Goal: Task Accomplishment & Management: Manage account settings

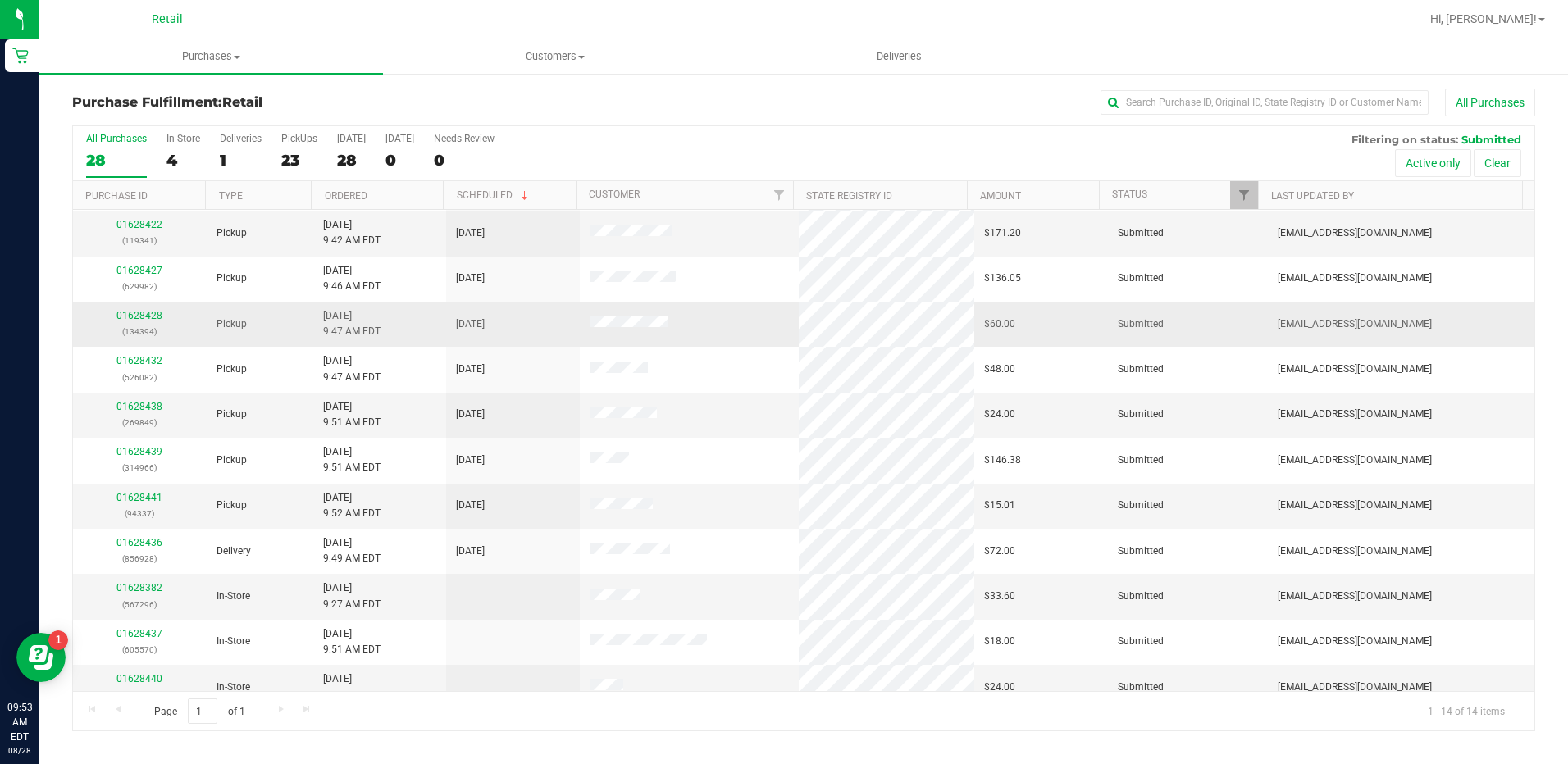
scroll to position [155, 0]
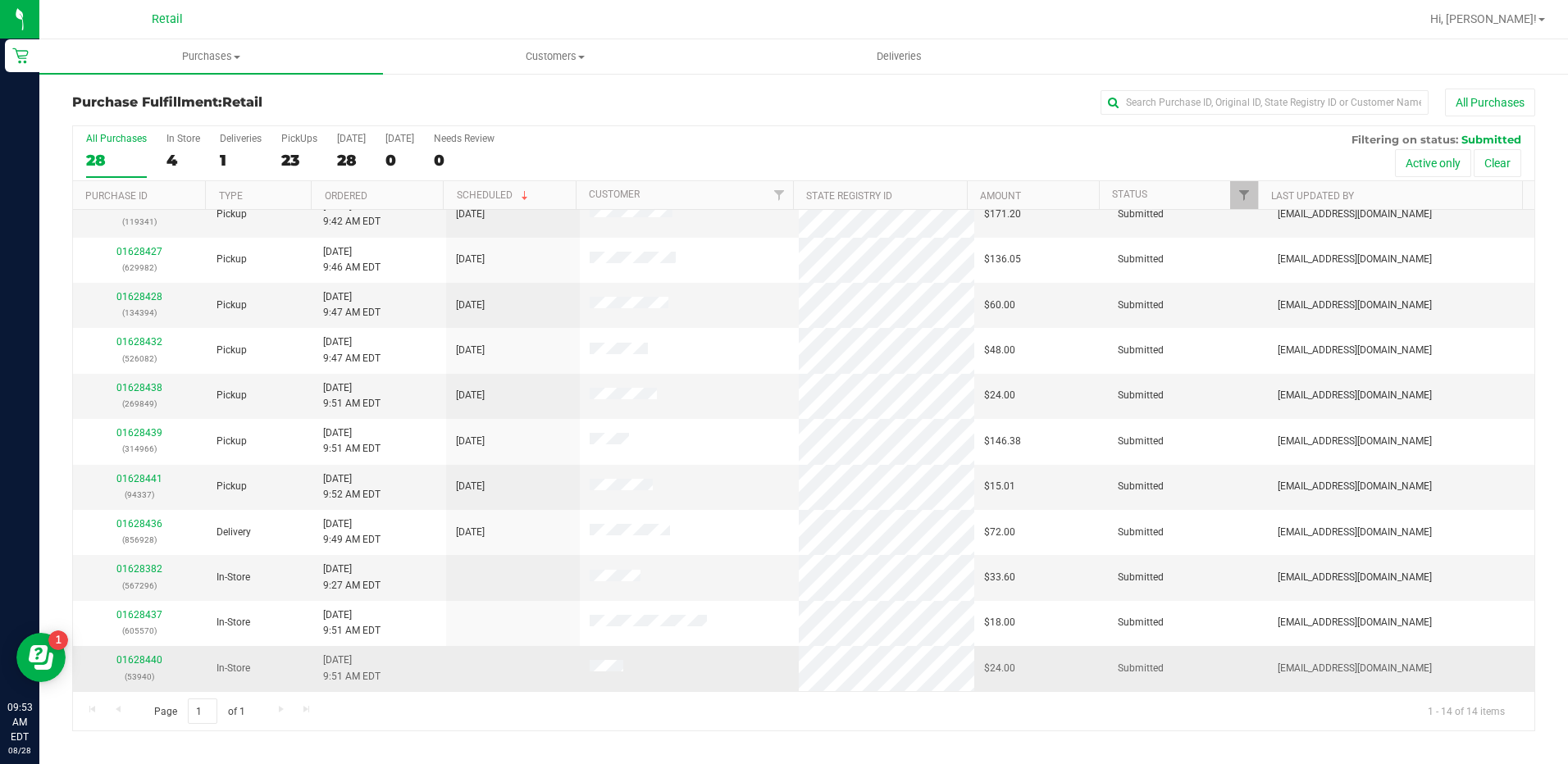
click at [145, 651] on td "01628440 (53940)" at bounding box center [140, 668] width 134 height 44
click at [155, 666] on div "01628440 (53940)" at bounding box center [140, 668] width 114 height 31
click at [149, 658] on link "01628440" at bounding box center [139, 660] width 46 height 11
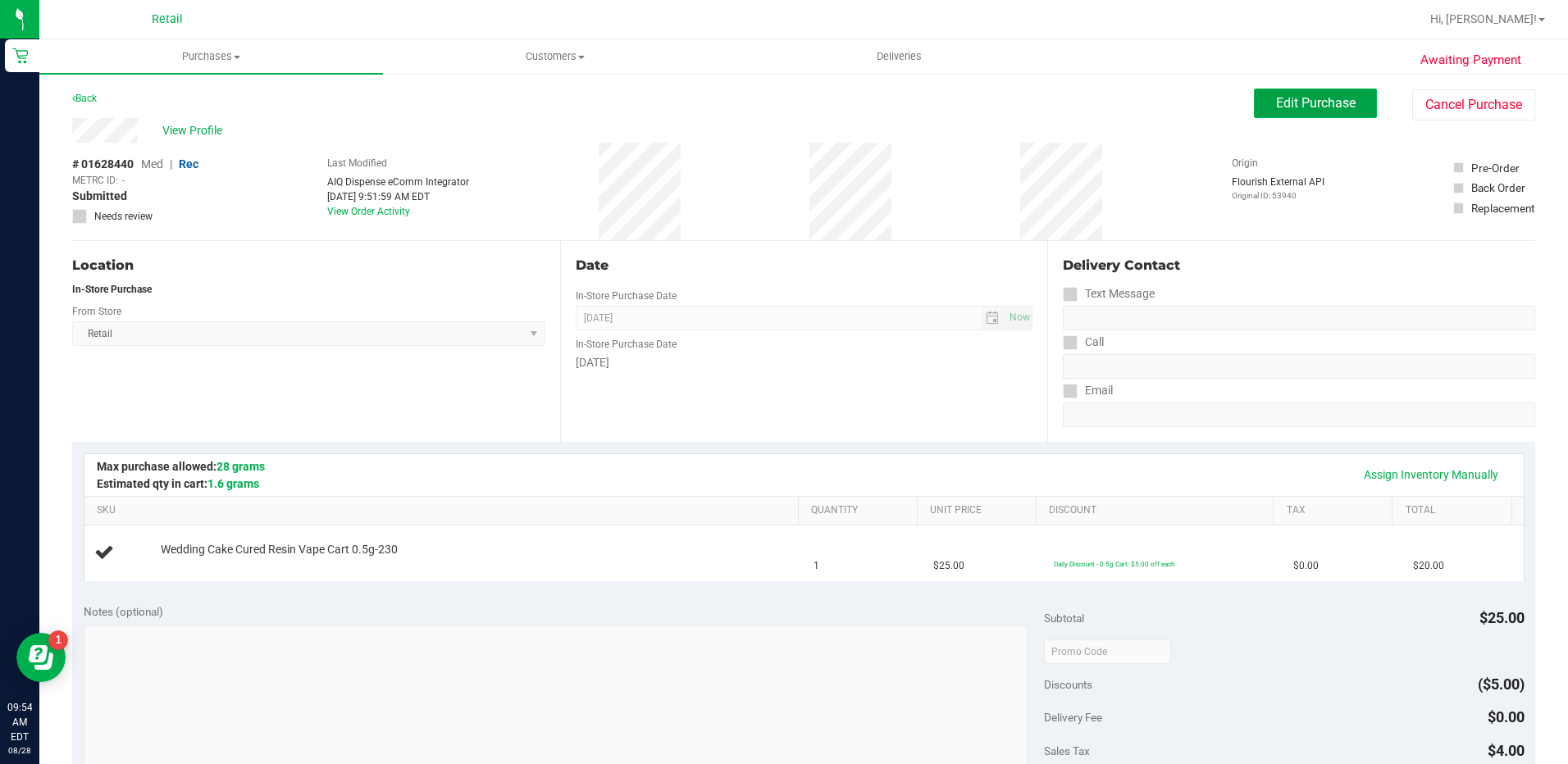
click at [1289, 98] on span "Edit Purchase" at bounding box center [1315, 103] width 79 height 15
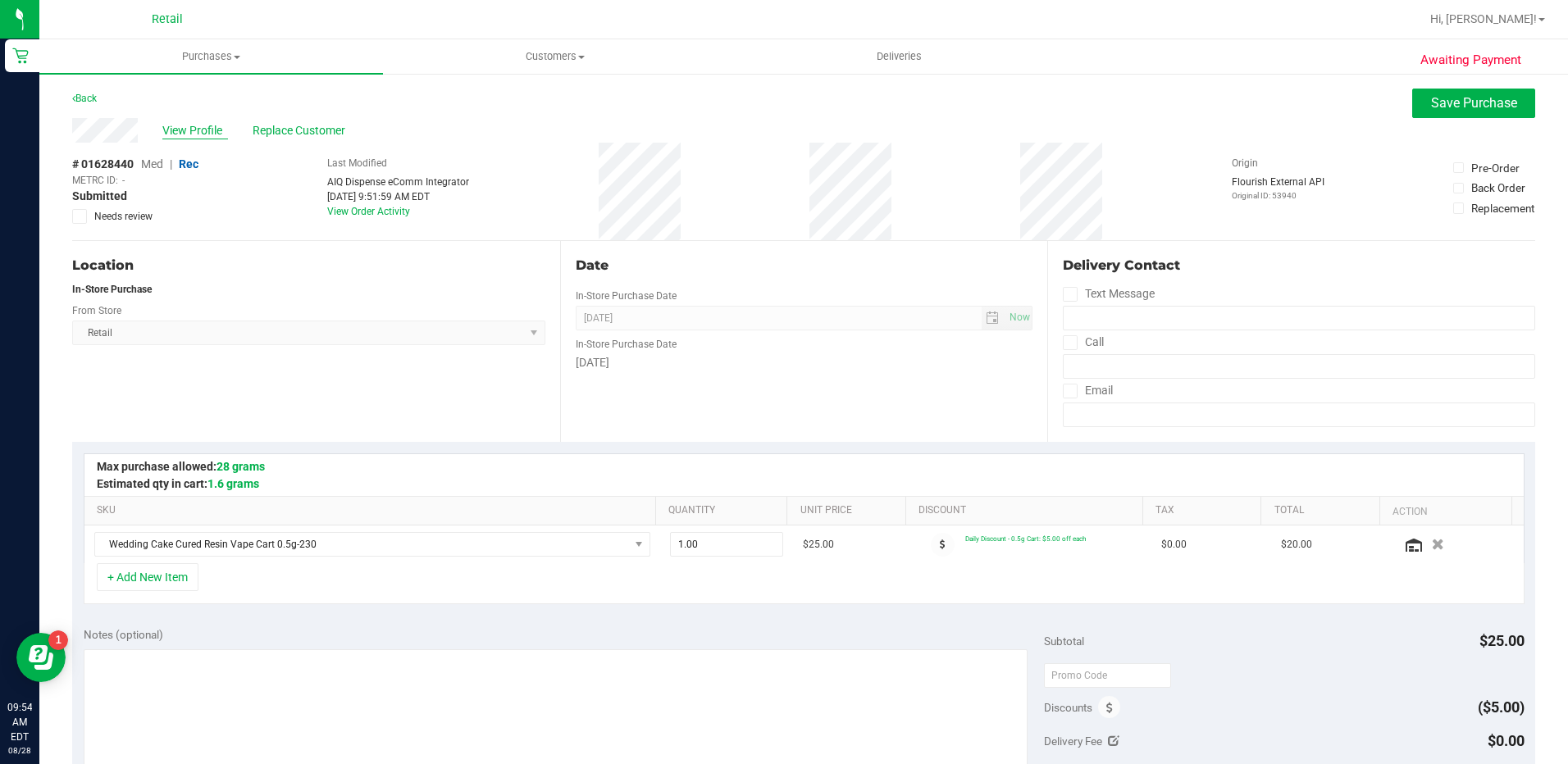
click at [197, 133] on span "View Profile" at bounding box center [195, 131] width 66 height 17
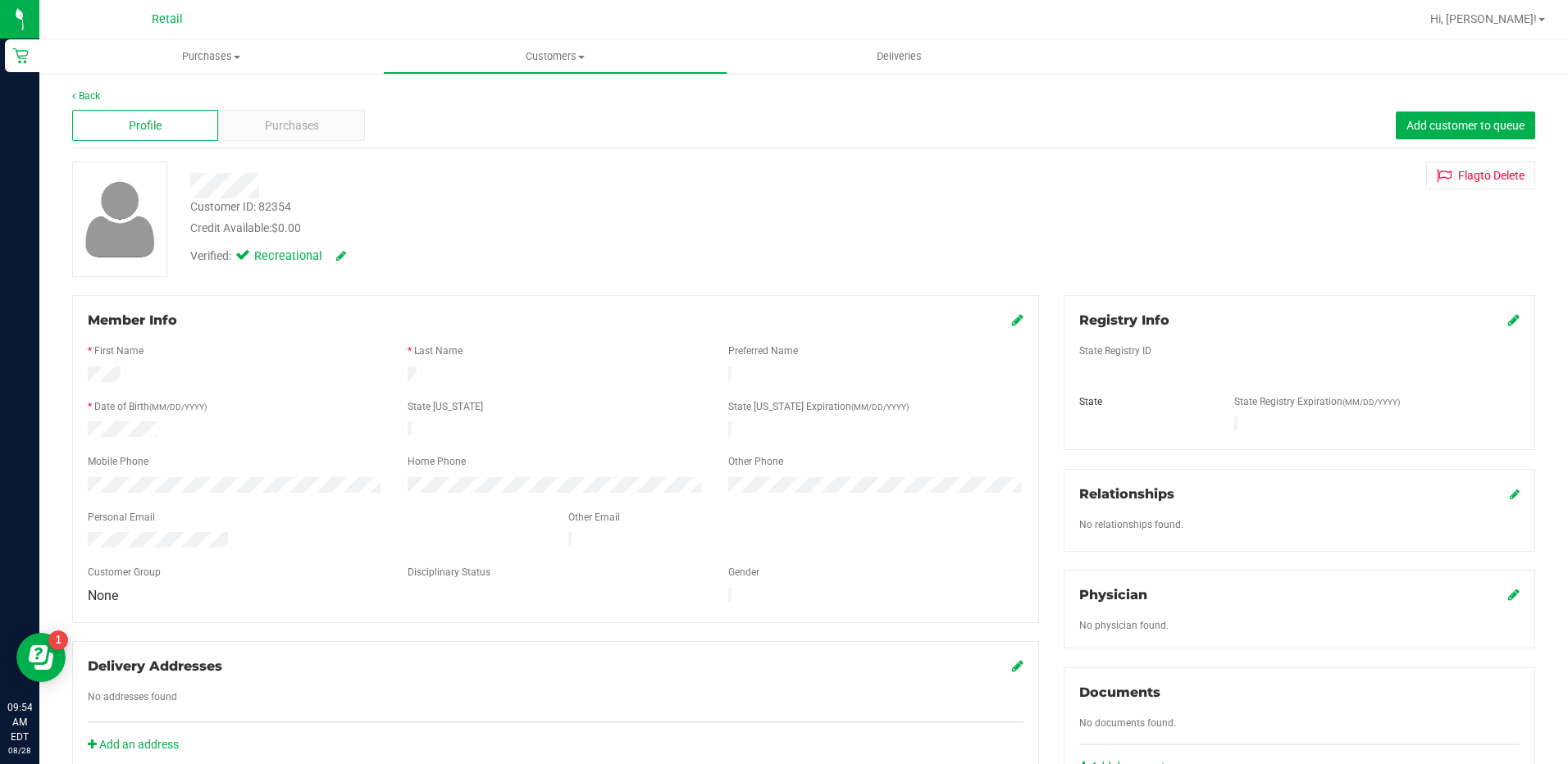
click at [1012, 316] on icon at bounding box center [1018, 320] width 11 height 13
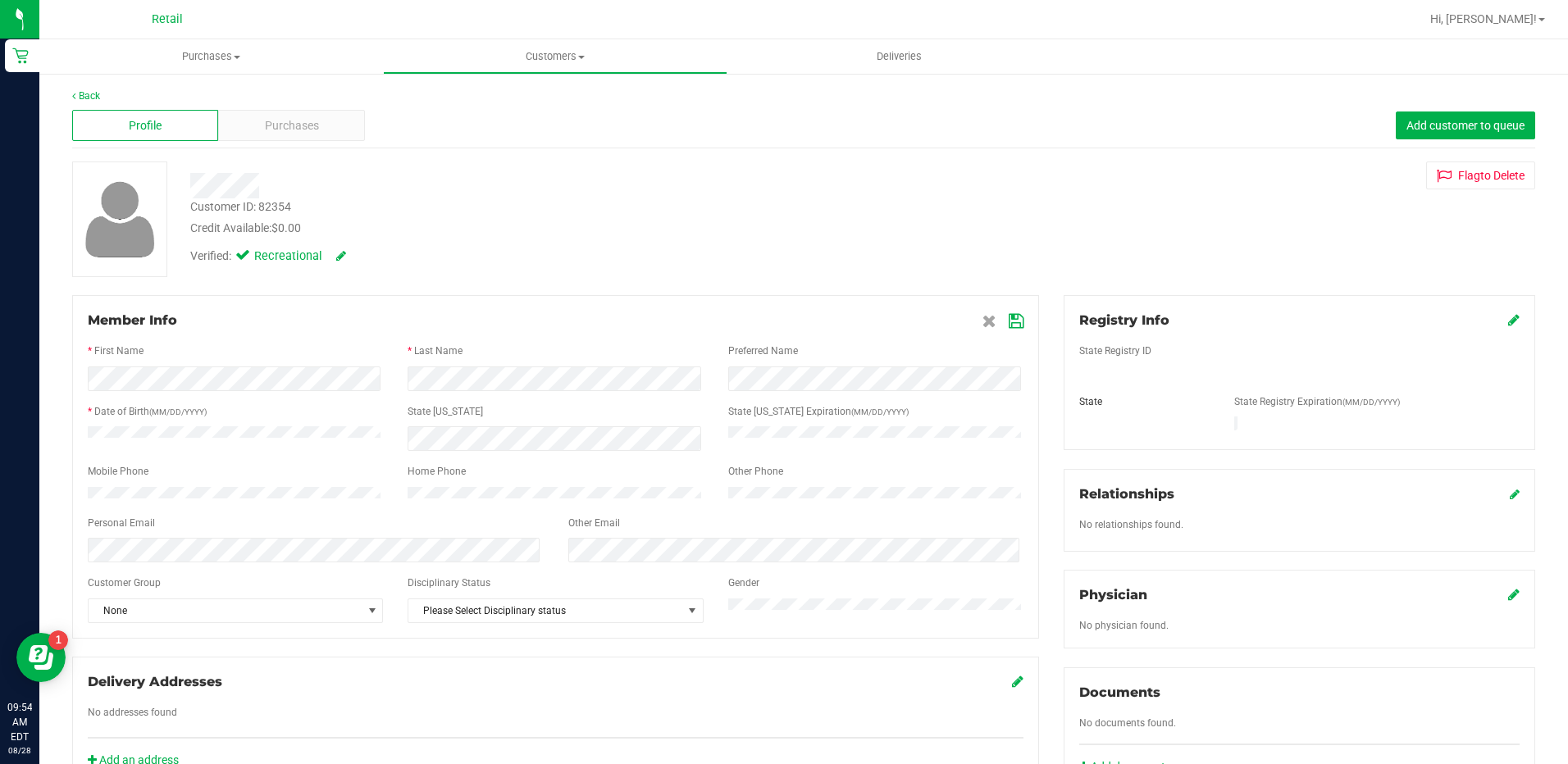
click at [1005, 330] on span at bounding box center [1002, 320] width 41 height 20
click at [1008, 326] on icon at bounding box center [1015, 321] width 14 height 13
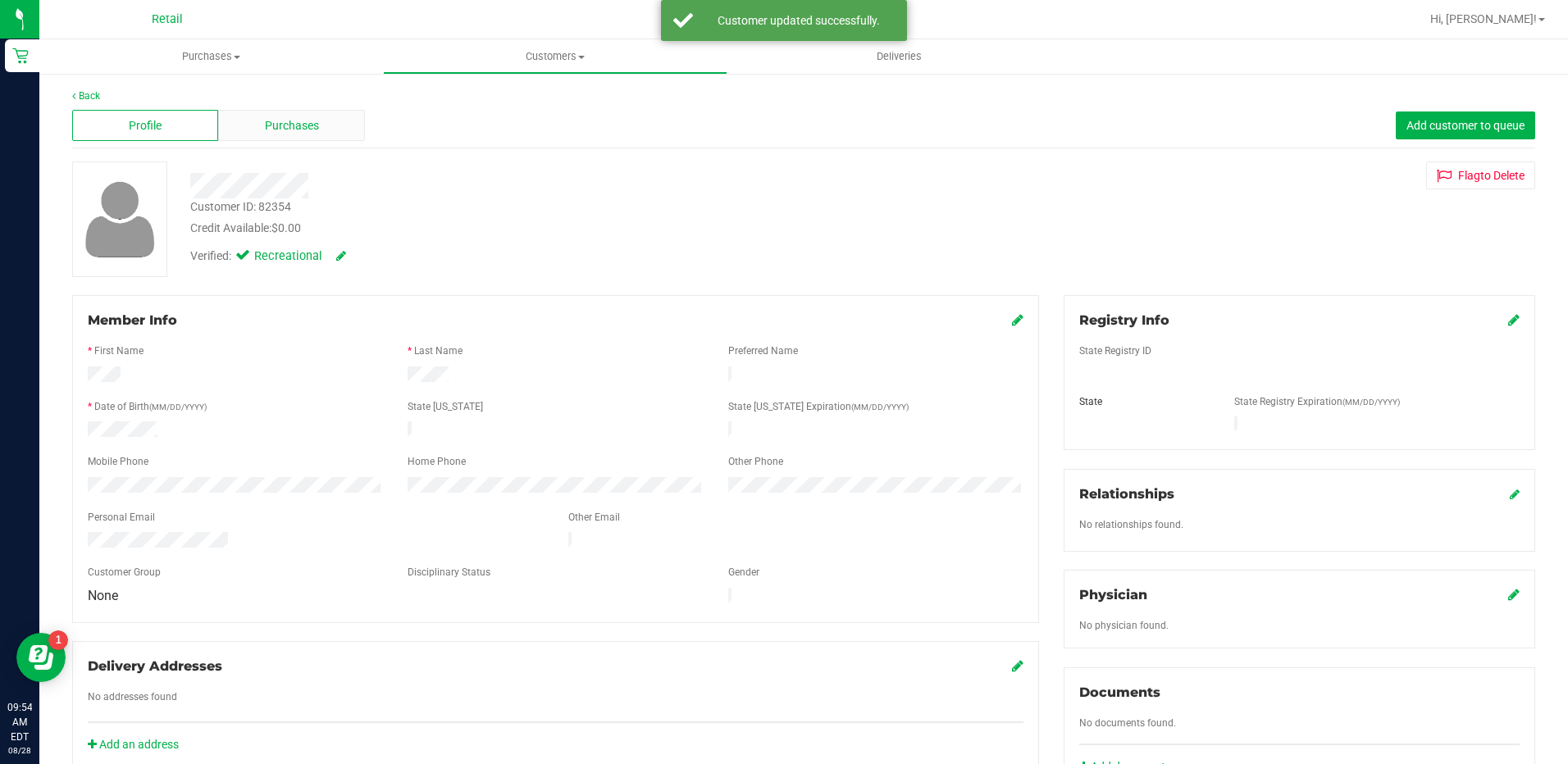
click at [295, 131] on span "Purchases" at bounding box center [292, 126] width 54 height 17
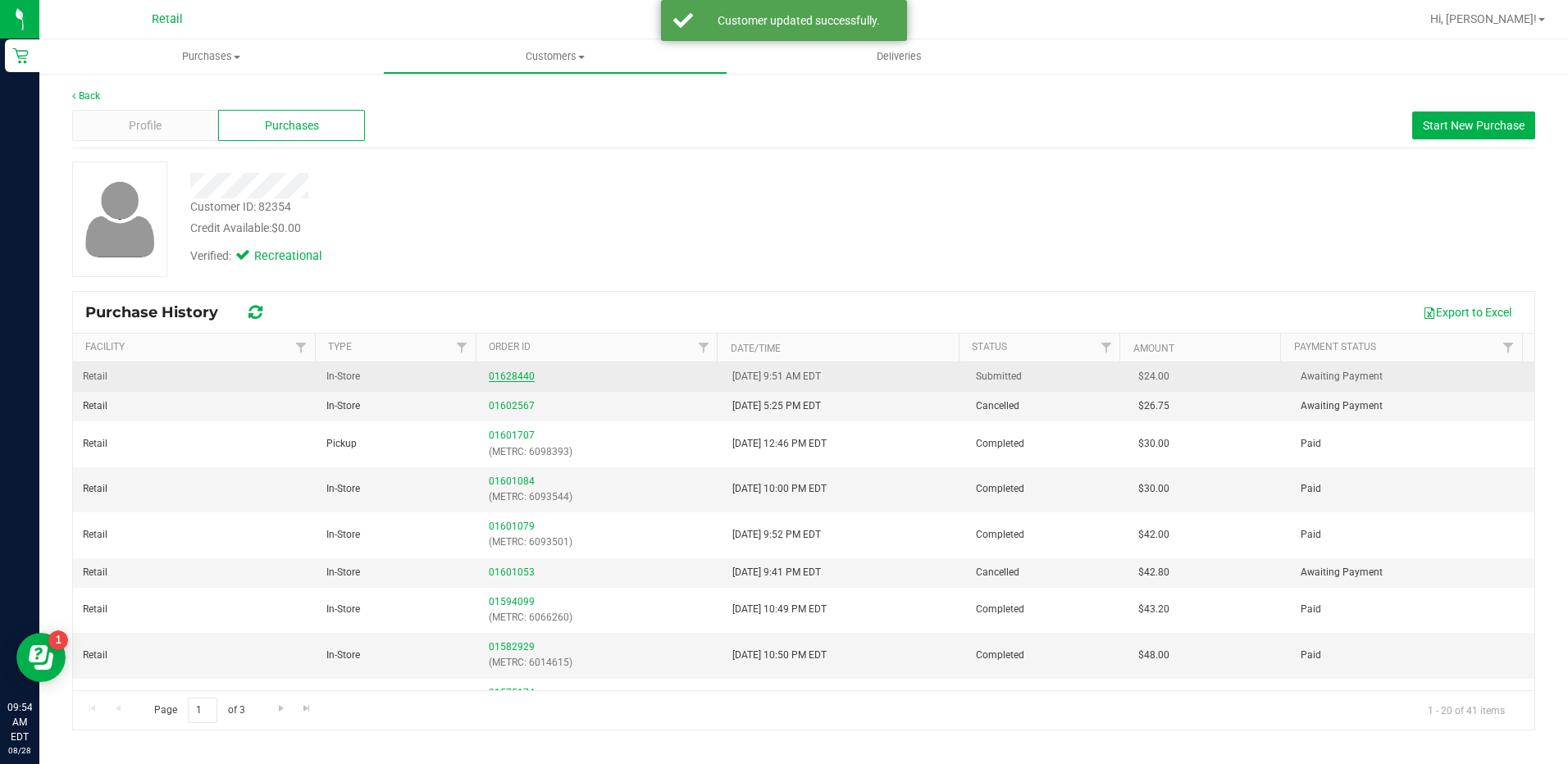
click at [506, 376] on link "01628440" at bounding box center [511, 377] width 46 height 11
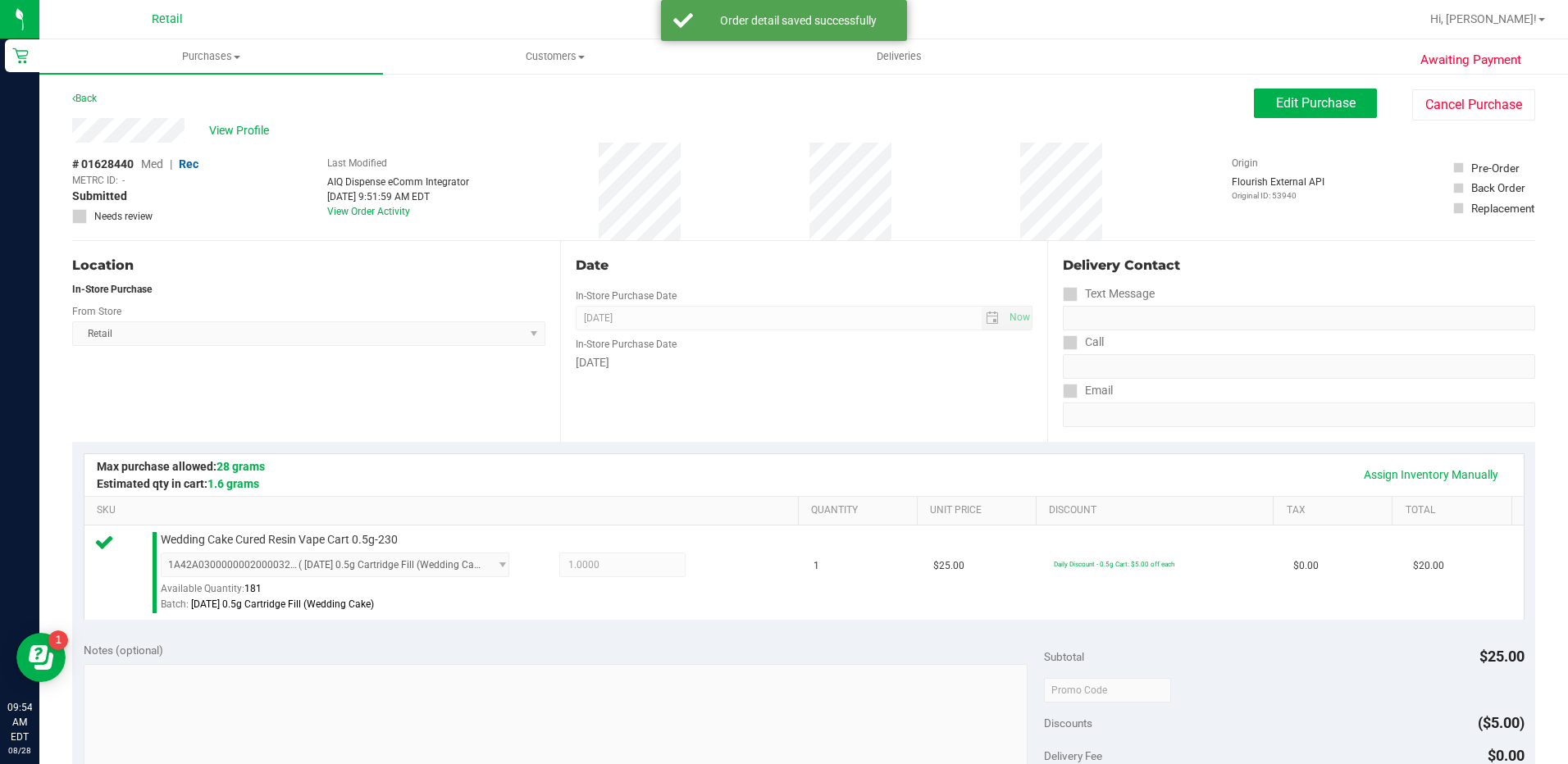
scroll to position [492, 0]
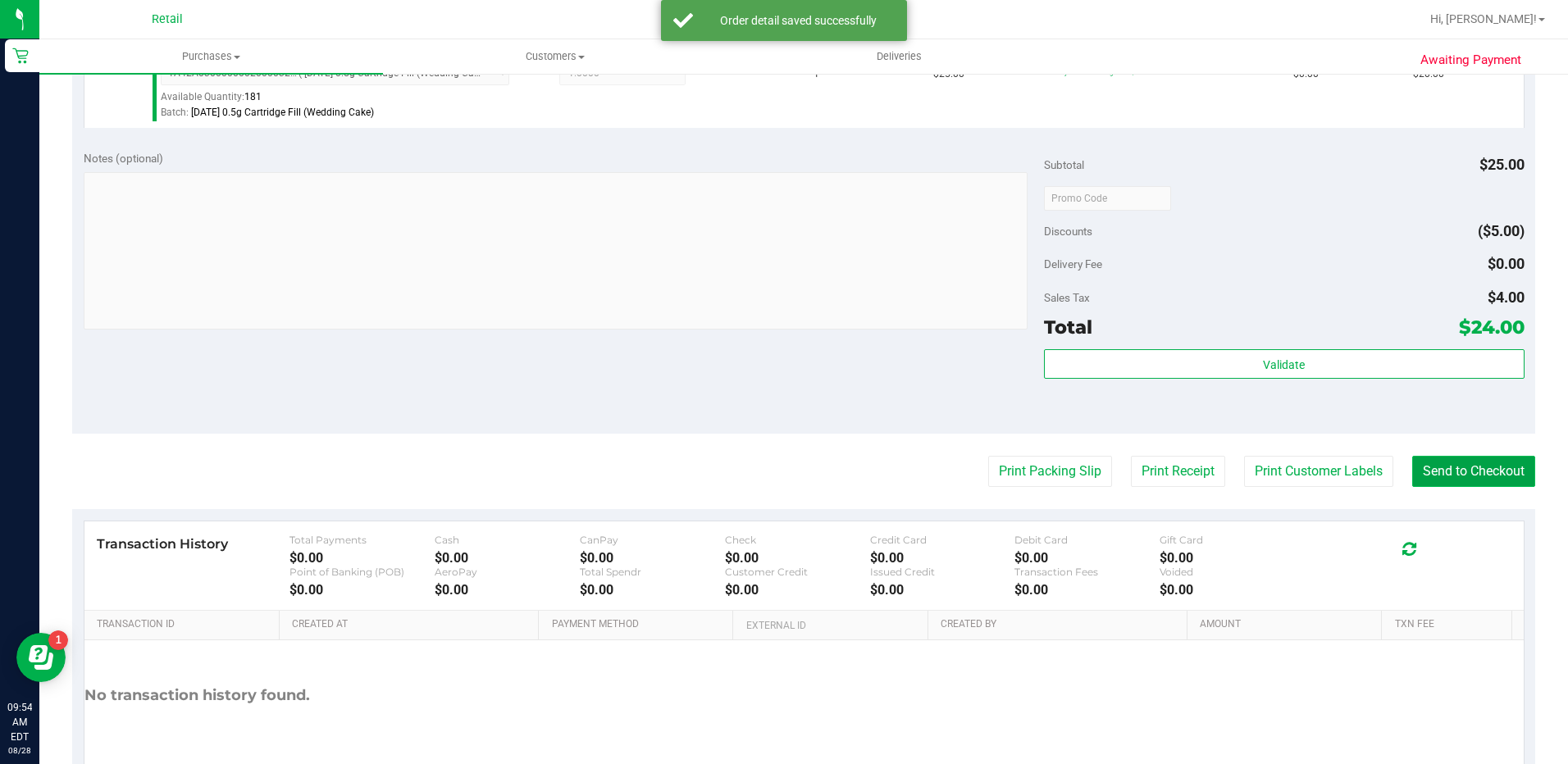
click at [1465, 481] on button "Send to Checkout" at bounding box center [1473, 471] width 123 height 31
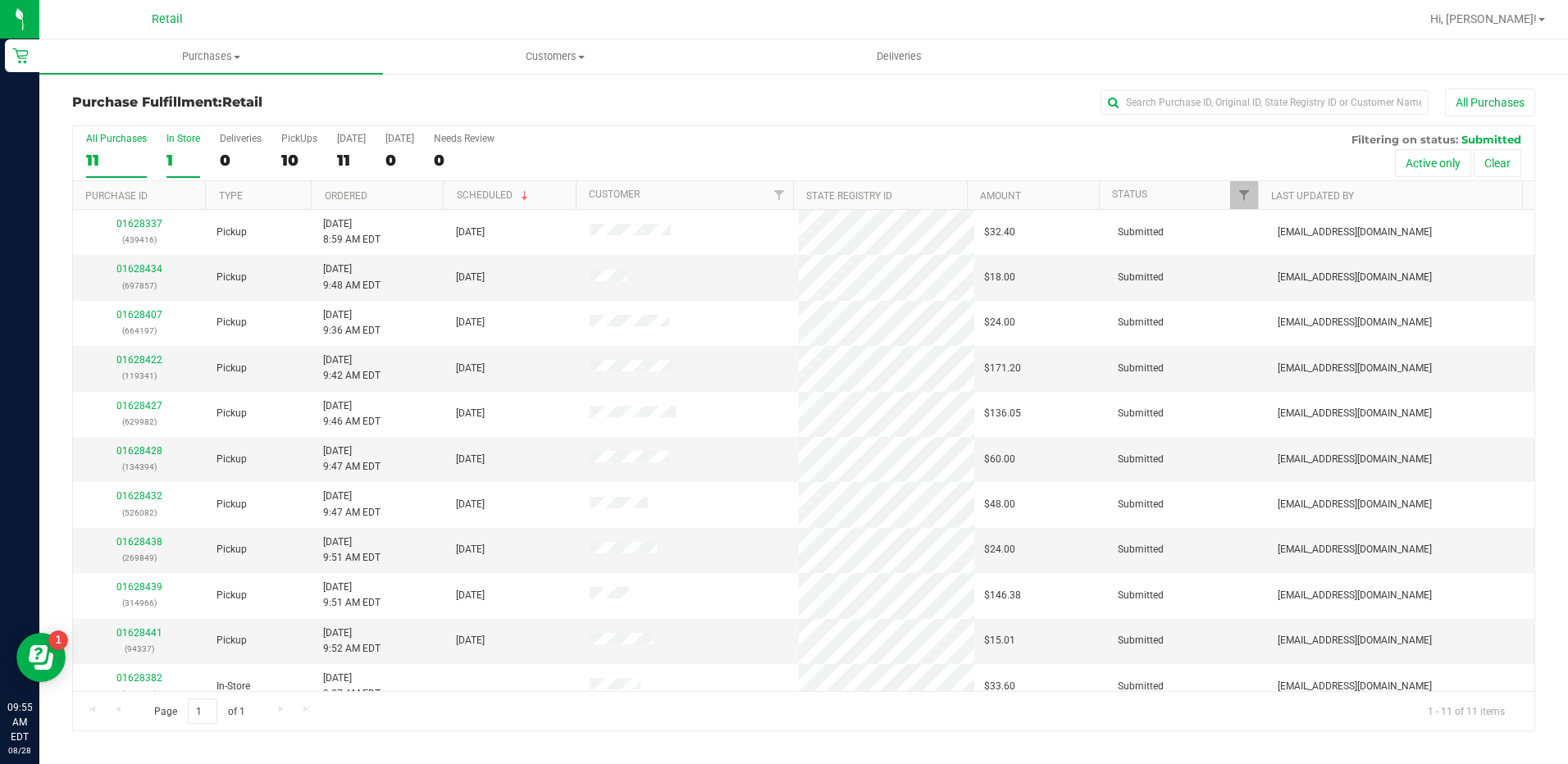
click at [181, 151] on div "1" at bounding box center [183, 160] width 33 height 19
click at [0, 0] on input "In Store 1" at bounding box center [0, 0] width 0 height 0
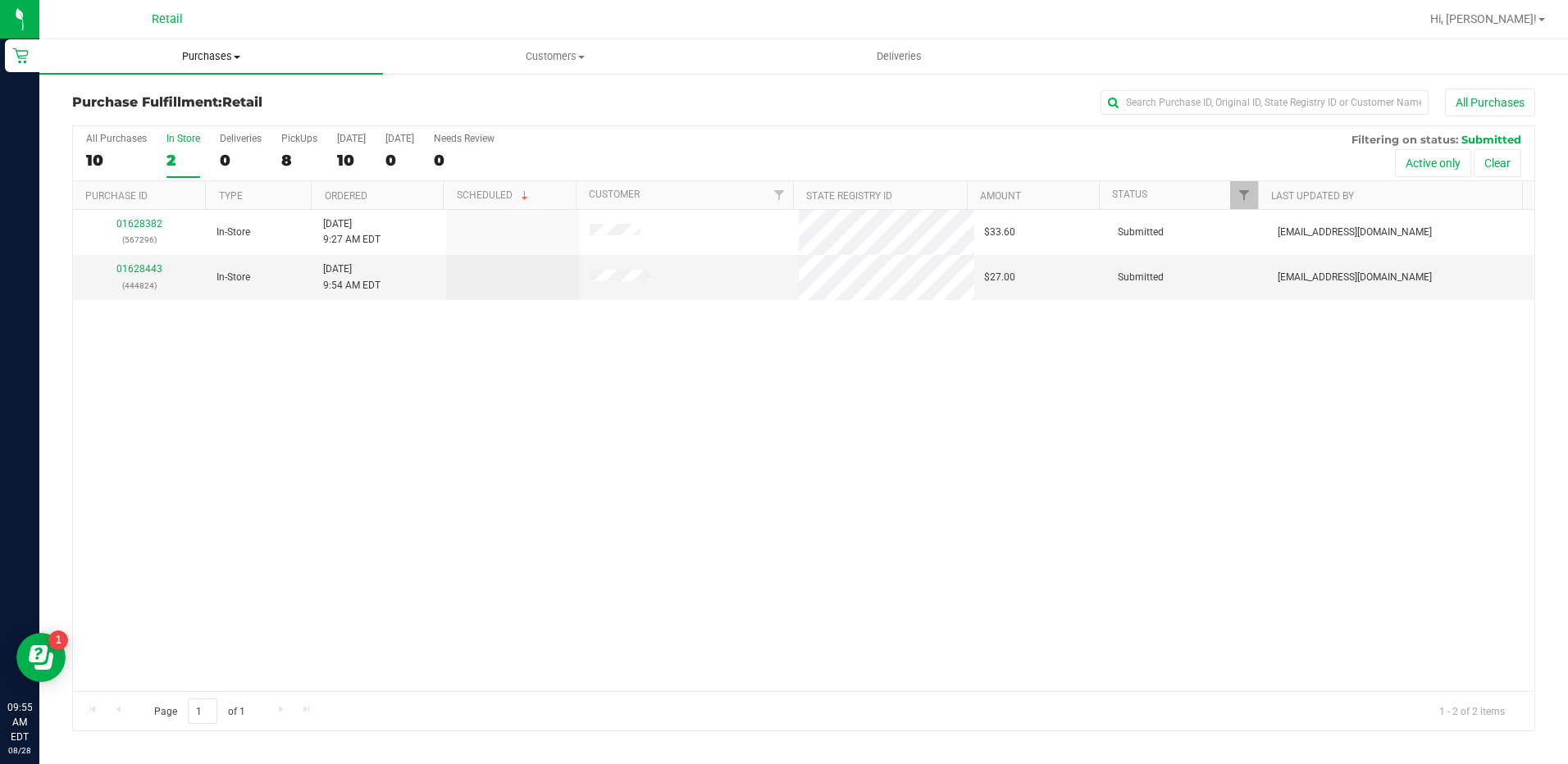
click at [201, 61] on span "Purchases" at bounding box center [211, 56] width 343 height 14
click at [201, 103] on span "Summary of purchases" at bounding box center [123, 98] width 168 height 14
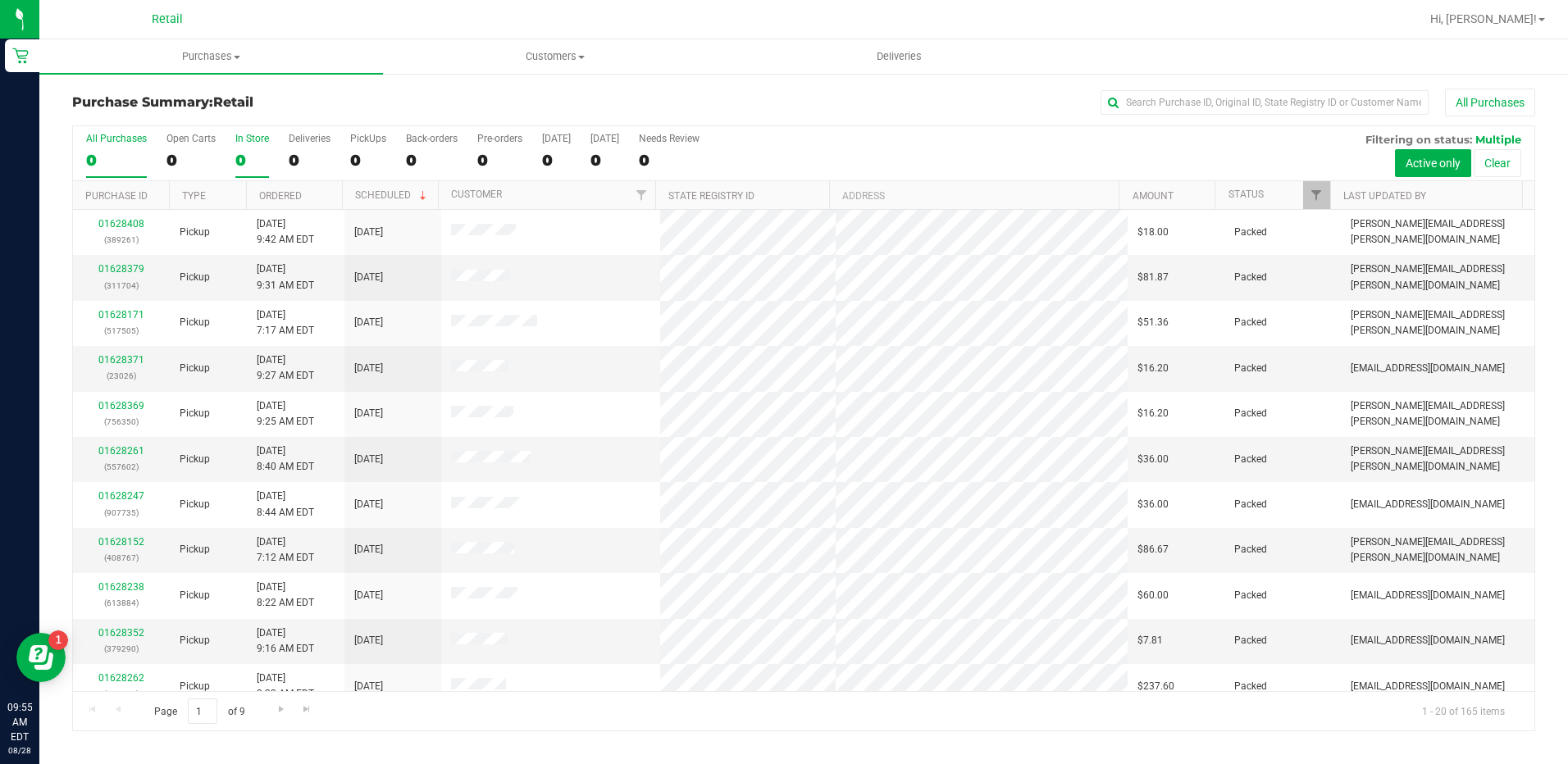
click at [242, 146] on label "In Store 0" at bounding box center [252, 155] width 33 height 45
click at [0, 0] on input "In Store 0" at bounding box center [0, 0] width 0 height 0
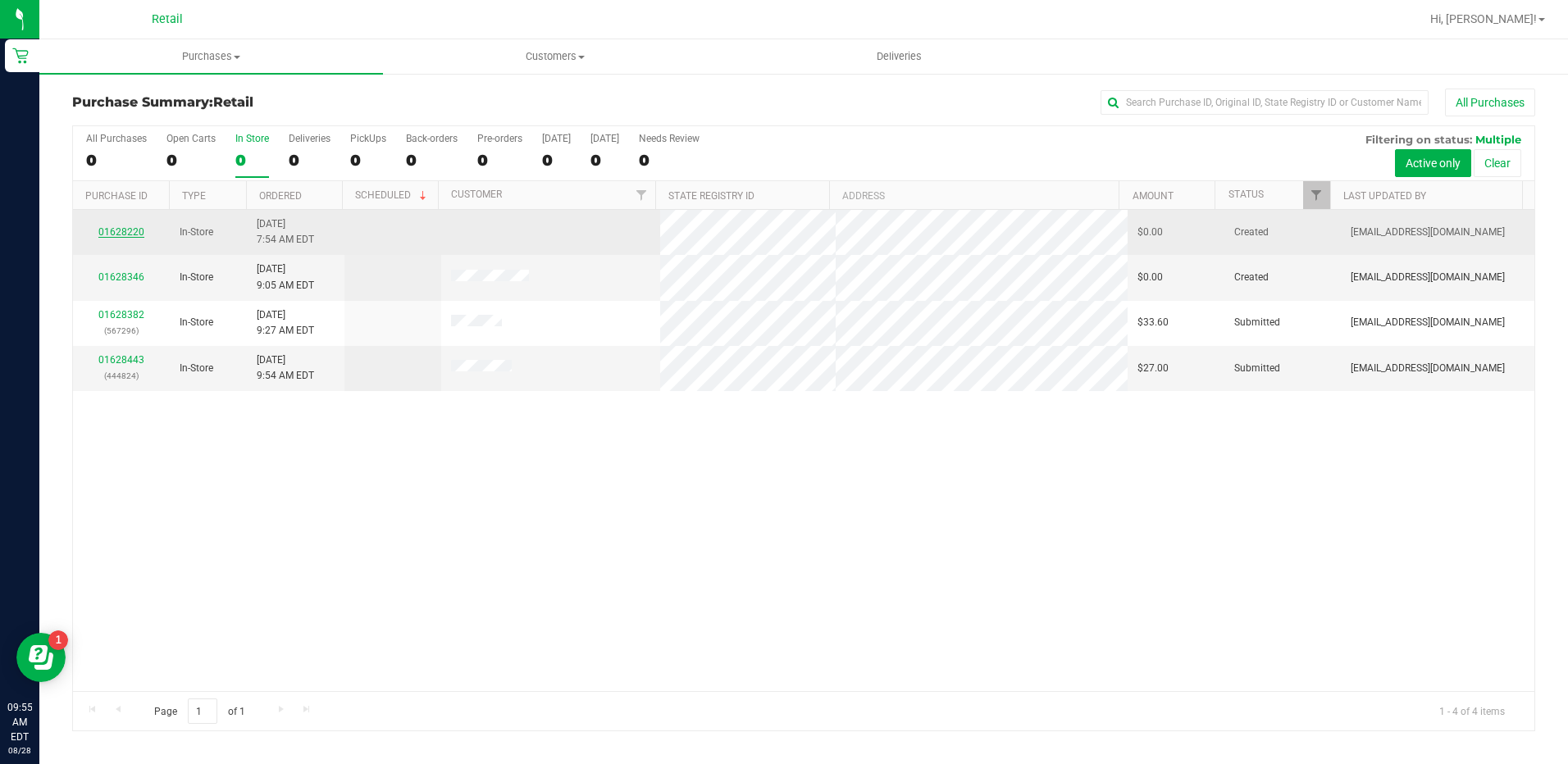
click at [129, 232] on link "01628220" at bounding box center [121, 232] width 46 height 11
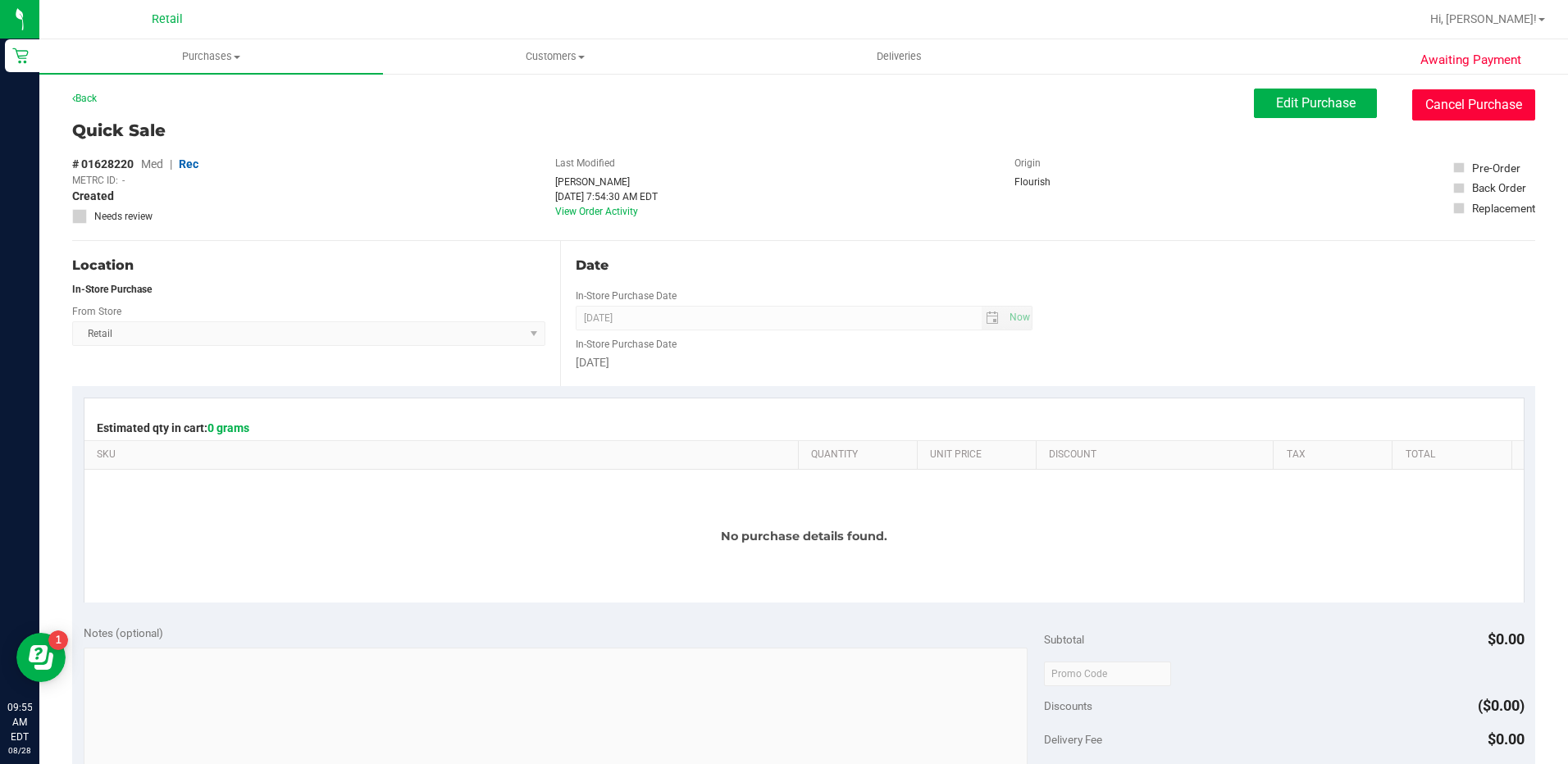
drag, startPoint x: 1447, startPoint y: 107, endPoint x: 864, endPoint y: 74, distance: 583.9
click at [1446, 107] on button "Cancel Purchase" at bounding box center [1473, 105] width 123 height 31
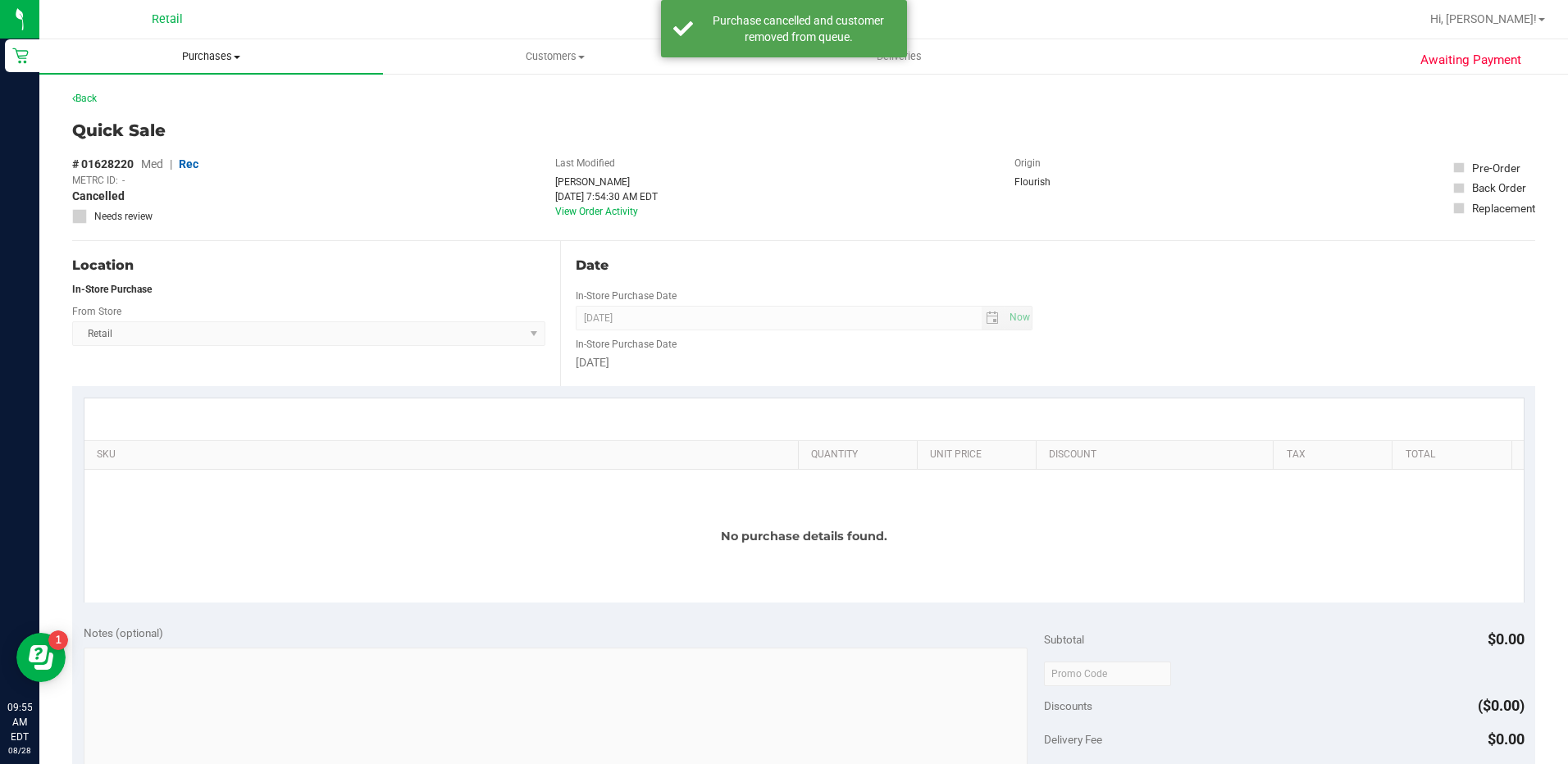
click at [213, 62] on span "Purchases" at bounding box center [211, 56] width 343 height 14
click at [214, 105] on li "Summary of purchases" at bounding box center [211, 99] width 343 height 20
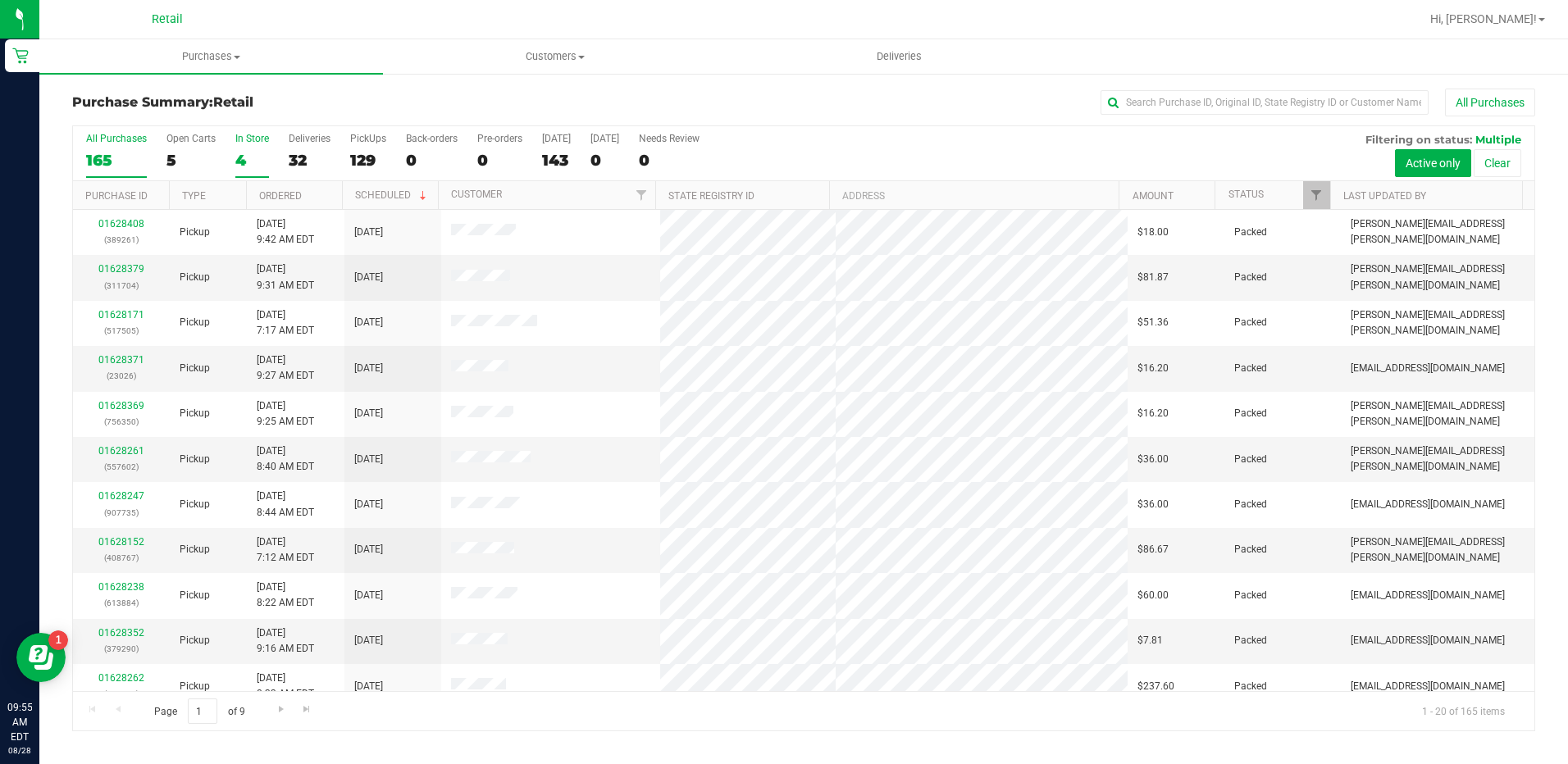
click at [237, 153] on div "4" at bounding box center [252, 160] width 33 height 19
click at [0, 0] on input "In Store 4" at bounding box center [0, 0] width 0 height 0
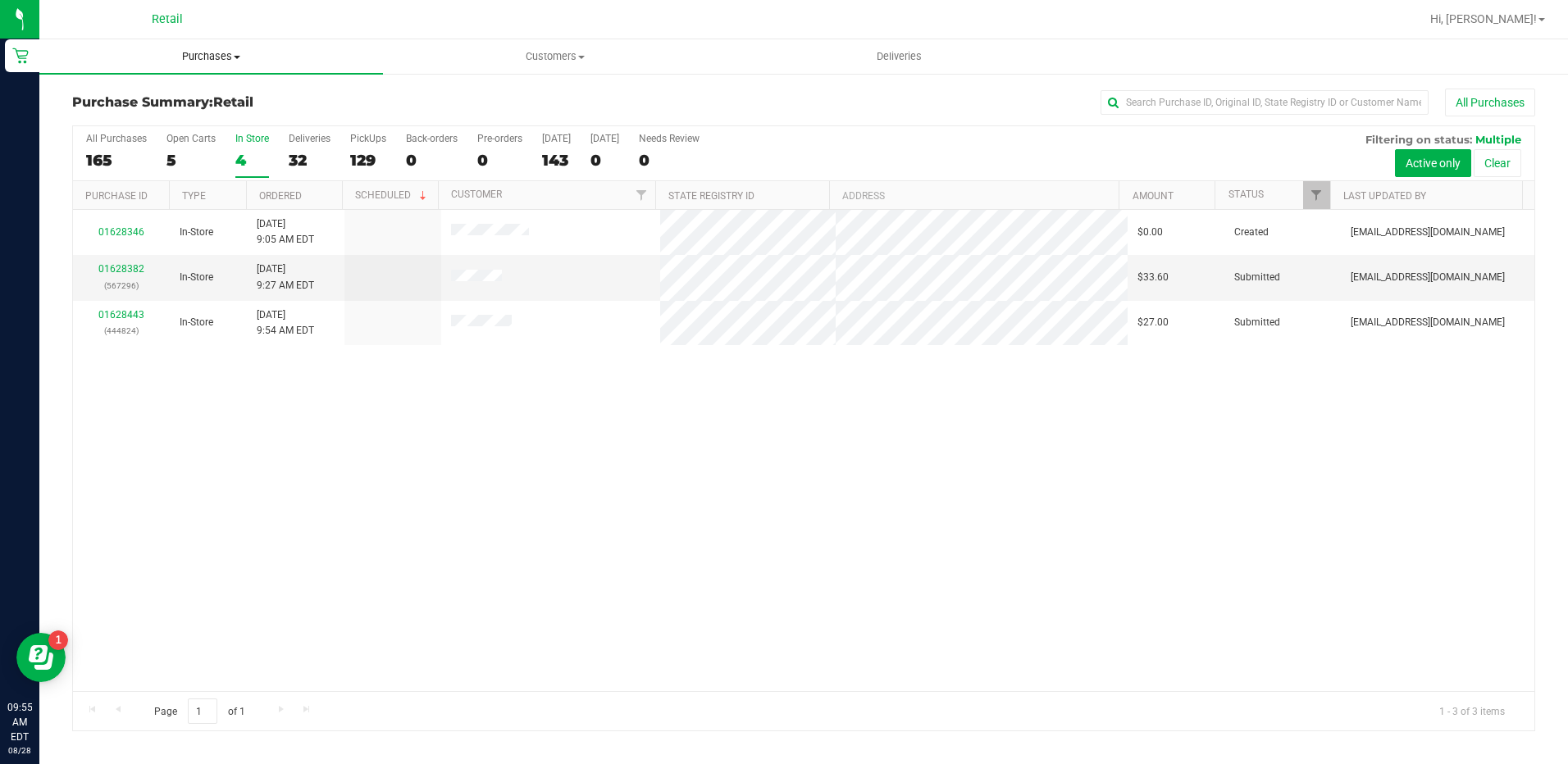
click at [199, 45] on uib-tab-heading "Purchases Summary of purchases Fulfillment All purchases" at bounding box center [211, 56] width 343 height 34
click at [187, 114] on li "Fulfillment" at bounding box center [211, 118] width 343 height 20
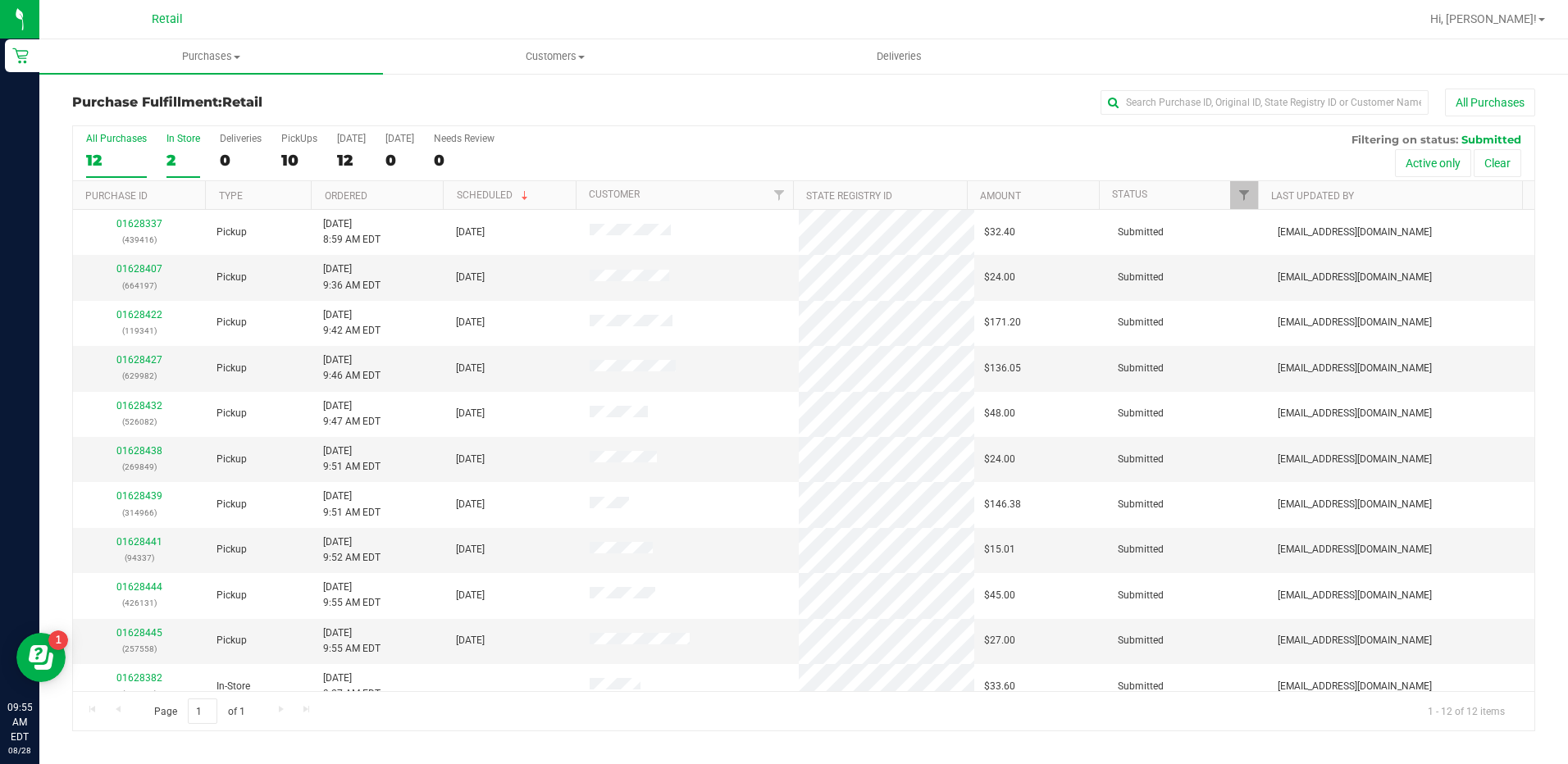
click at [198, 152] on div "2" at bounding box center [183, 160] width 33 height 19
click at [0, 0] on input "In Store 2" at bounding box center [0, 0] width 0 height 0
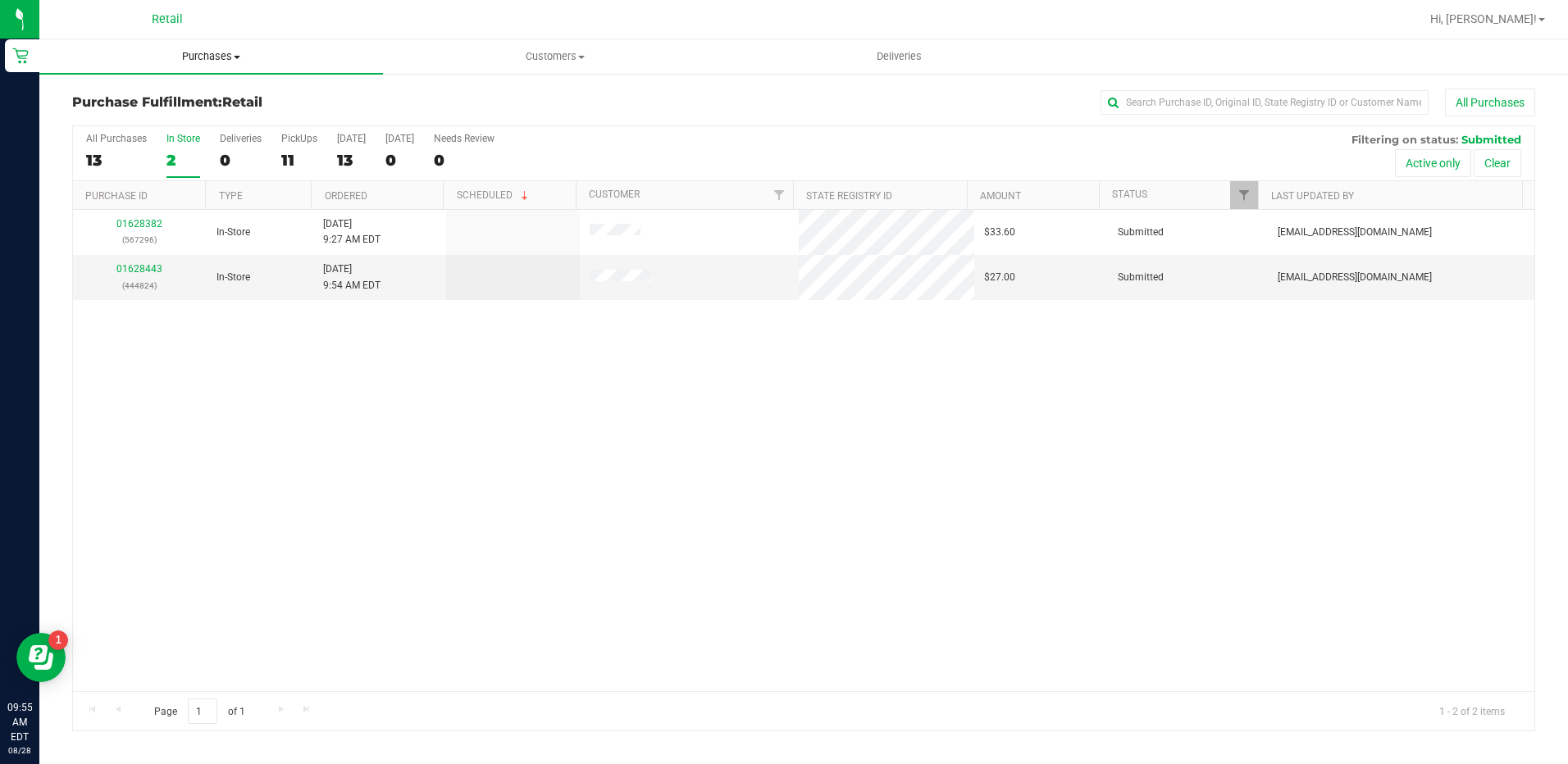
click at [202, 65] on uib-tab-heading "Purchases Summary of purchases Fulfillment All purchases" at bounding box center [211, 56] width 343 height 34
click at [197, 105] on span "Summary of purchases" at bounding box center [123, 98] width 168 height 14
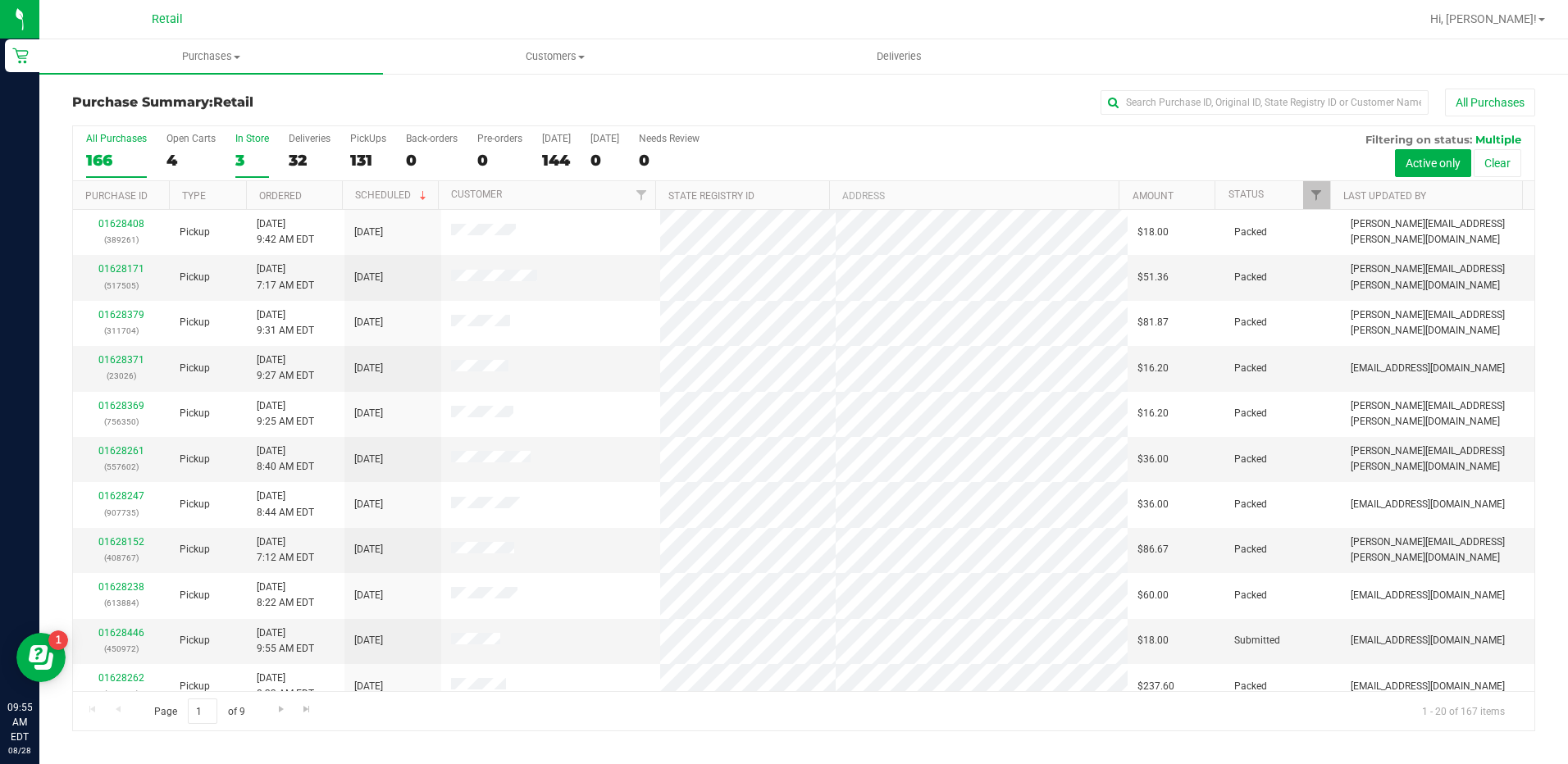
click at [252, 160] on div "3" at bounding box center [252, 160] width 33 height 19
click at [0, 0] on input "In Store 3" at bounding box center [0, 0] width 0 height 0
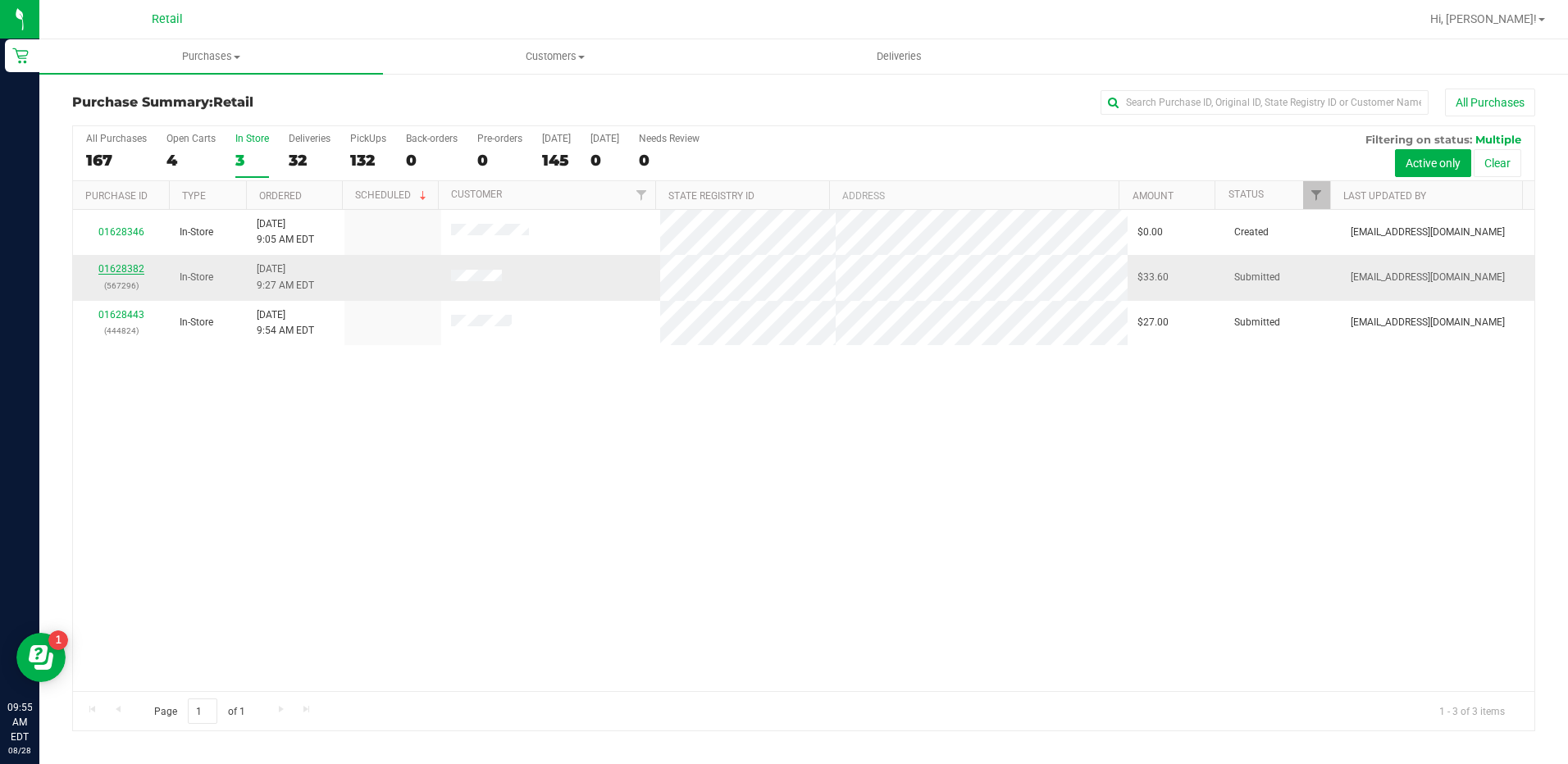
click at [124, 268] on link "01628382" at bounding box center [121, 269] width 46 height 11
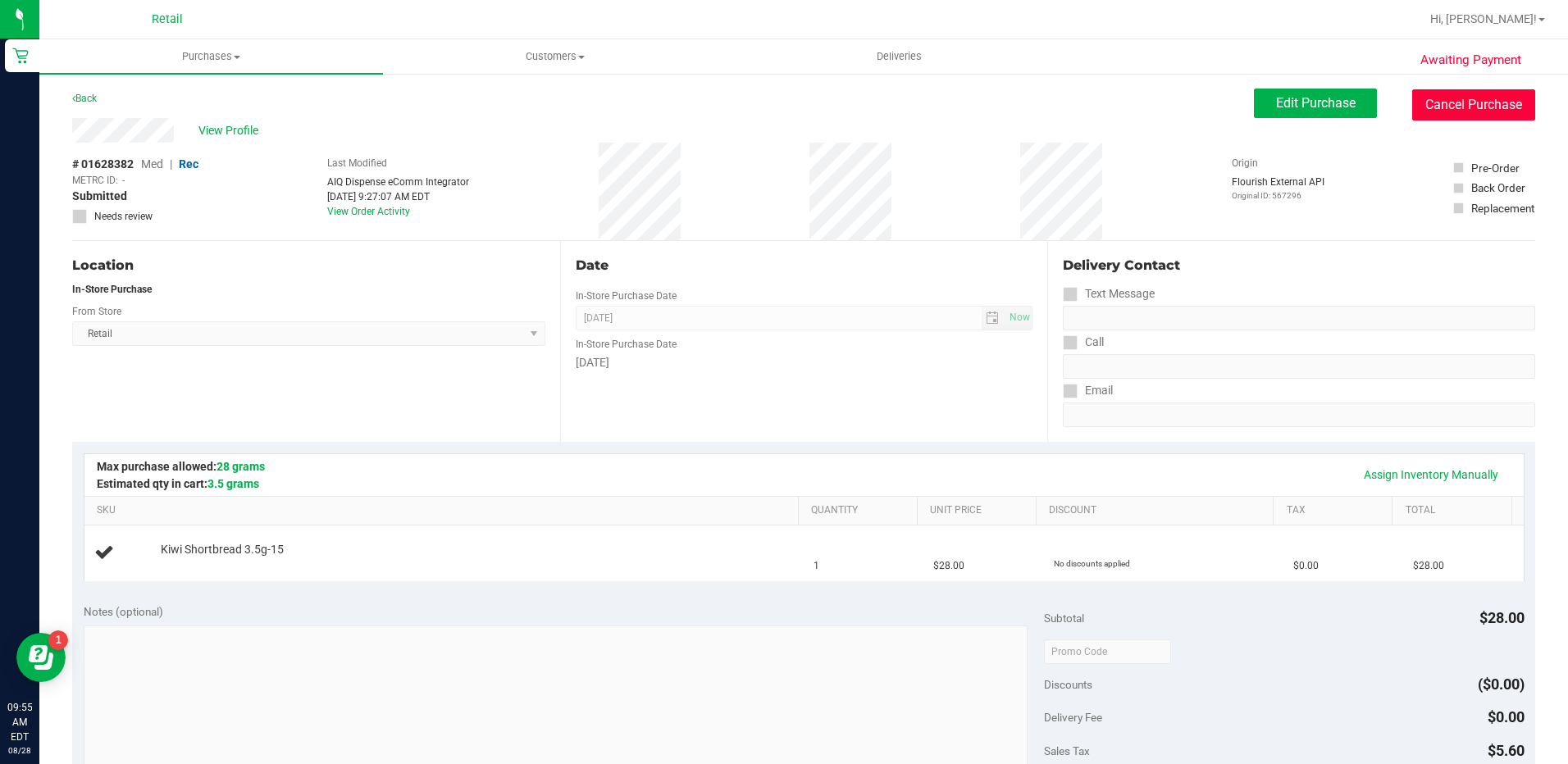
click at [1485, 107] on button "Cancel Purchase" at bounding box center [1473, 105] width 123 height 31
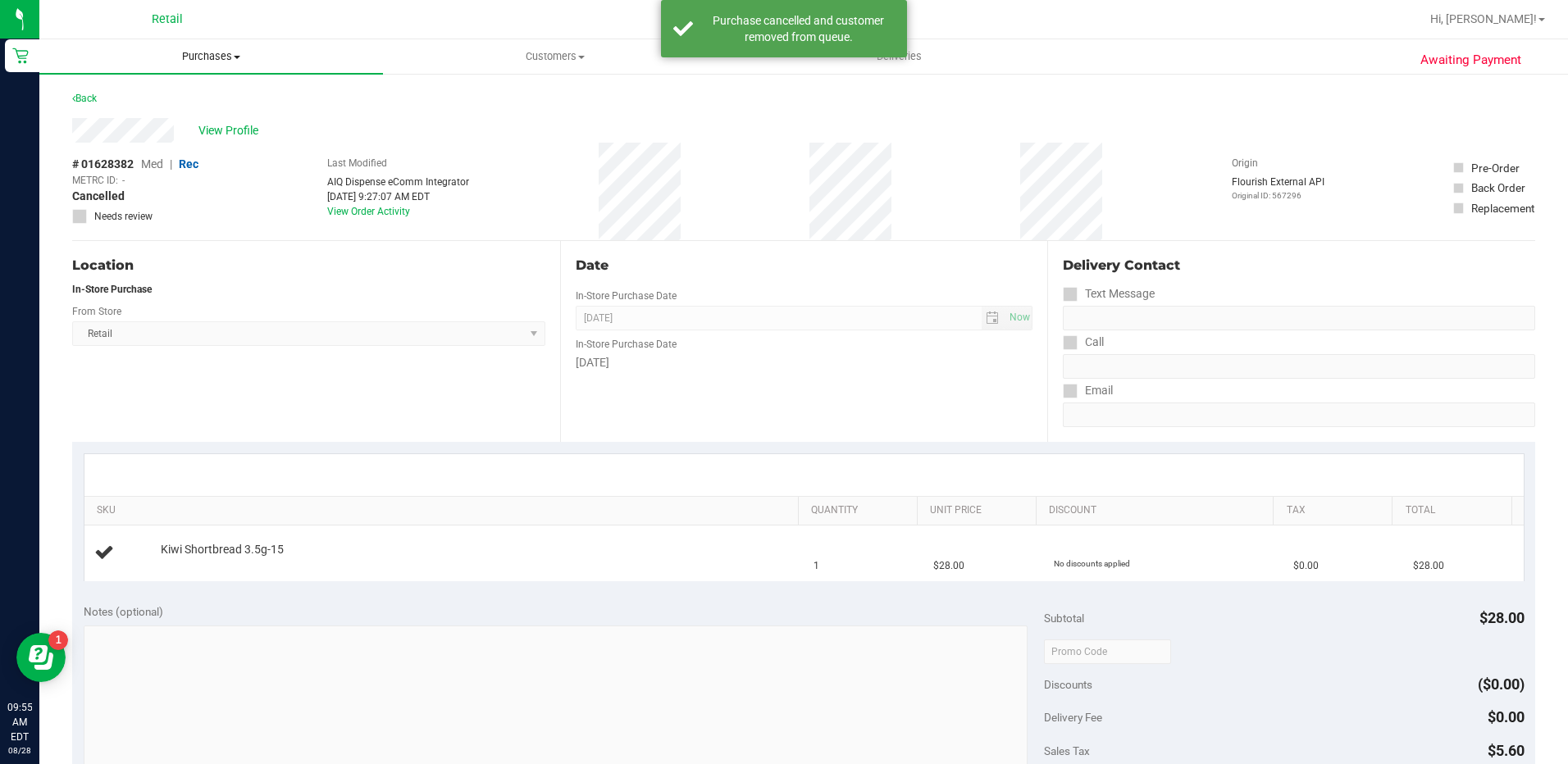
click at [220, 61] on span "Purchases" at bounding box center [211, 56] width 343 height 14
click at [226, 121] on li "Fulfillment" at bounding box center [211, 118] width 343 height 20
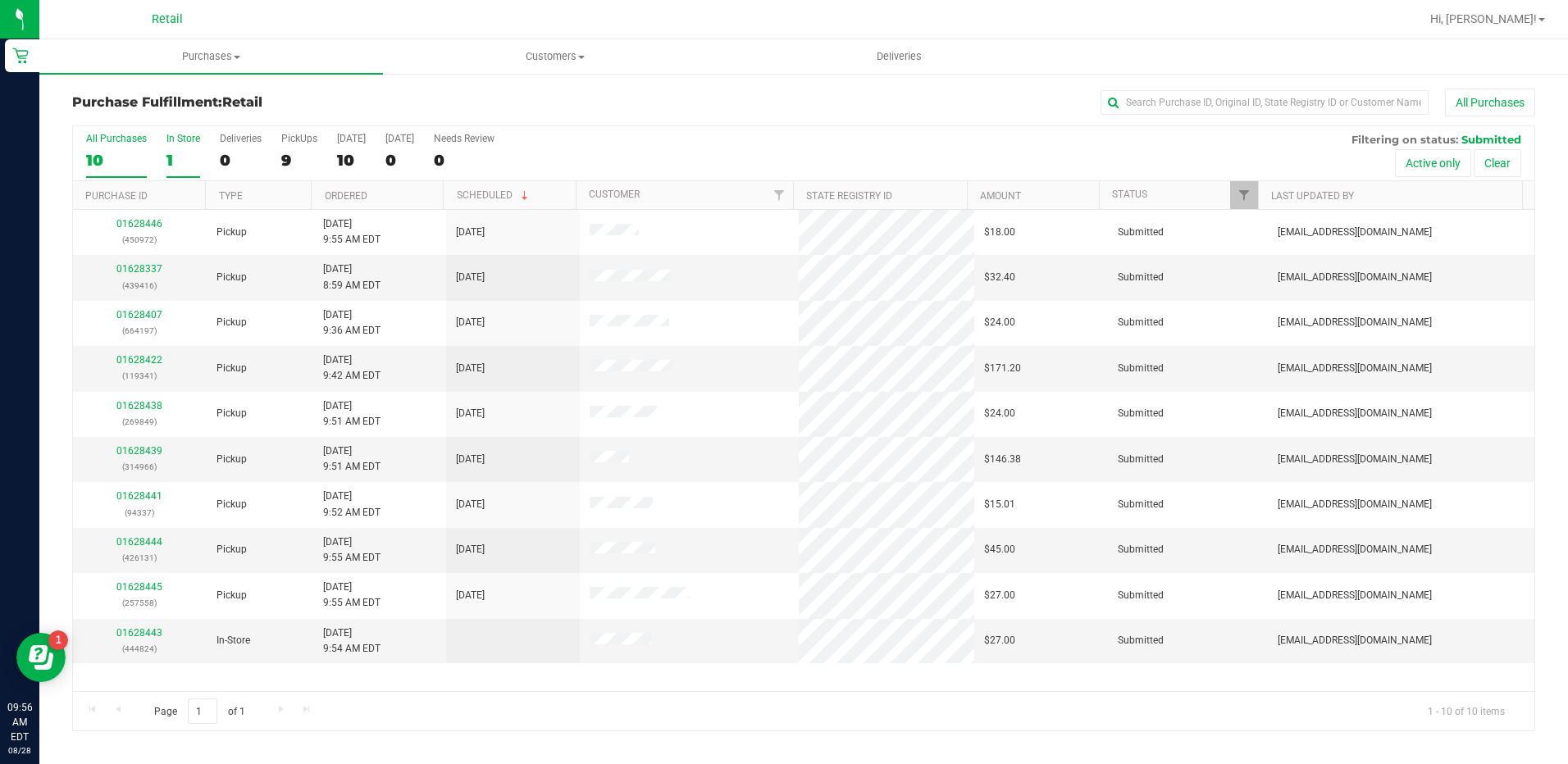
click at [190, 164] on div "1" at bounding box center [183, 160] width 33 height 19
click at [0, 0] on input "In Store 1" at bounding box center [0, 0] width 0 height 0
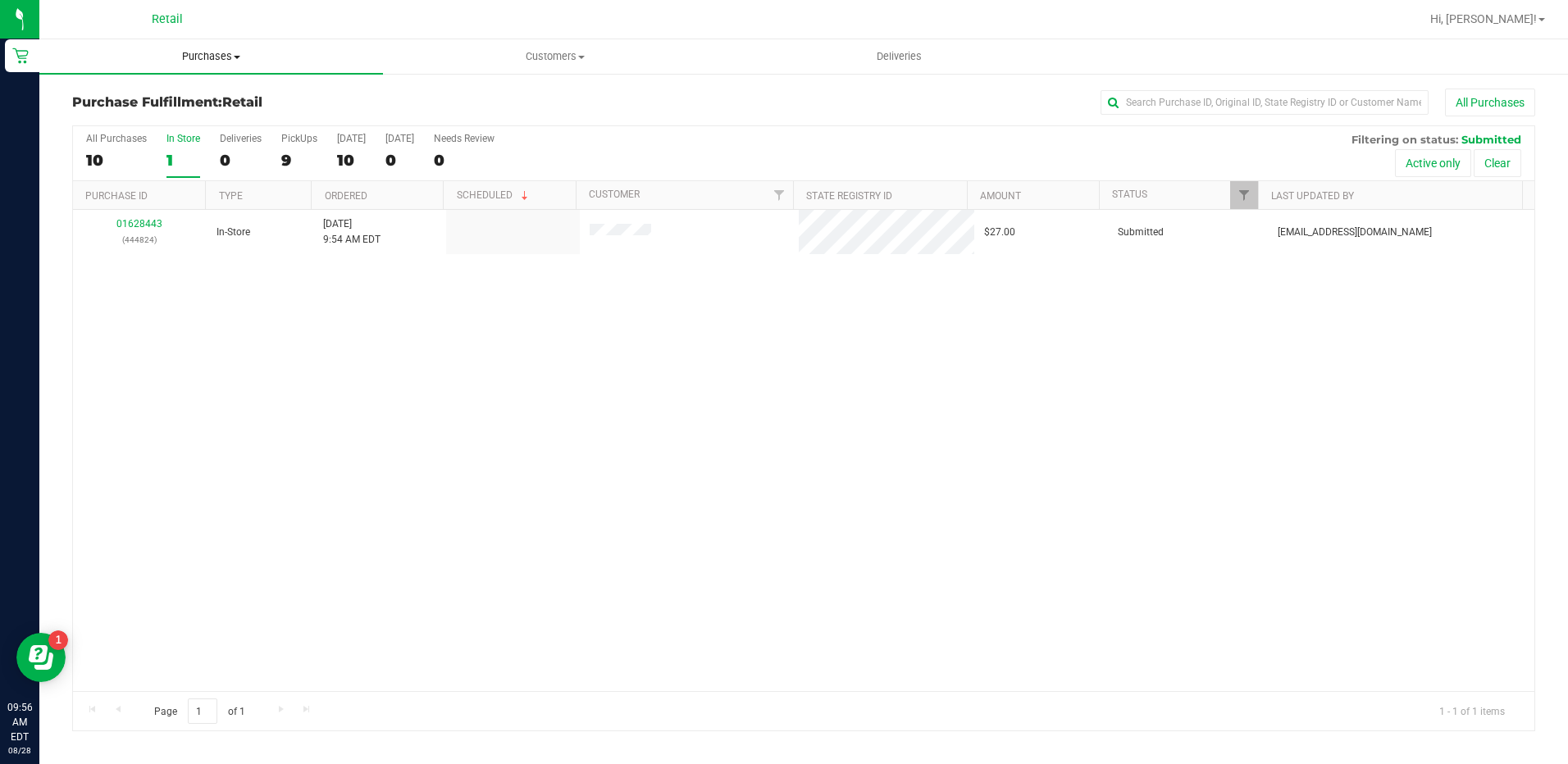
drag, startPoint x: 206, startPoint y: 52, endPoint x: 201, endPoint y: 71, distance: 19.6
click at [204, 52] on span "Purchases" at bounding box center [211, 56] width 343 height 14
click at [196, 100] on span "Summary of purchases" at bounding box center [123, 98] width 168 height 14
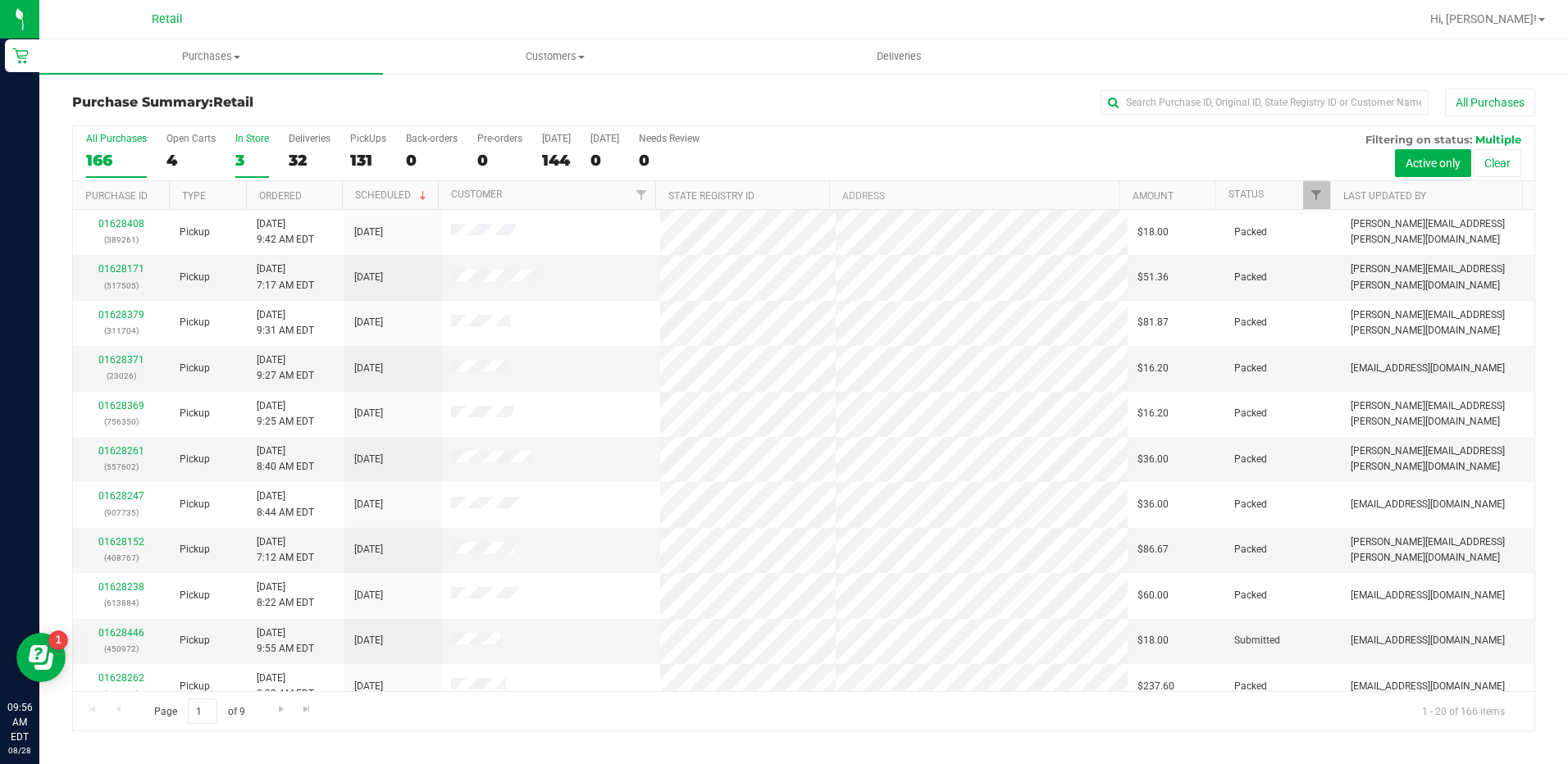
click at [243, 158] on div "3" at bounding box center [252, 160] width 33 height 19
click at [0, 0] on input "In Store 3" at bounding box center [0, 0] width 0 height 0
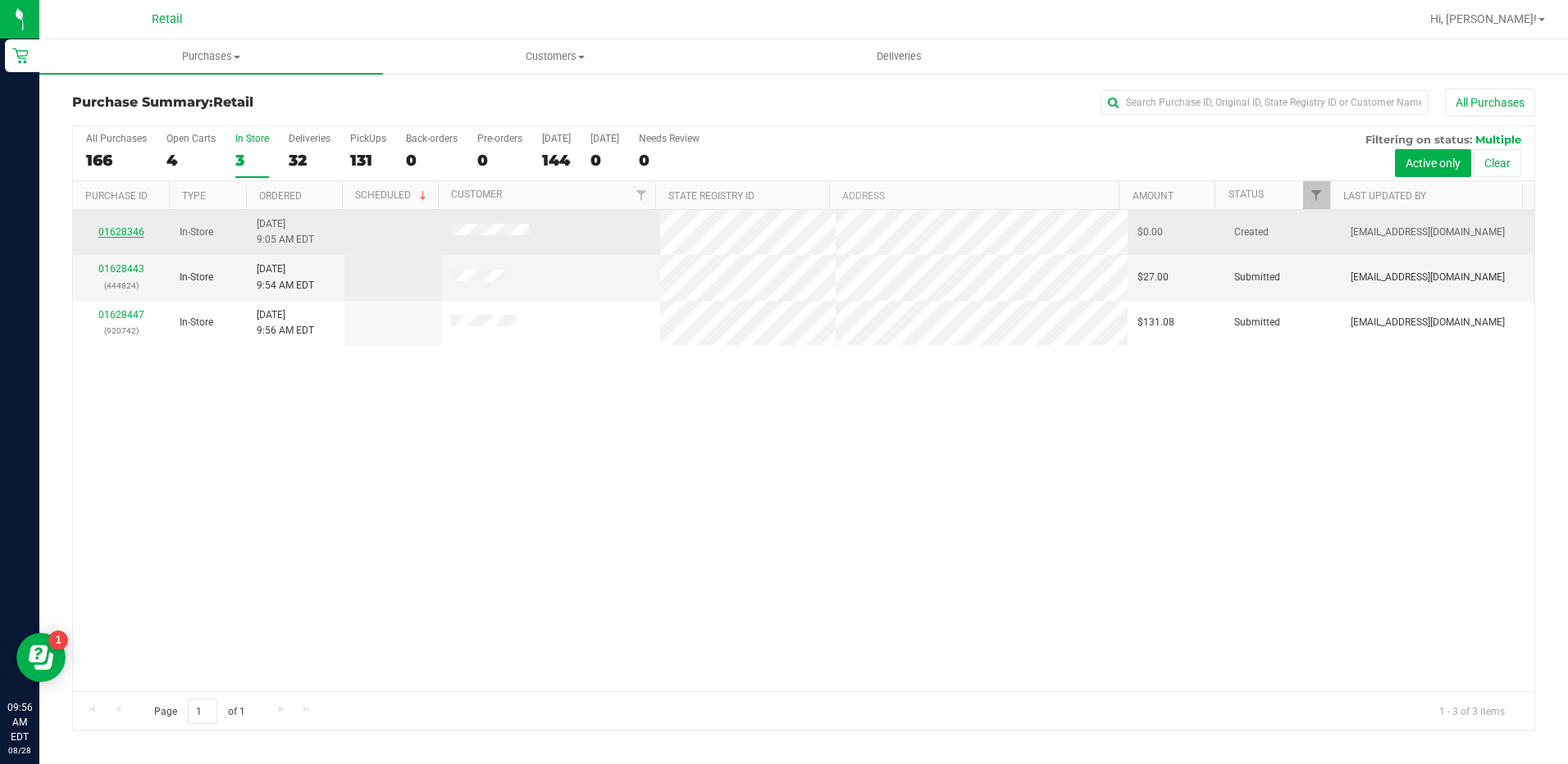
click at [126, 228] on link "01628346" at bounding box center [121, 232] width 46 height 11
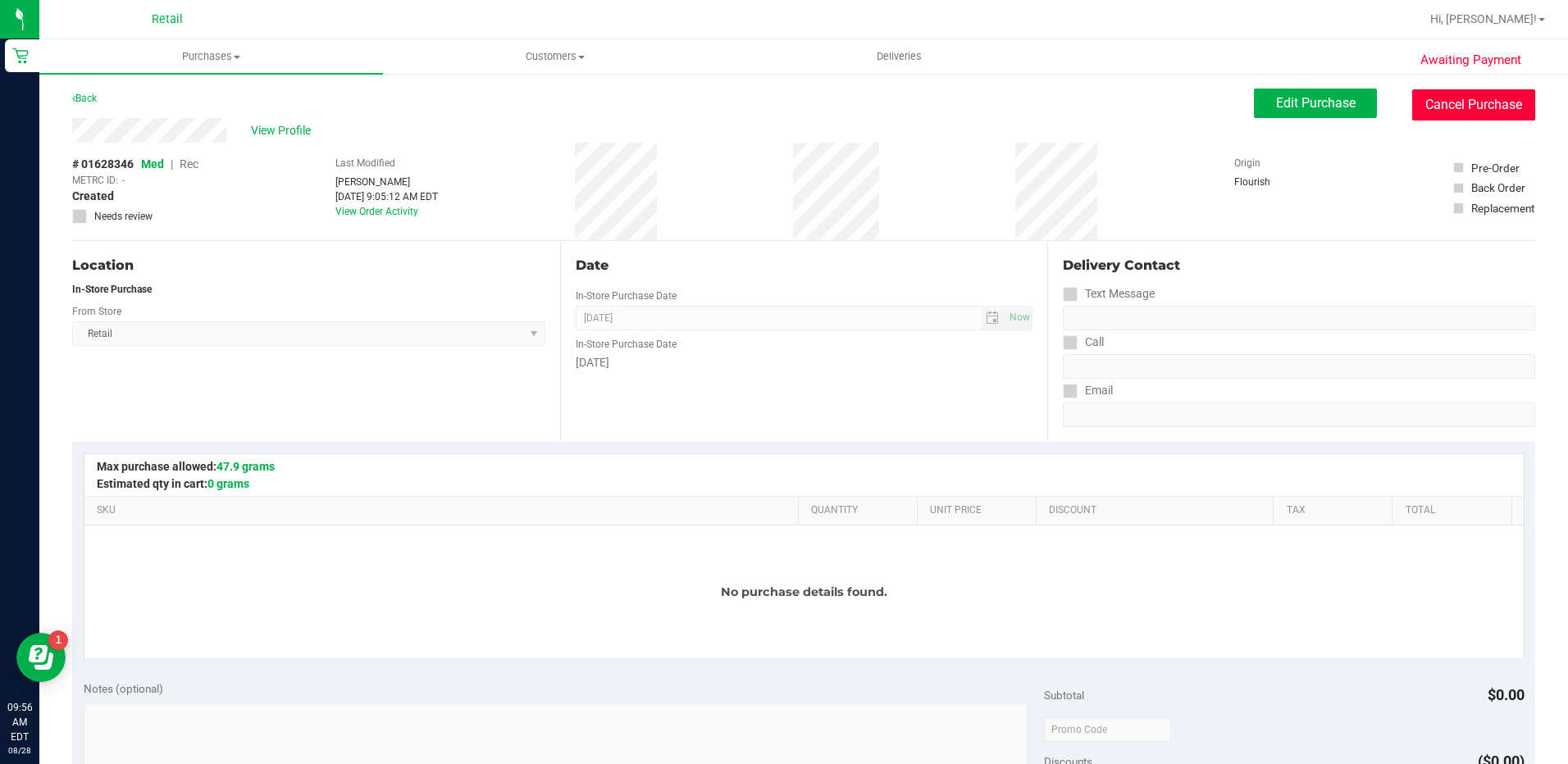
click at [1442, 106] on button "Cancel Purchase" at bounding box center [1473, 105] width 123 height 31
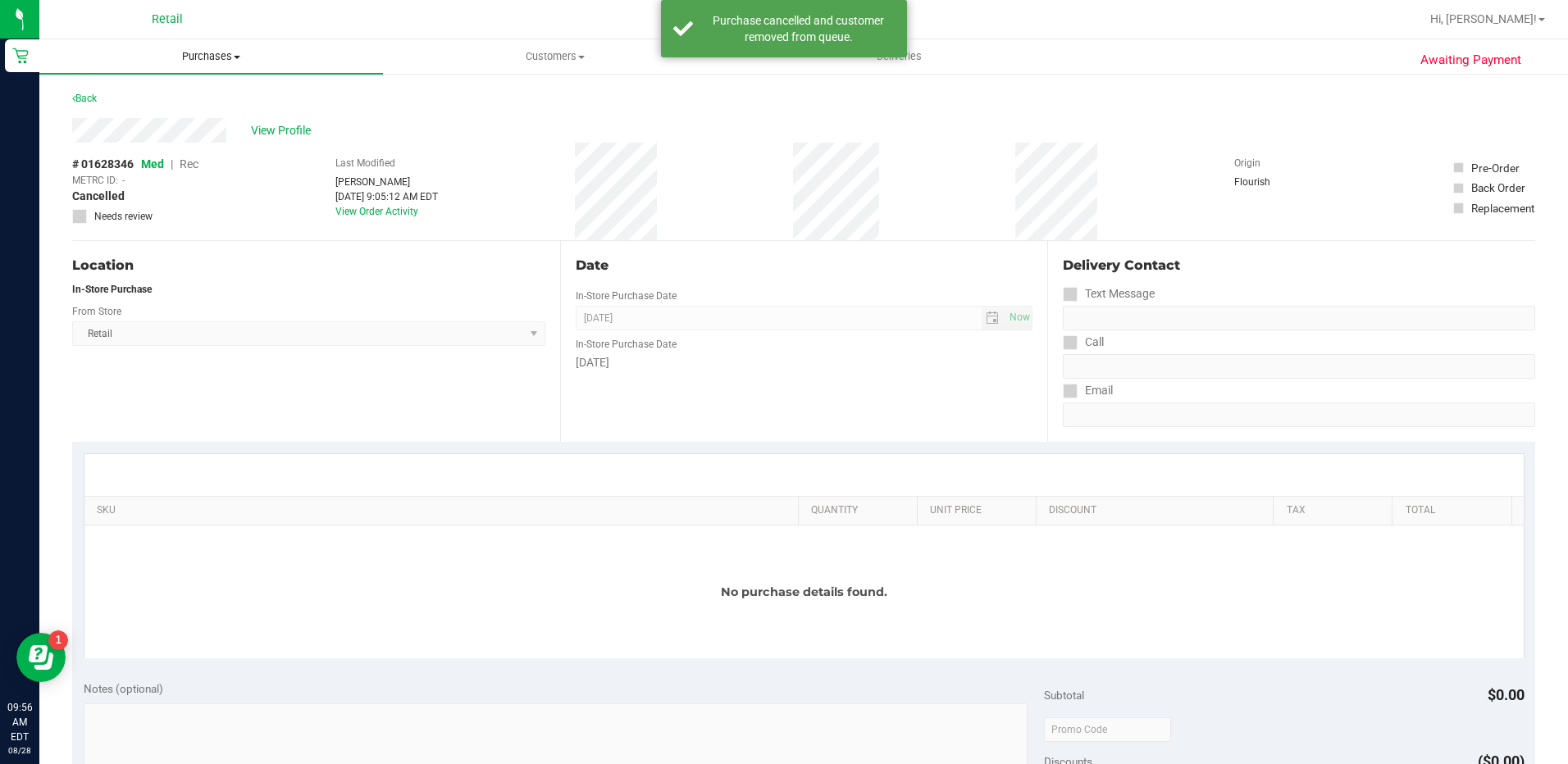
click at [226, 58] on span "Purchases" at bounding box center [211, 56] width 343 height 14
click at [206, 121] on li "Fulfillment" at bounding box center [211, 118] width 343 height 20
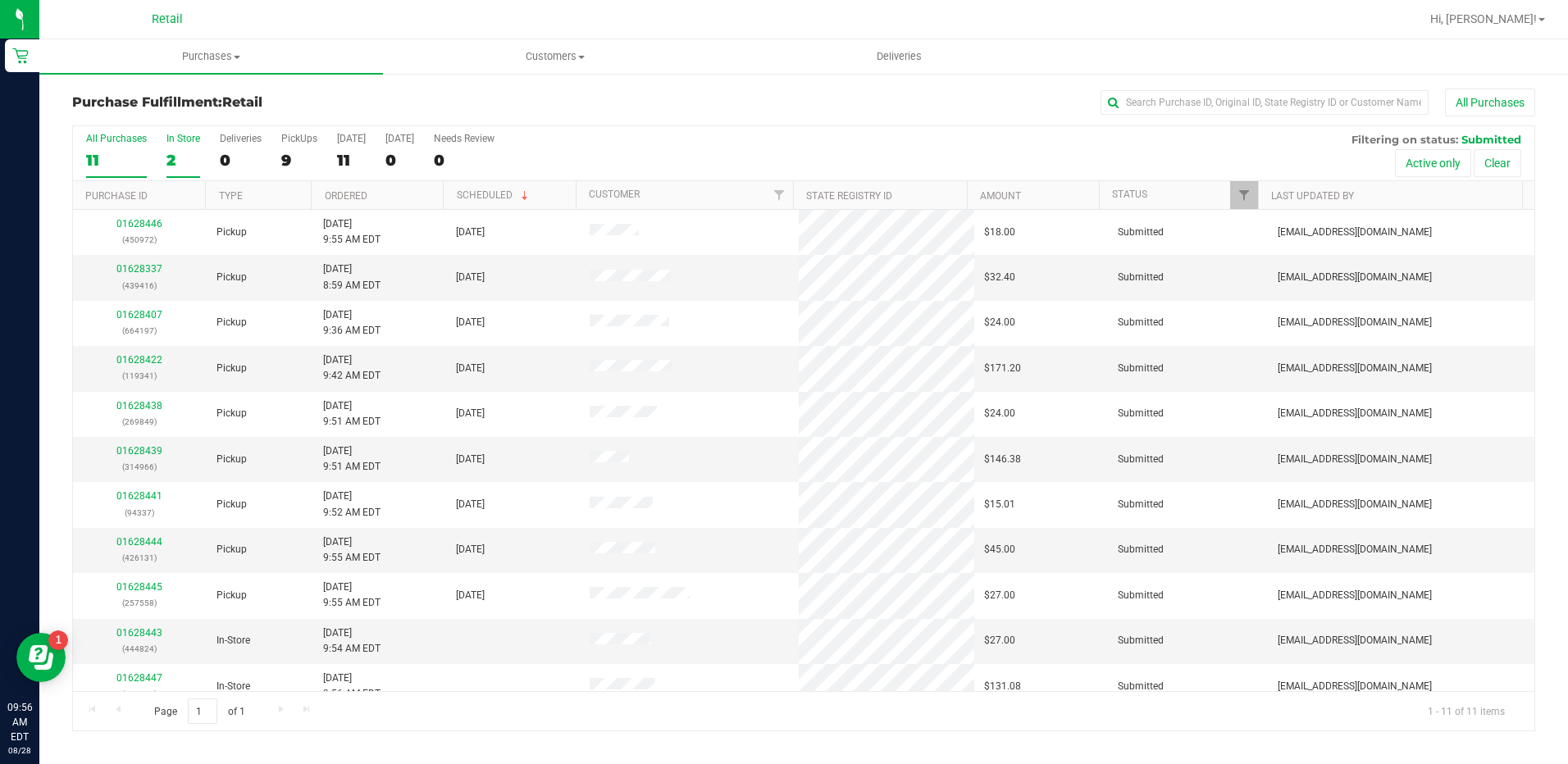
click at [188, 148] on label "In Store 2" at bounding box center [183, 155] width 33 height 45
click at [0, 0] on input "In Store 2" at bounding box center [0, 0] width 0 height 0
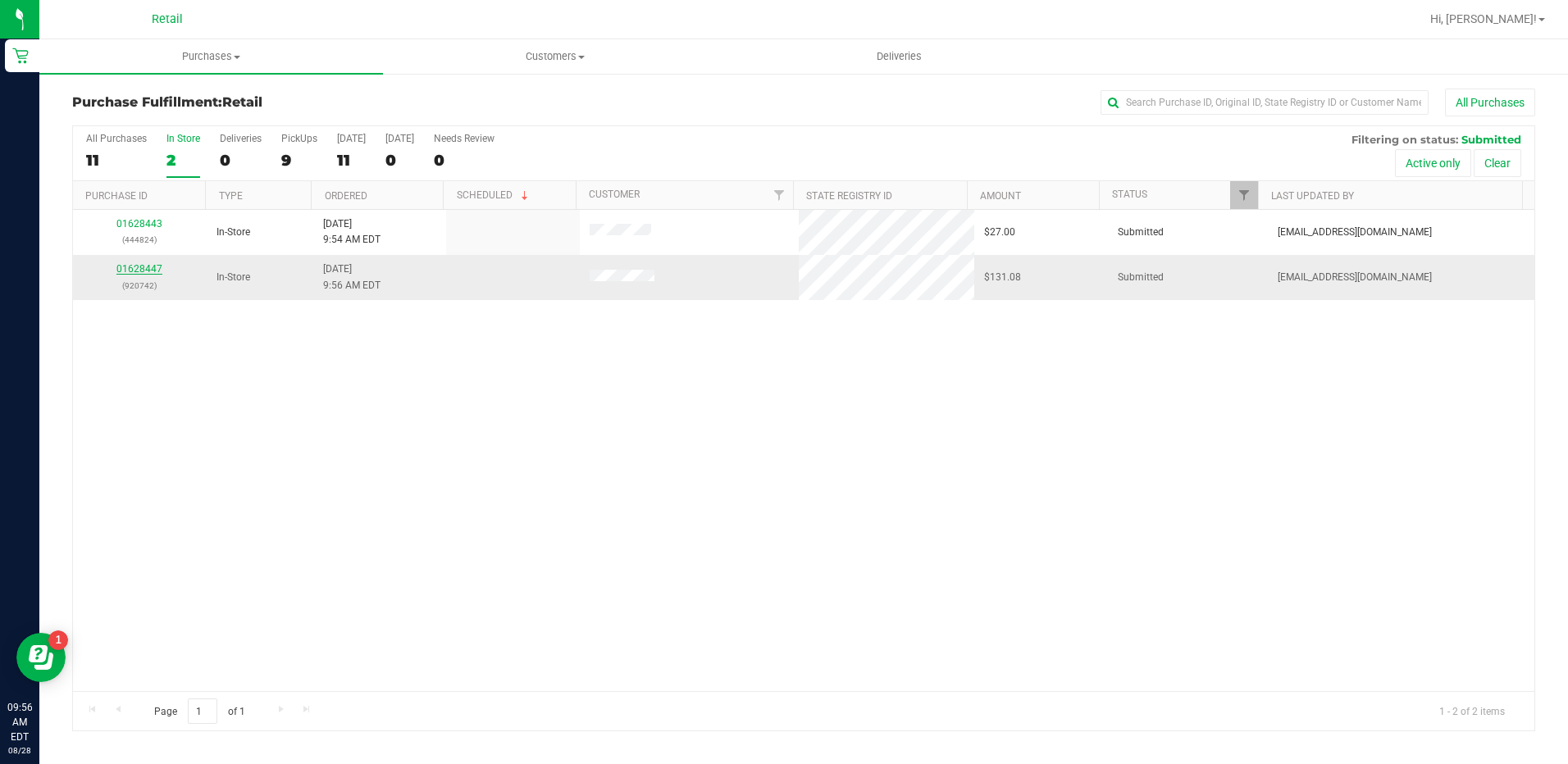
click at [139, 264] on link "01628447" at bounding box center [139, 269] width 46 height 11
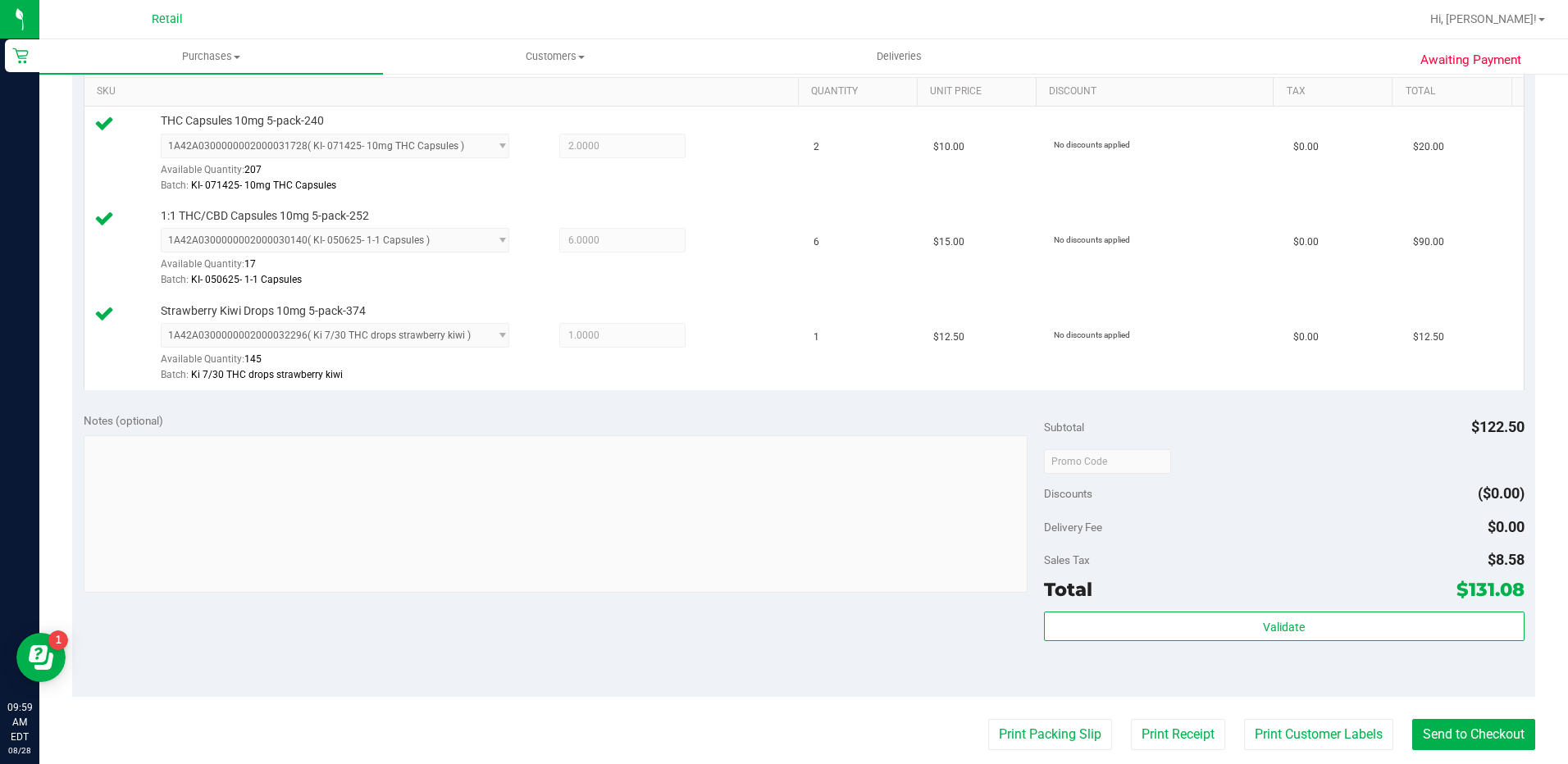
scroll to position [656, 0]
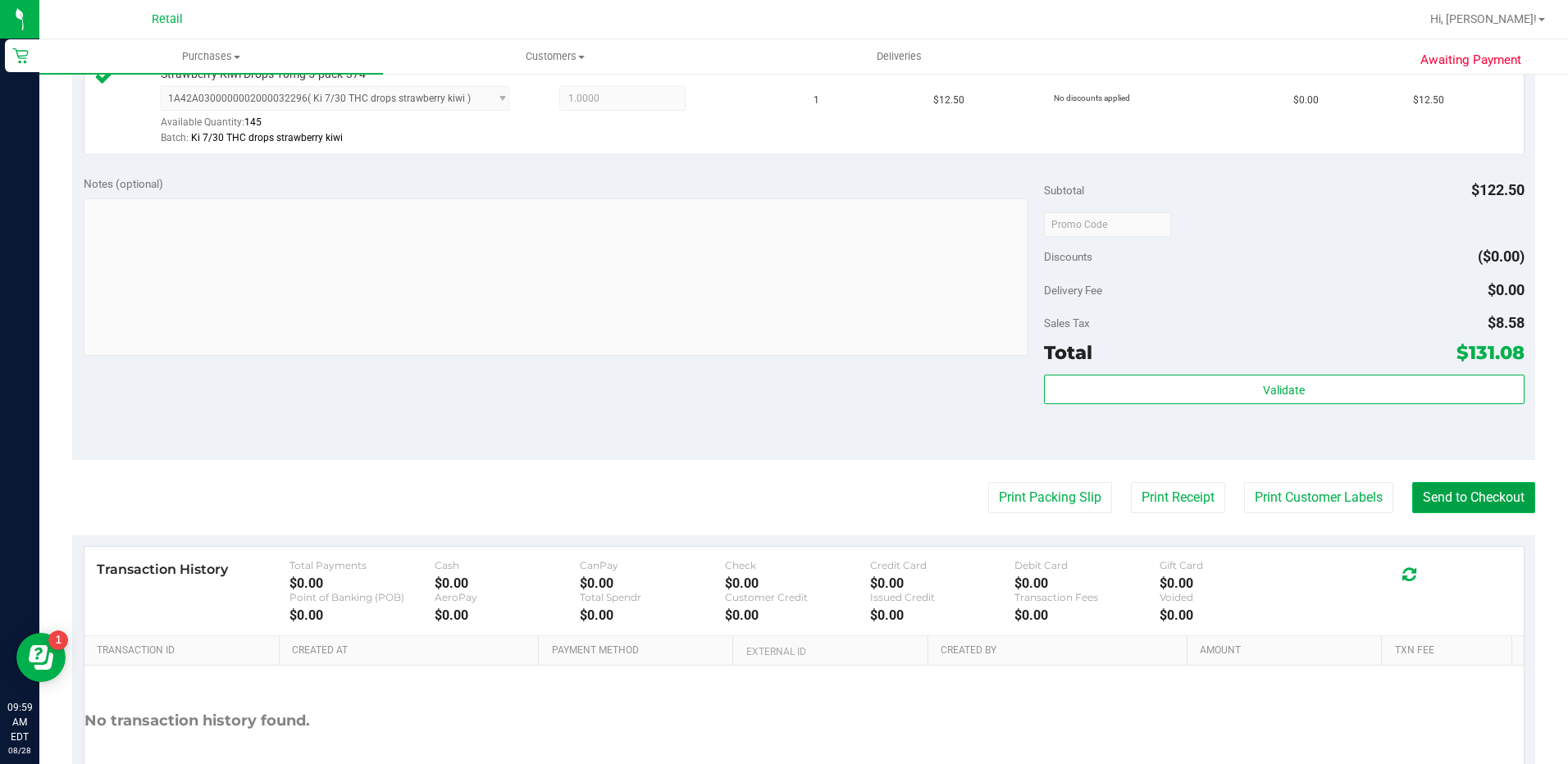
click at [1472, 501] on button "Send to Checkout" at bounding box center [1473, 498] width 123 height 31
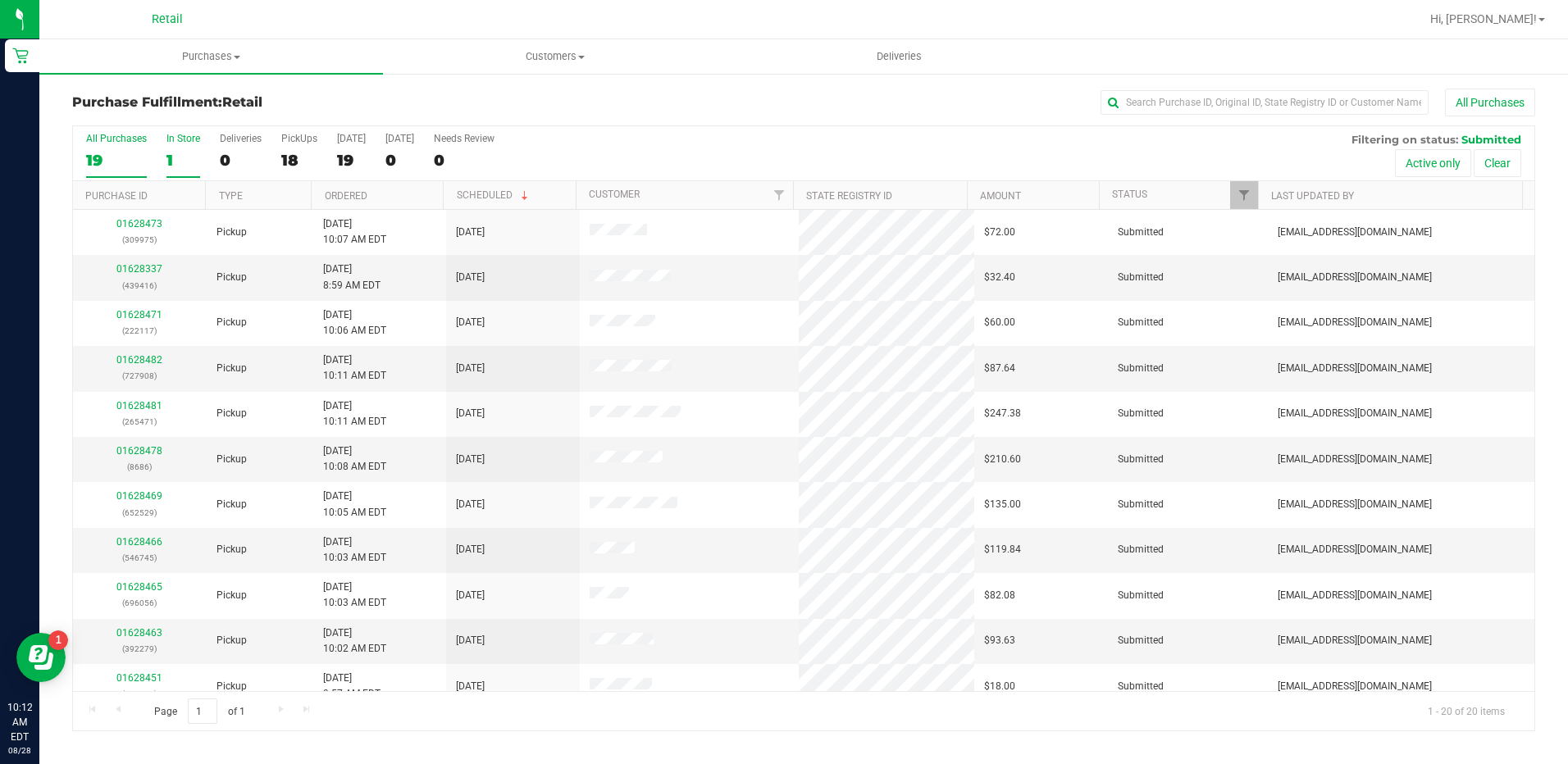
click at [168, 147] on label "In Store 1" at bounding box center [183, 155] width 33 height 45
click at [0, 0] on input "In Store 1" at bounding box center [0, 0] width 0 height 0
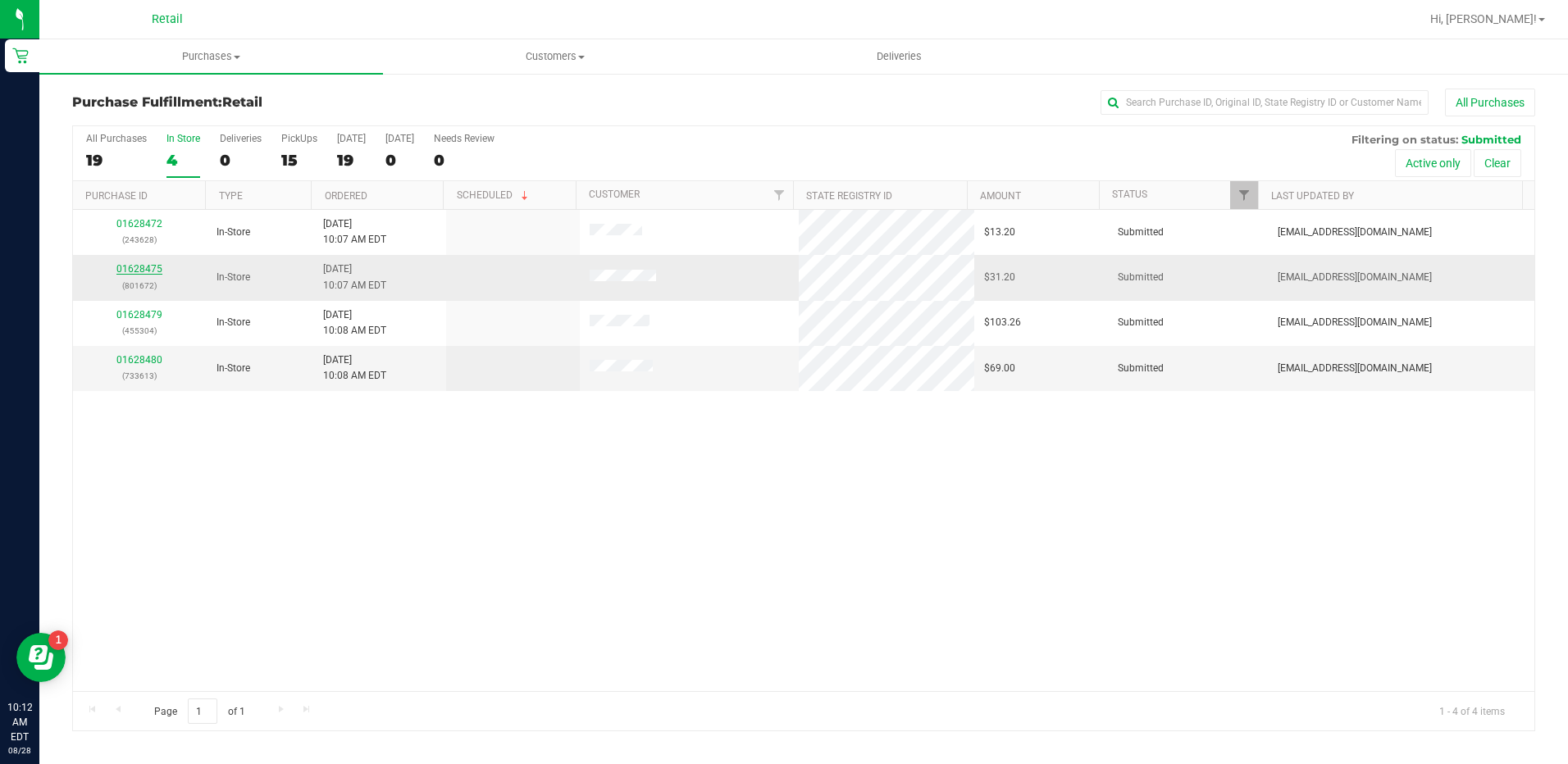
click at [134, 267] on link "01628475" at bounding box center [139, 269] width 46 height 11
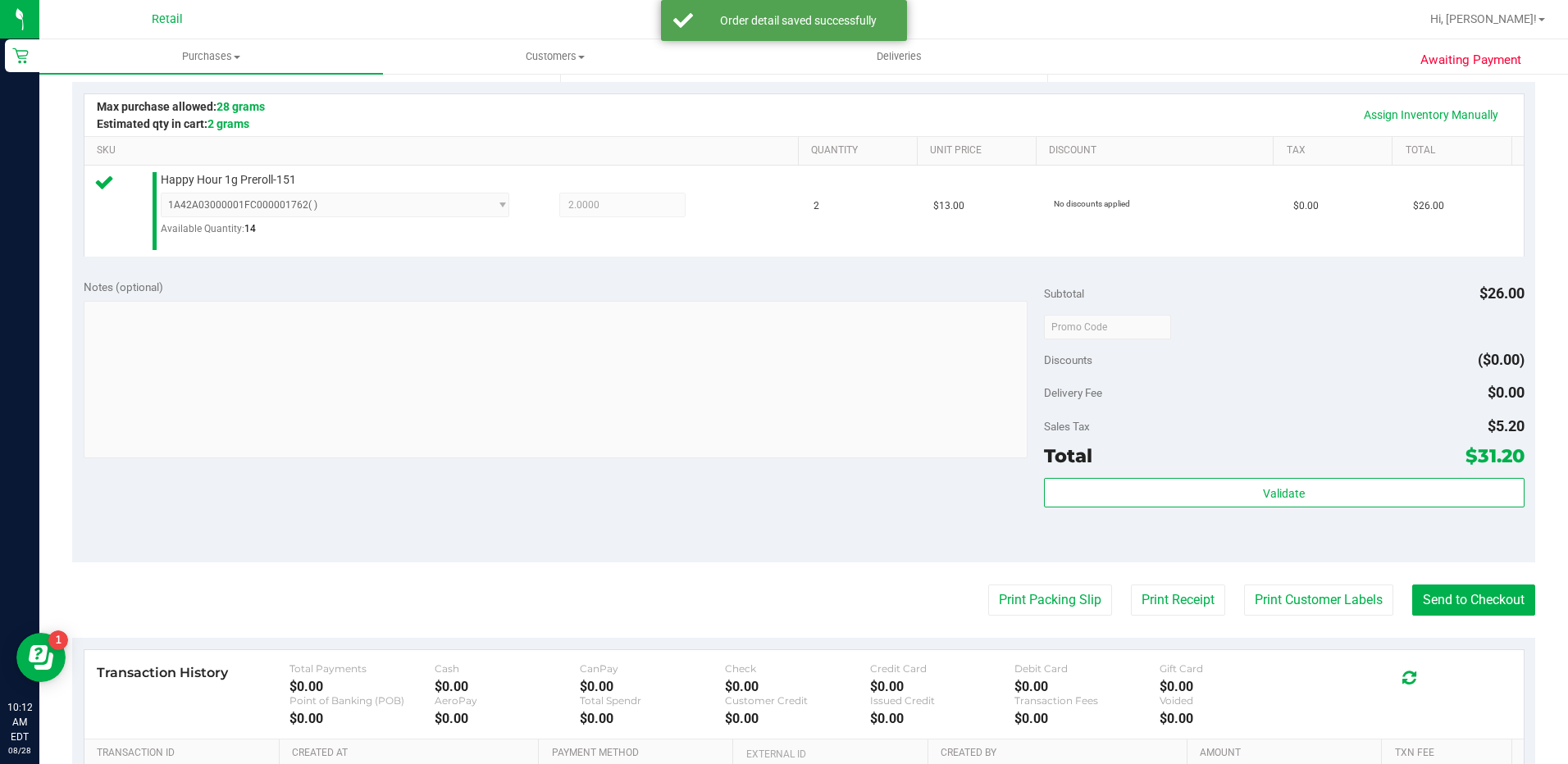
scroll to position [410, 0]
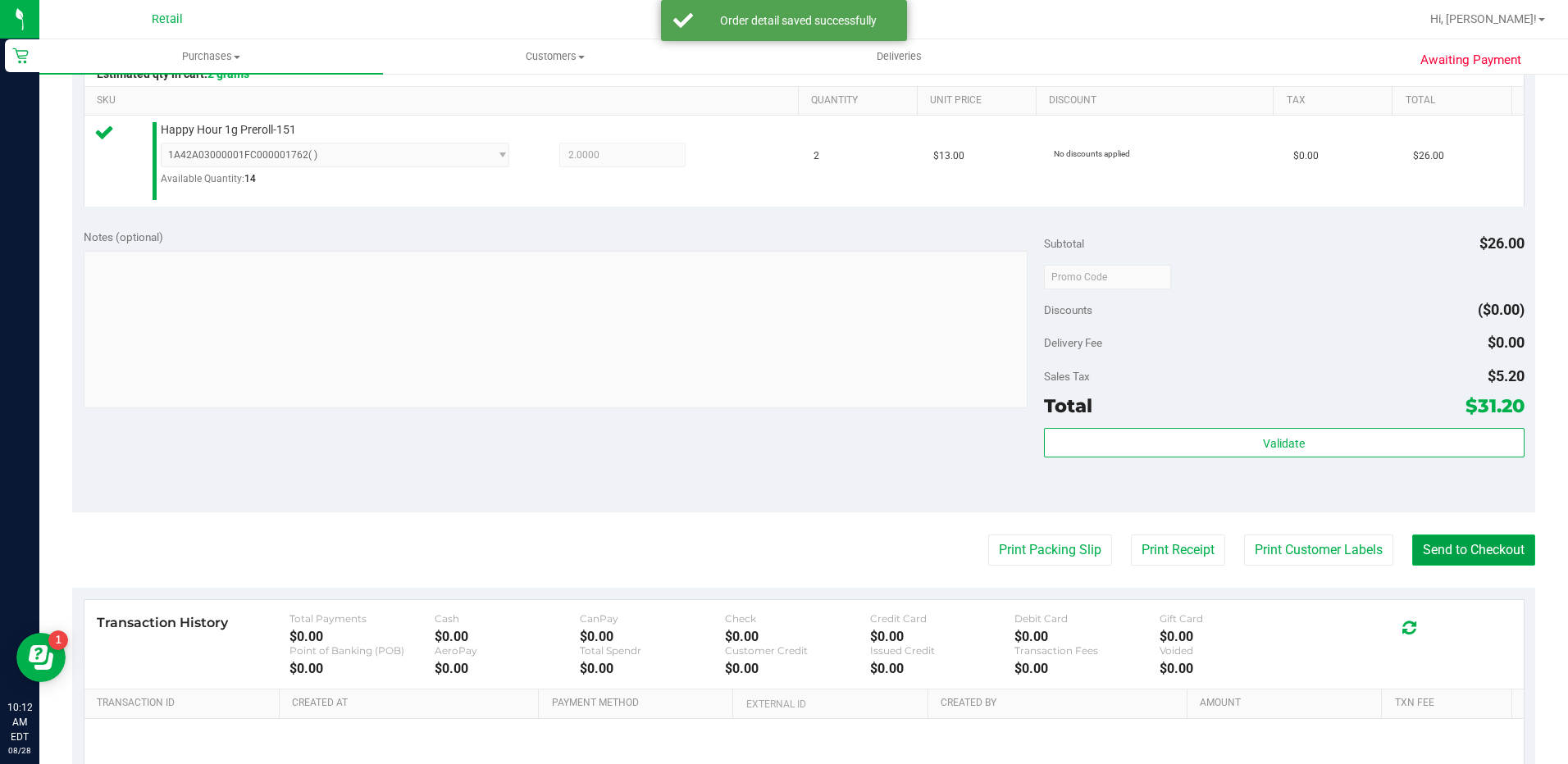
click at [1448, 555] on button "Send to Checkout" at bounding box center [1473, 550] width 123 height 31
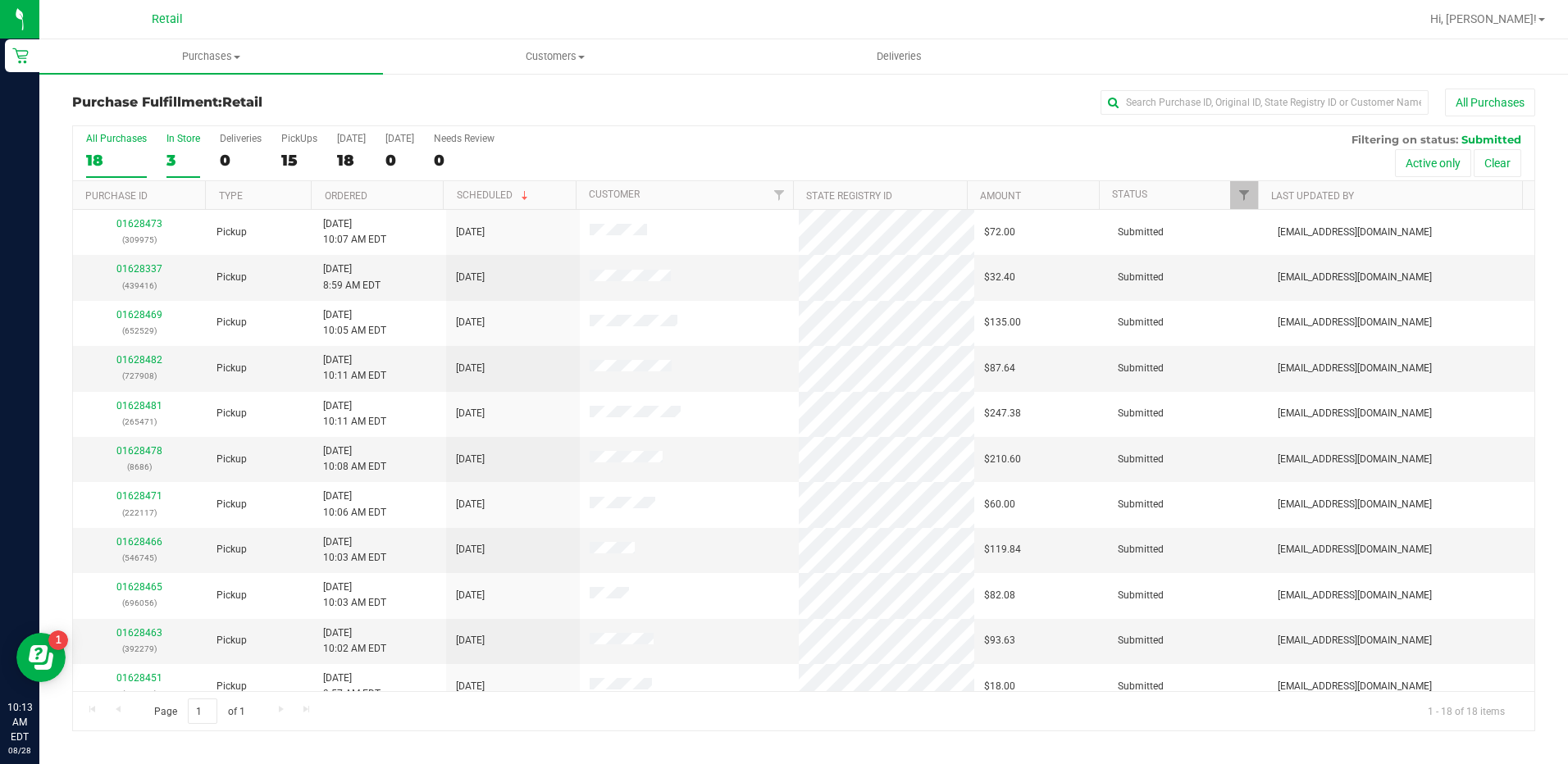
click at [175, 143] on div "In Store" at bounding box center [183, 138] width 33 height 11
click at [0, 0] on input "In Store 3" at bounding box center [0, 0] width 0 height 0
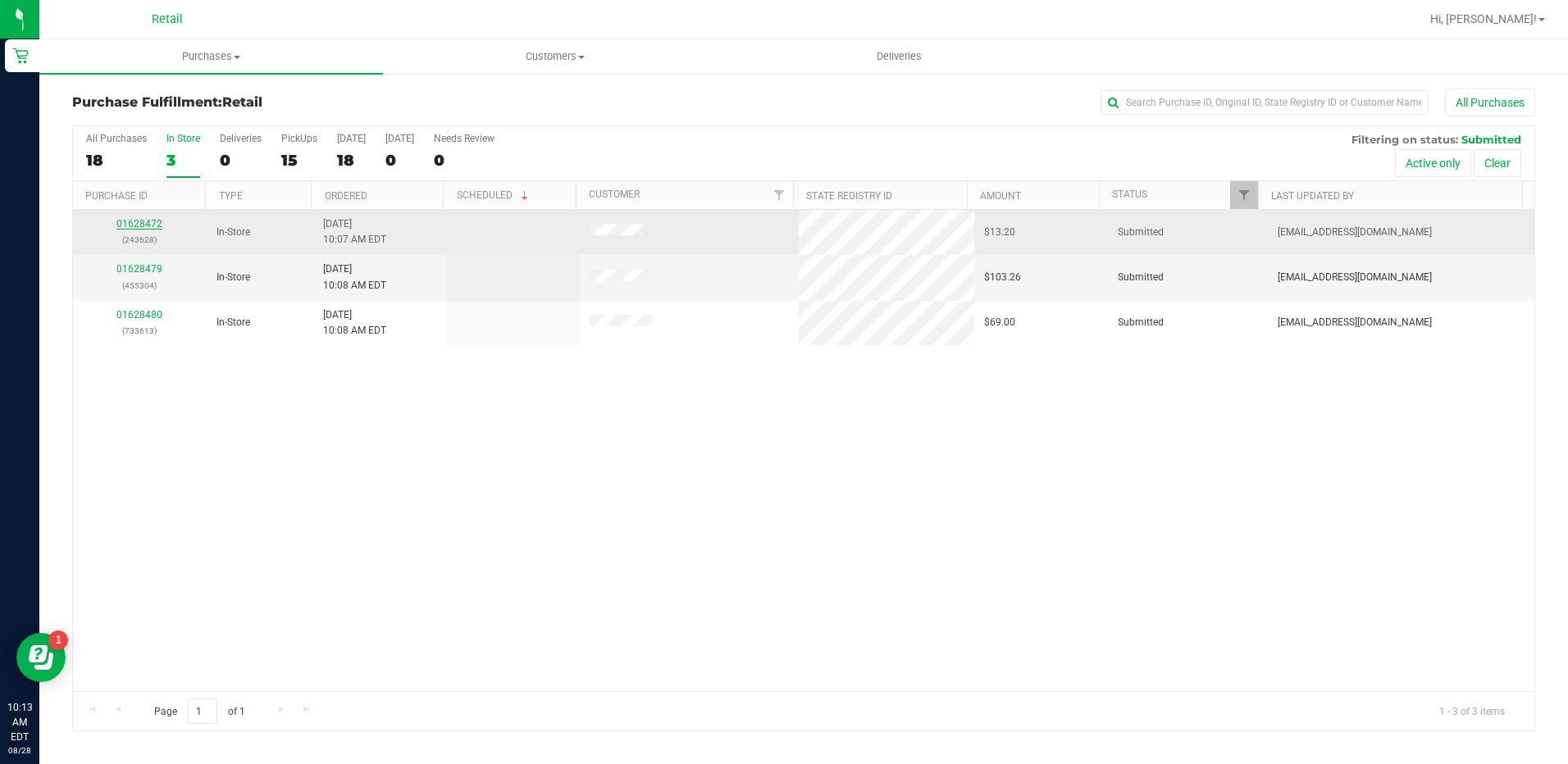
click at [139, 219] on link "01628472" at bounding box center [139, 224] width 46 height 11
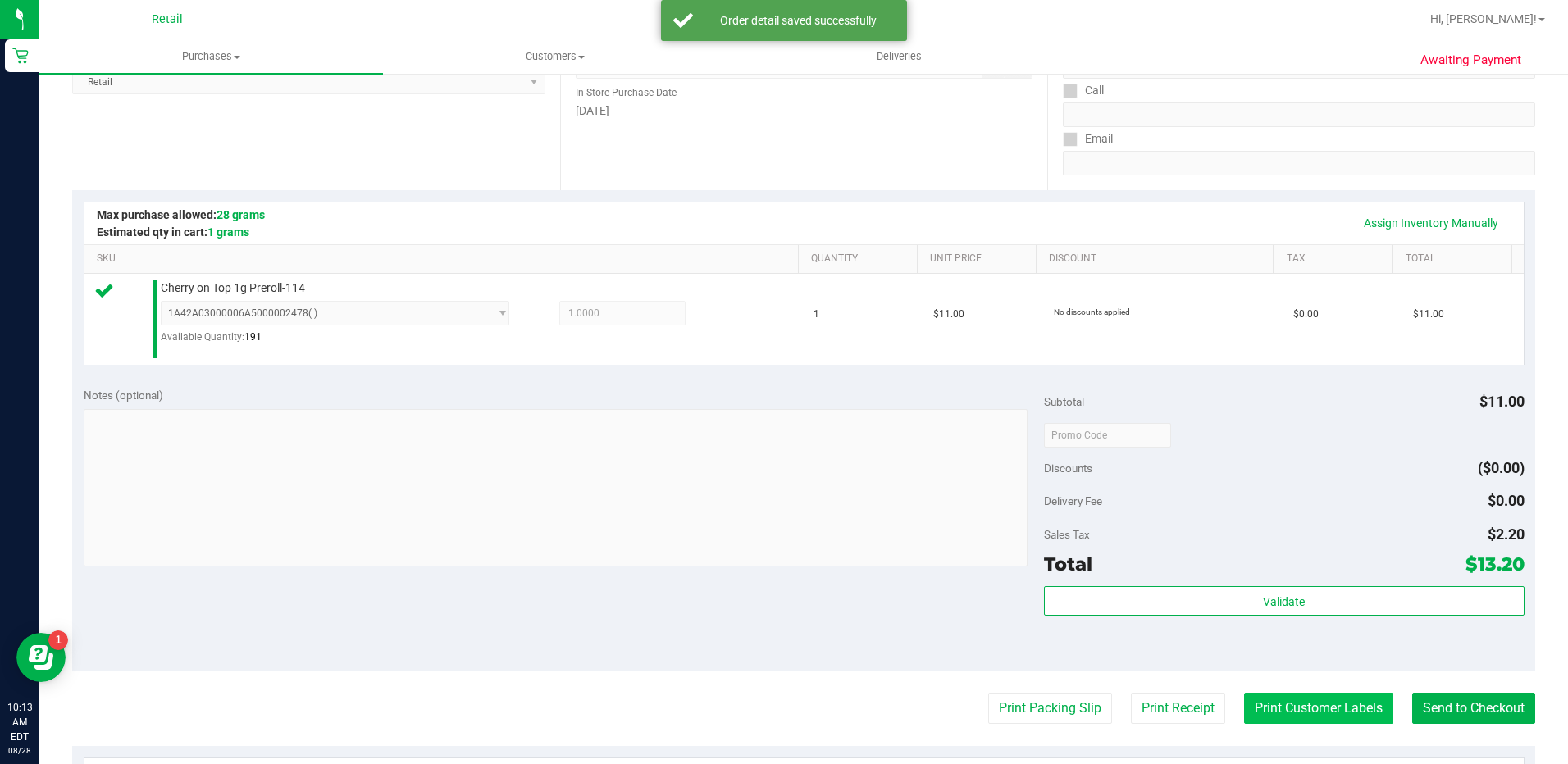
scroll to position [410, 0]
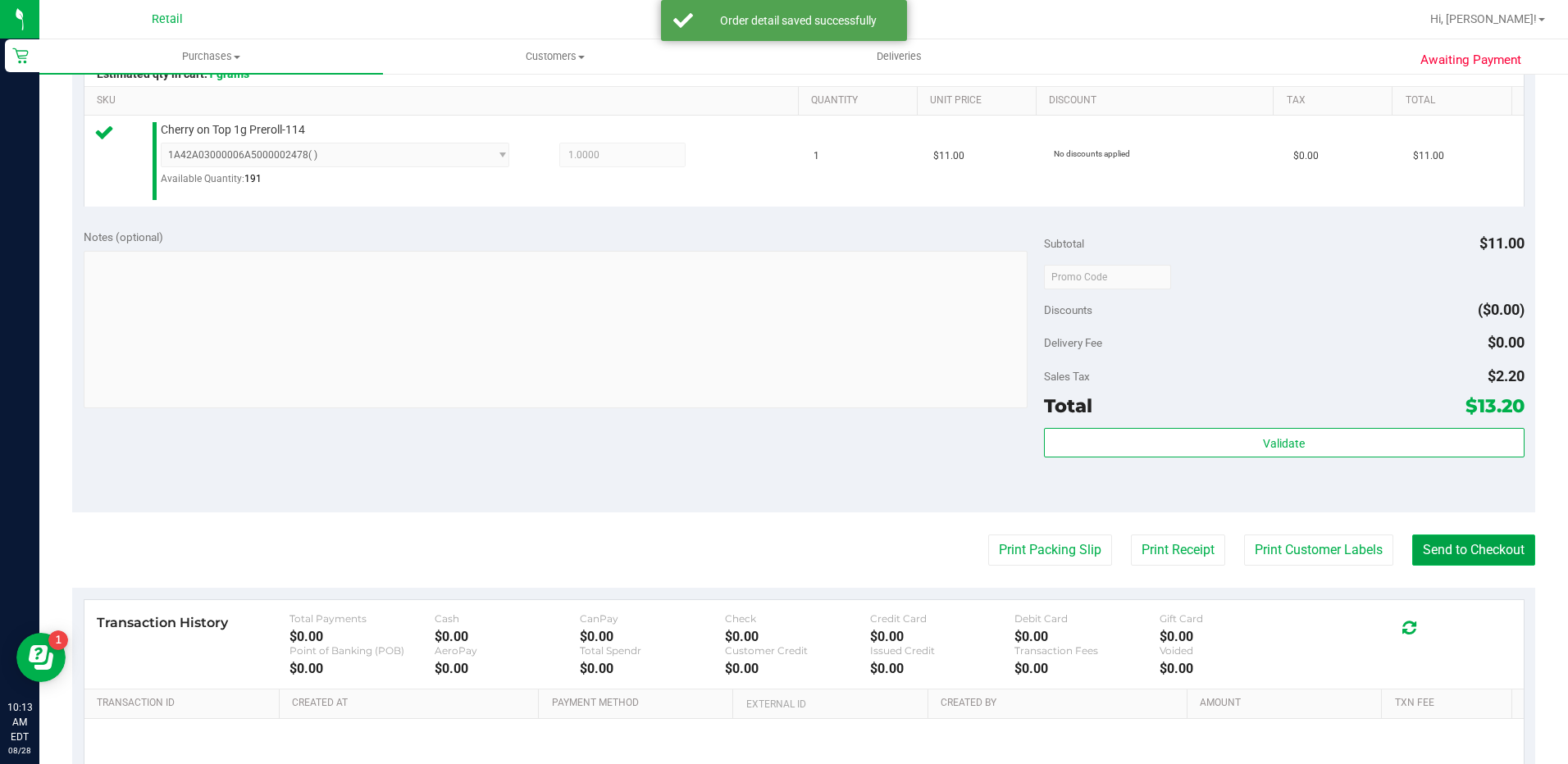
click at [1450, 545] on button "Send to Checkout" at bounding box center [1473, 550] width 123 height 31
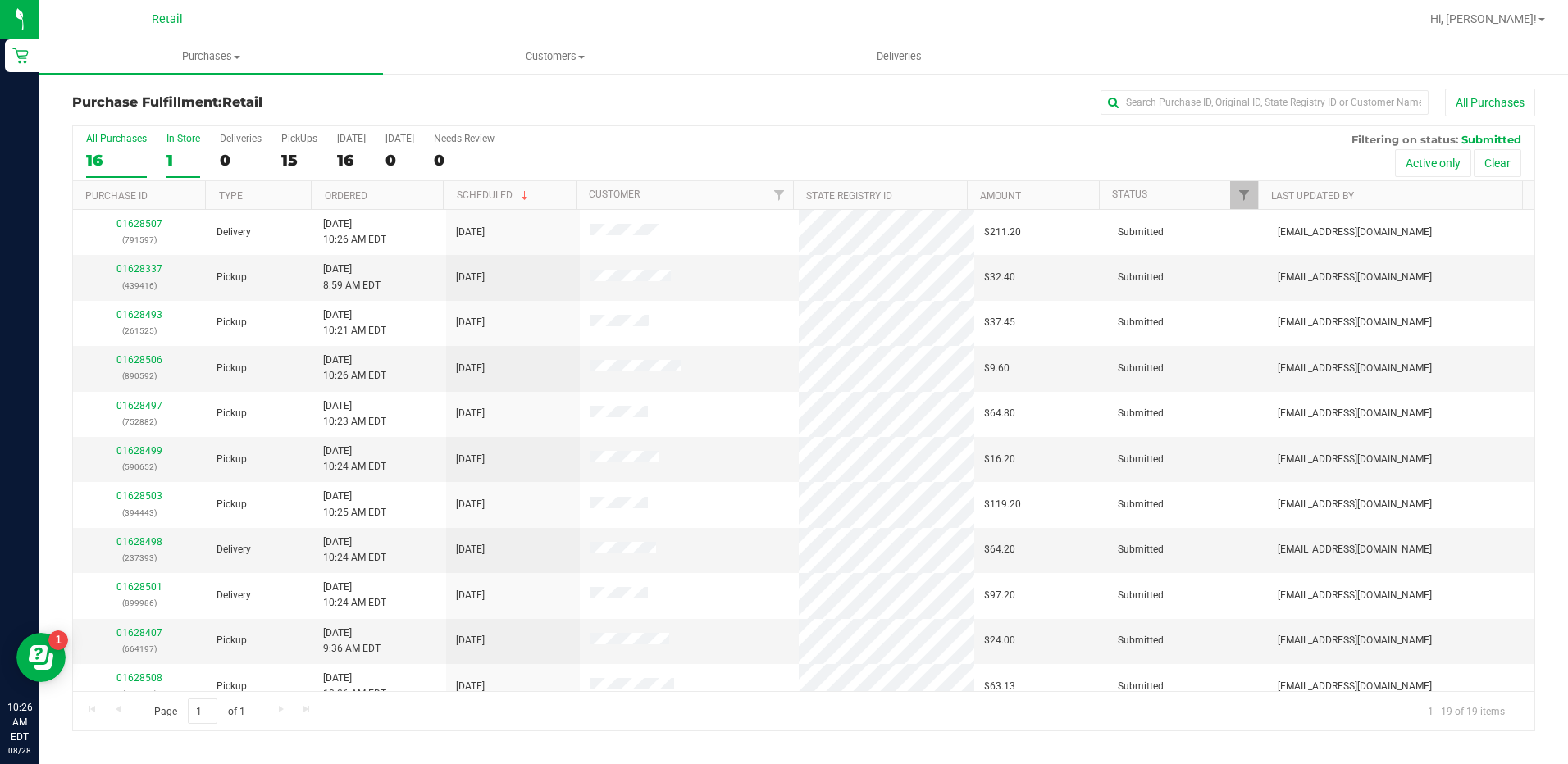
click at [184, 149] on label "In Store 1" at bounding box center [183, 155] width 33 height 45
click at [0, 0] on input "In Store 1" at bounding box center [0, 0] width 0 height 0
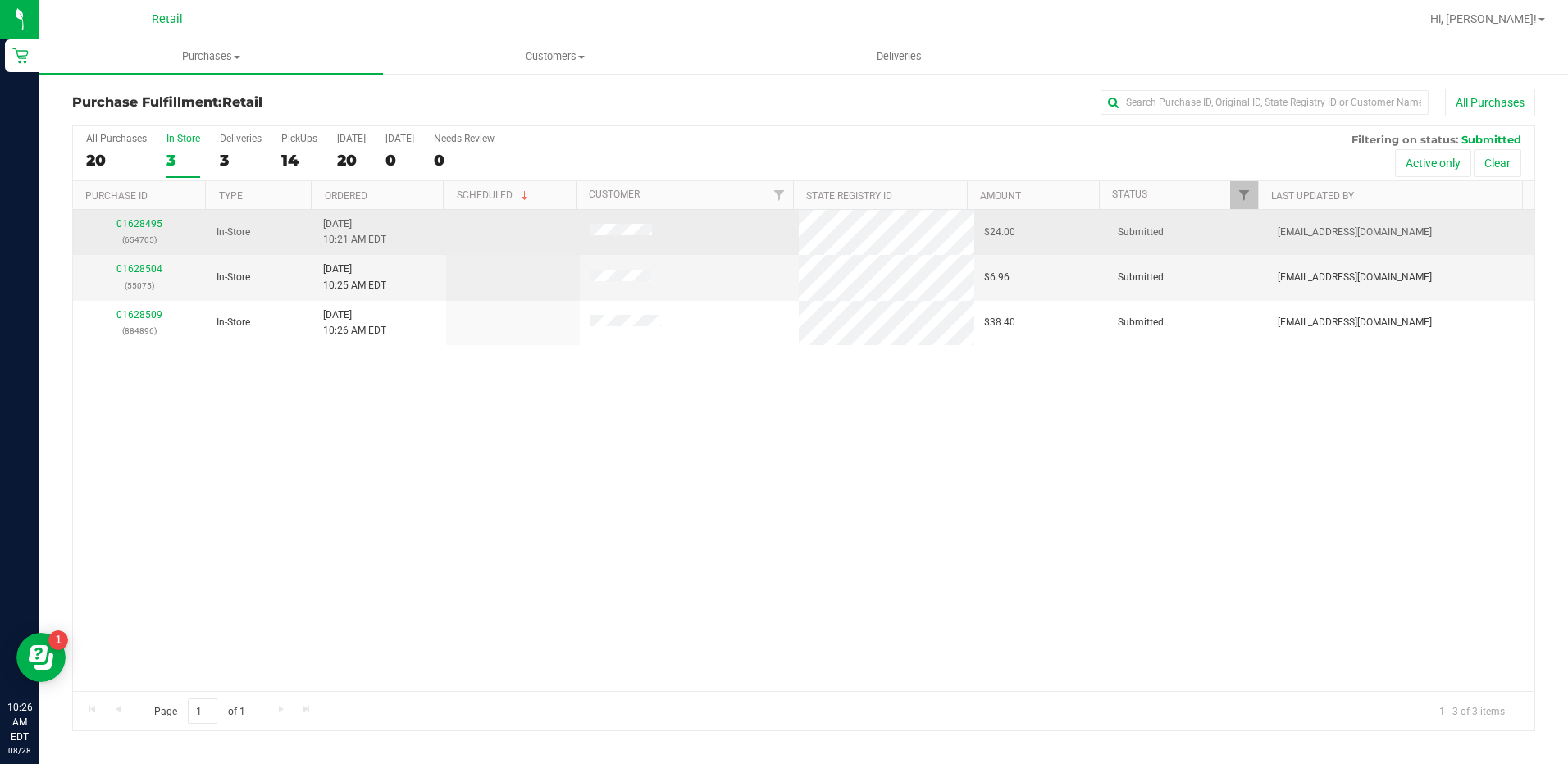
click at [138, 217] on div "01628495 (654705)" at bounding box center [140, 232] width 114 height 31
click at [137, 219] on link "01628495" at bounding box center [139, 224] width 46 height 11
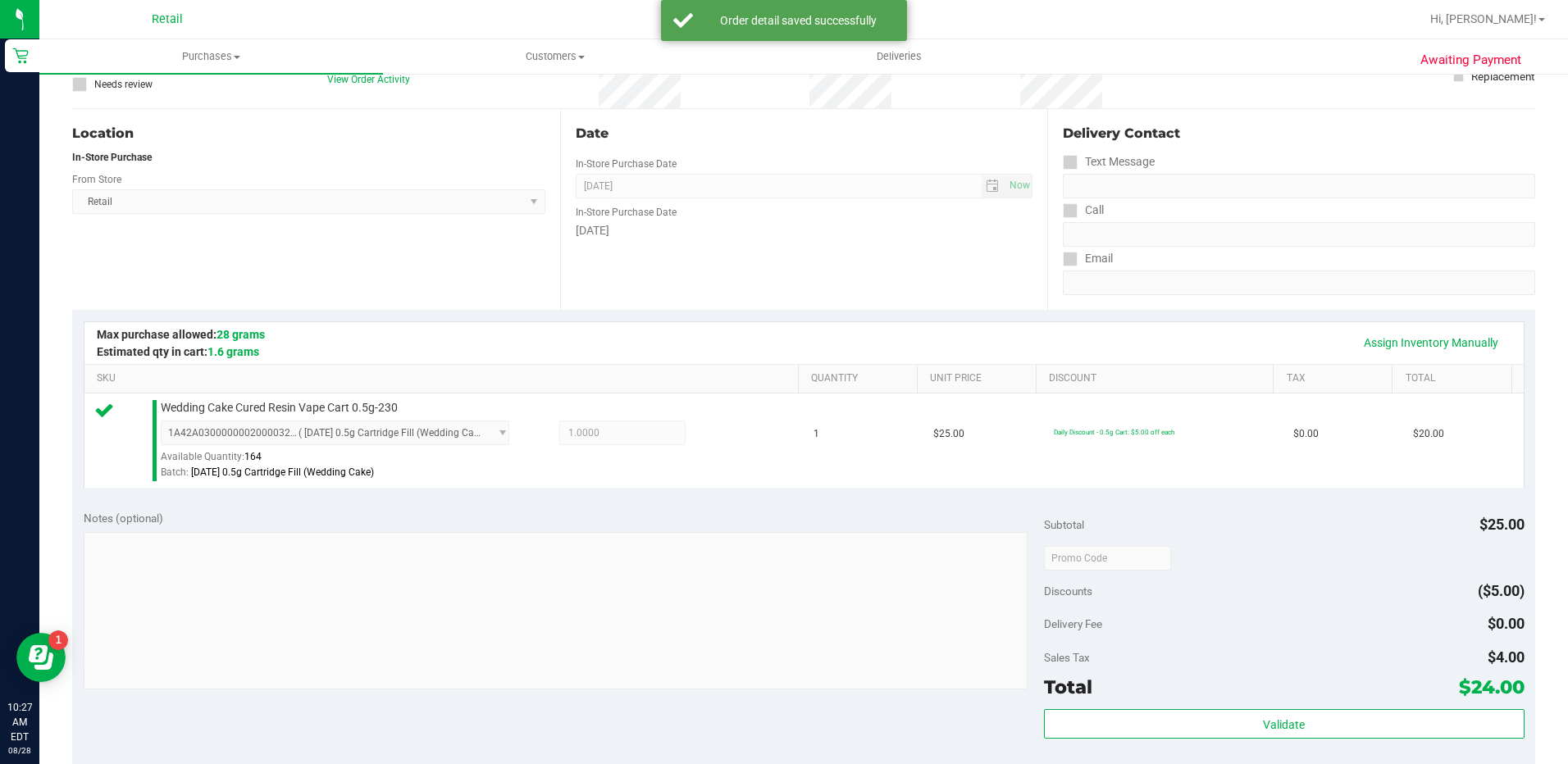
scroll to position [410, 0]
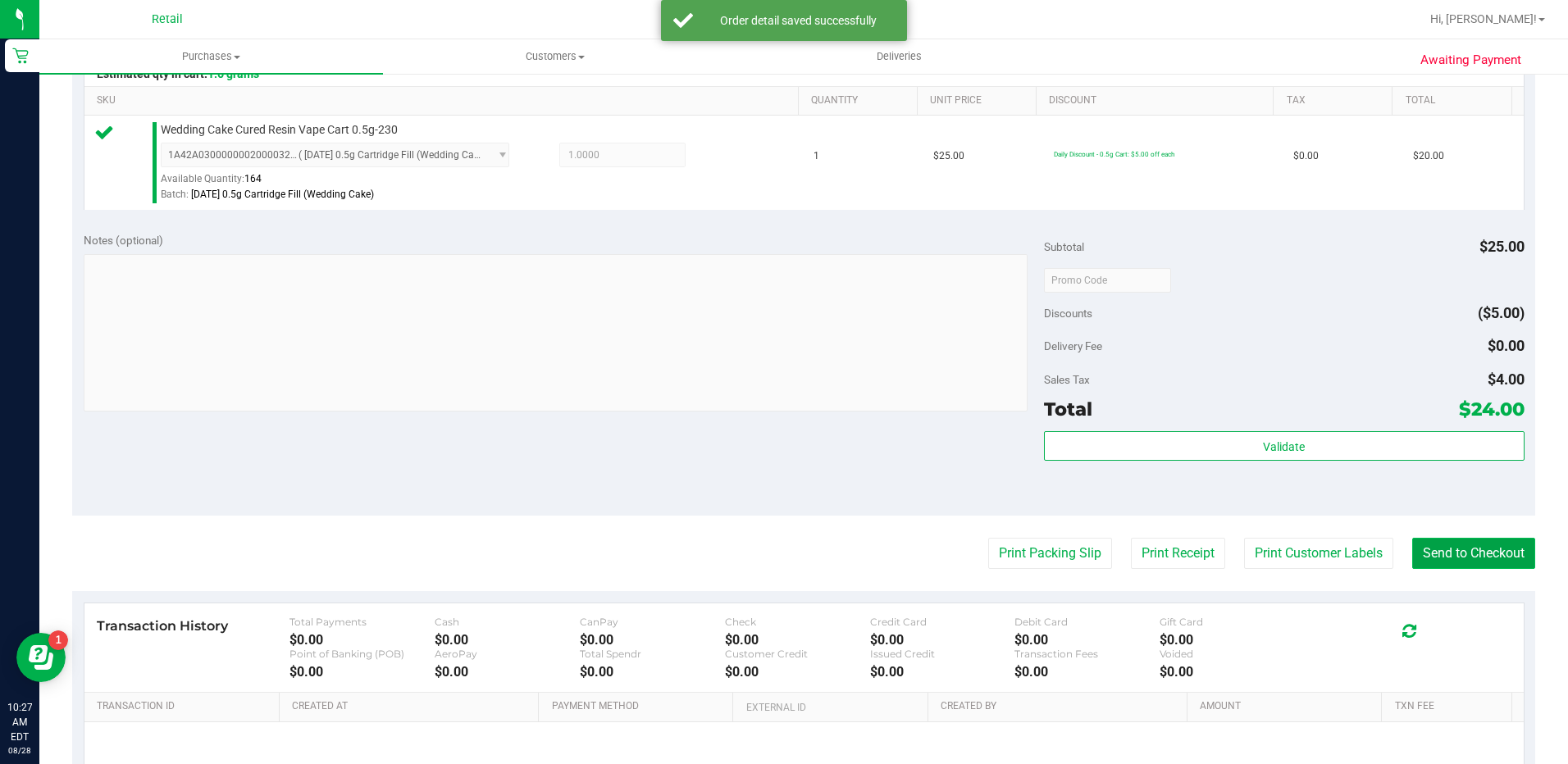
click at [1444, 564] on button "Send to Checkout" at bounding box center [1473, 553] width 123 height 31
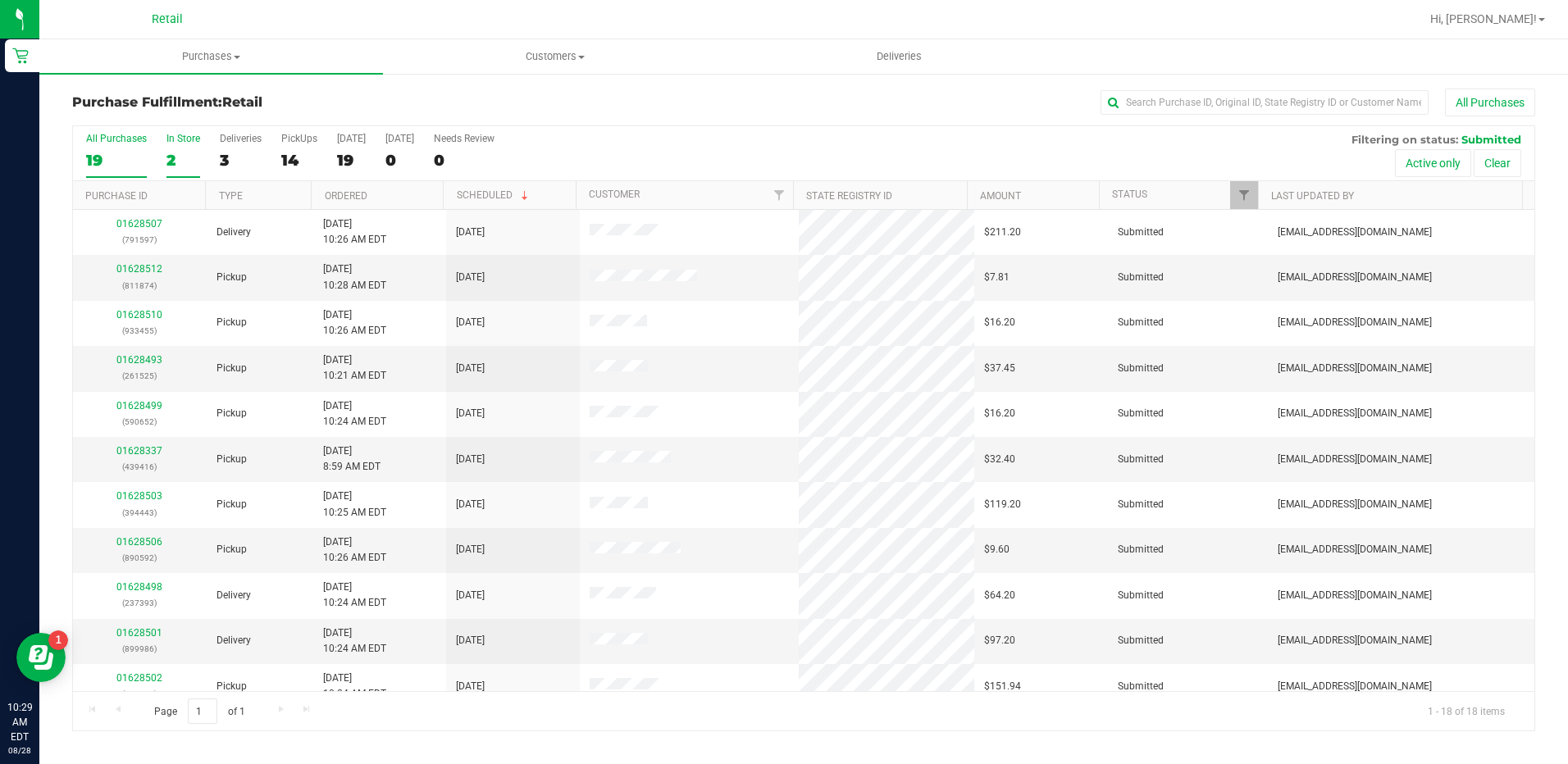
click at [172, 161] on div "2" at bounding box center [183, 160] width 33 height 19
click at [0, 0] on input "In Store 2" at bounding box center [0, 0] width 0 height 0
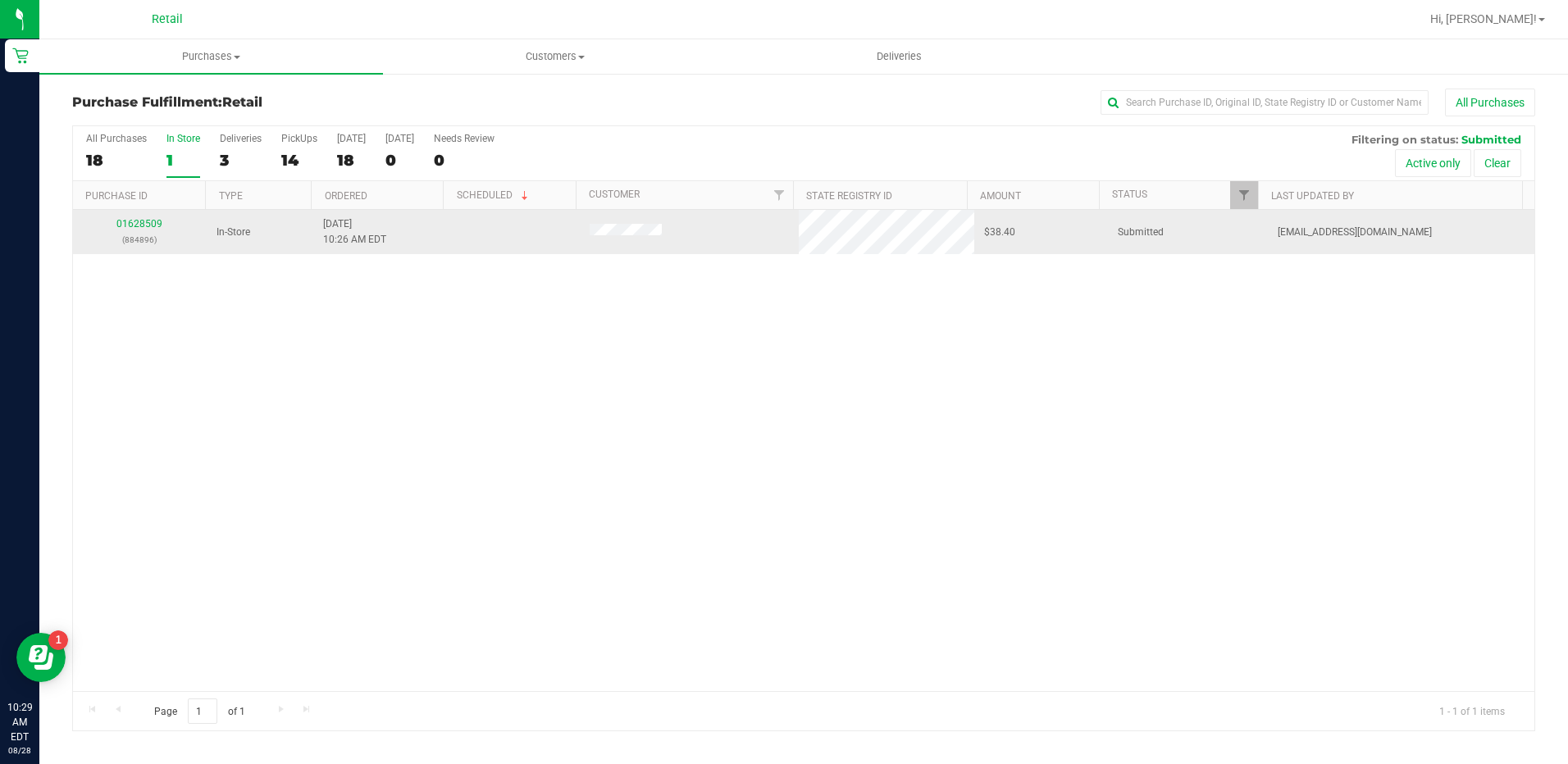
click at [135, 214] on td "01628509 (884896)" at bounding box center [140, 232] width 134 height 44
click at [138, 219] on link "01628509" at bounding box center [139, 224] width 46 height 11
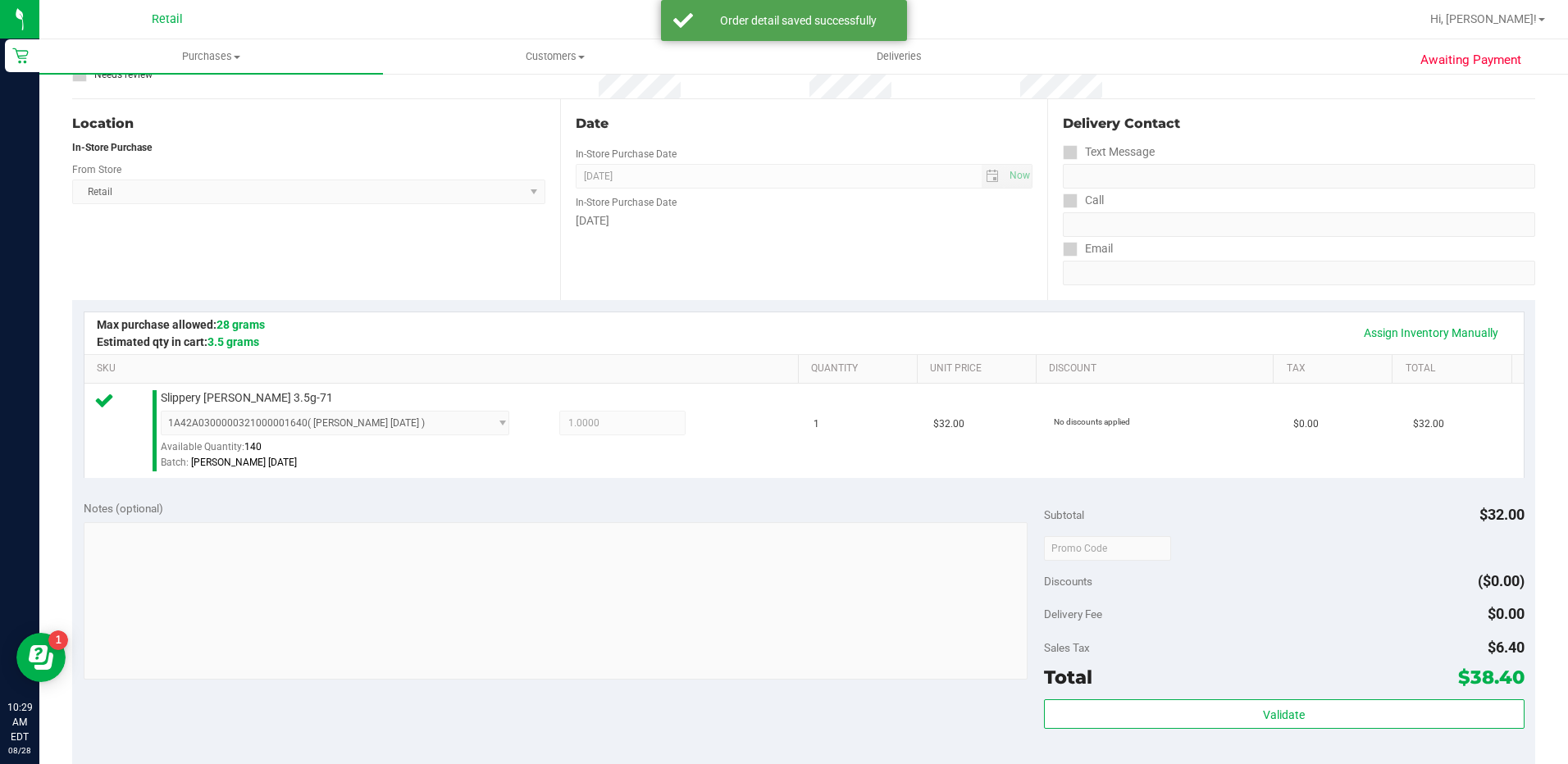
scroll to position [410, 0]
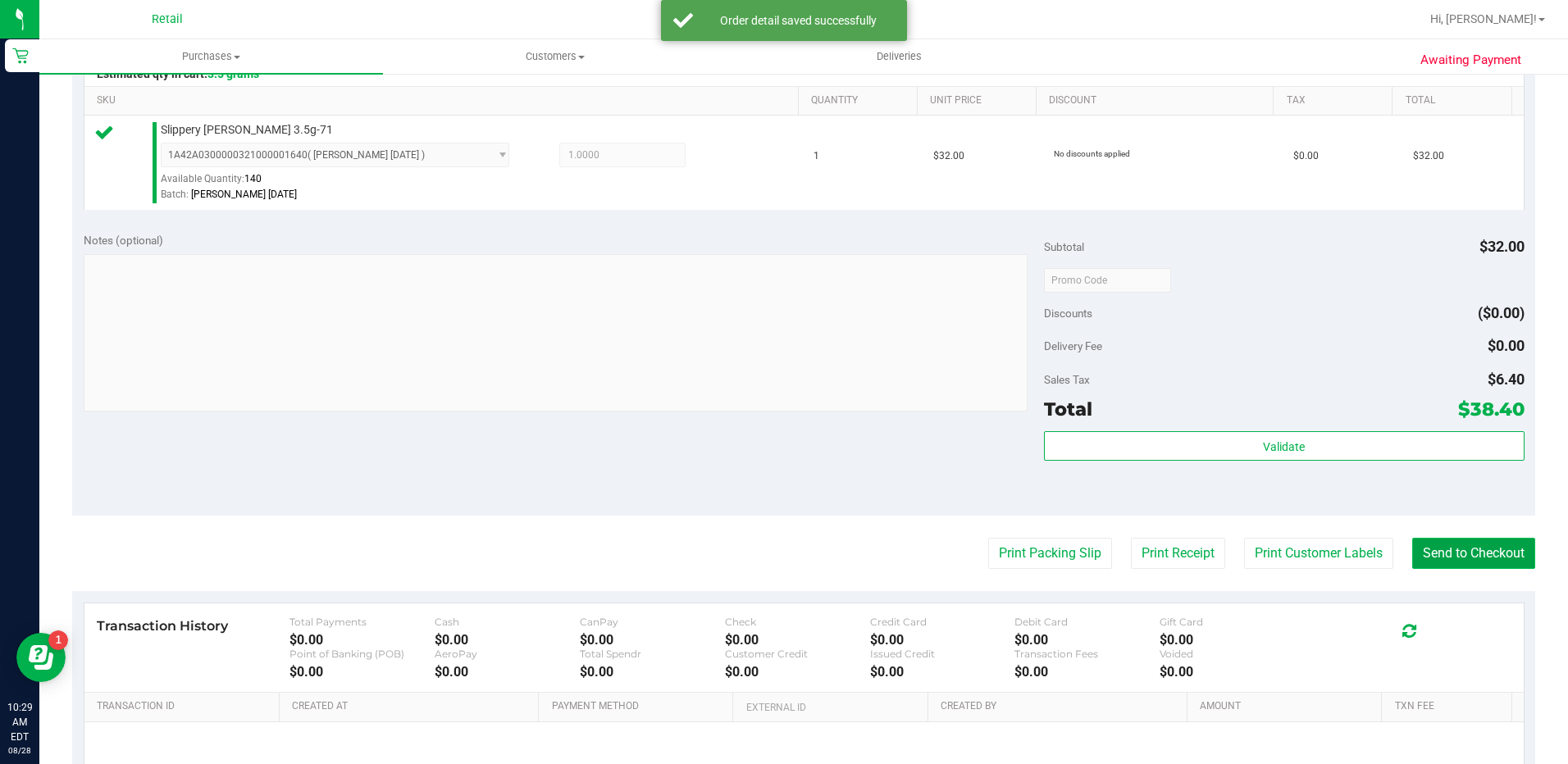
click at [1455, 552] on button "Send to Checkout" at bounding box center [1473, 553] width 123 height 31
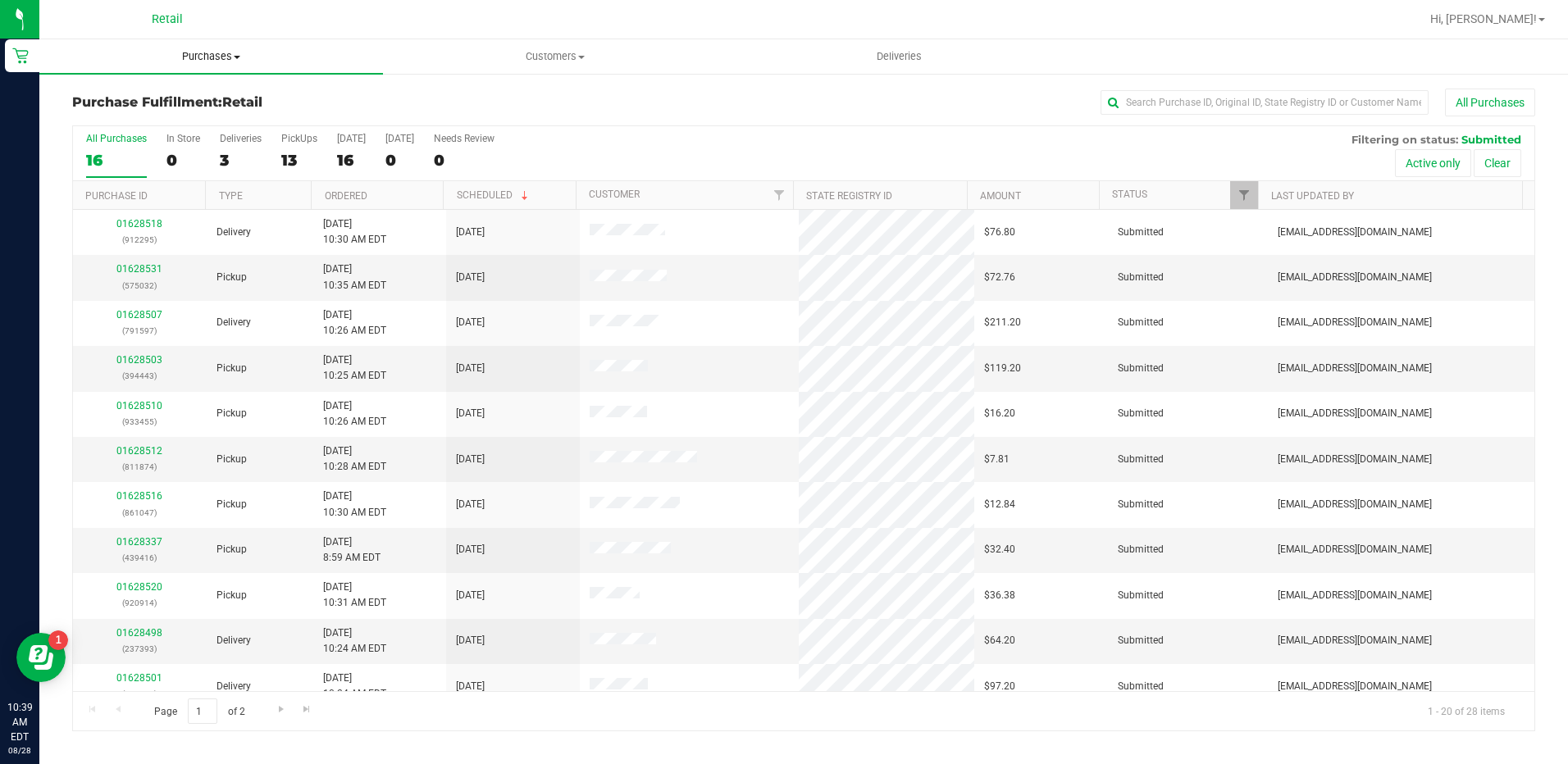
click at [193, 50] on span "Purchases" at bounding box center [211, 56] width 343 height 14
click at [815, 117] on div "Purchase Fulfillment: Retail All Purchases" at bounding box center [804, 107] width 1463 height 36
click at [1306, 101] on input "text" at bounding box center [1265, 103] width 328 height 25
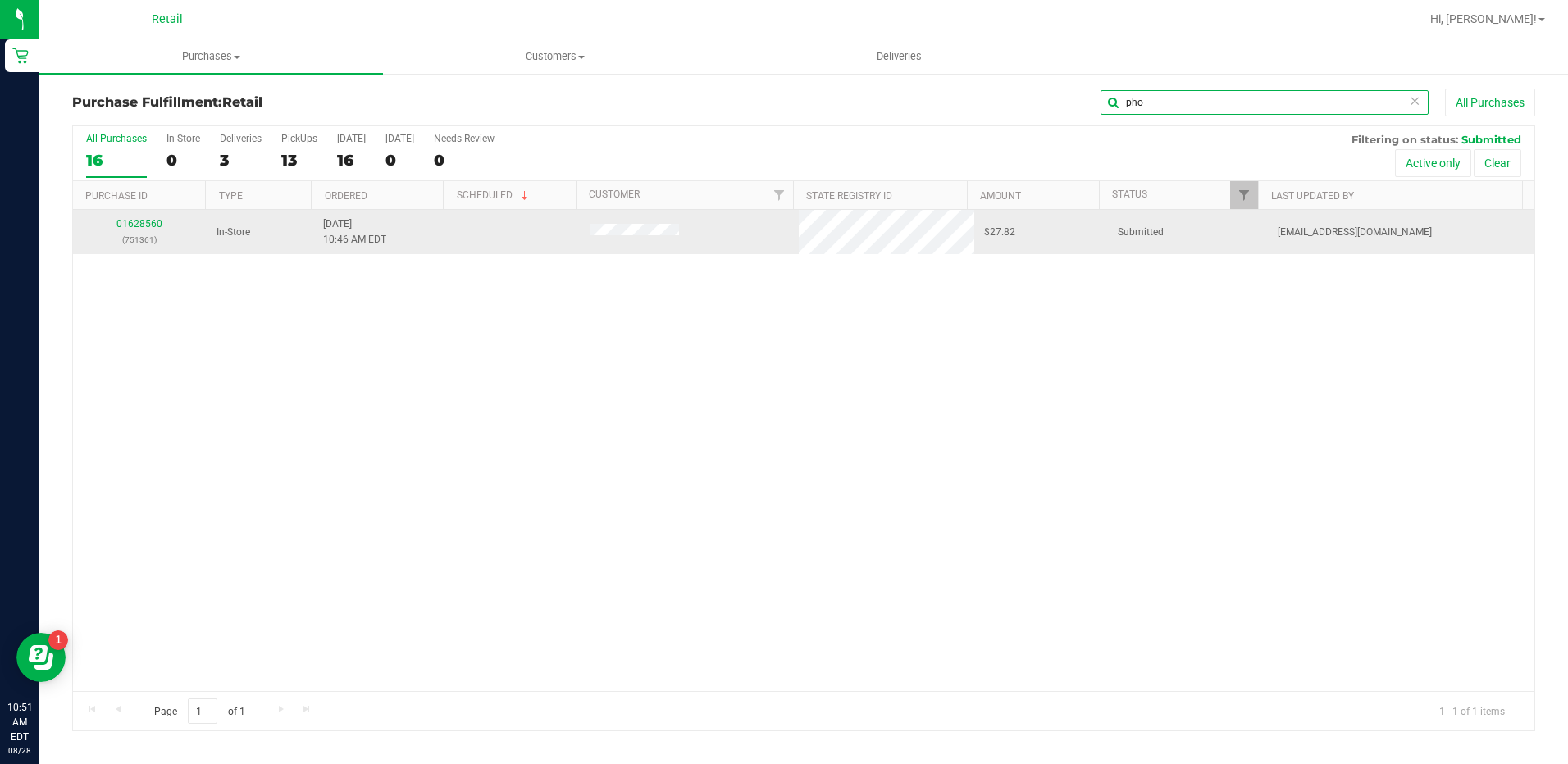
type input "pho"
click at [149, 230] on div "01628560 (751361)" at bounding box center [140, 232] width 114 height 31
click at [149, 226] on link "01628560" at bounding box center [139, 224] width 46 height 11
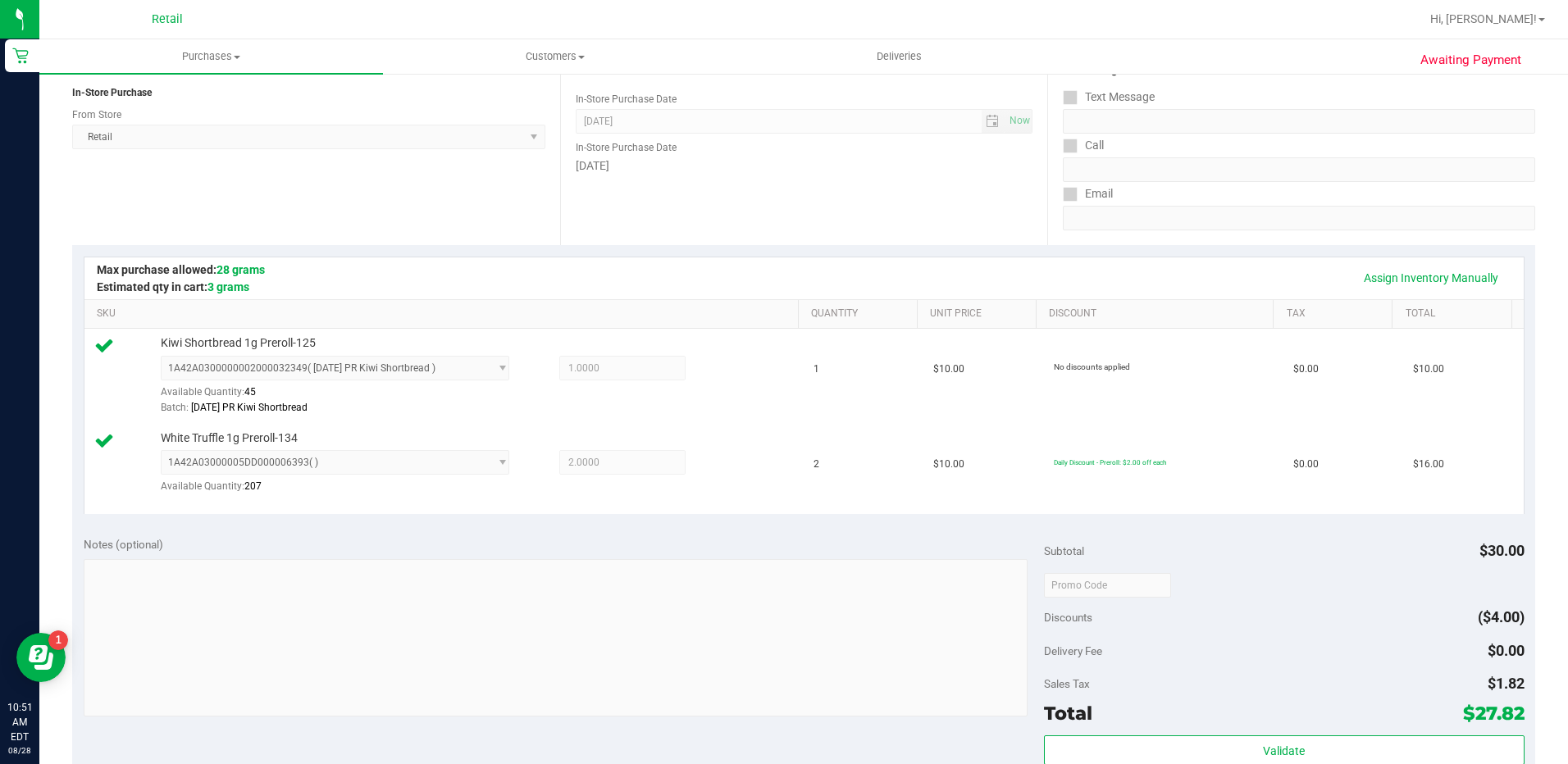
scroll to position [410, 0]
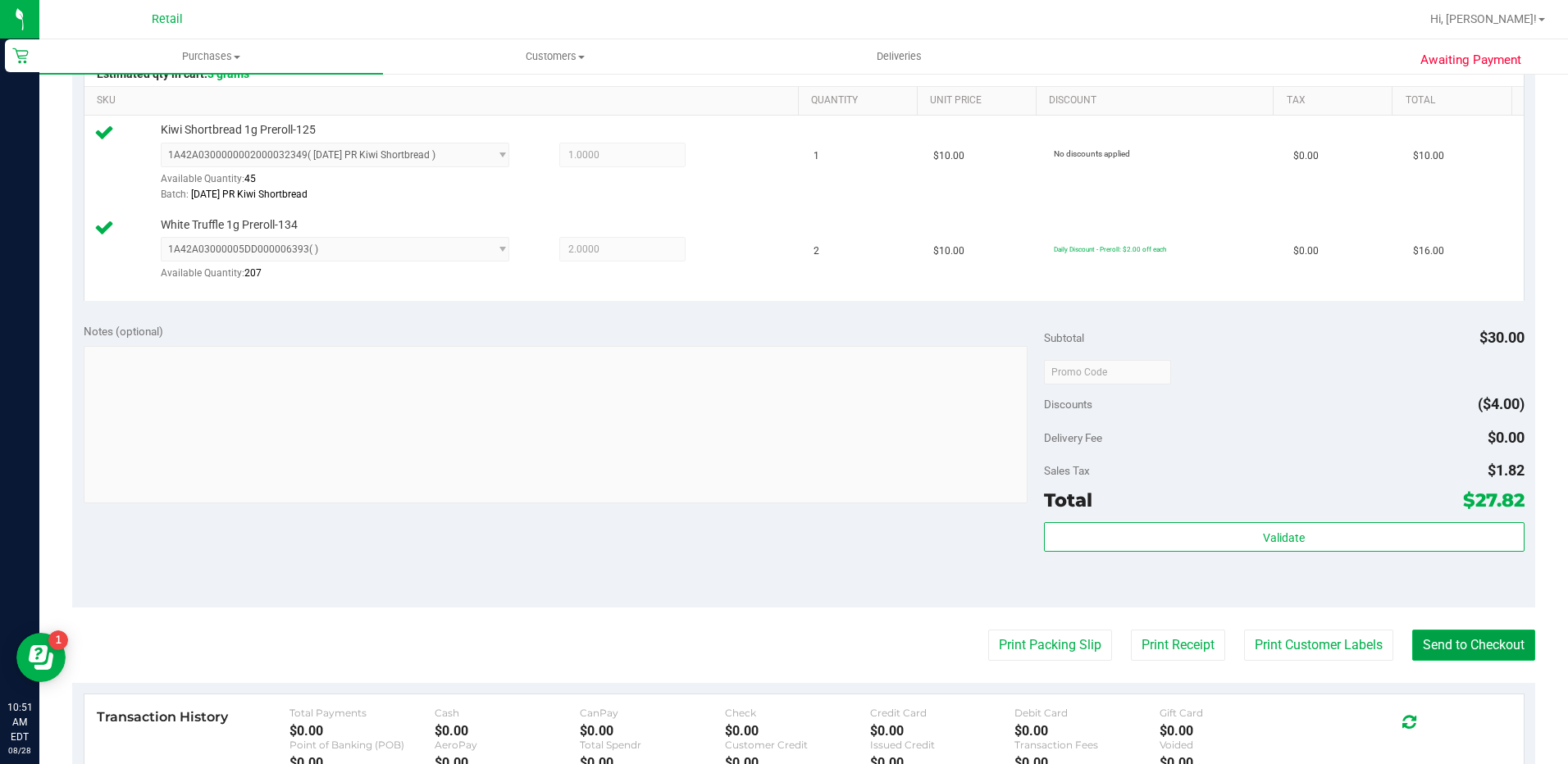
click at [1484, 641] on button "Send to Checkout" at bounding box center [1473, 645] width 123 height 31
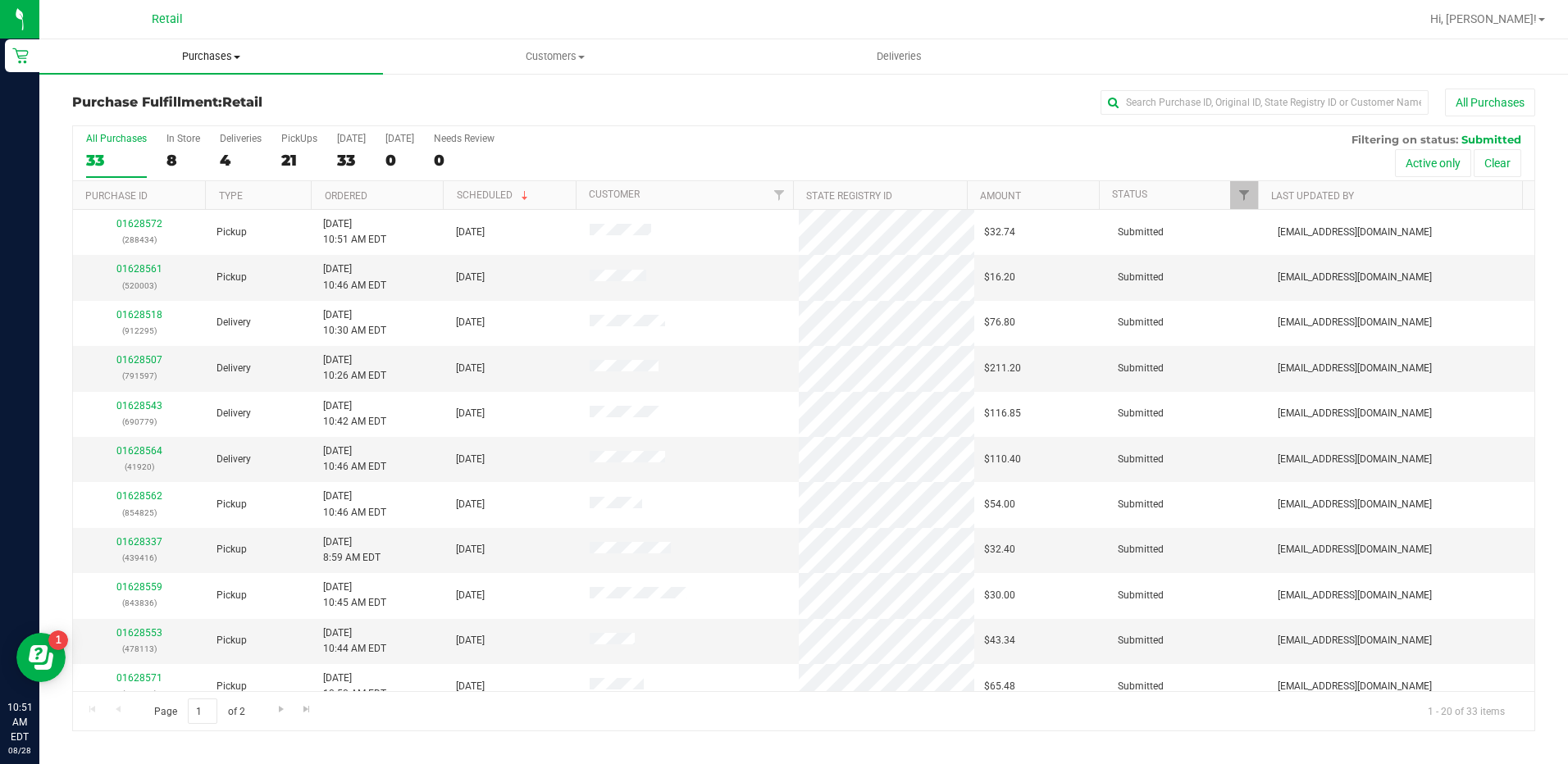
click at [237, 67] on uib-tab-heading "Purchases Summary of purchases Fulfillment All purchases" at bounding box center [211, 56] width 343 height 34
click at [241, 109] on li "Fulfillment" at bounding box center [211, 118] width 343 height 20
click at [189, 57] on span "Purchases" at bounding box center [211, 56] width 343 height 14
click at [186, 103] on span "Summary of purchases" at bounding box center [123, 98] width 168 height 14
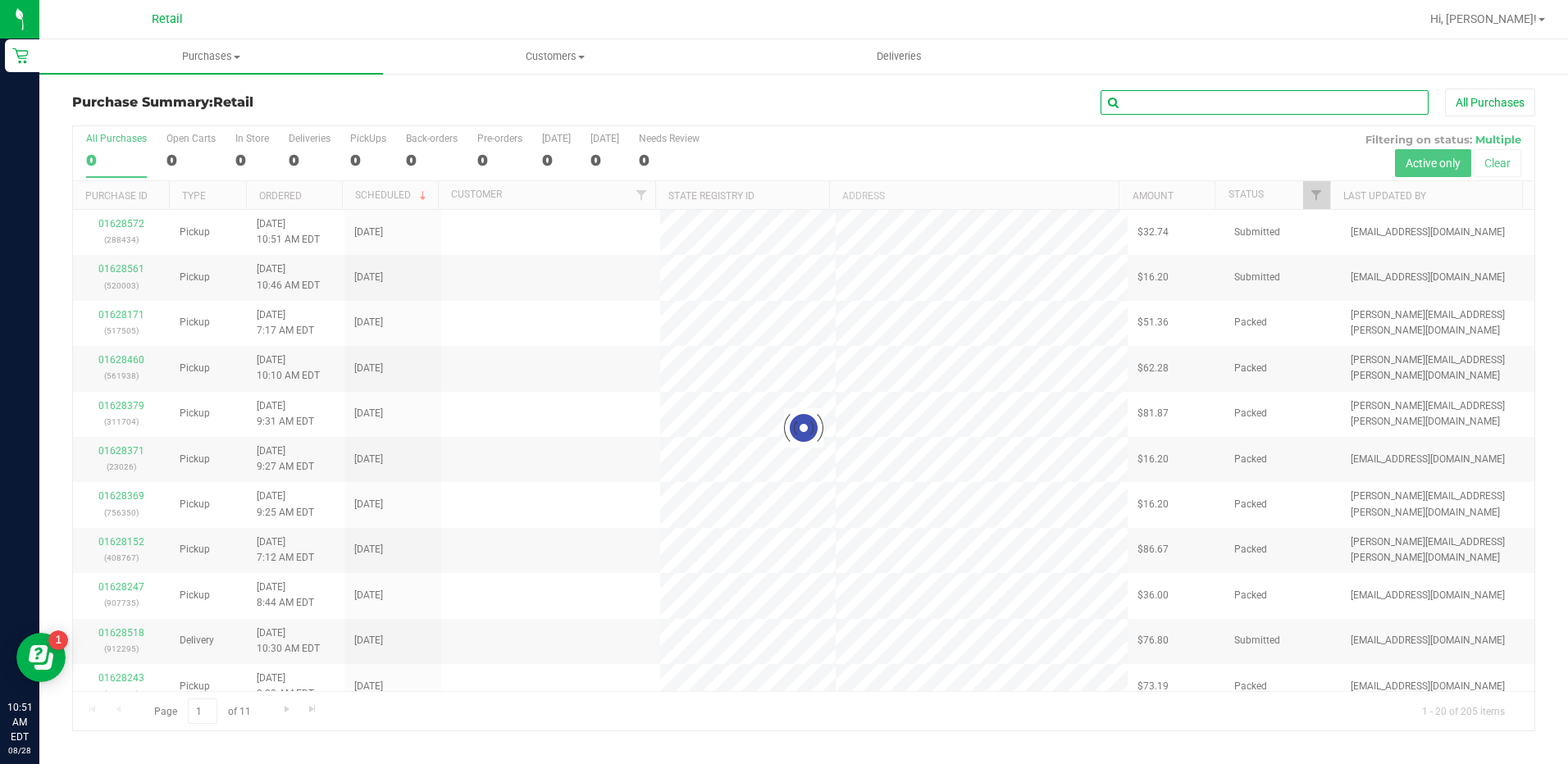
click at [1202, 111] on input "text" at bounding box center [1265, 103] width 328 height 25
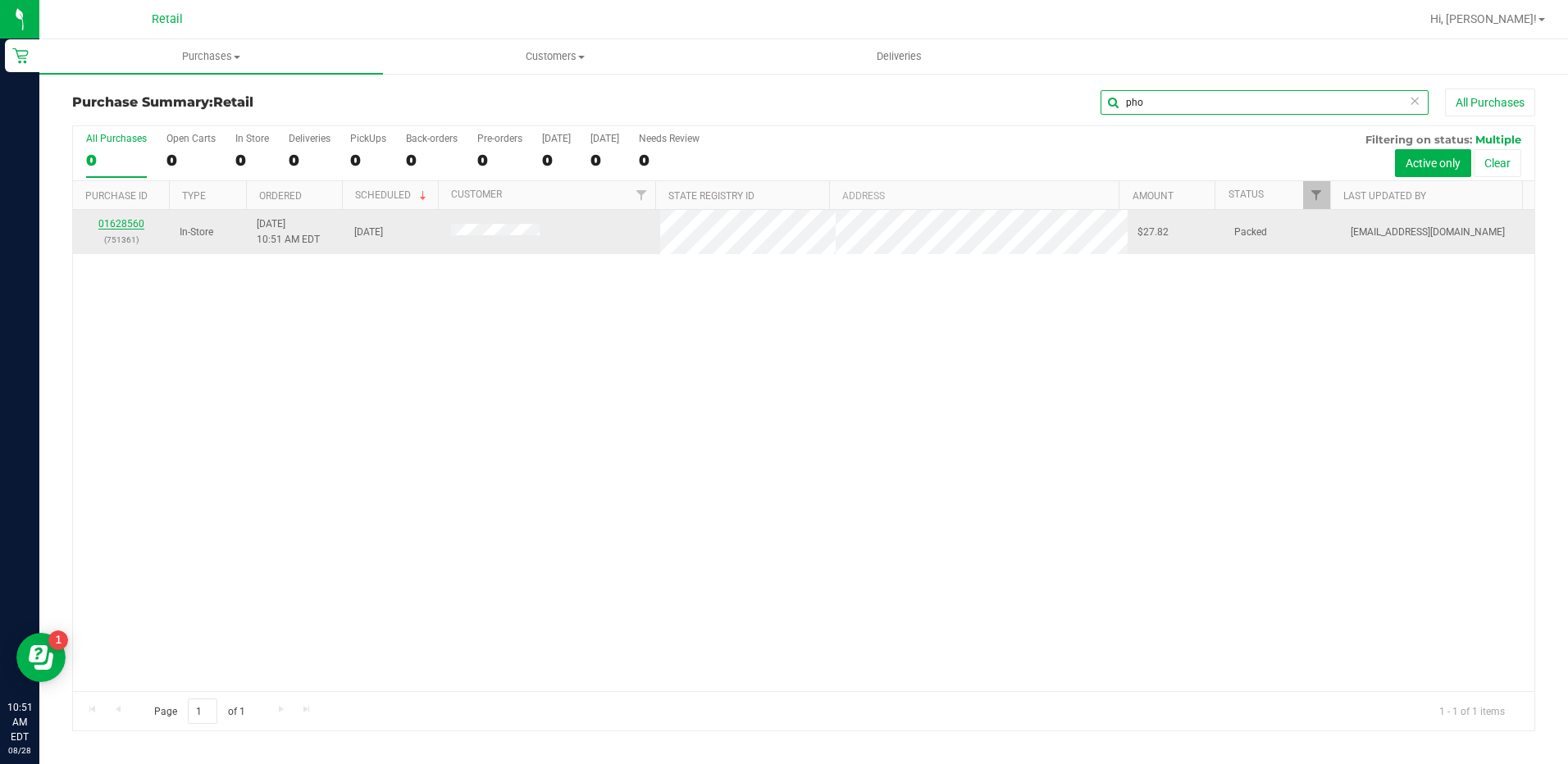
type input "pho"
click at [131, 225] on link "01628560" at bounding box center [121, 224] width 46 height 11
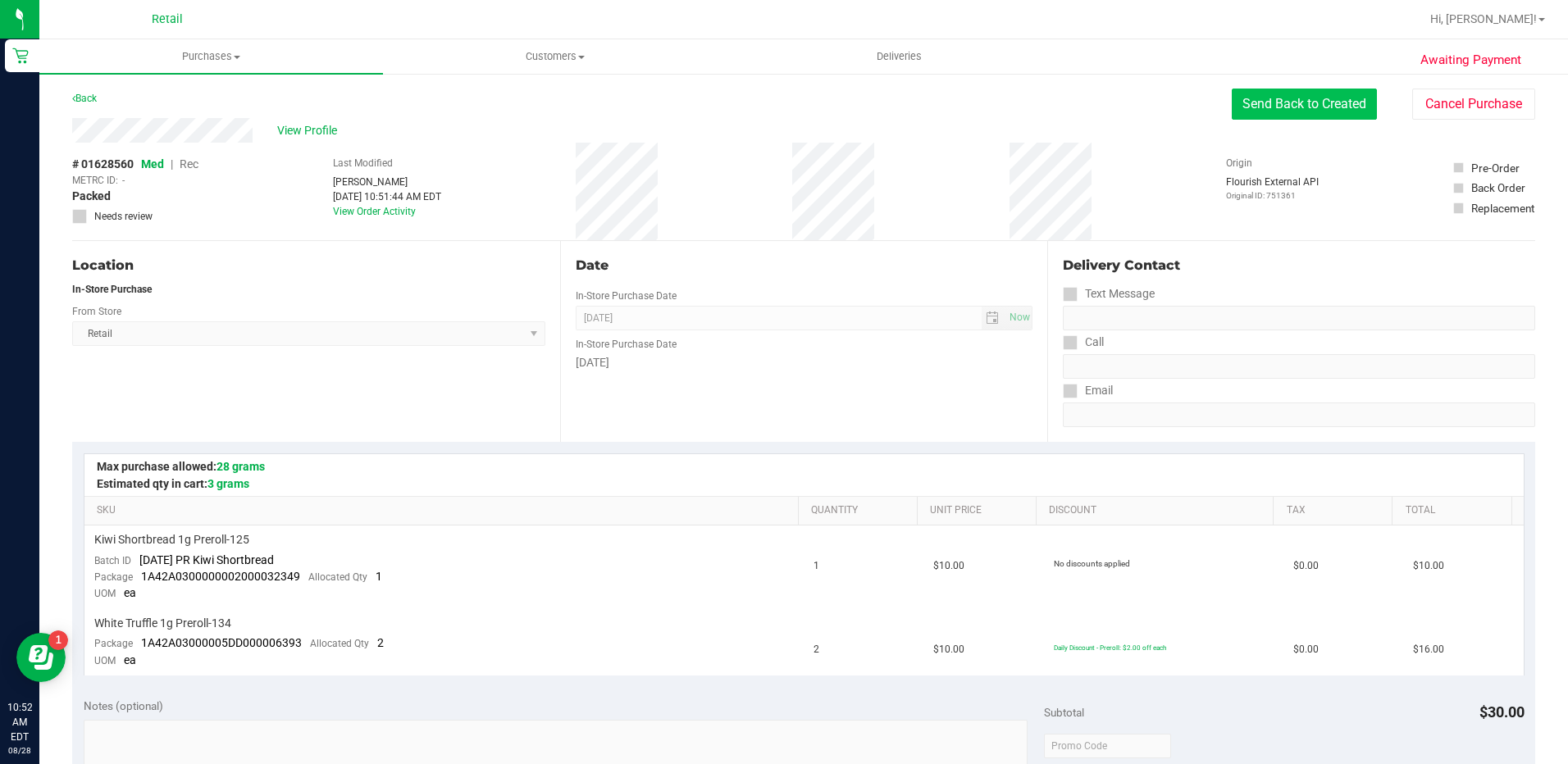
click at [1236, 94] on button "Send Back to Created" at bounding box center [1304, 104] width 145 height 31
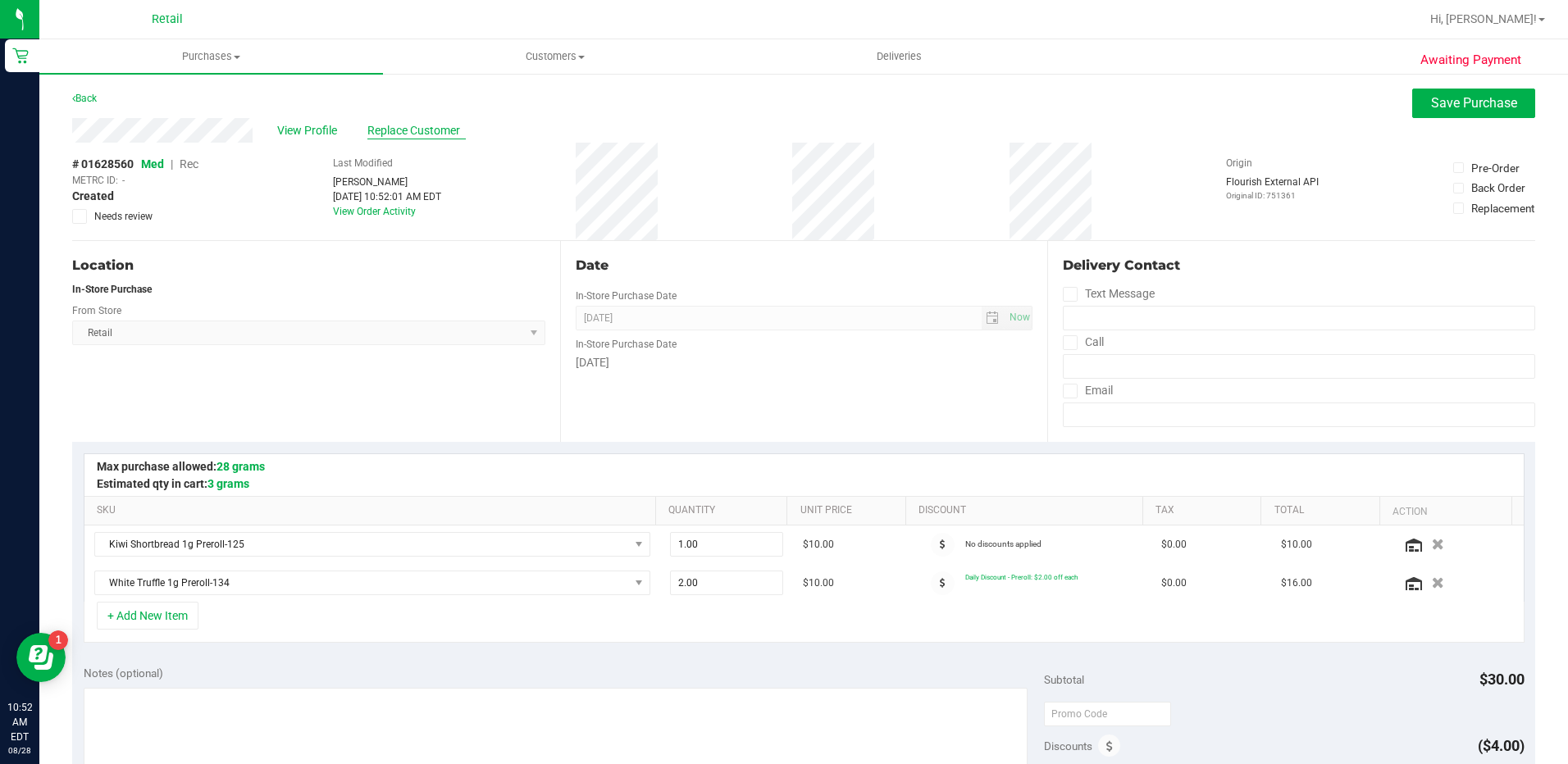
click at [394, 133] on span "Replace Customer" at bounding box center [416, 131] width 98 height 17
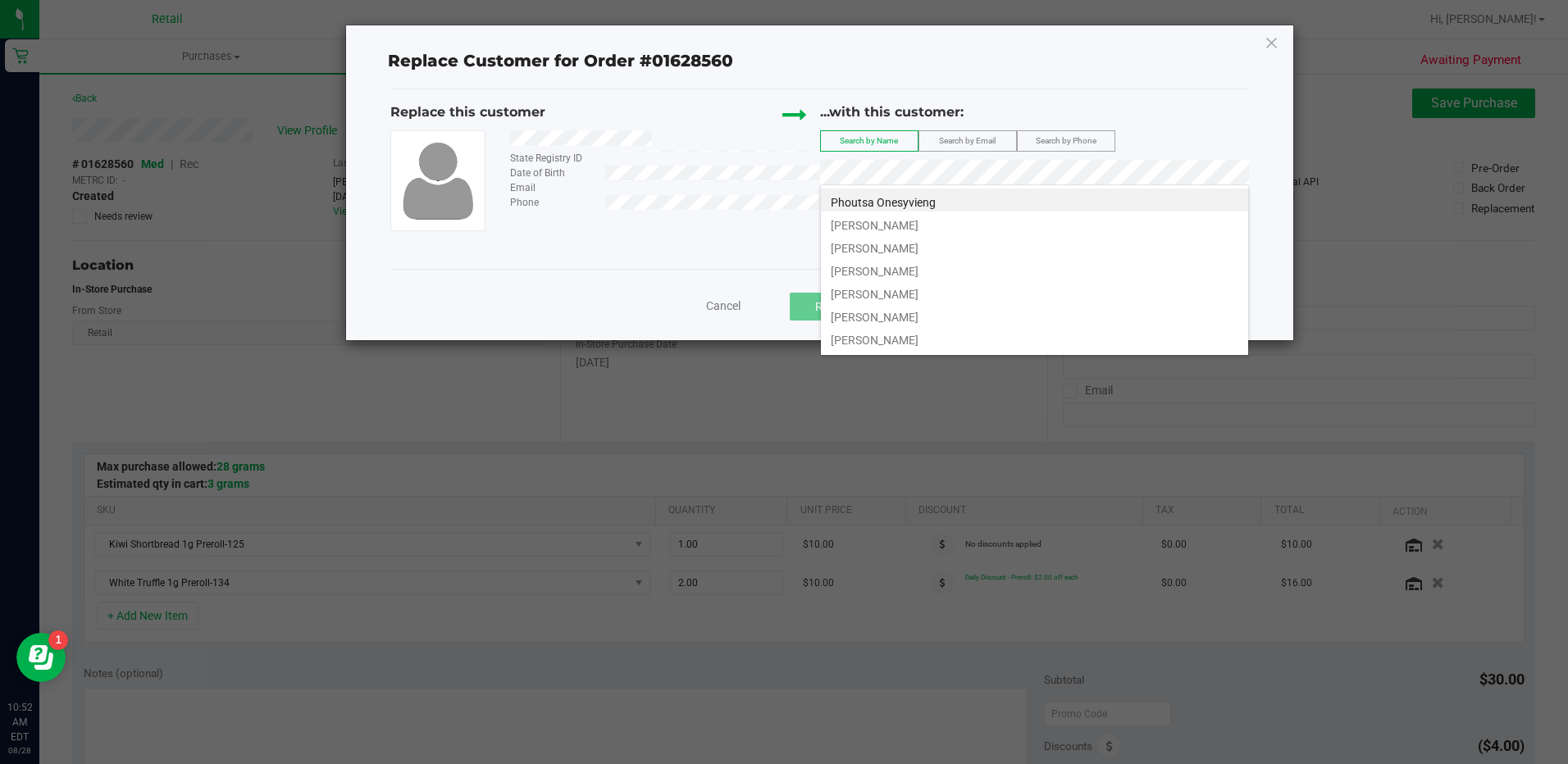
click at [1047, 201] on li "Phoutsa Onesyvieng" at bounding box center [1035, 200] width 427 height 23
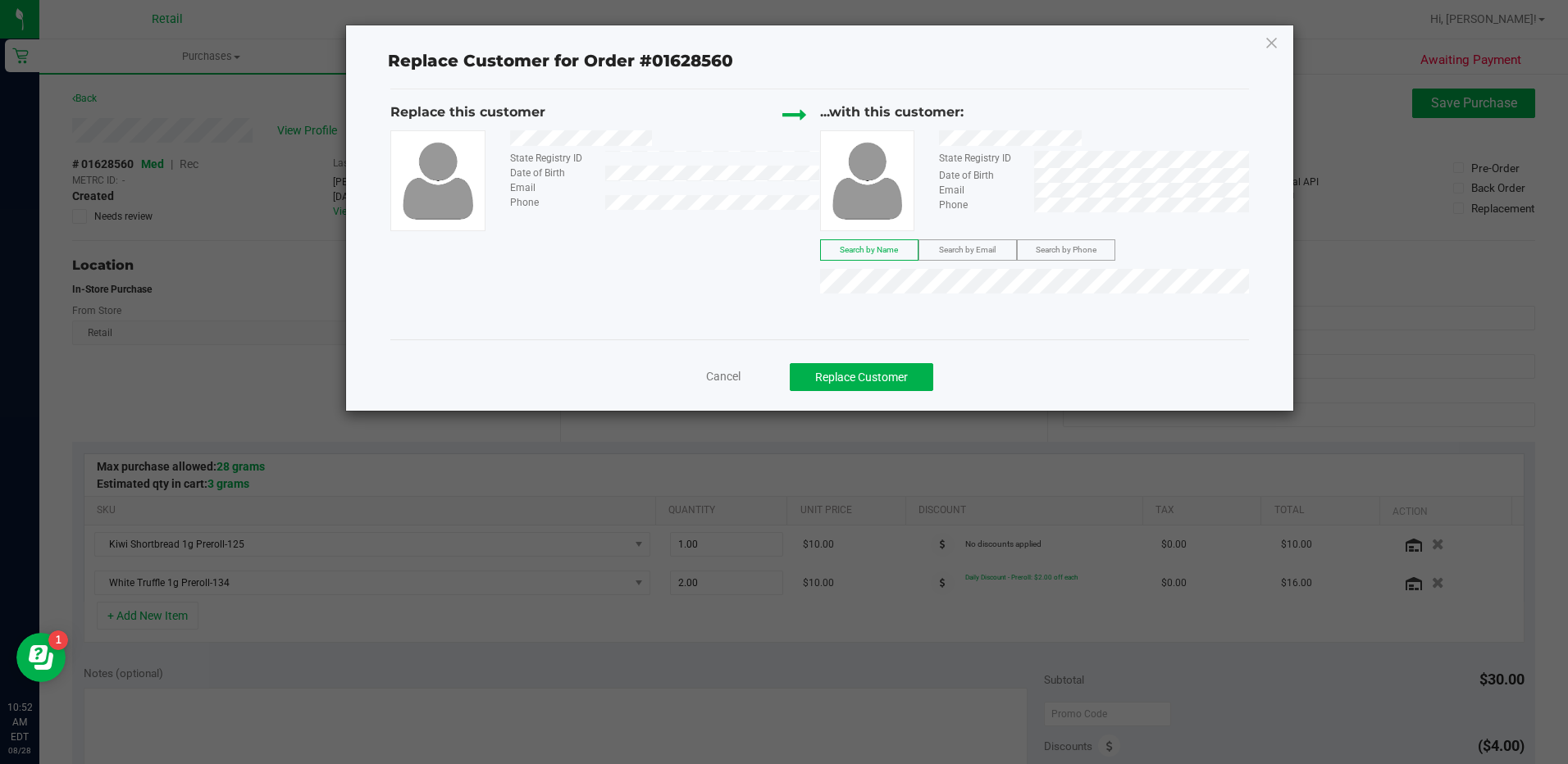
click at [893, 395] on div "Cancel Replace Customer" at bounding box center [818, 372] width 857 height 65
click at [894, 389] on button "Replace Customer" at bounding box center [861, 377] width 143 height 28
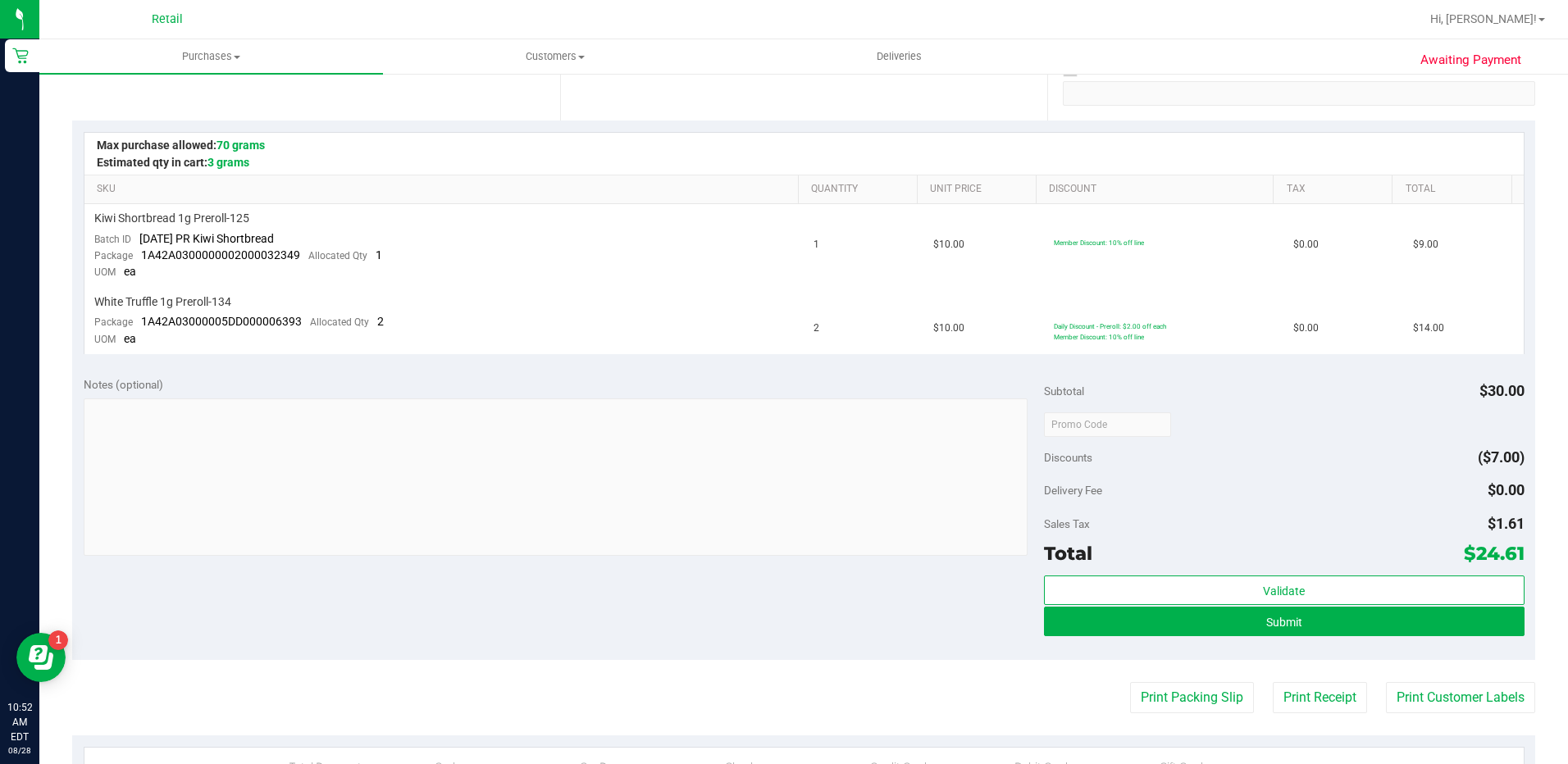
scroll to position [328, 0]
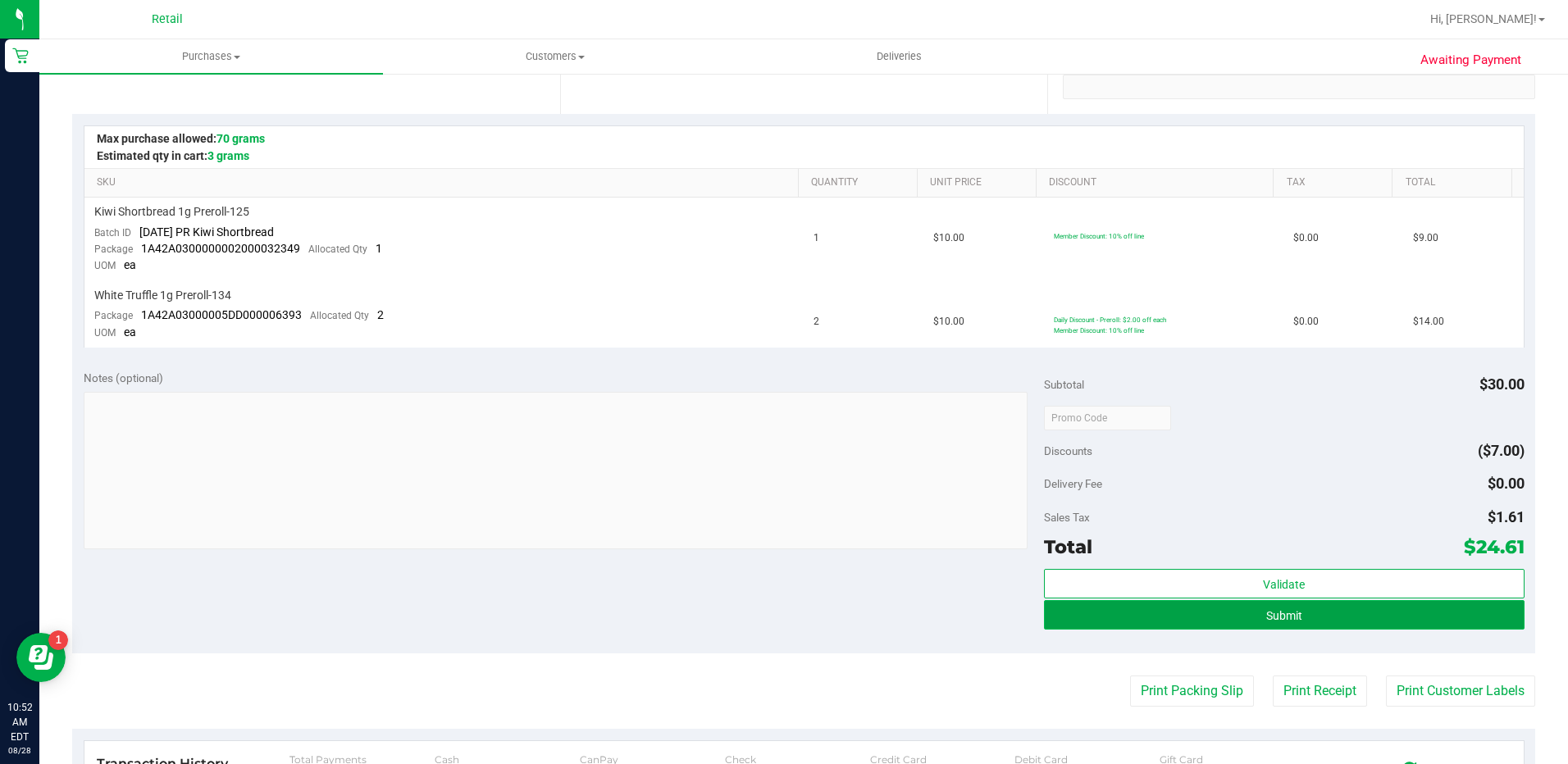
click at [1423, 611] on button "Submit" at bounding box center [1284, 614] width 481 height 30
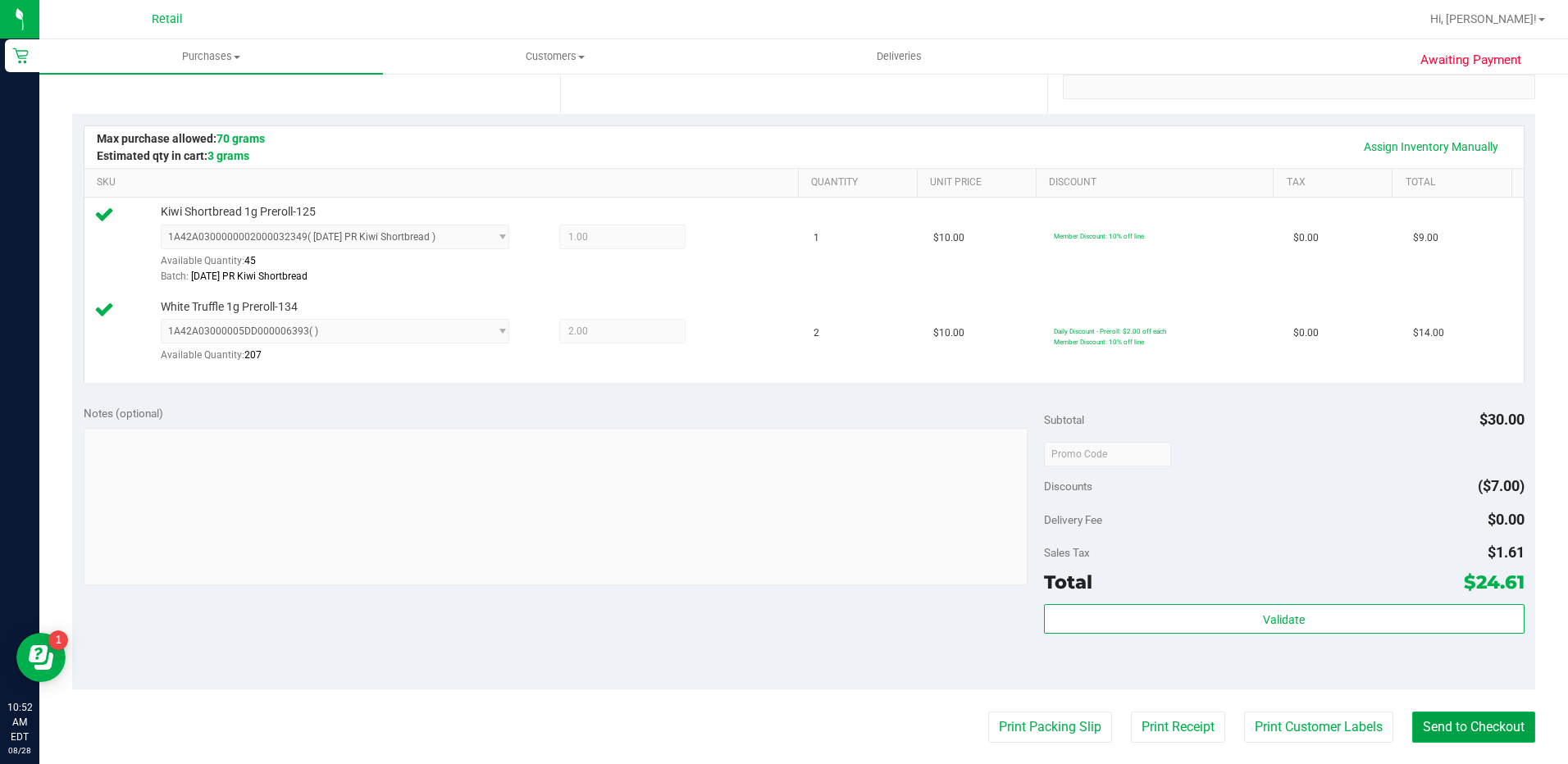
click at [1442, 718] on button "Send to Checkout" at bounding box center [1473, 727] width 123 height 31
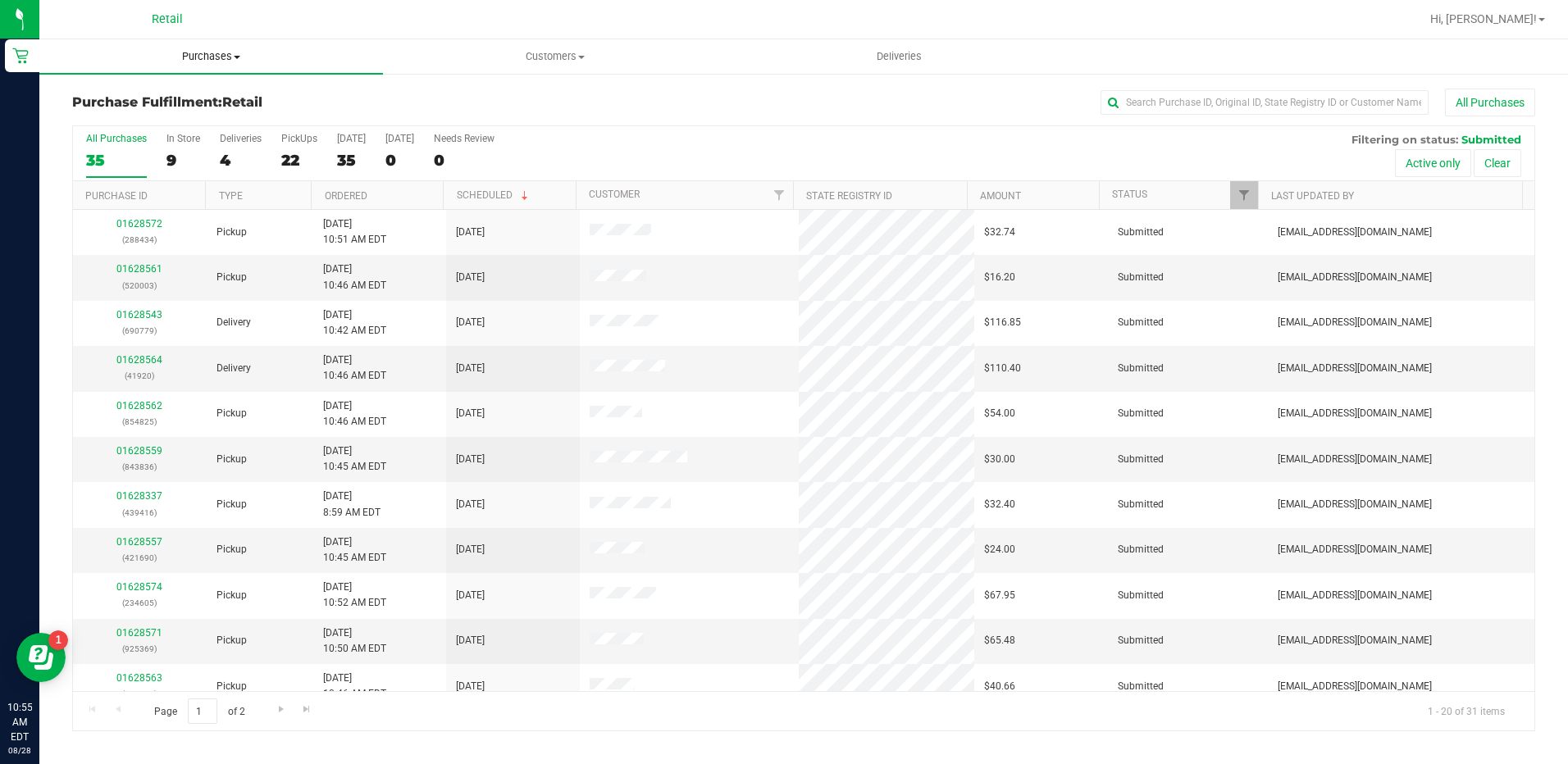
click at [203, 57] on span "Purchases" at bounding box center [211, 56] width 343 height 14
click at [200, 95] on span "Summary of purchases" at bounding box center [123, 98] width 168 height 14
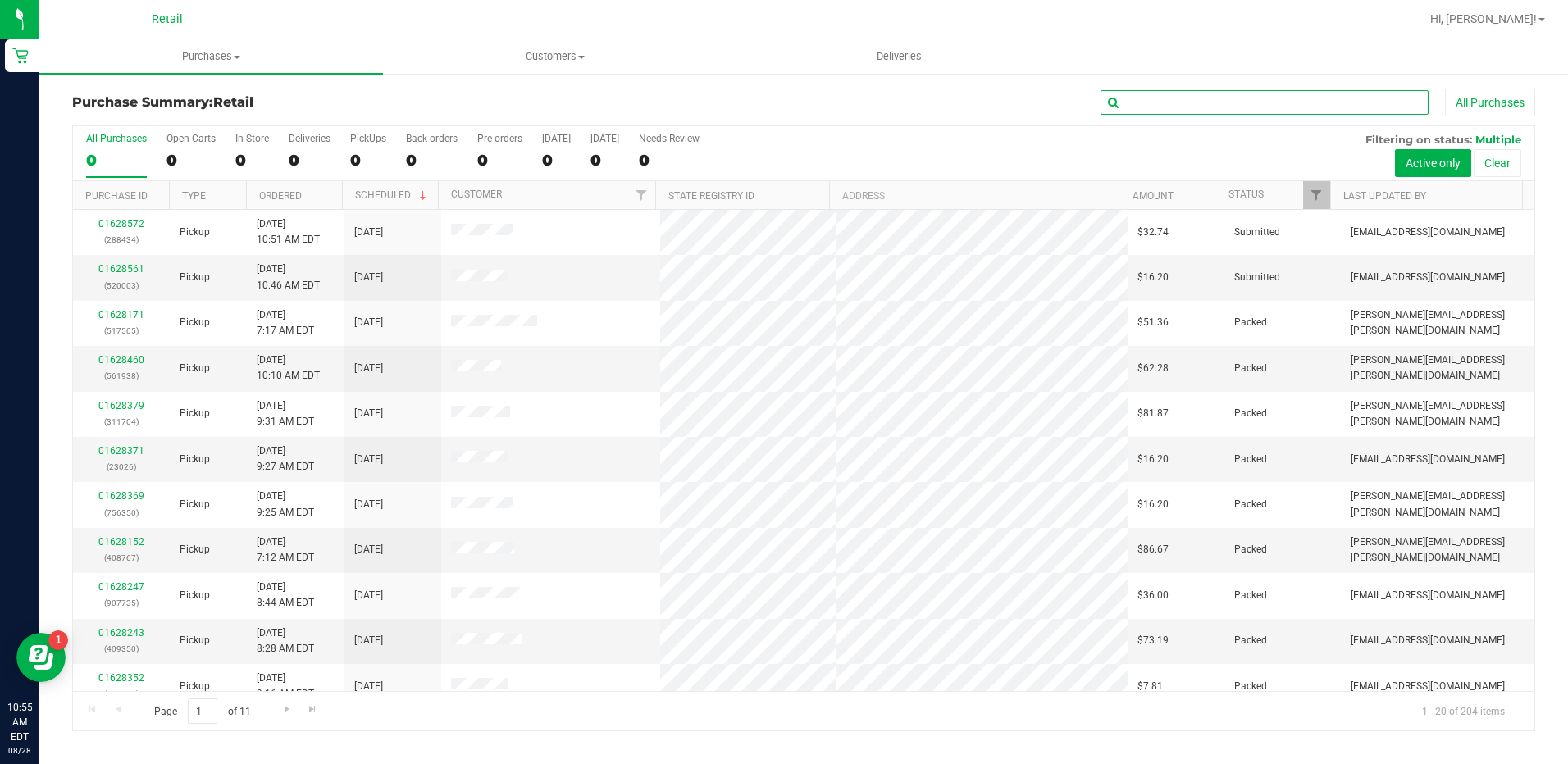
click at [1333, 99] on input "text" at bounding box center [1265, 103] width 328 height 25
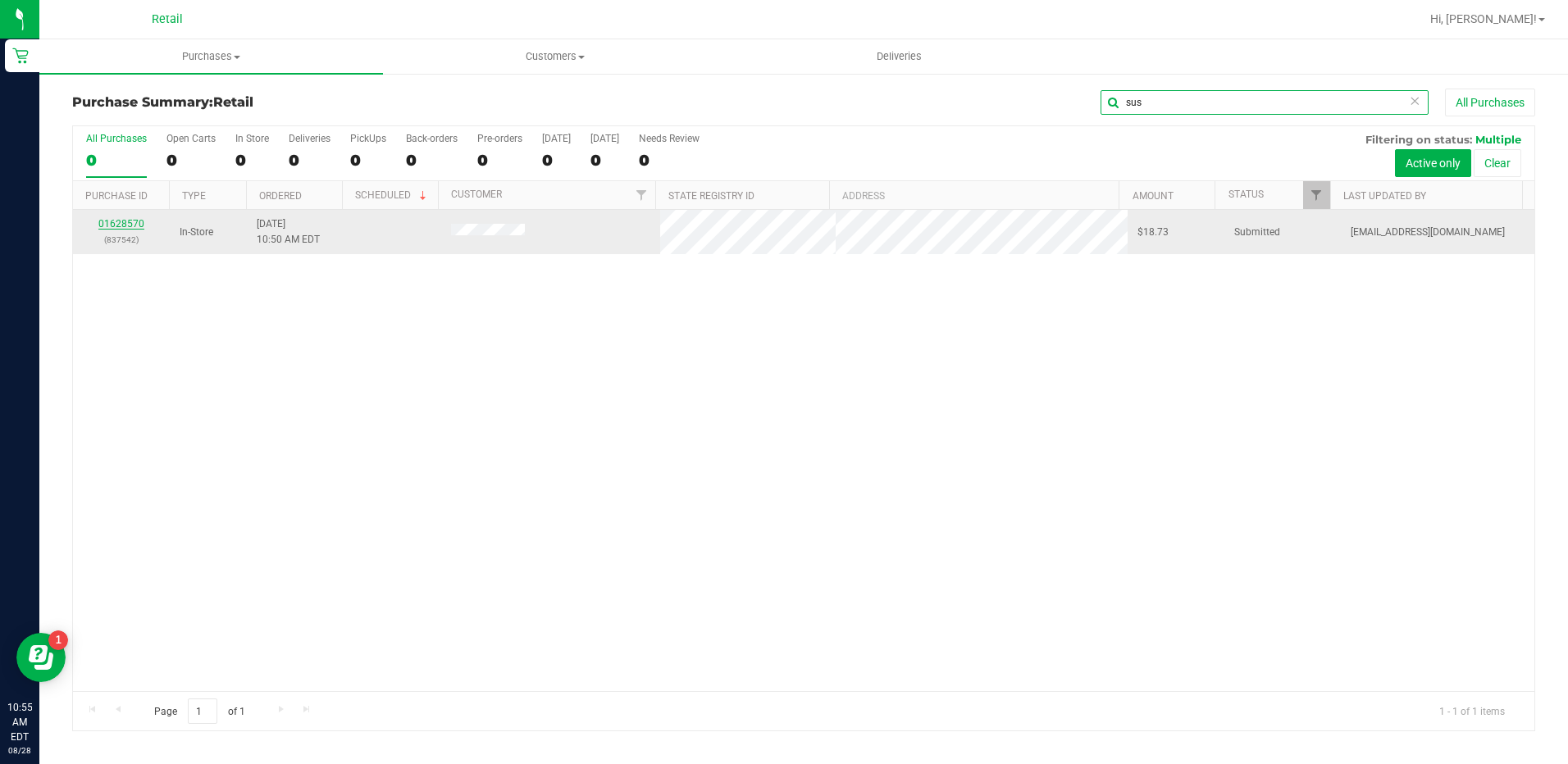
type input "sus"
click at [133, 224] on link "01628570" at bounding box center [121, 224] width 46 height 11
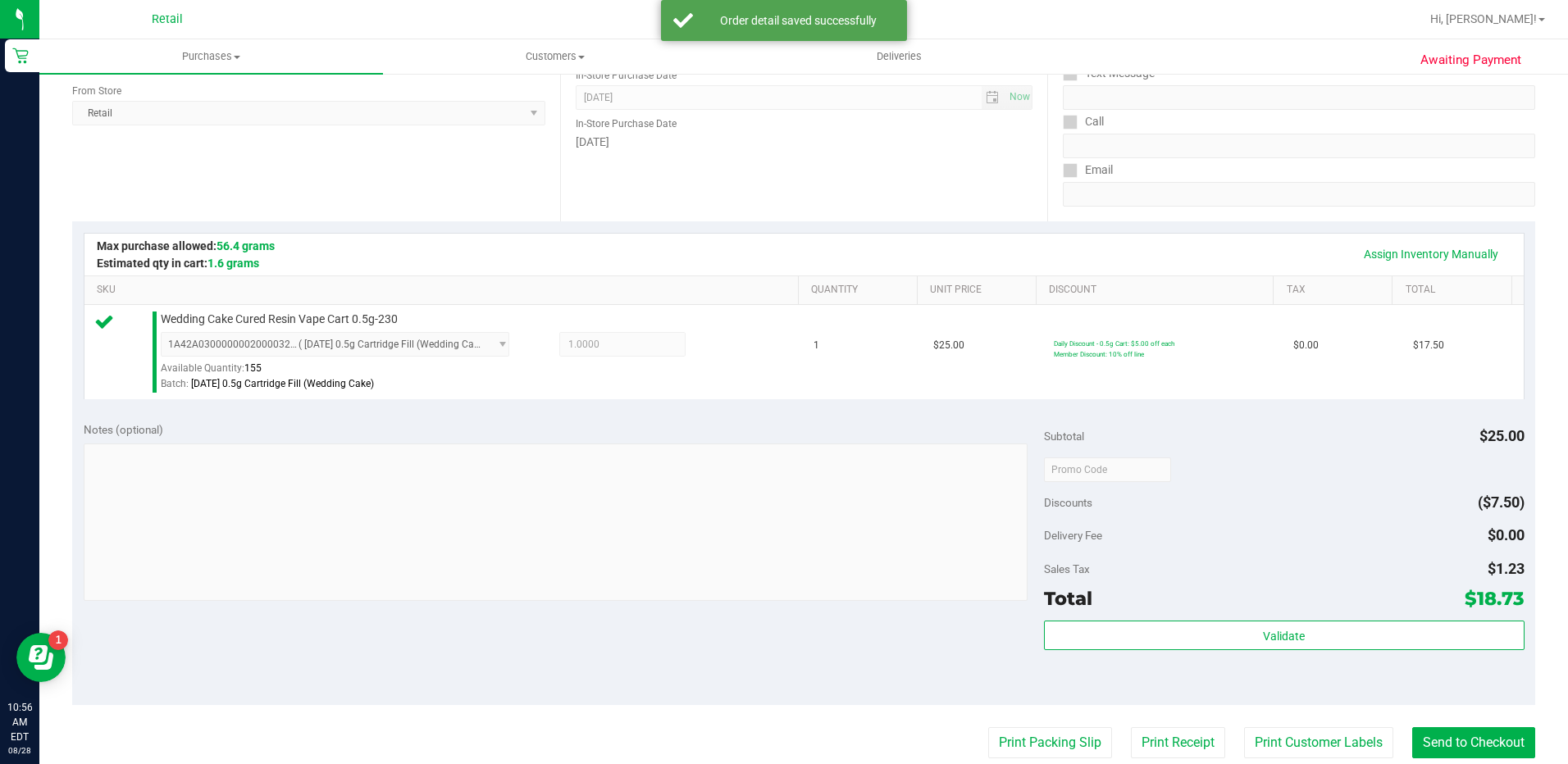
scroll to position [328, 0]
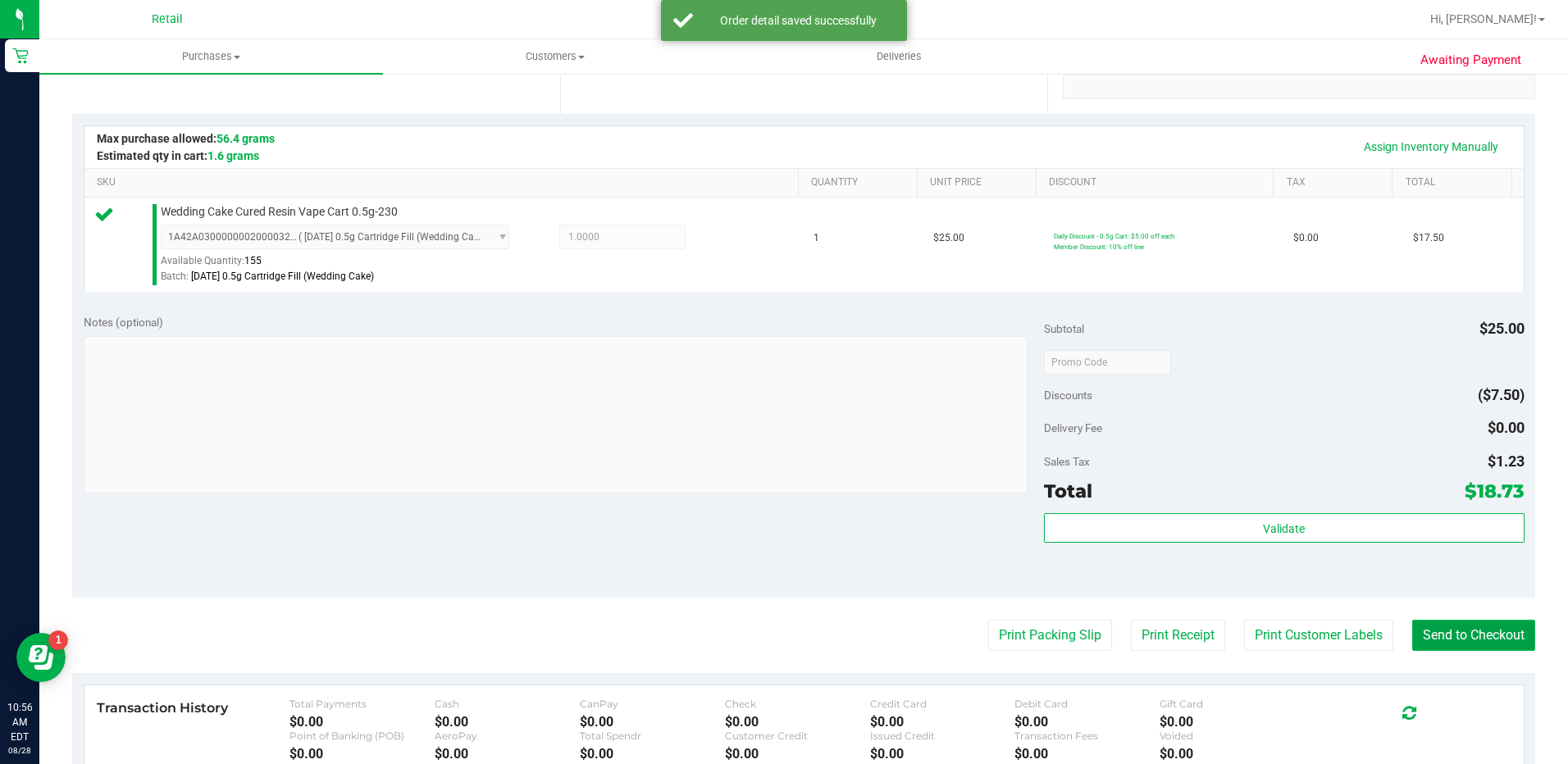
click at [1470, 650] on button "Send to Checkout" at bounding box center [1473, 635] width 123 height 31
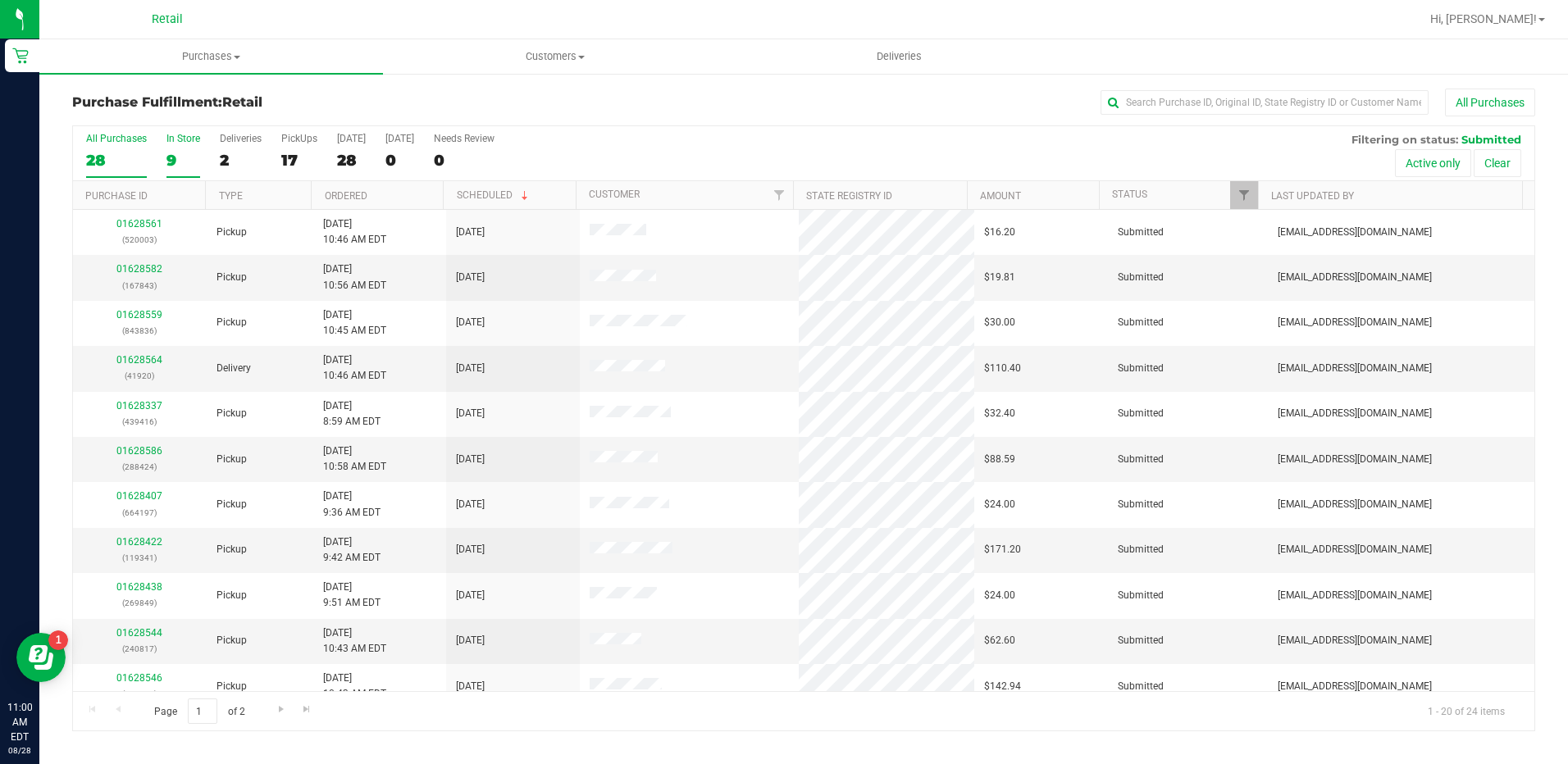
click at [173, 154] on div "9" at bounding box center [183, 160] width 33 height 19
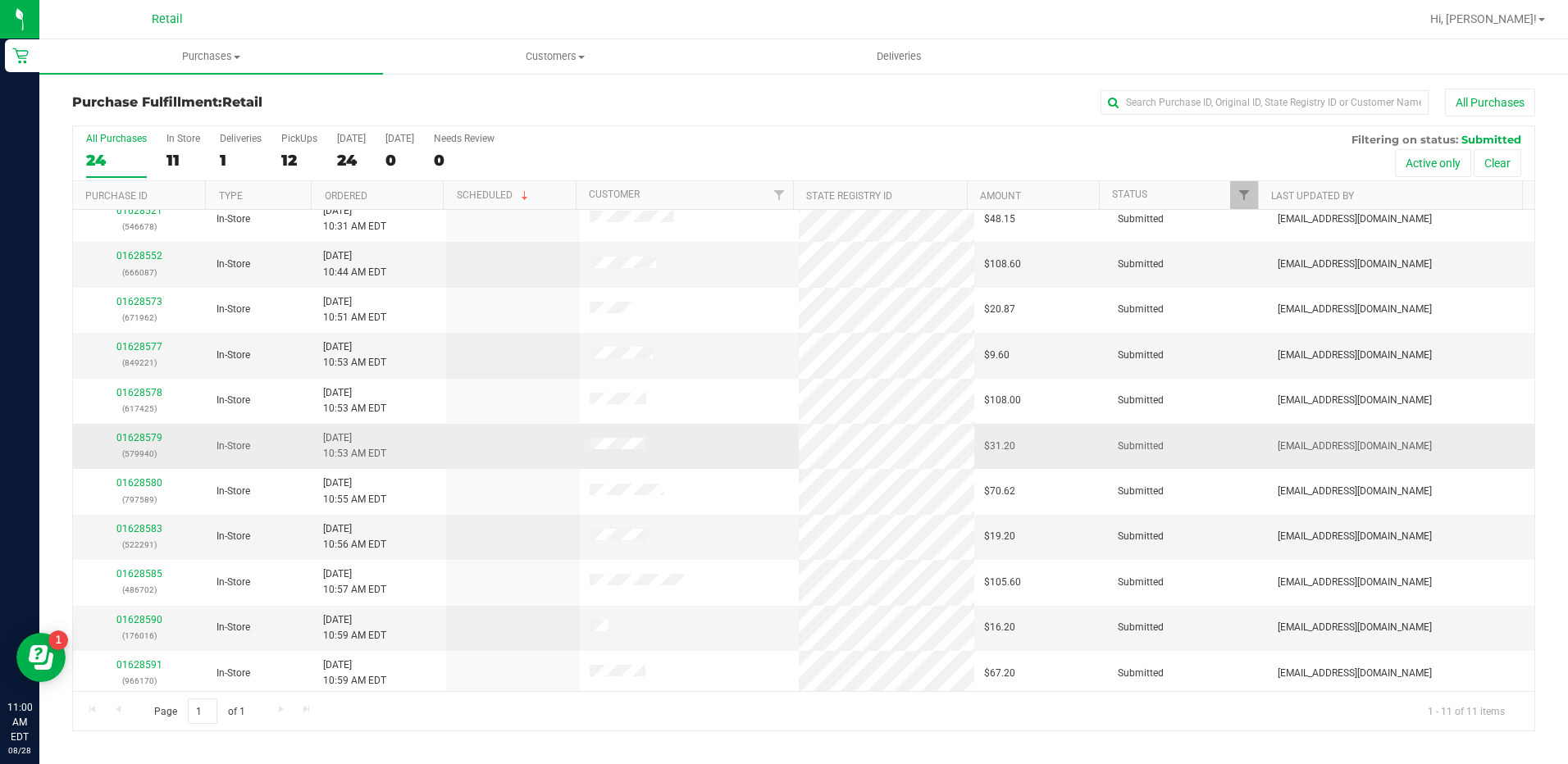
scroll to position [17, 0]
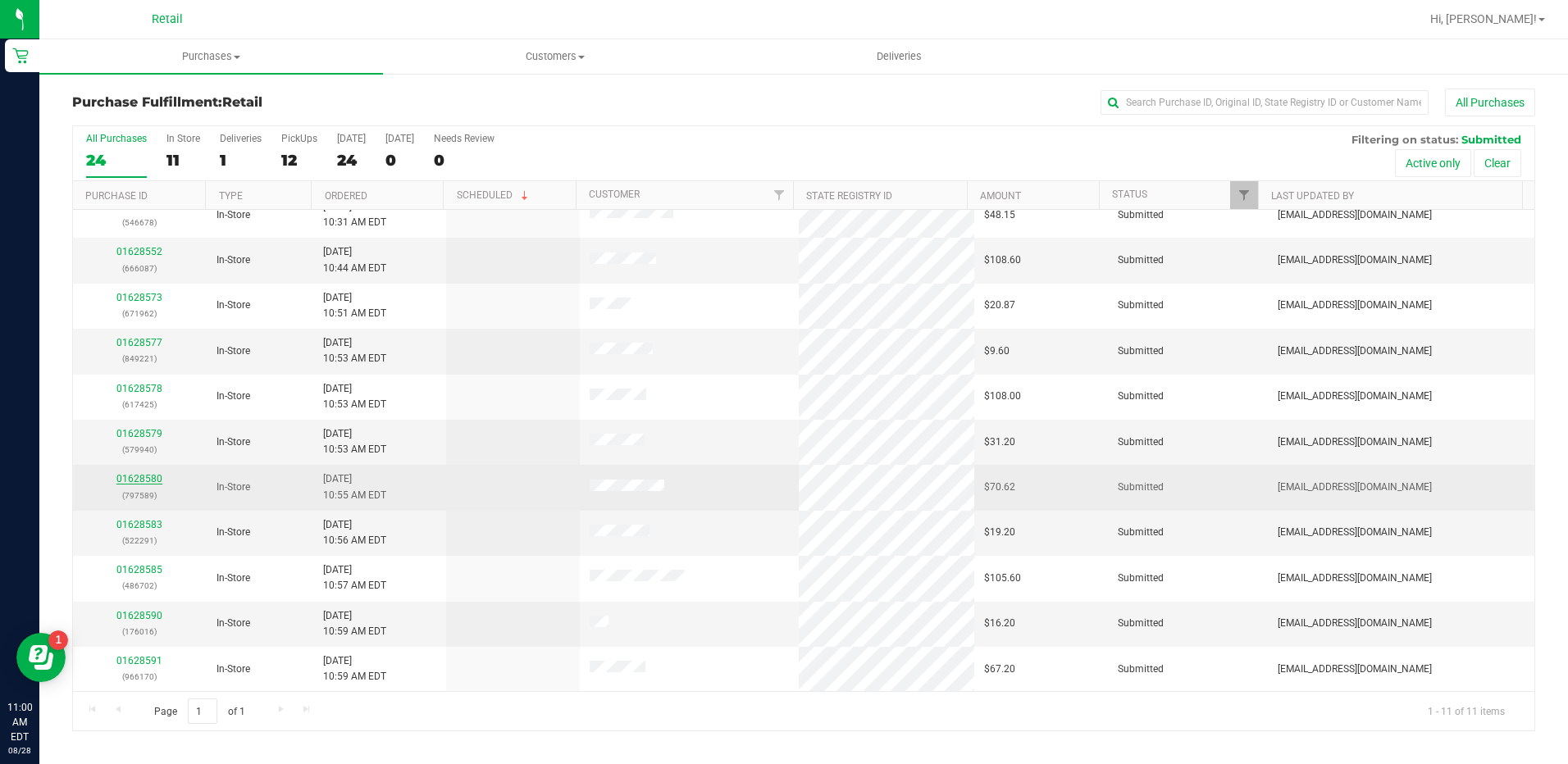
click at [137, 483] on link "01628580" at bounding box center [139, 479] width 46 height 11
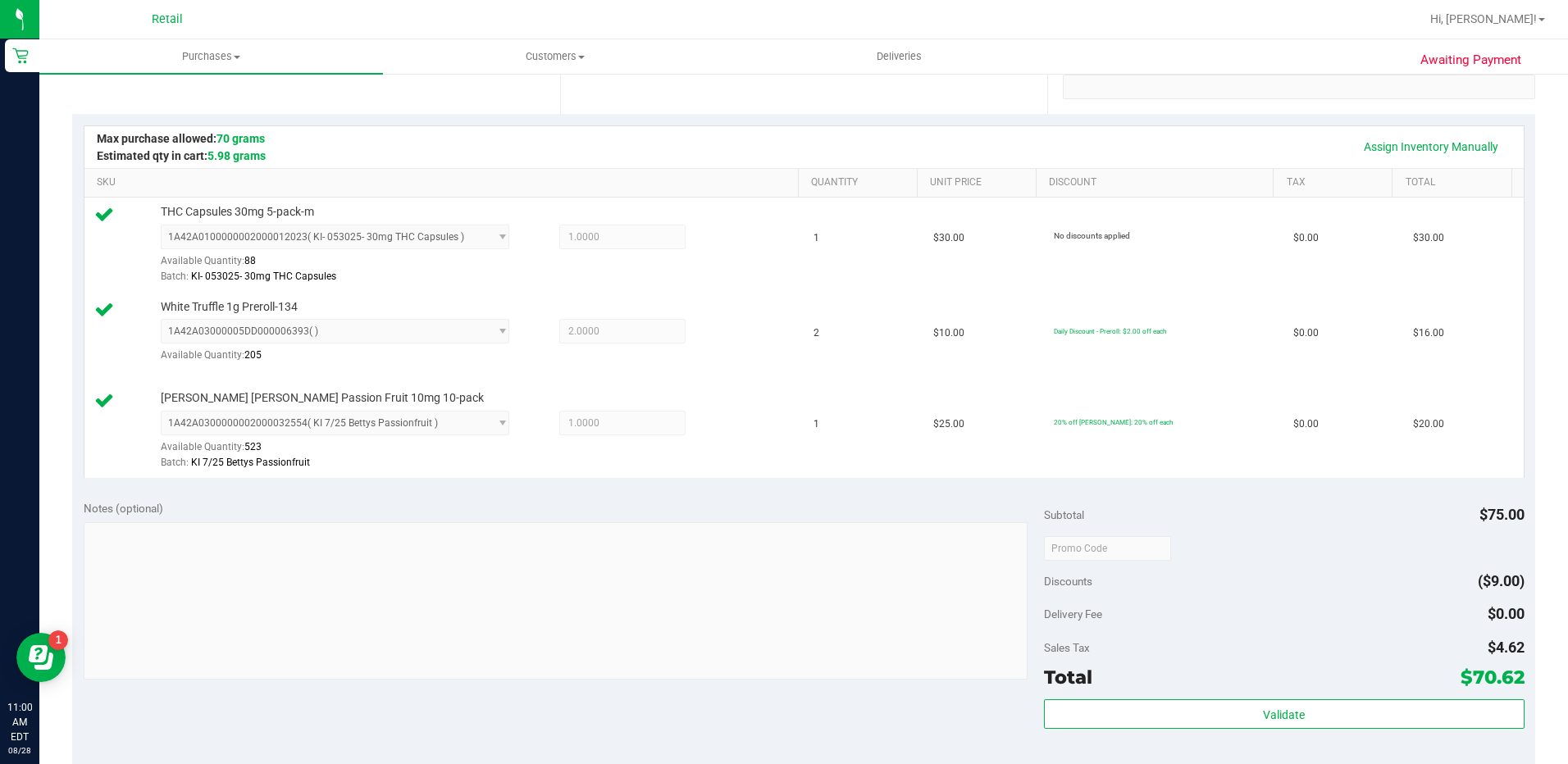
scroll to position [492, 0]
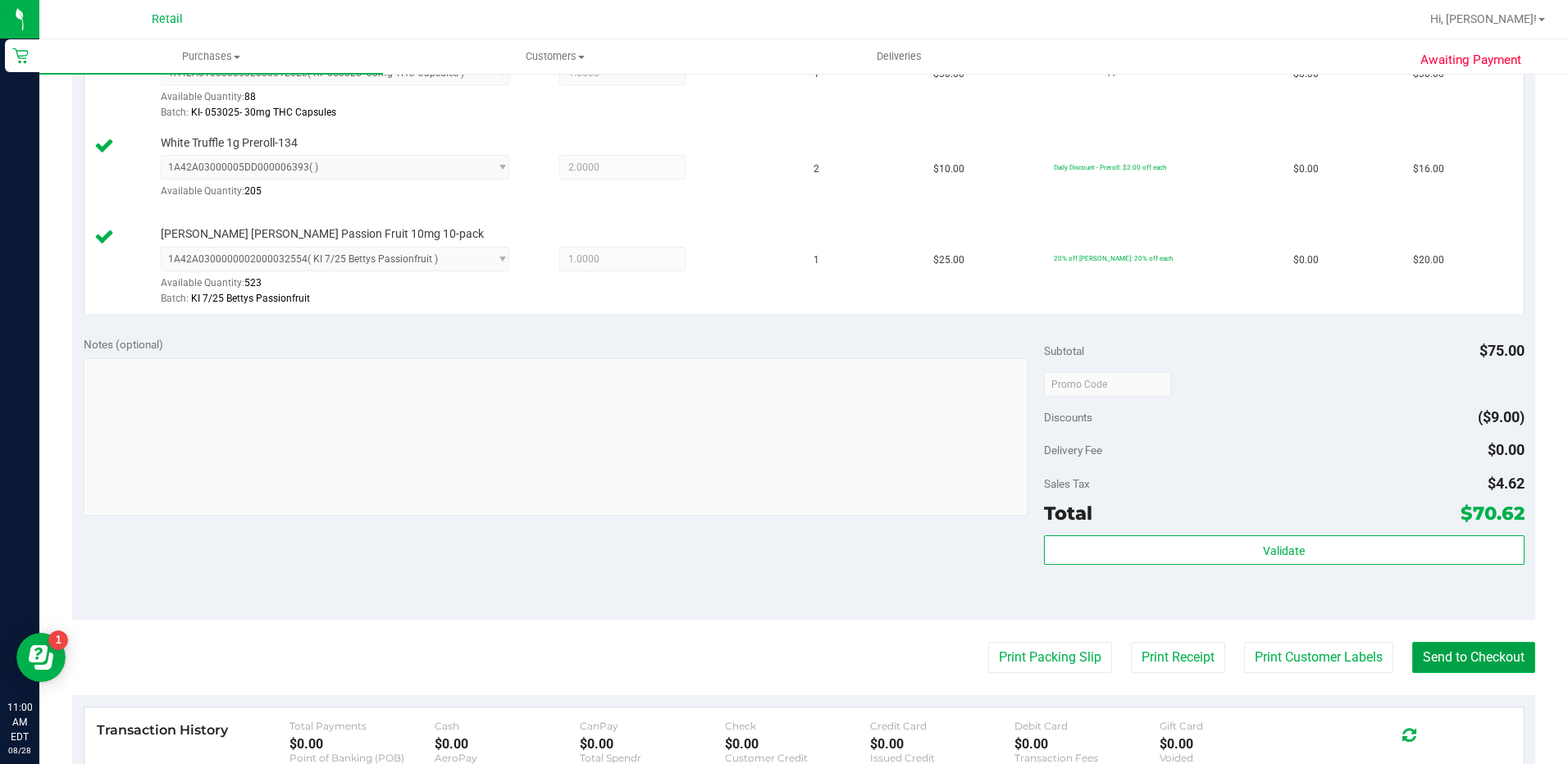
click at [1489, 657] on button "Send to Checkout" at bounding box center [1473, 657] width 123 height 31
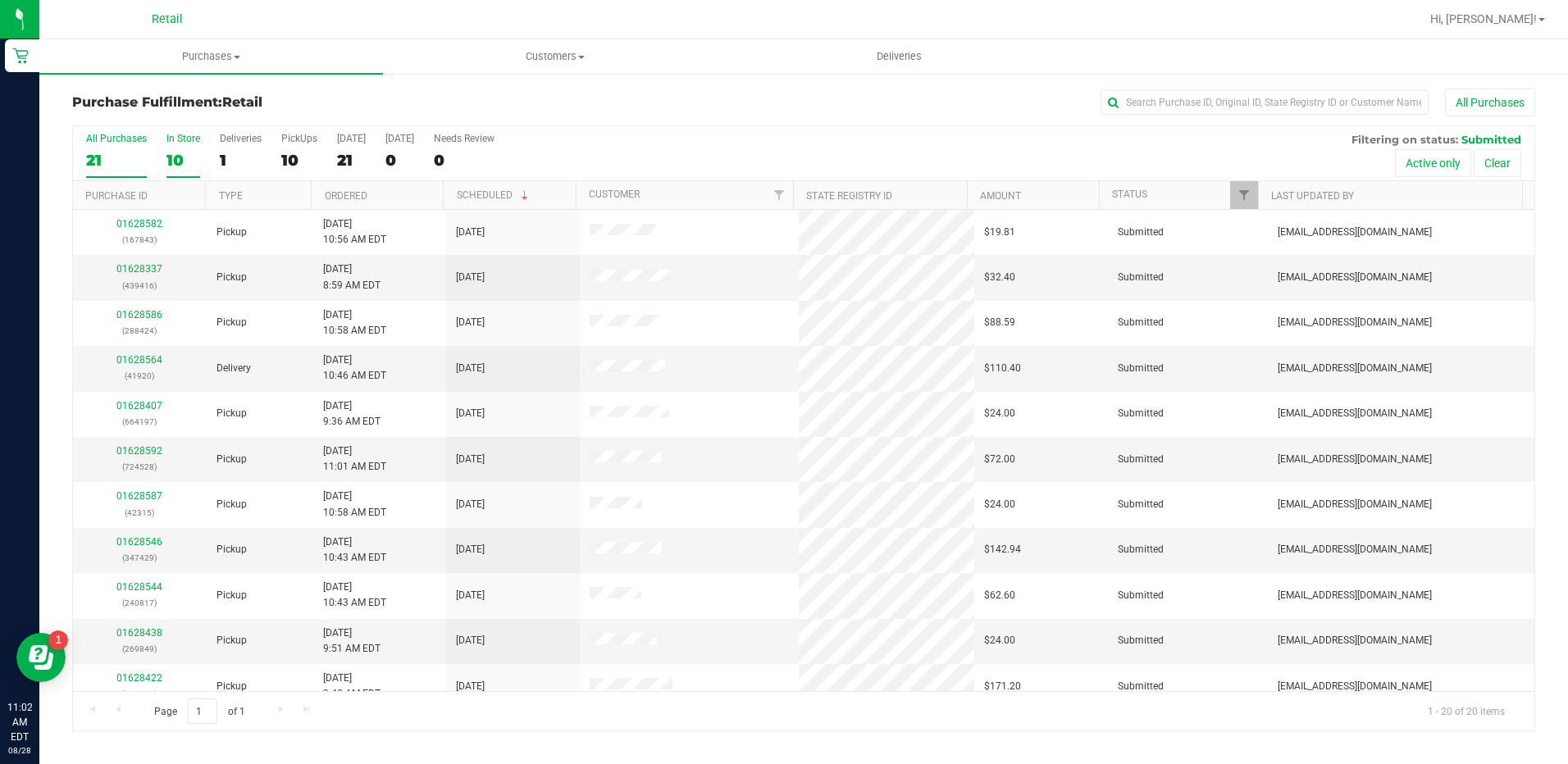
click at [175, 148] on label "In Store 10" at bounding box center [183, 155] width 33 height 45
click at [0, 0] on input "In Store 10" at bounding box center [0, 0] width 0 height 0
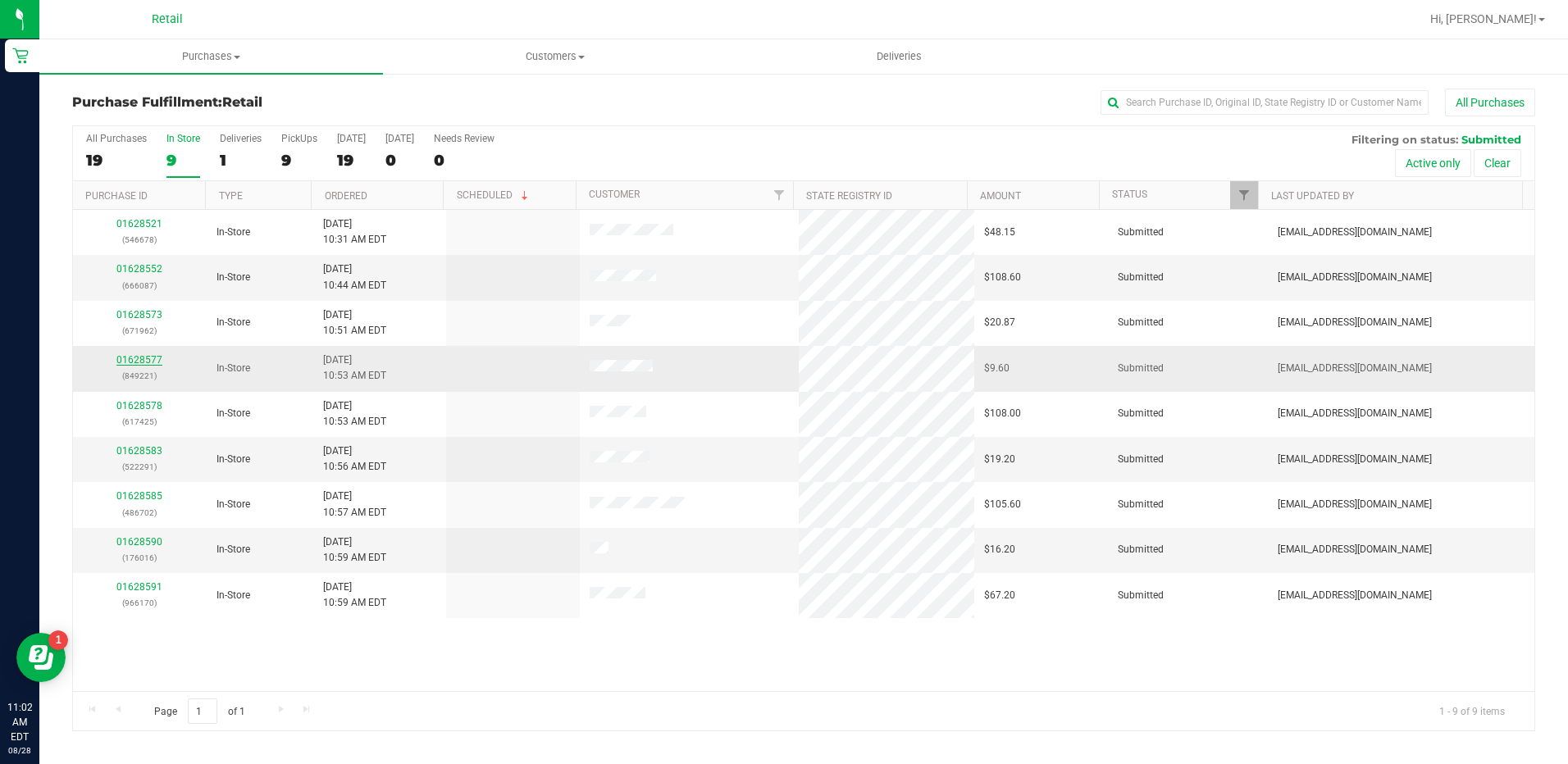
click at [131, 361] on link "01628577" at bounding box center [139, 360] width 46 height 11
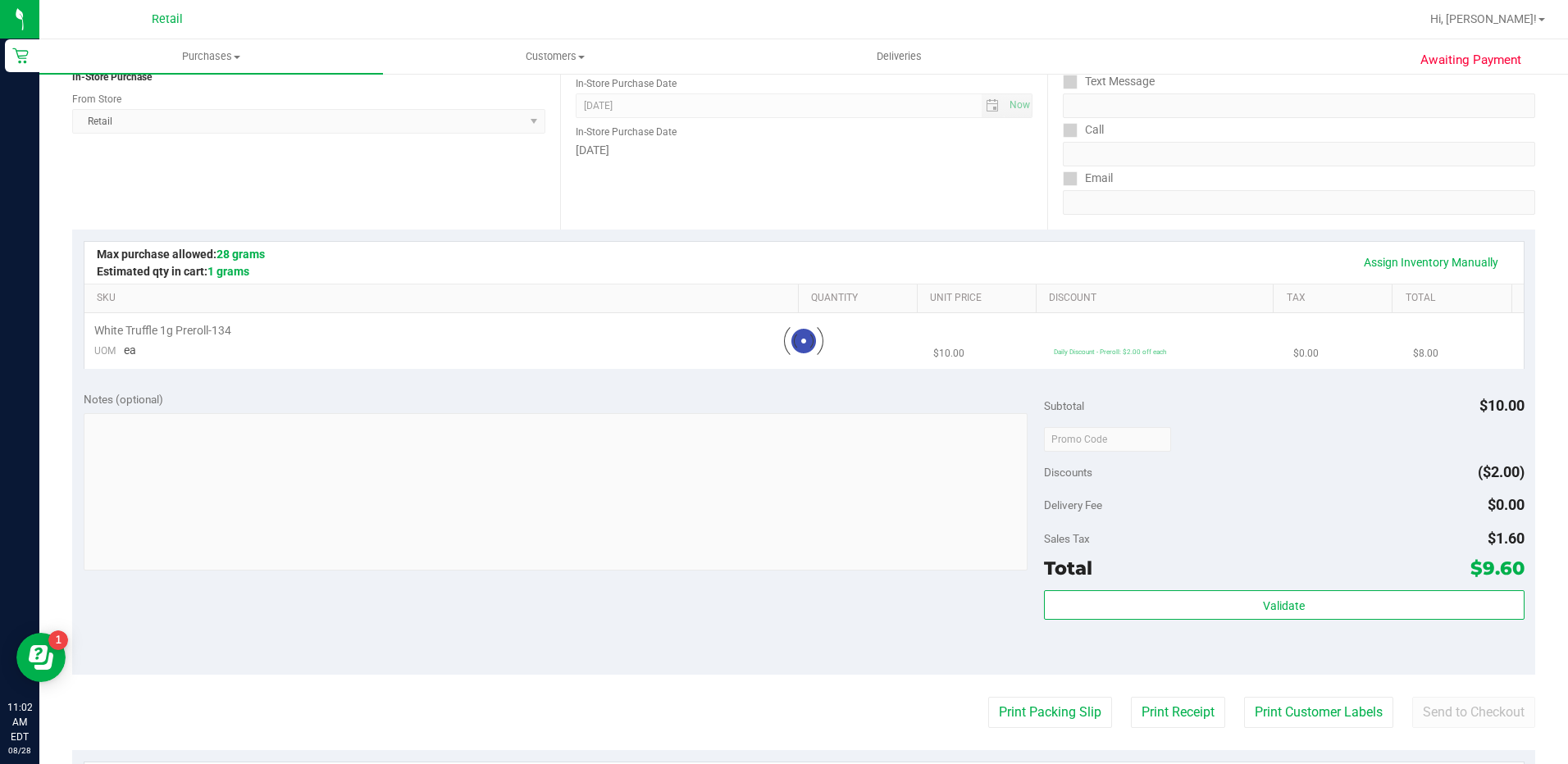
scroll to position [246, 0]
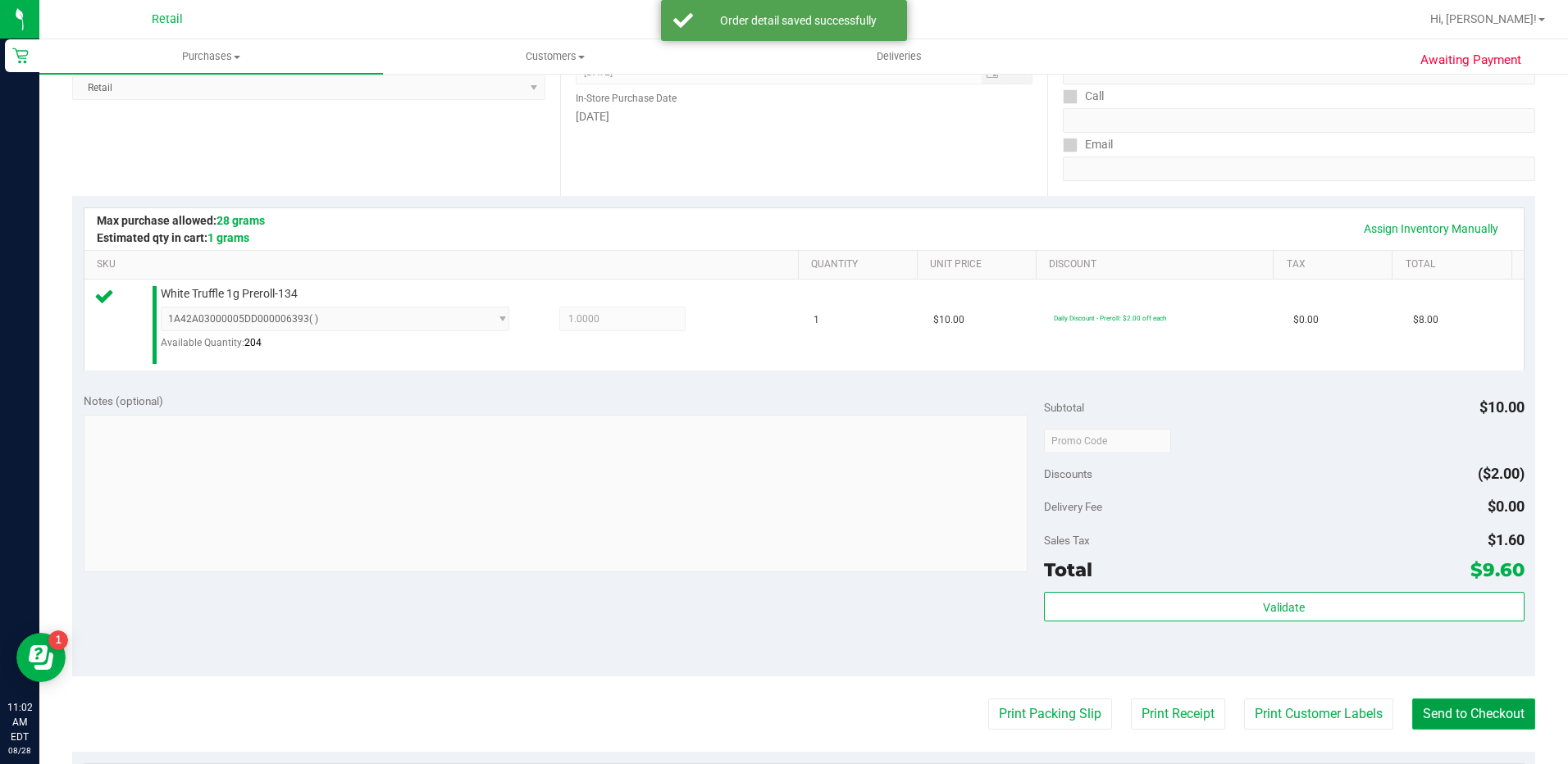
click at [1421, 712] on button "Send to Checkout" at bounding box center [1473, 714] width 123 height 31
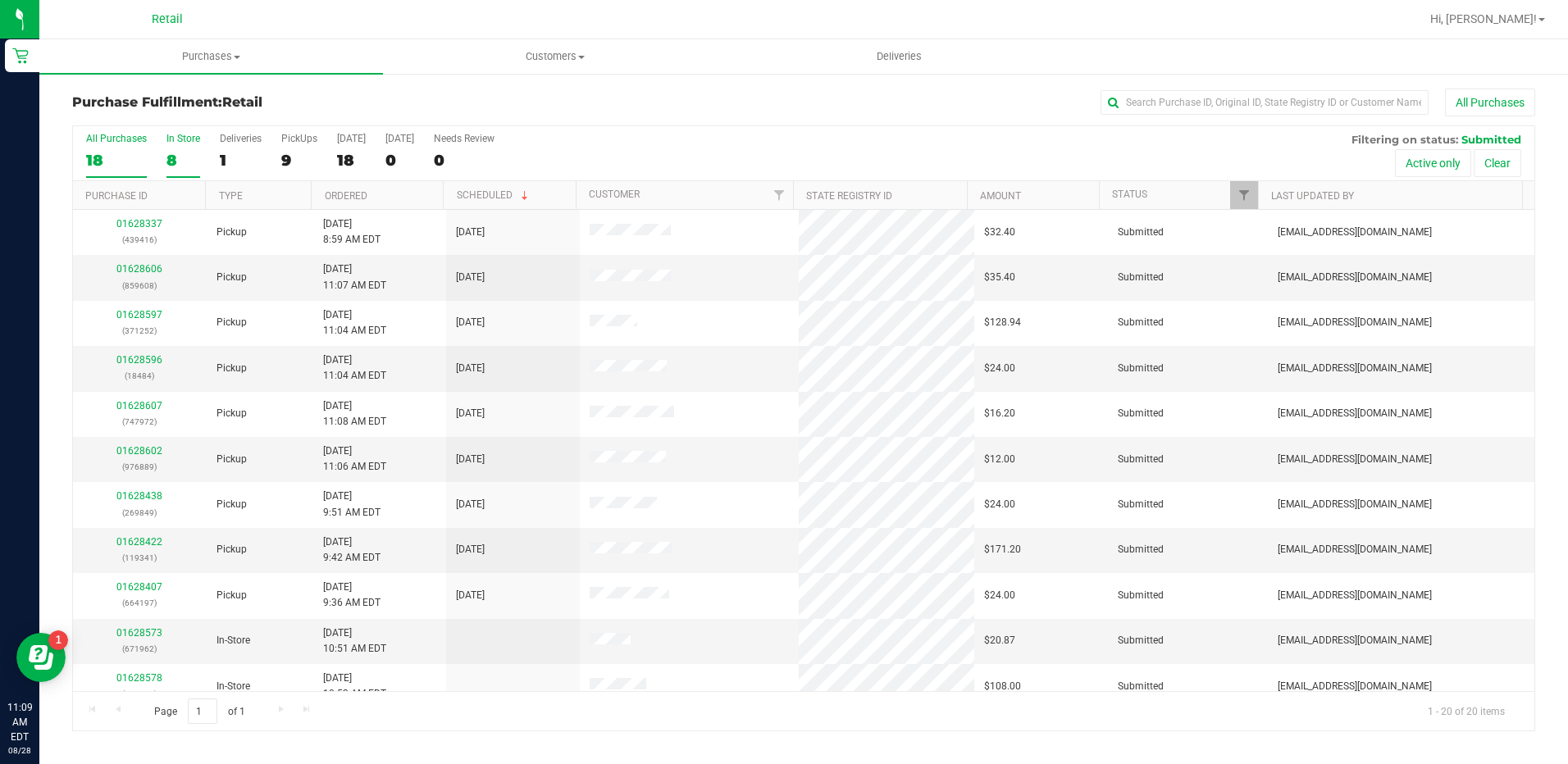
click at [167, 159] on div "8" at bounding box center [183, 160] width 33 height 19
click at [0, 0] on input "In Store 8" at bounding box center [0, 0] width 0 height 0
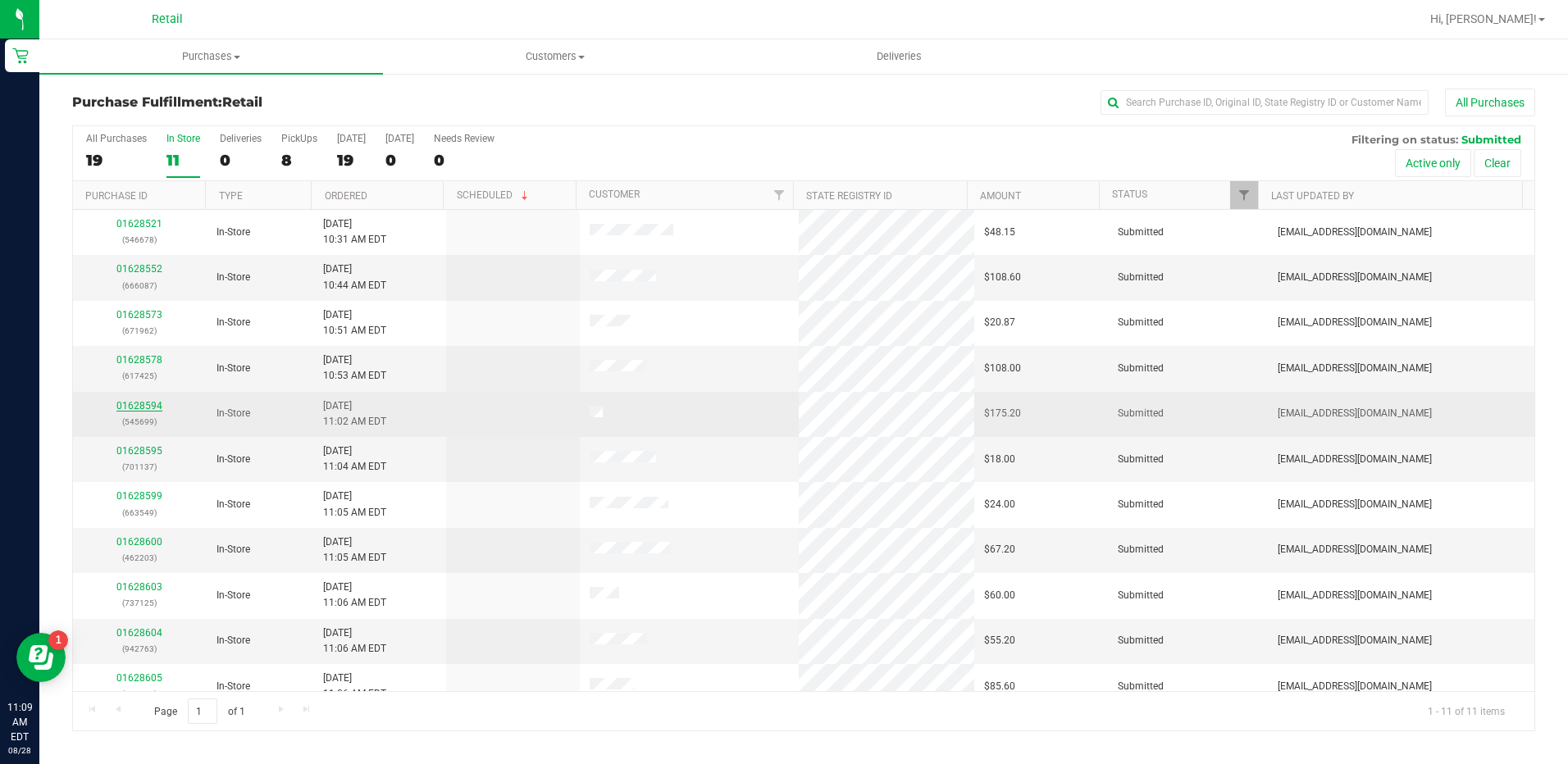
click at [143, 406] on link "01628594" at bounding box center [139, 406] width 46 height 11
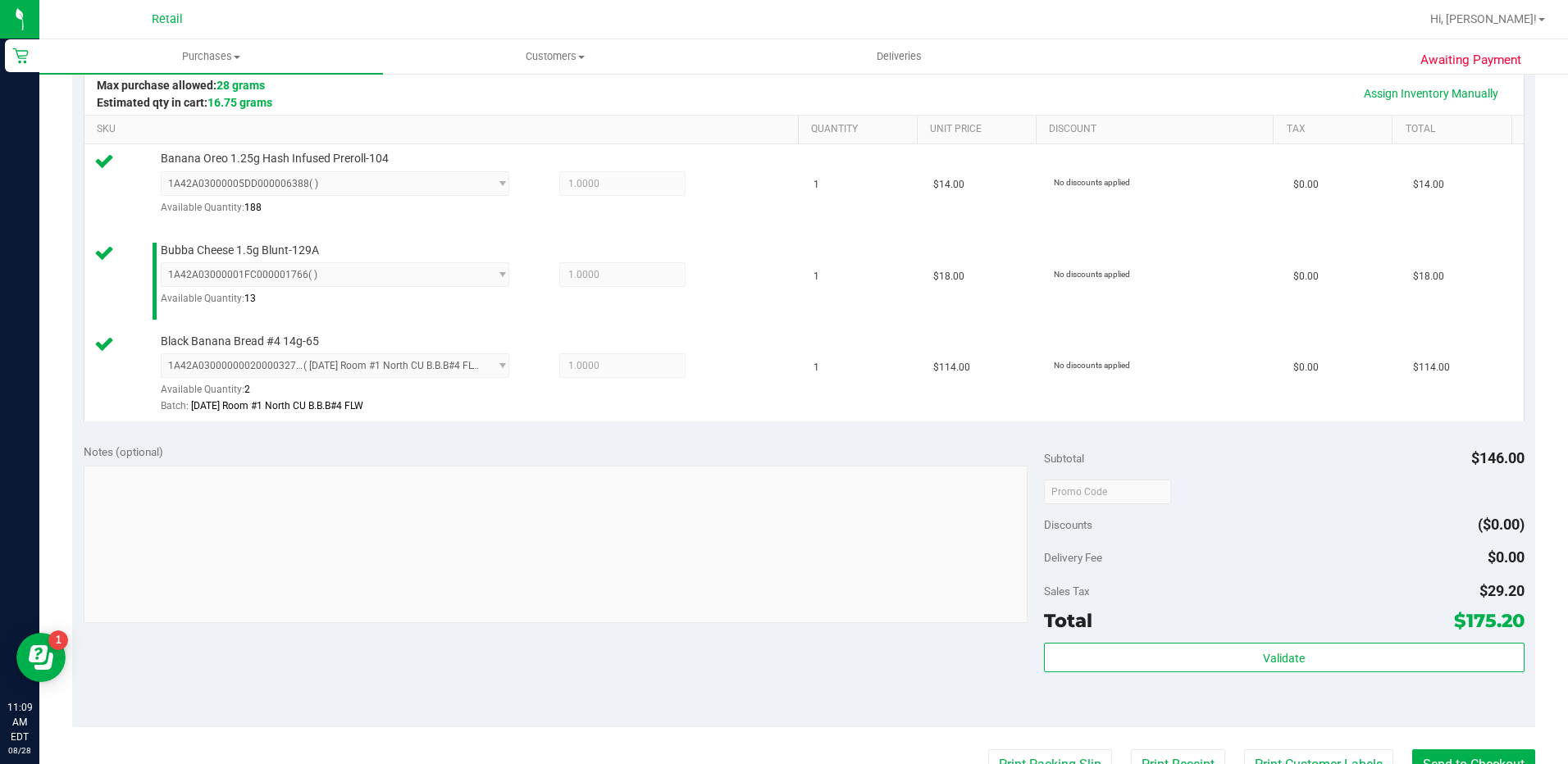
scroll to position [410, 0]
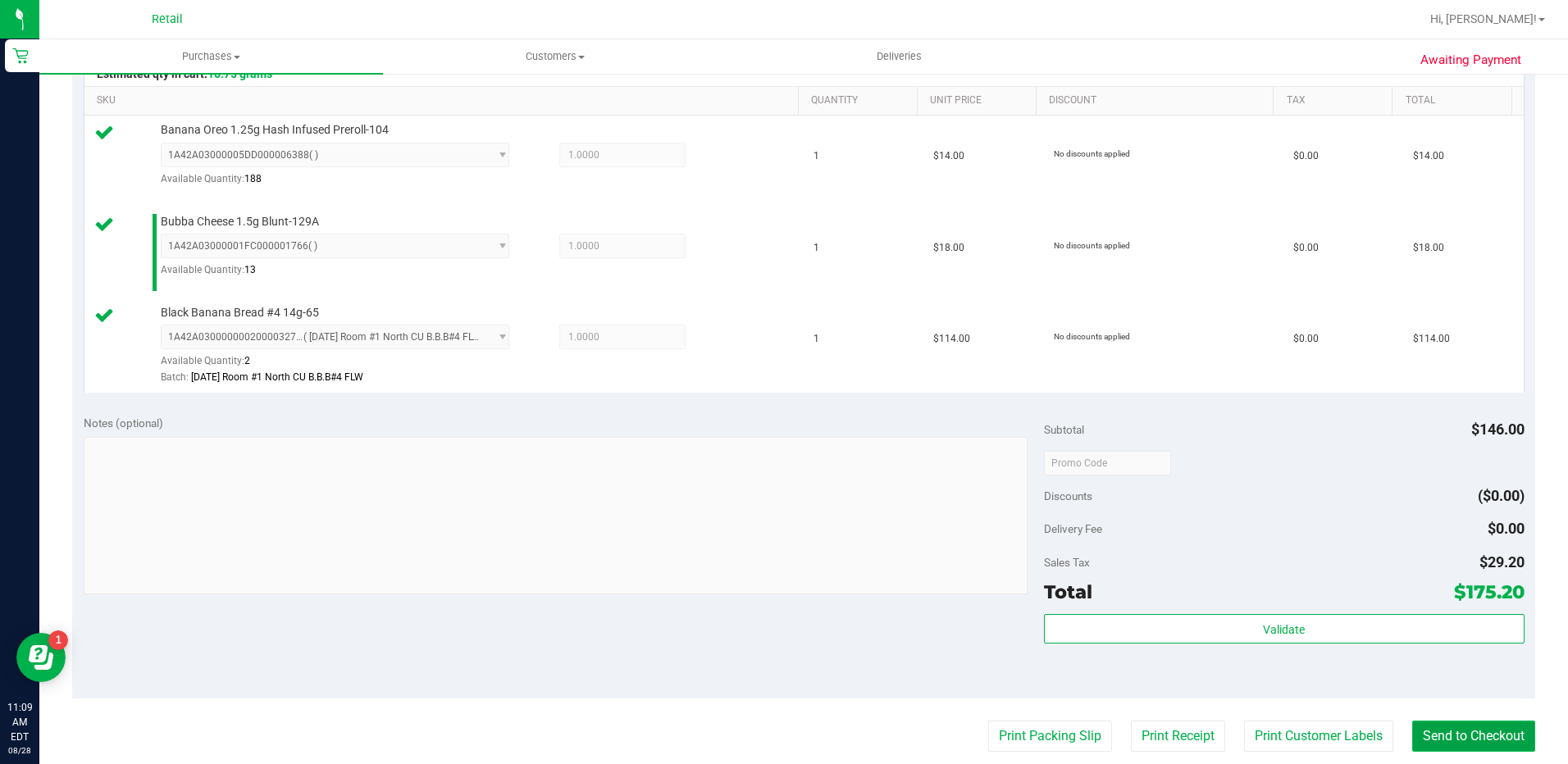
click at [1412, 724] on button "Send to Checkout" at bounding box center [1473, 736] width 123 height 31
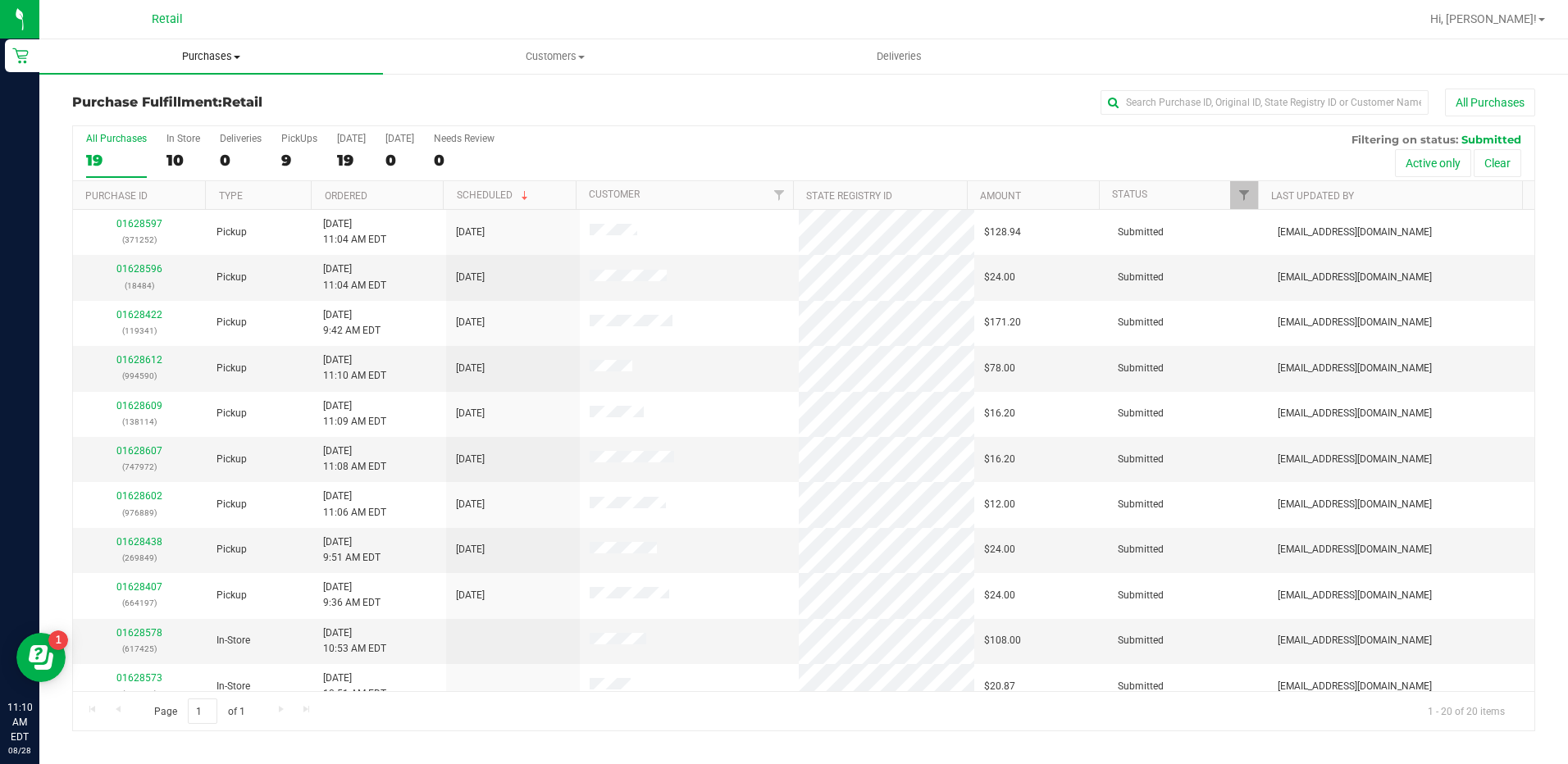
click at [221, 60] on span "Purchases" at bounding box center [211, 56] width 343 height 14
click at [433, 87] on div "Purchase Fulfillment: Retail All Purchases All Purchases 19 In Store 10 Deliver…" at bounding box center [803, 410] width 1529 height 675
click at [206, 52] on span "Purchases" at bounding box center [211, 56] width 343 height 14
click at [208, 97] on li "Summary of purchases" at bounding box center [211, 99] width 343 height 20
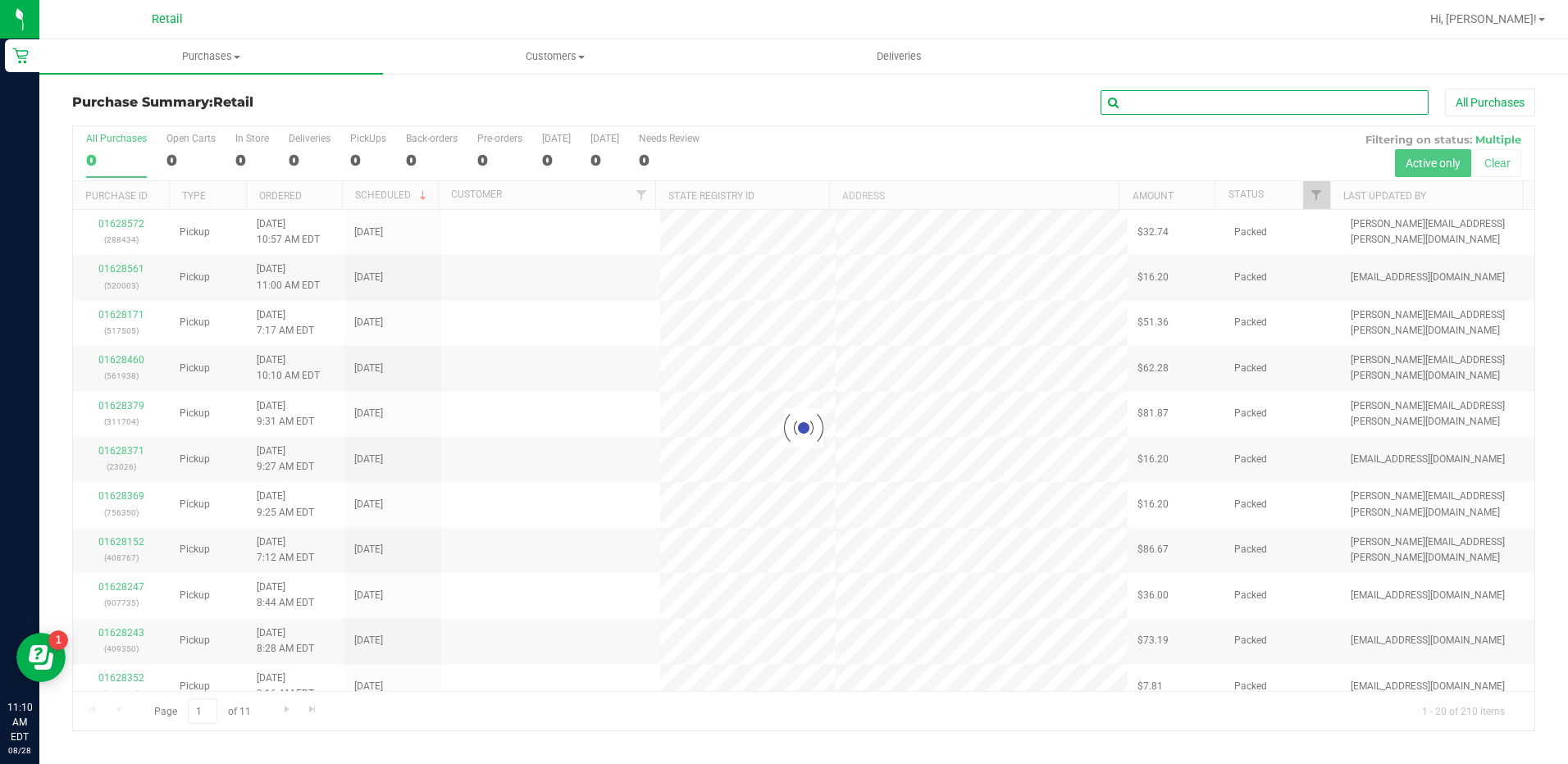
click at [1148, 96] on input "text" at bounding box center [1265, 103] width 328 height 25
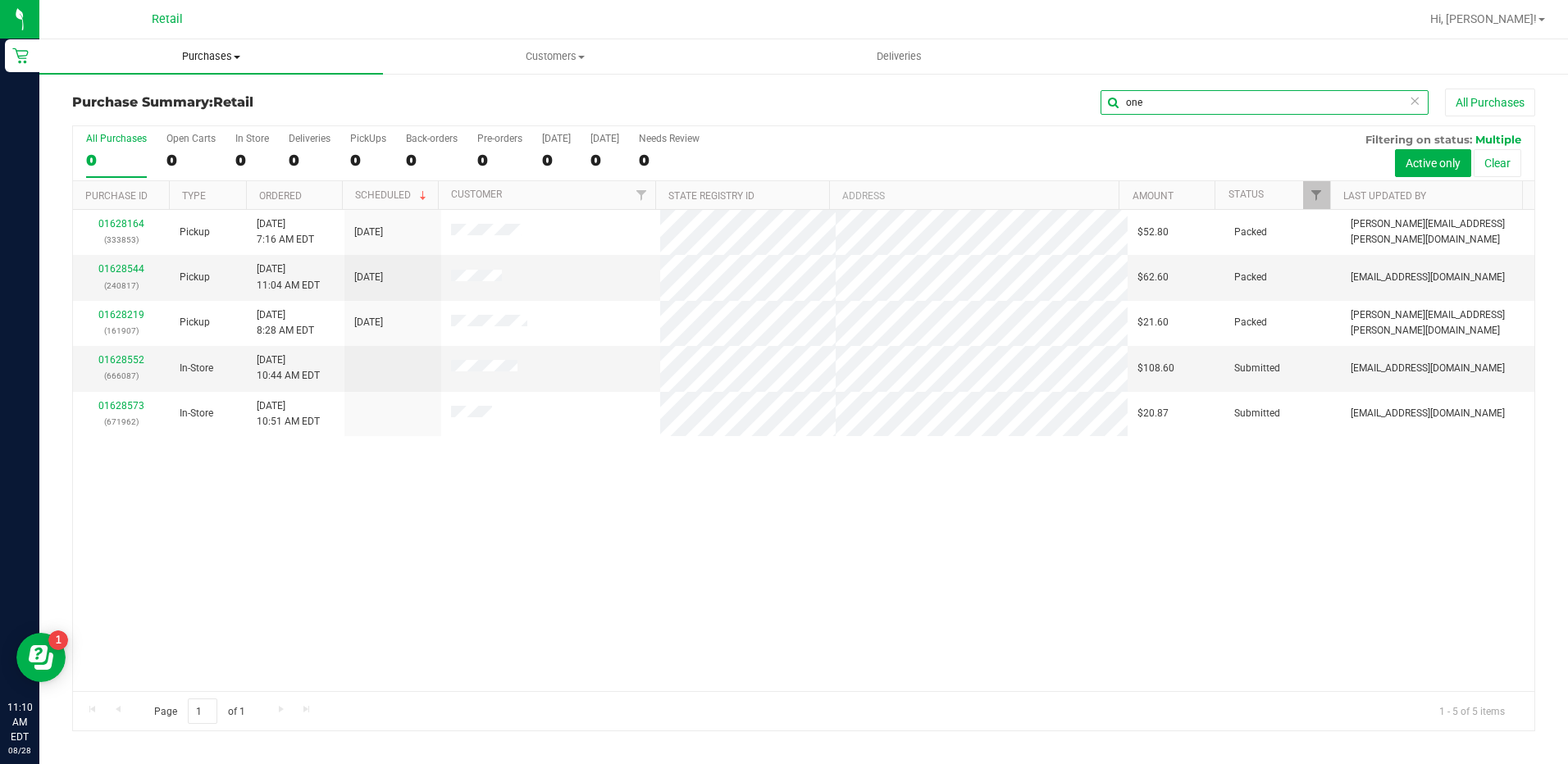
type input "one"
click at [184, 69] on uib-tab-heading "Purchases Summary of purchases Fulfillment All purchases" at bounding box center [211, 56] width 343 height 34
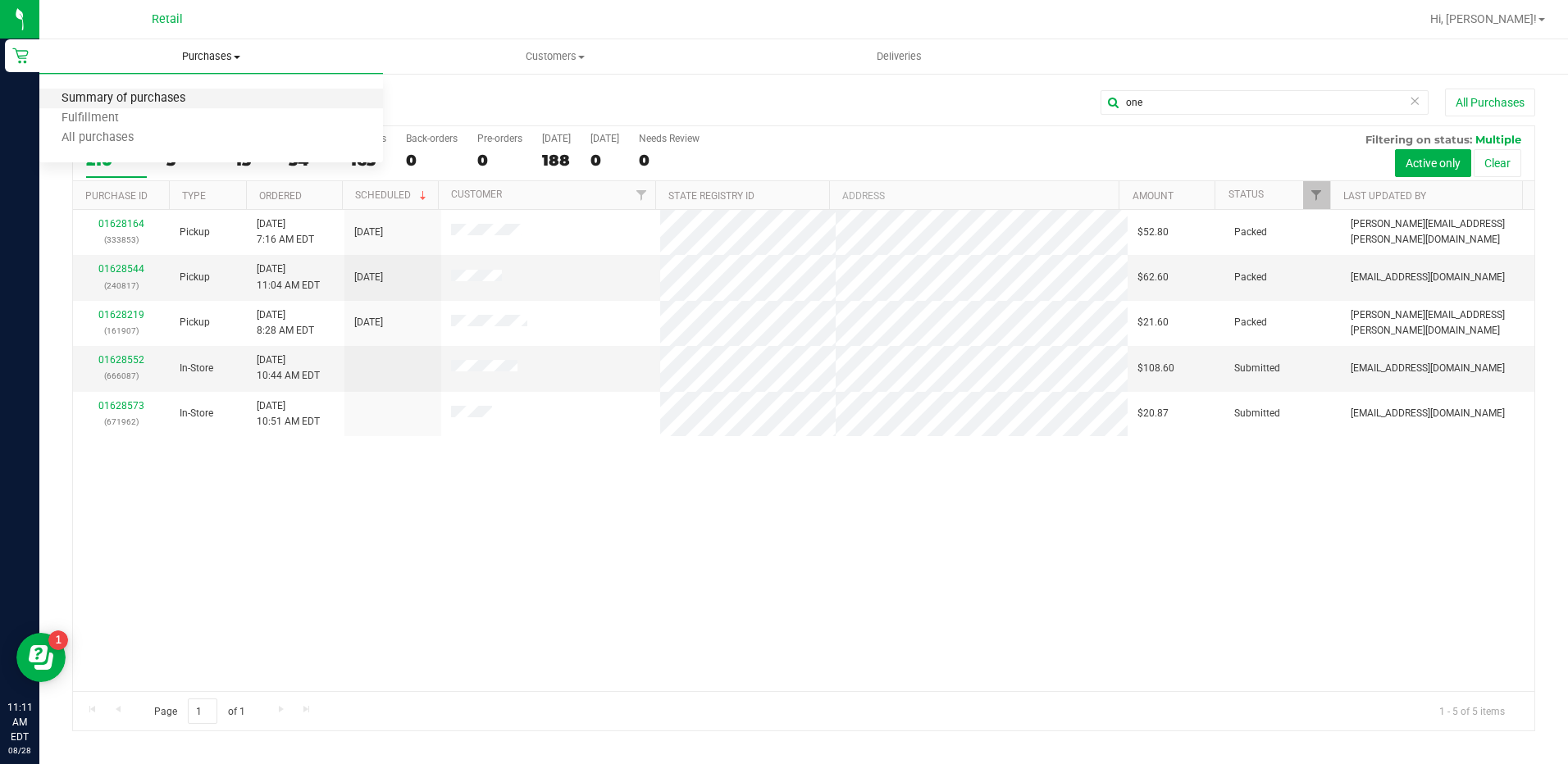
click at [180, 98] on span "Summary of purchases" at bounding box center [123, 98] width 168 height 14
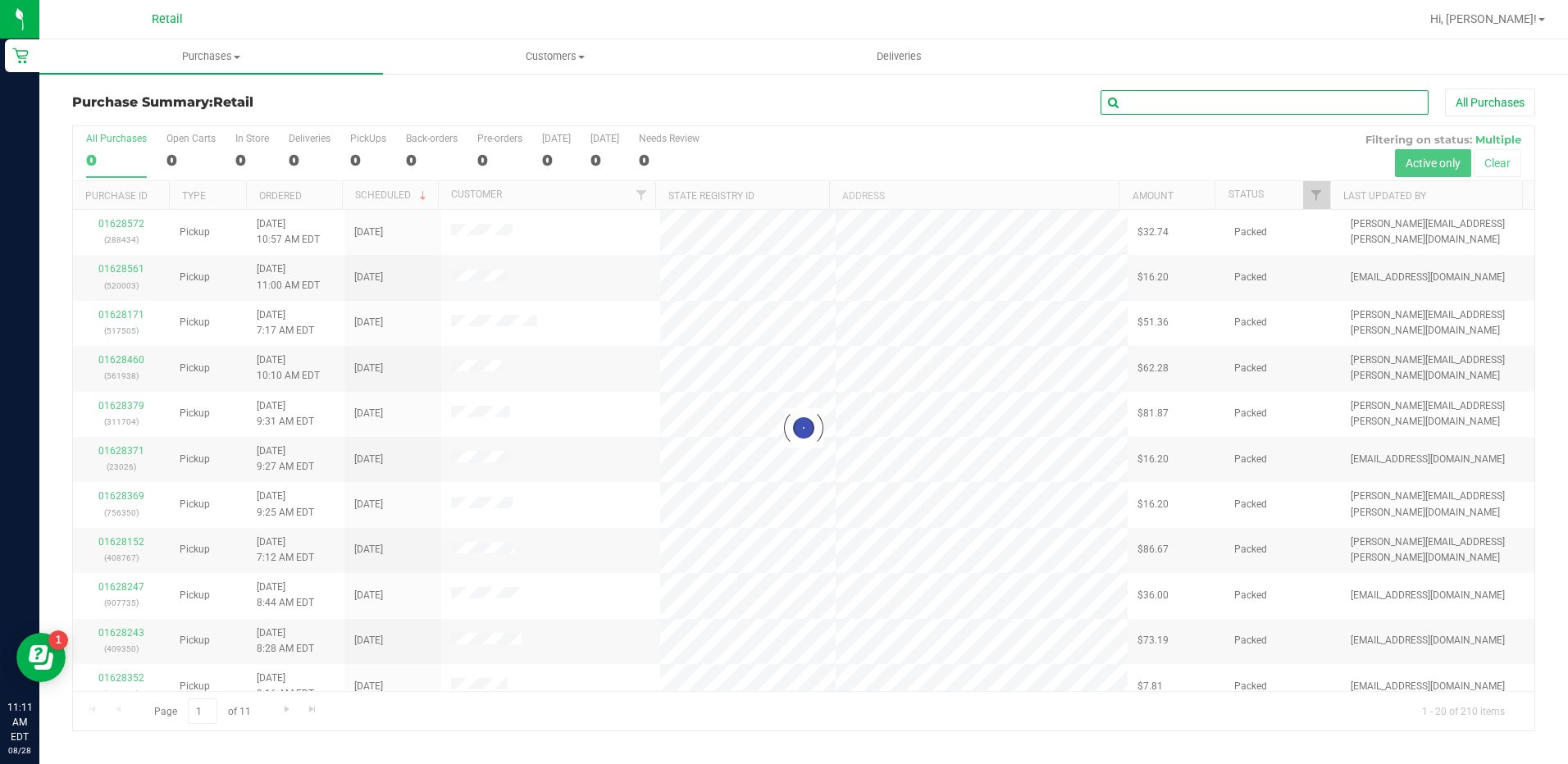
click at [1359, 99] on input "text" at bounding box center [1265, 103] width 328 height 25
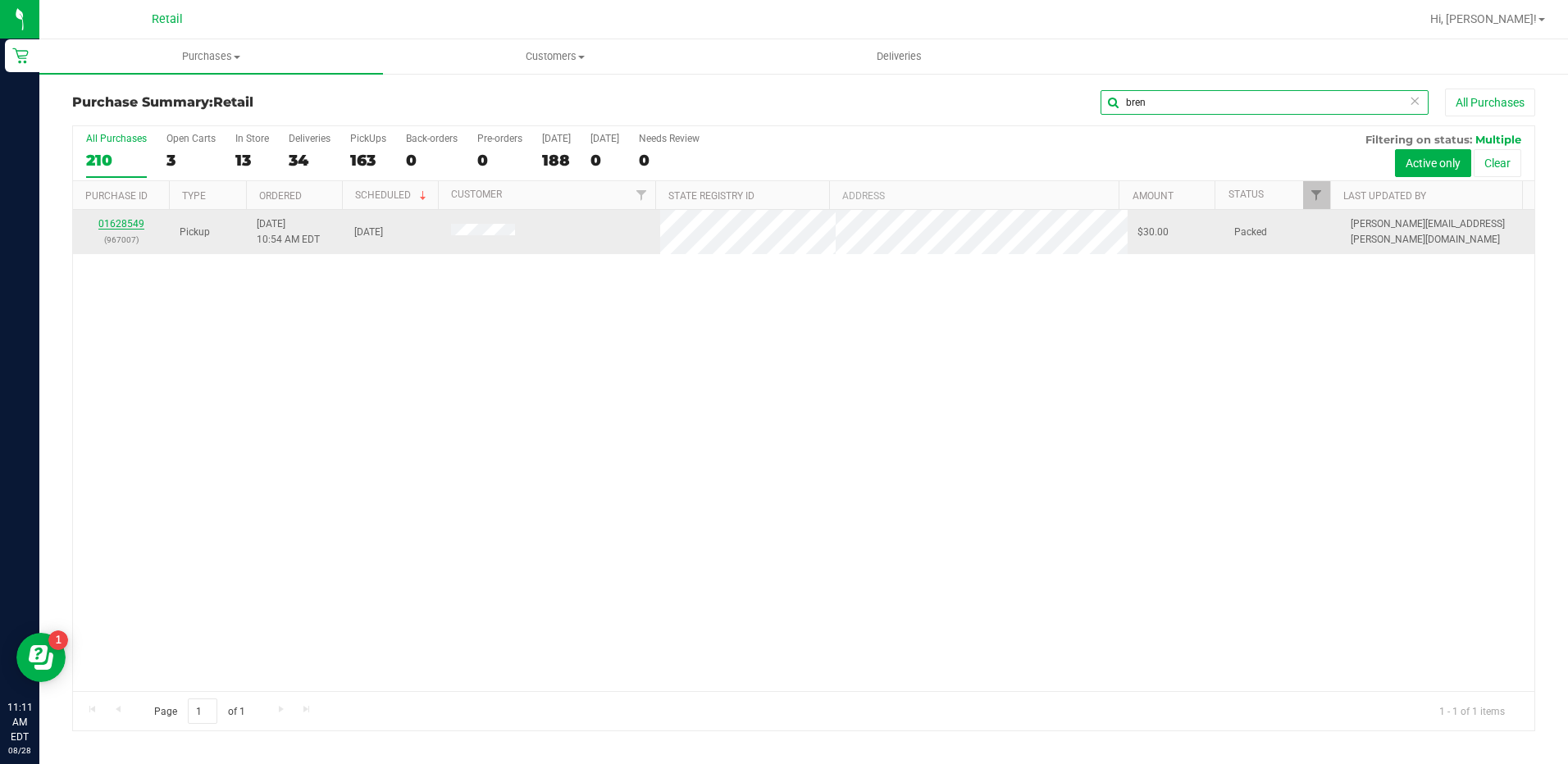
type input "bren"
click at [130, 224] on link "01628549" at bounding box center [121, 224] width 46 height 11
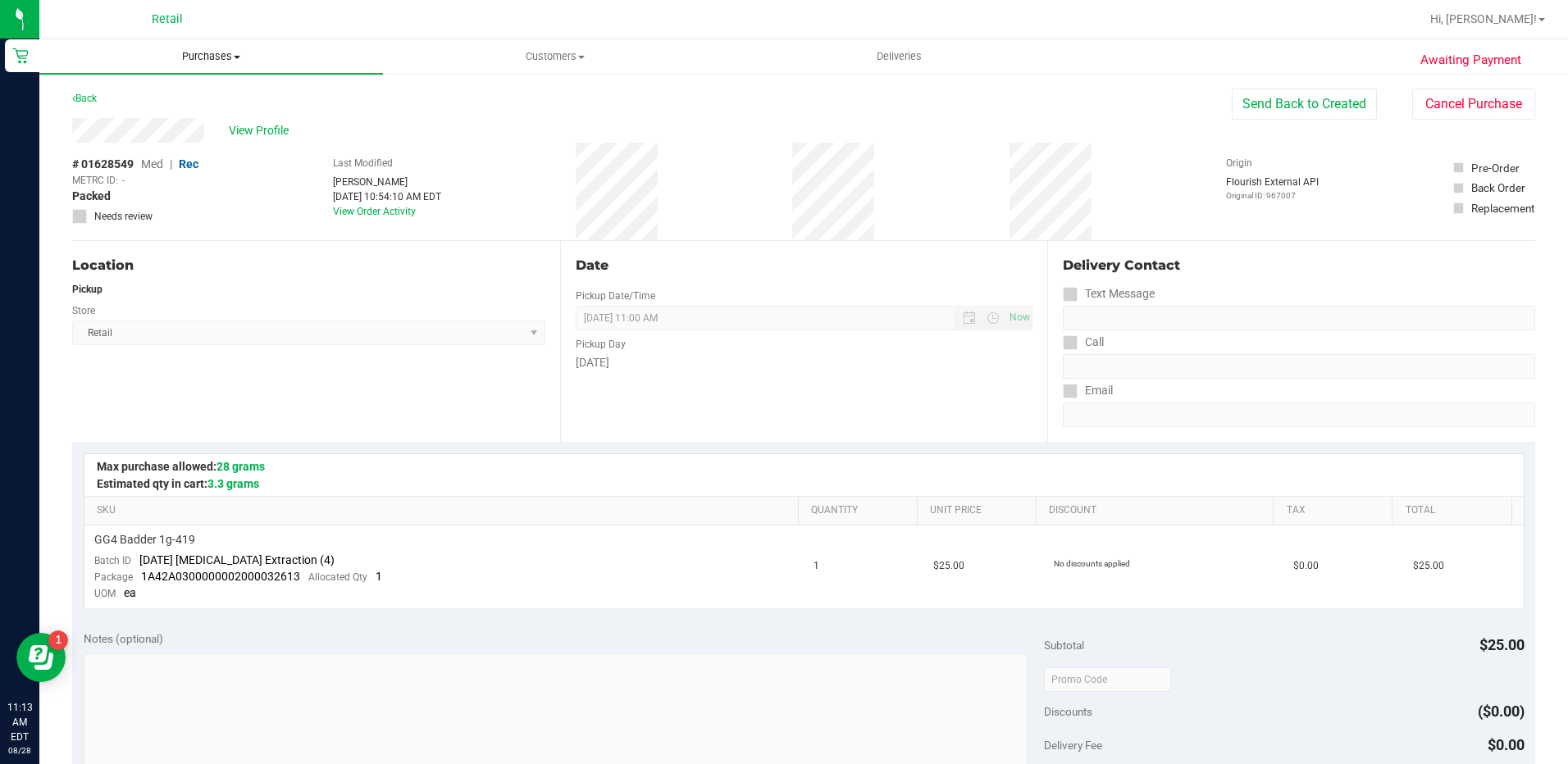
click at [217, 50] on span "Purchases" at bounding box center [211, 56] width 343 height 14
click at [231, 93] on li "Summary of purchases" at bounding box center [211, 99] width 343 height 20
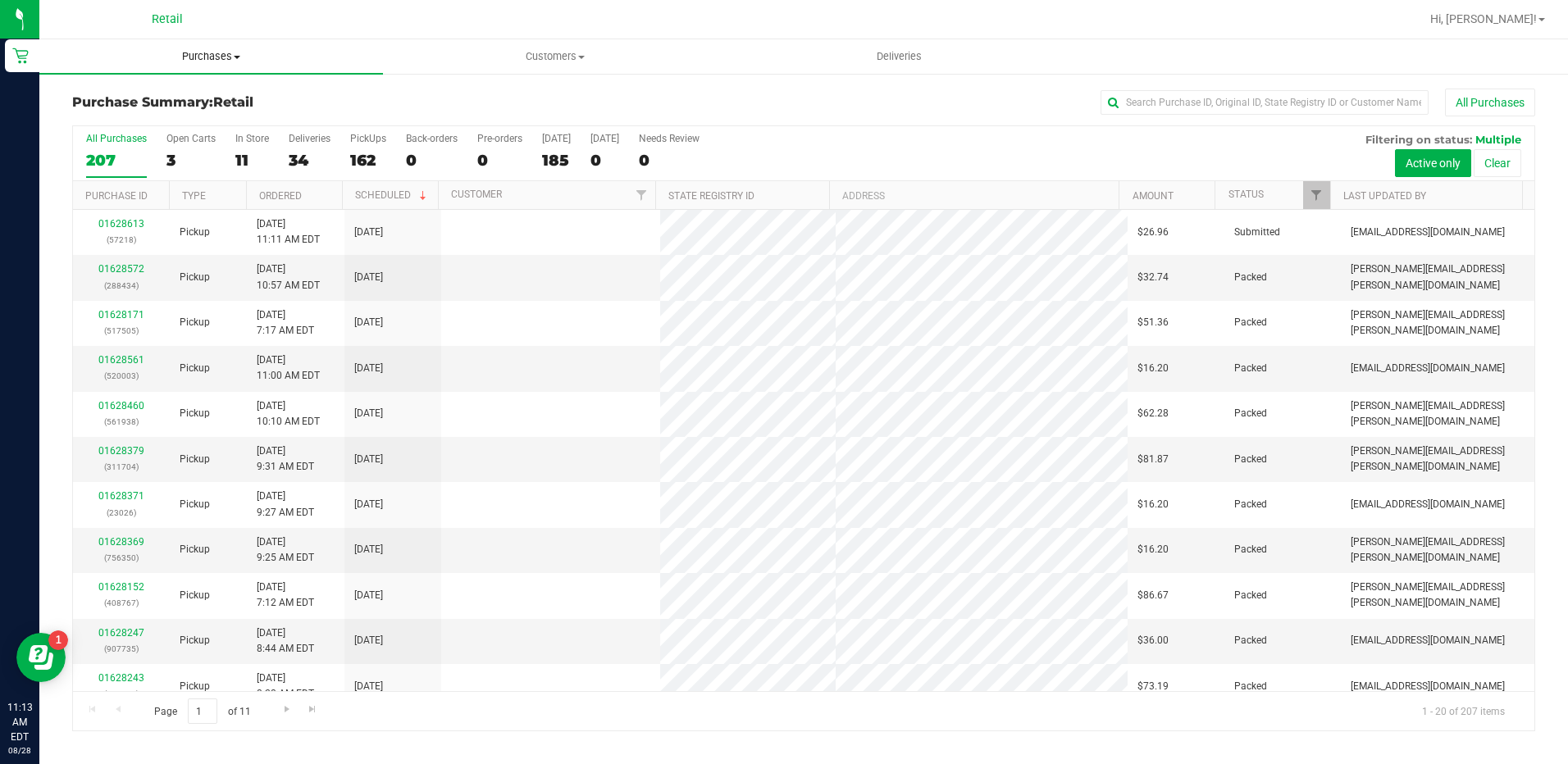
click at [200, 50] on span "Purchases" at bounding box center [211, 56] width 343 height 14
click at [201, 127] on li "Fulfillment" at bounding box center [211, 118] width 343 height 20
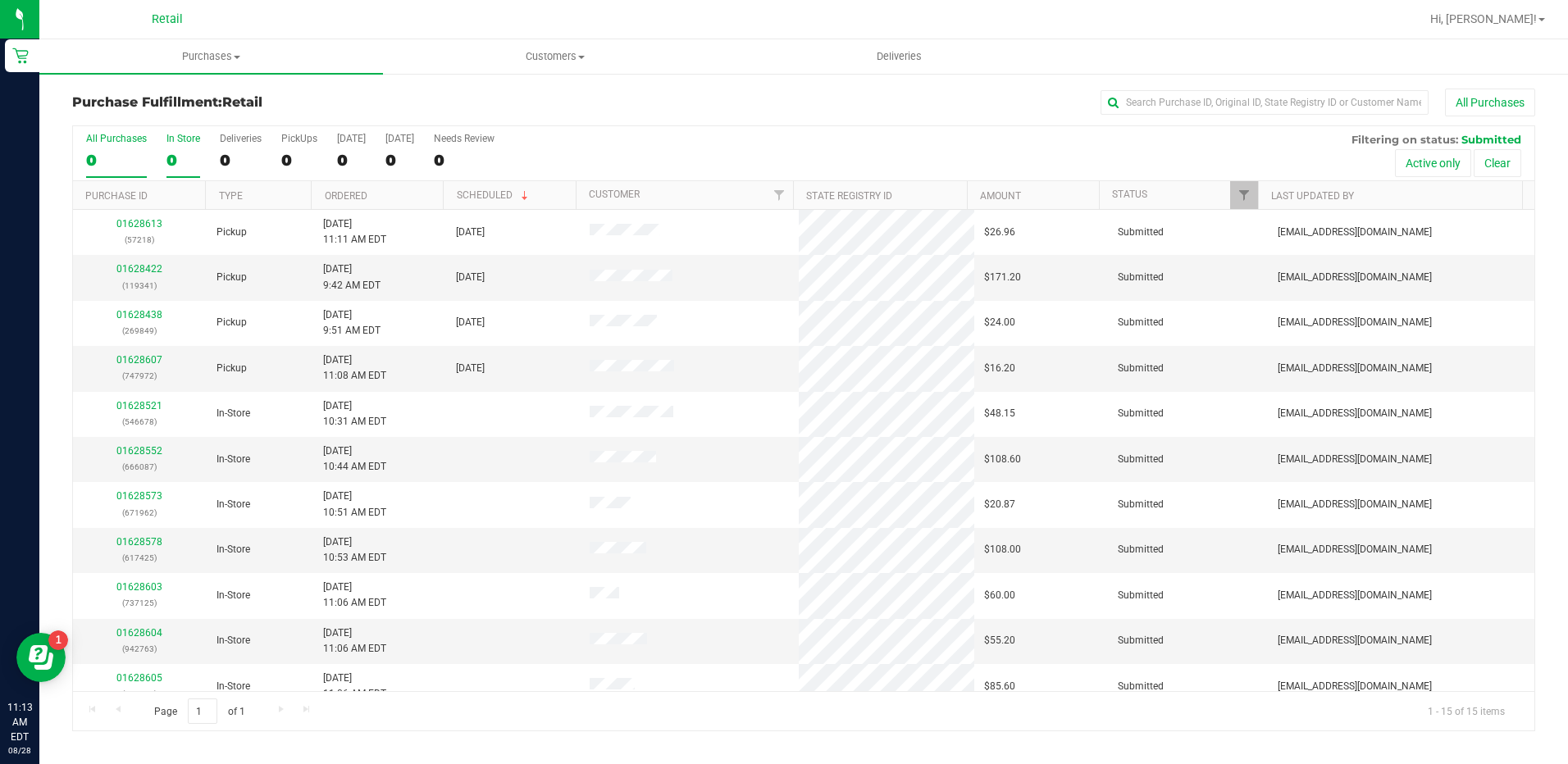
click at [188, 149] on label "In Store 0" at bounding box center [183, 155] width 33 height 45
click at [0, 0] on input "In Store 0" at bounding box center [0, 0] width 0 height 0
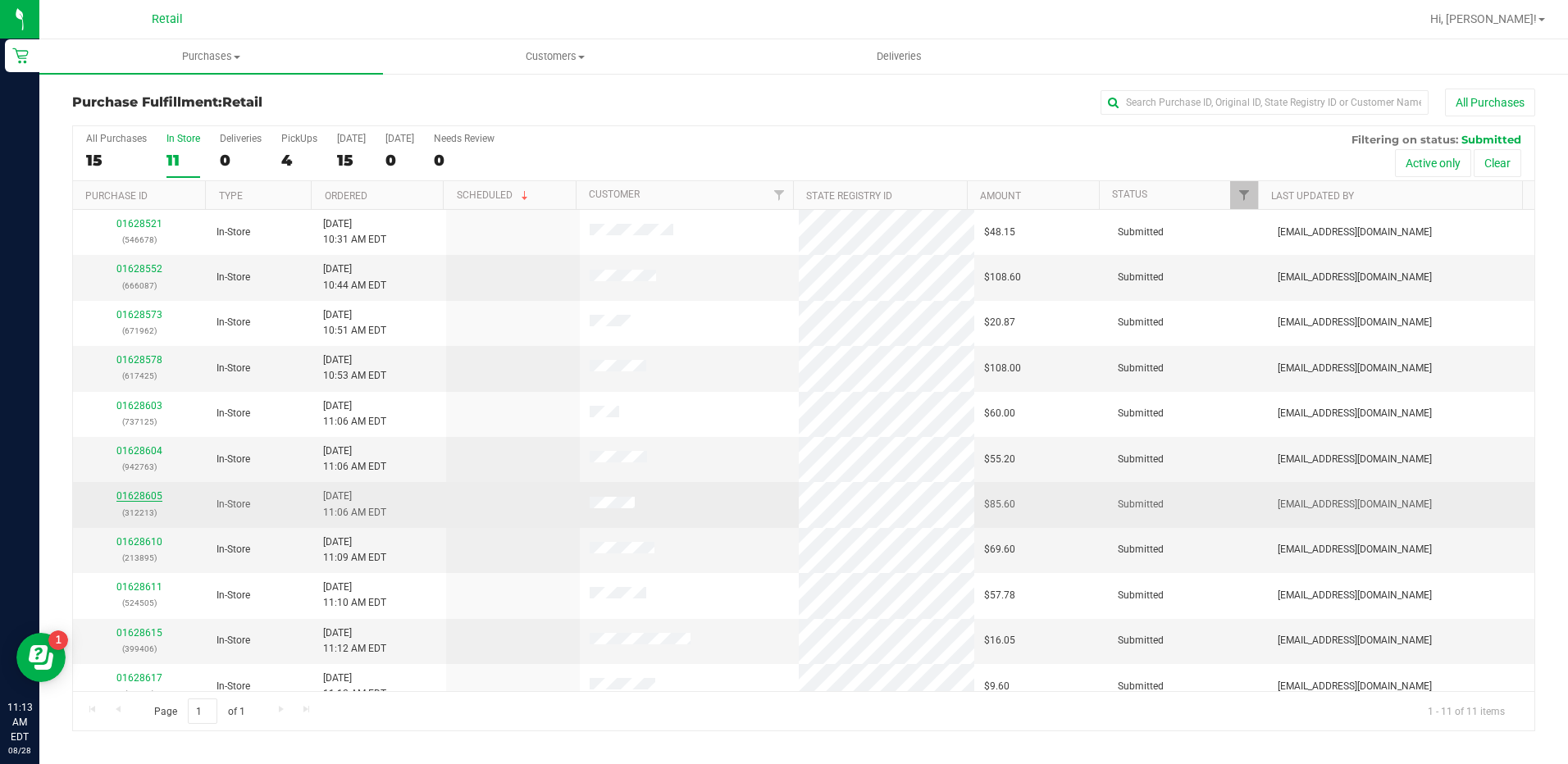
click at [147, 496] on link "01628605" at bounding box center [139, 496] width 46 height 11
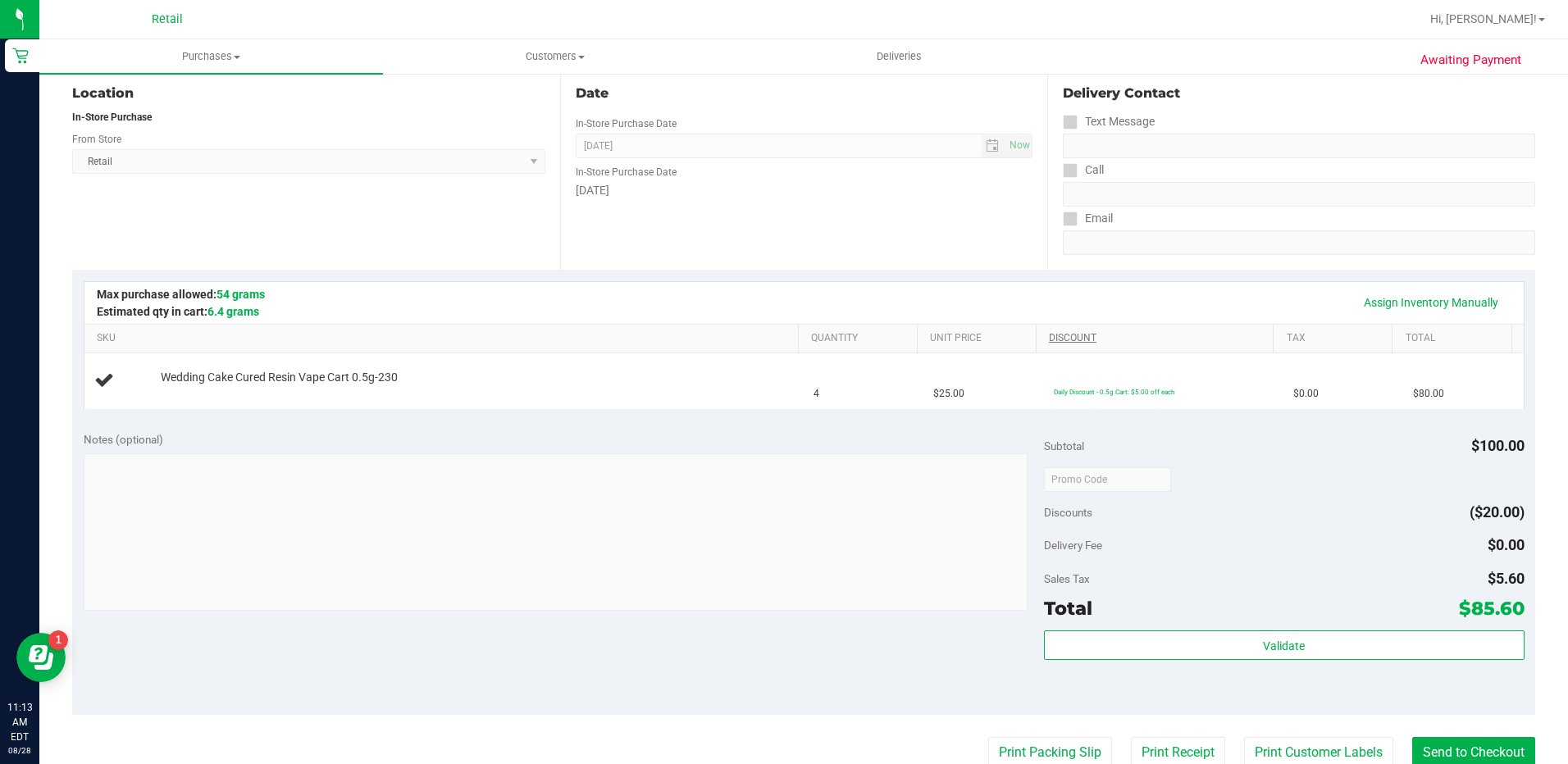
scroll to position [246, 0]
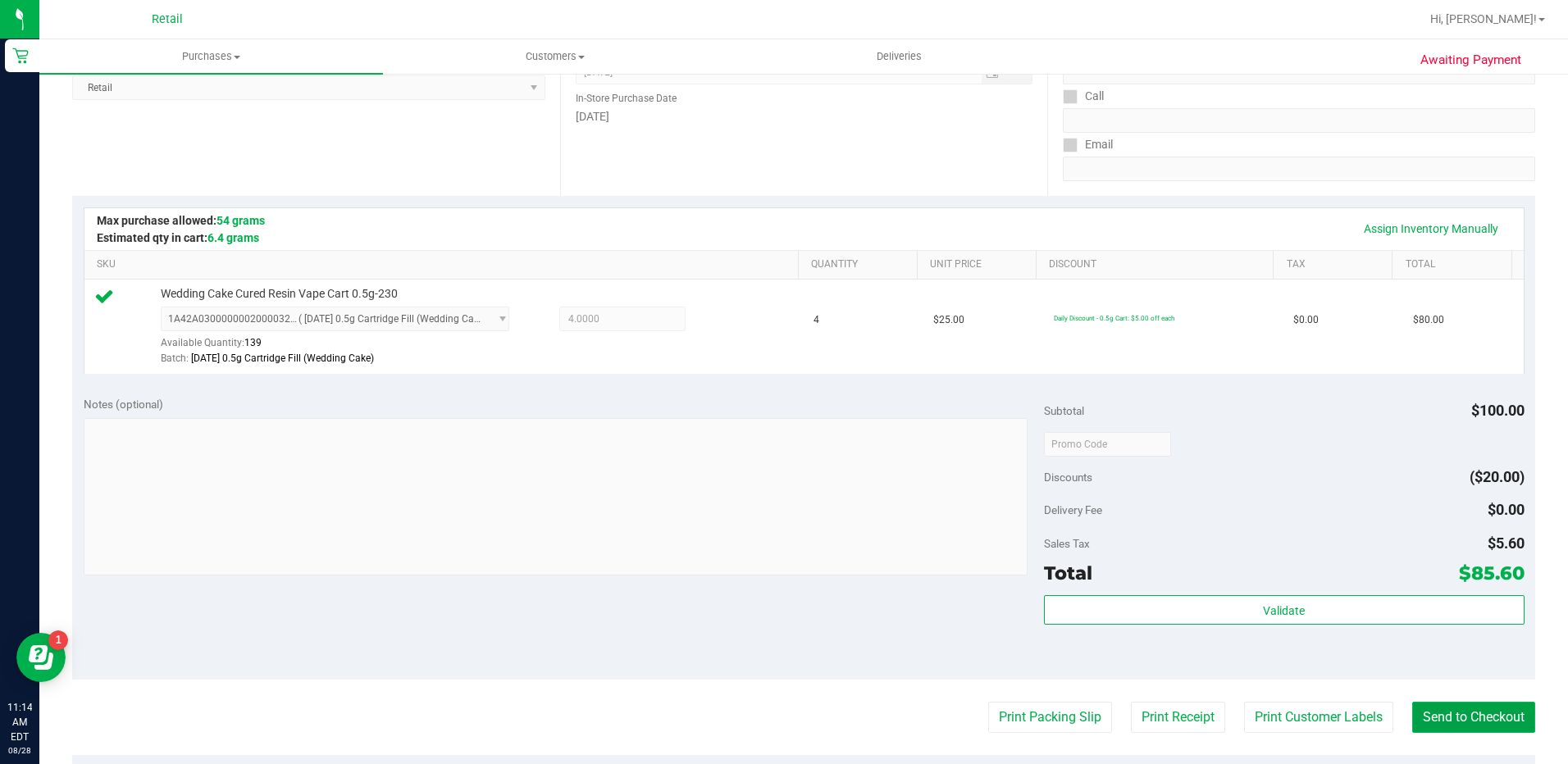
click at [1465, 721] on button "Send to Checkout" at bounding box center [1473, 717] width 123 height 31
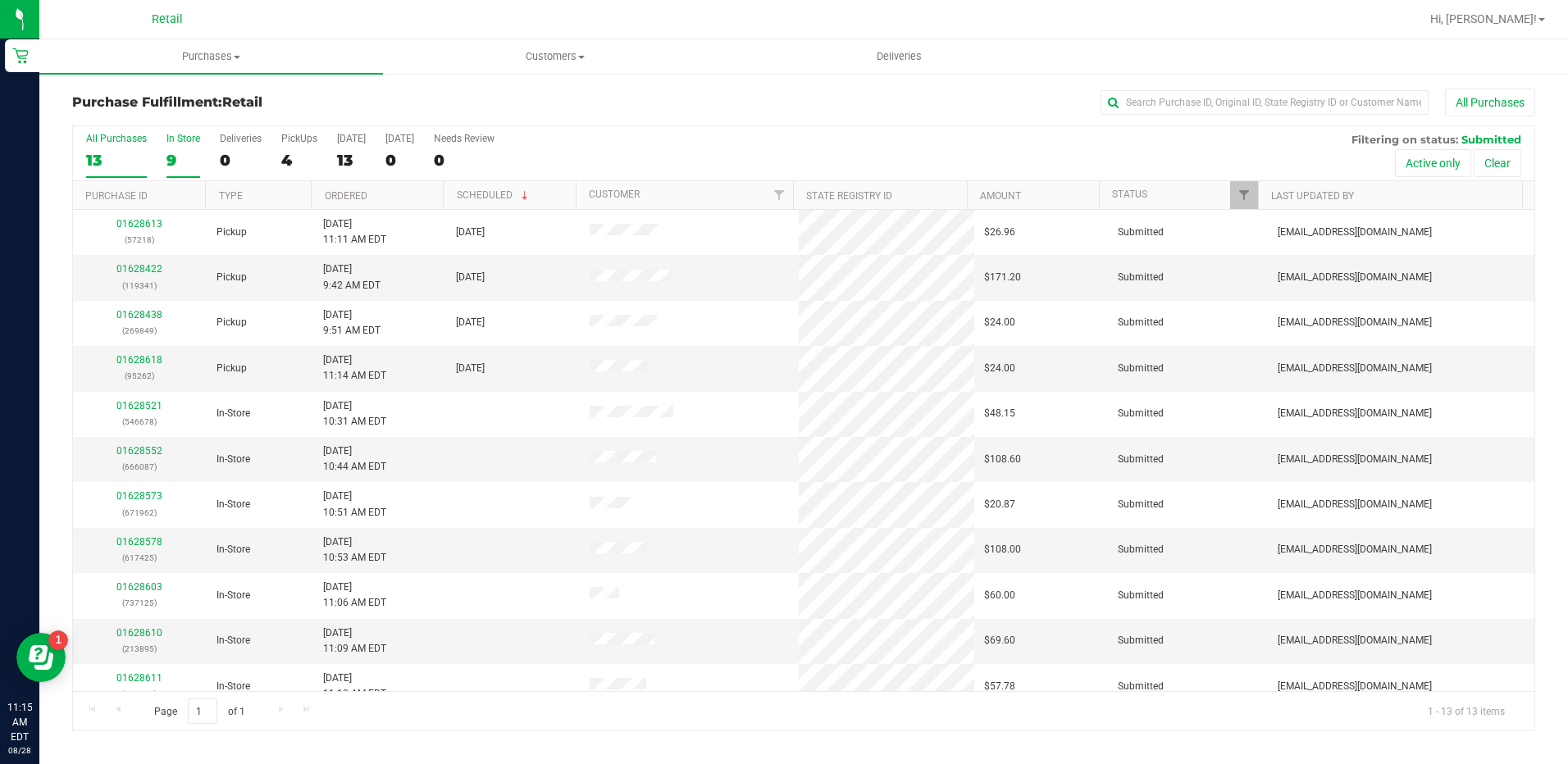
click at [178, 155] on div "9" at bounding box center [183, 160] width 33 height 19
click at [0, 0] on input "In Store 9" at bounding box center [0, 0] width 0 height 0
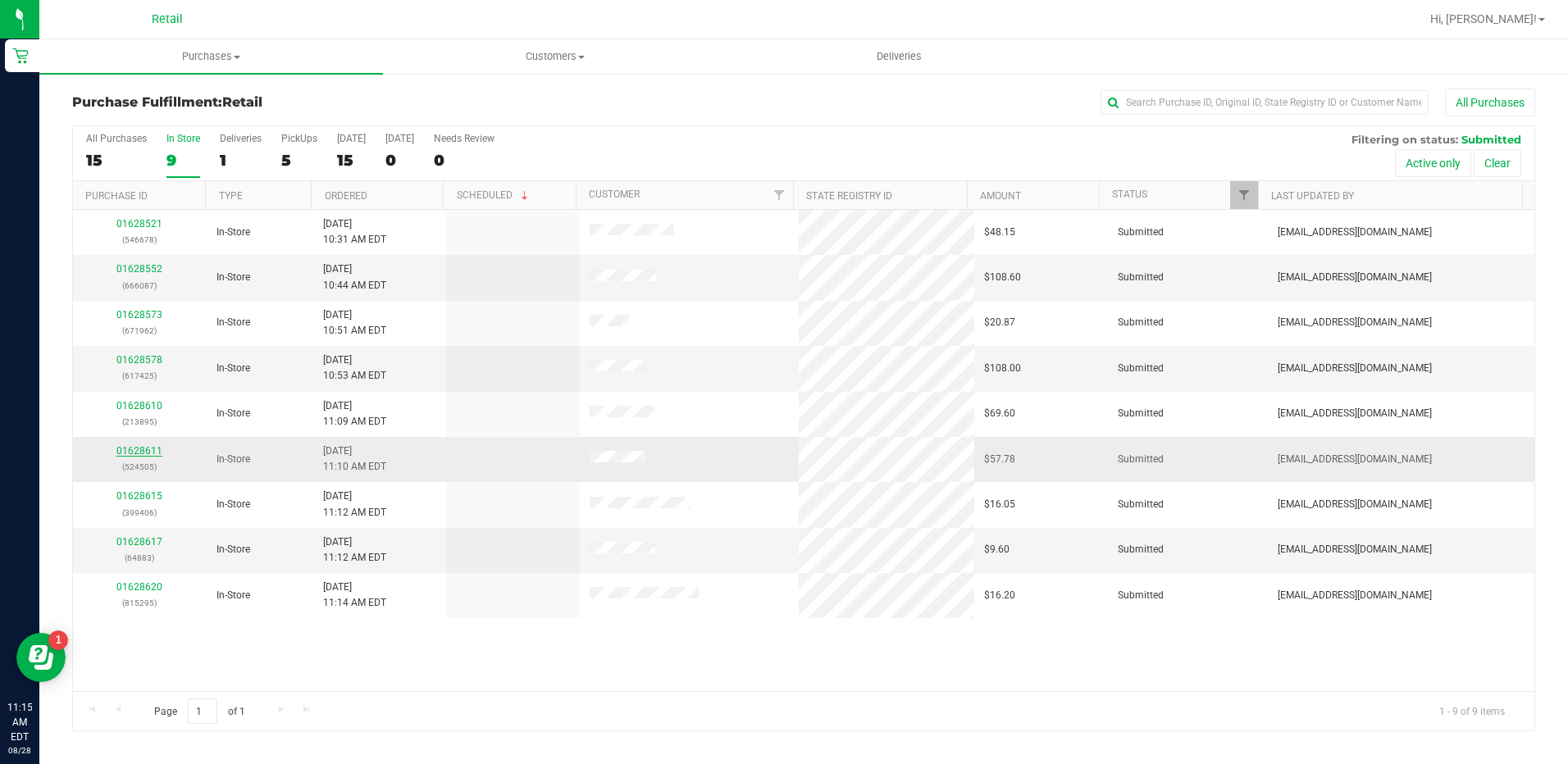
click at [133, 450] on link "01628611" at bounding box center [139, 451] width 46 height 11
click at [143, 455] on link "01628611" at bounding box center [139, 451] width 46 height 11
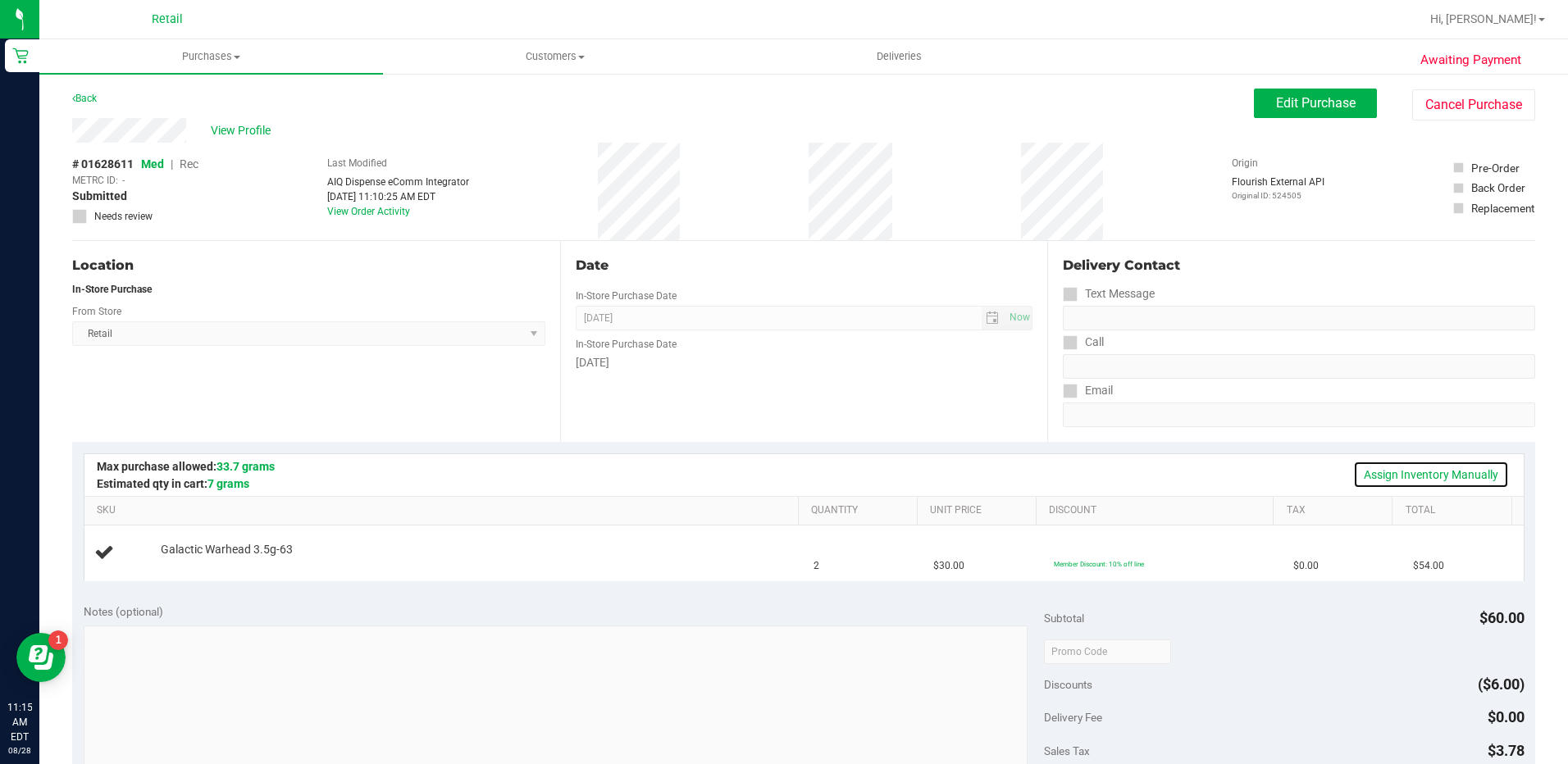
click at [1370, 470] on link "Assign Inventory Manually" at bounding box center [1431, 474] width 155 height 28
click at [188, 561] on link "Add Package" at bounding box center [191, 561] width 59 height 11
click at [266, 563] on span "Select Package" at bounding box center [324, 565] width 327 height 23
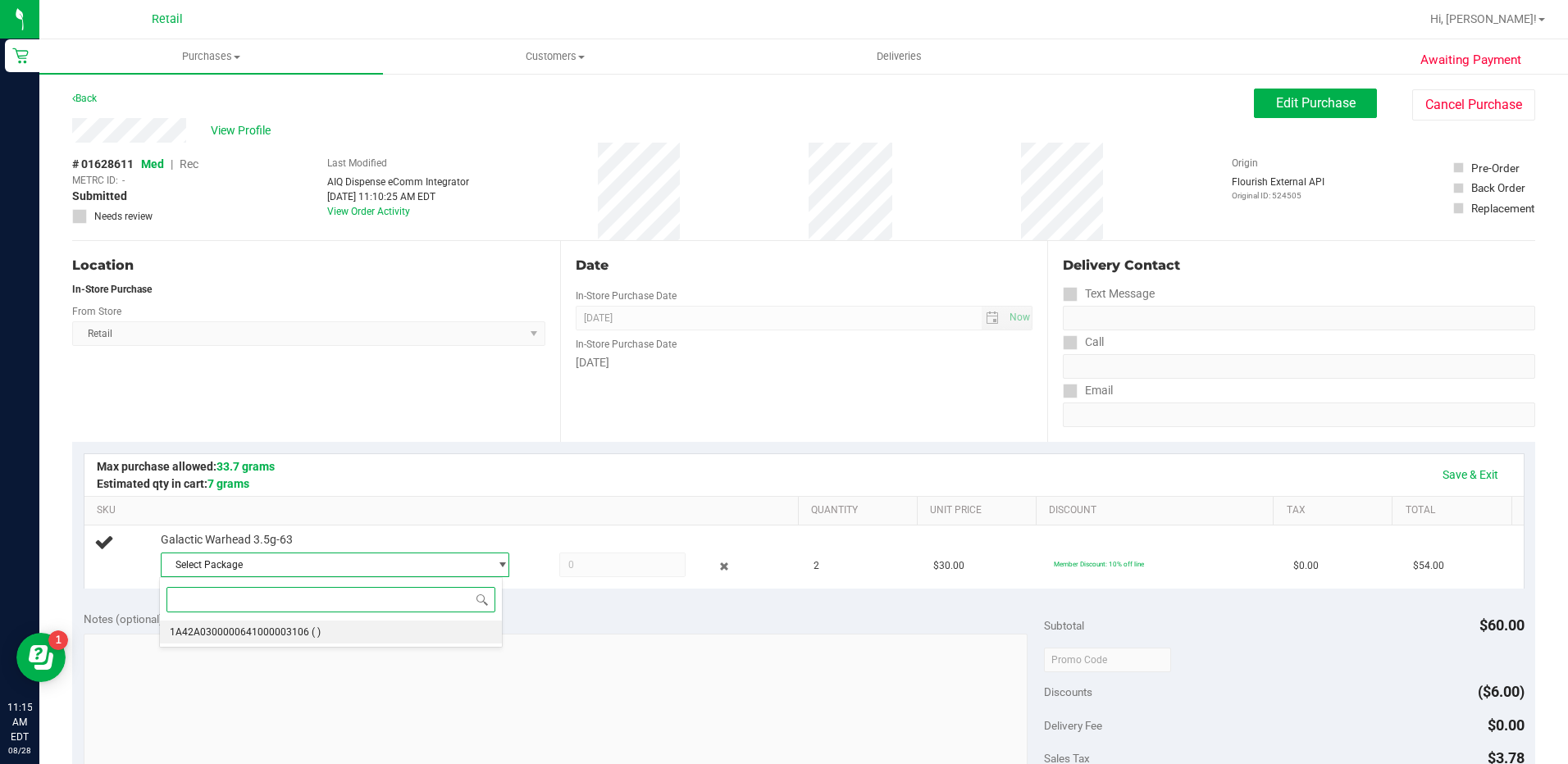
click at [302, 630] on span "1A42A0300000641000003106" at bounding box center [239, 632] width 139 height 11
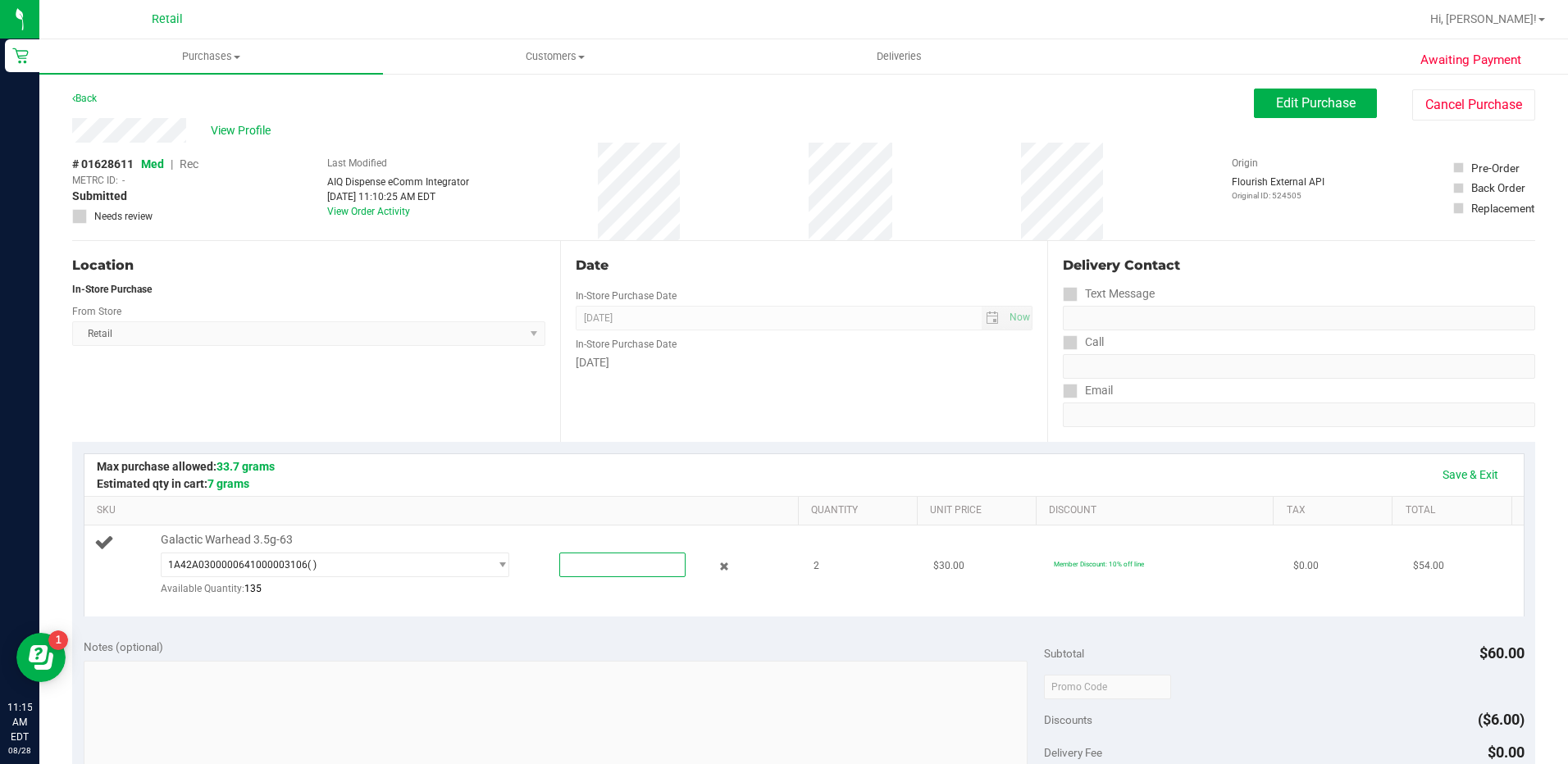
click at [609, 569] on span at bounding box center [622, 565] width 126 height 25
type input "2"
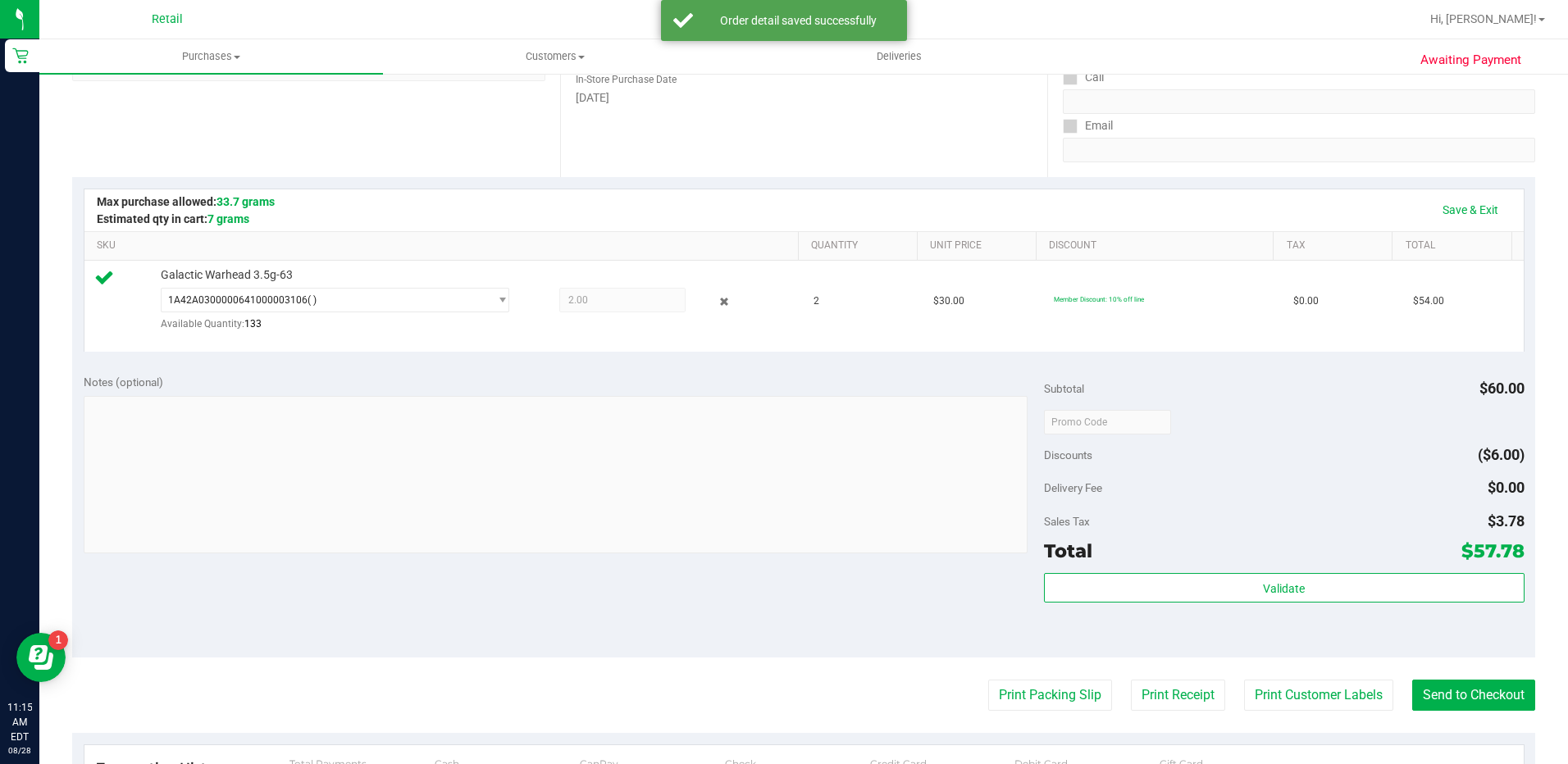
scroll to position [328, 0]
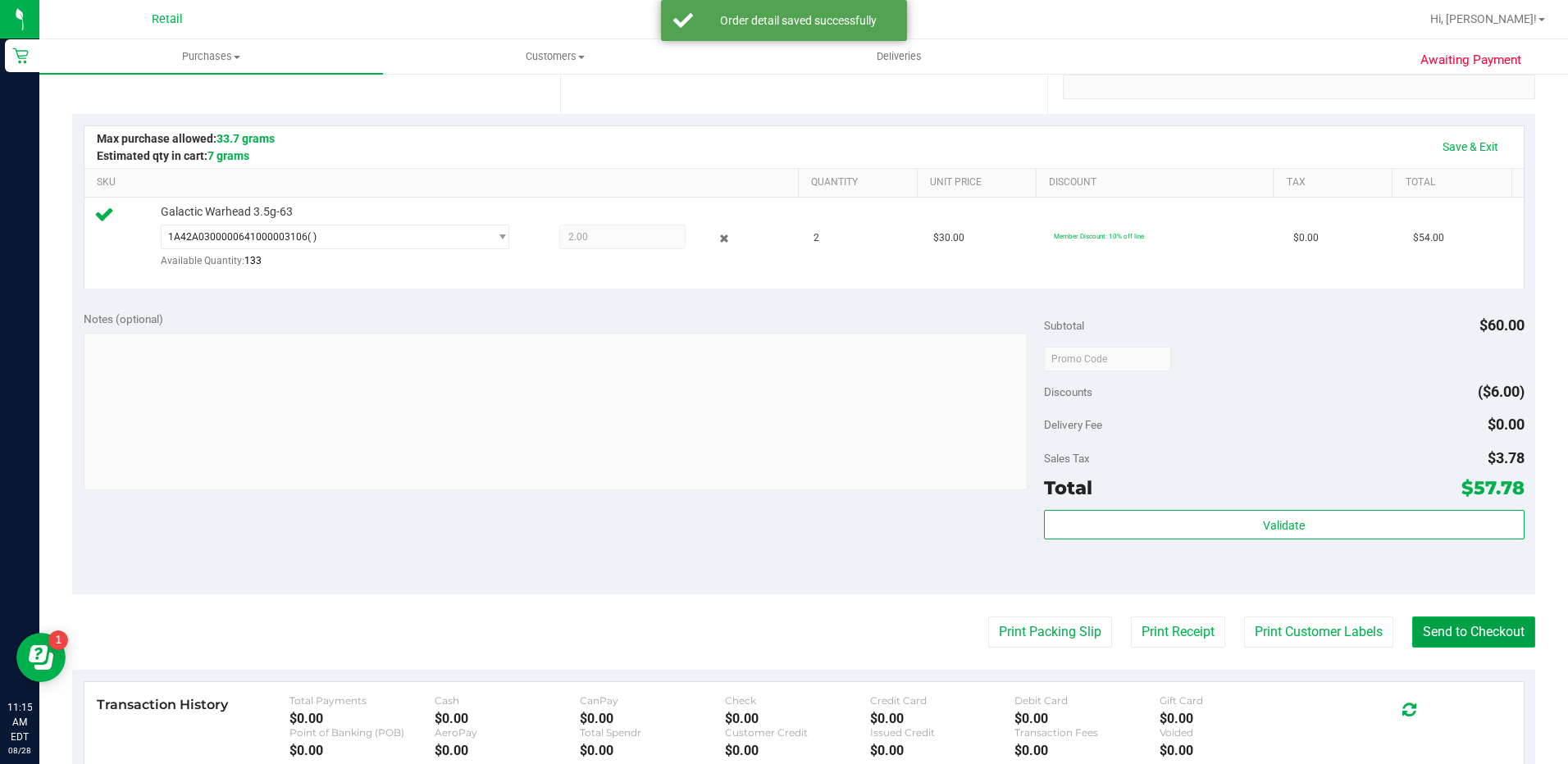
drag, startPoint x: 1442, startPoint y: 635, endPoint x: 1426, endPoint y: 617, distance: 24.1
click at [1443, 635] on button "Send to Checkout" at bounding box center [1473, 632] width 123 height 31
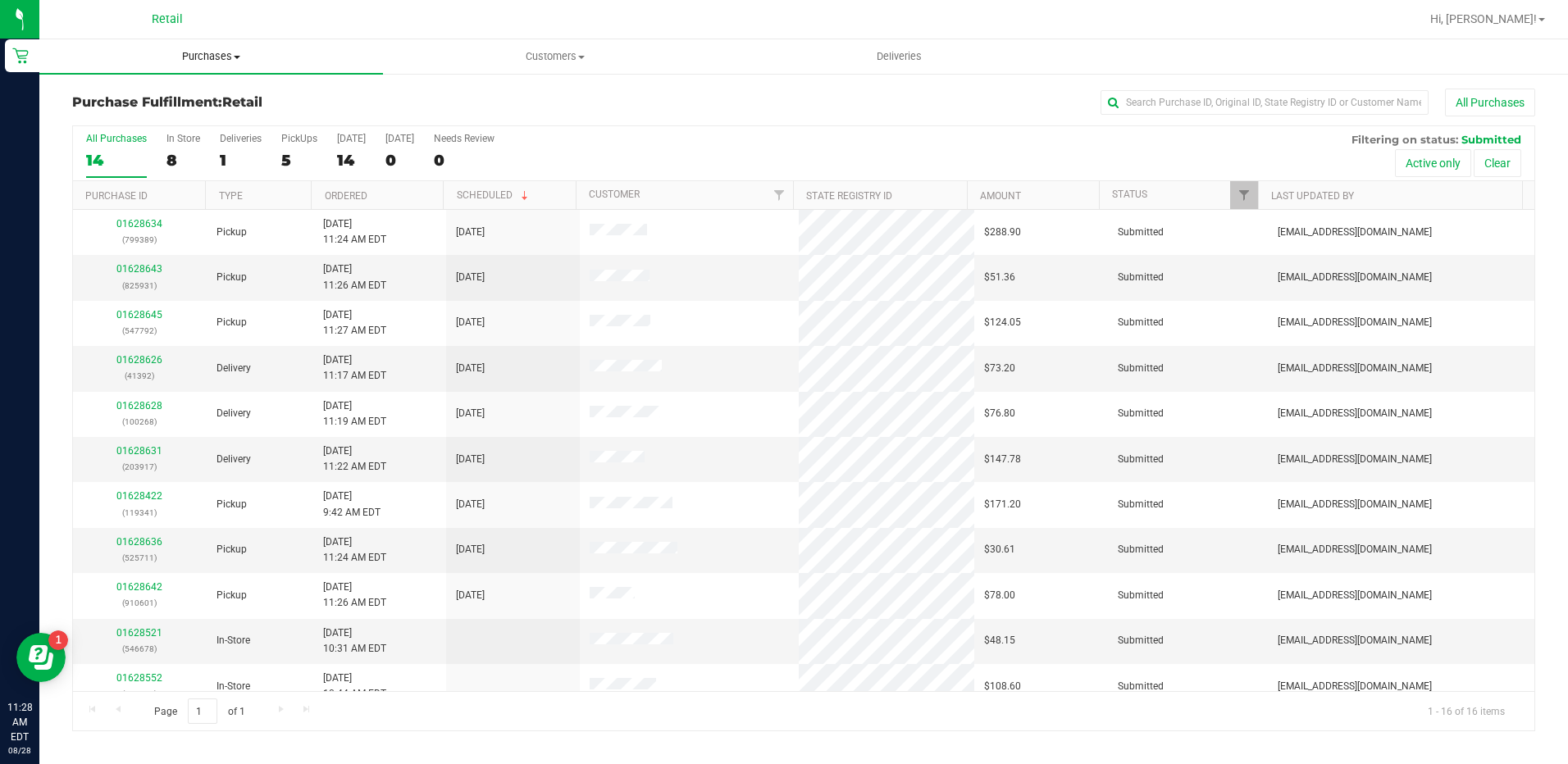
click at [196, 55] on span "Purchases" at bounding box center [211, 56] width 343 height 14
click at [187, 117] on li "Fulfillment" at bounding box center [211, 118] width 343 height 20
click at [184, 157] on div "7" at bounding box center [183, 160] width 33 height 19
click at [0, 0] on input "In Store 7" at bounding box center [0, 0] width 0 height 0
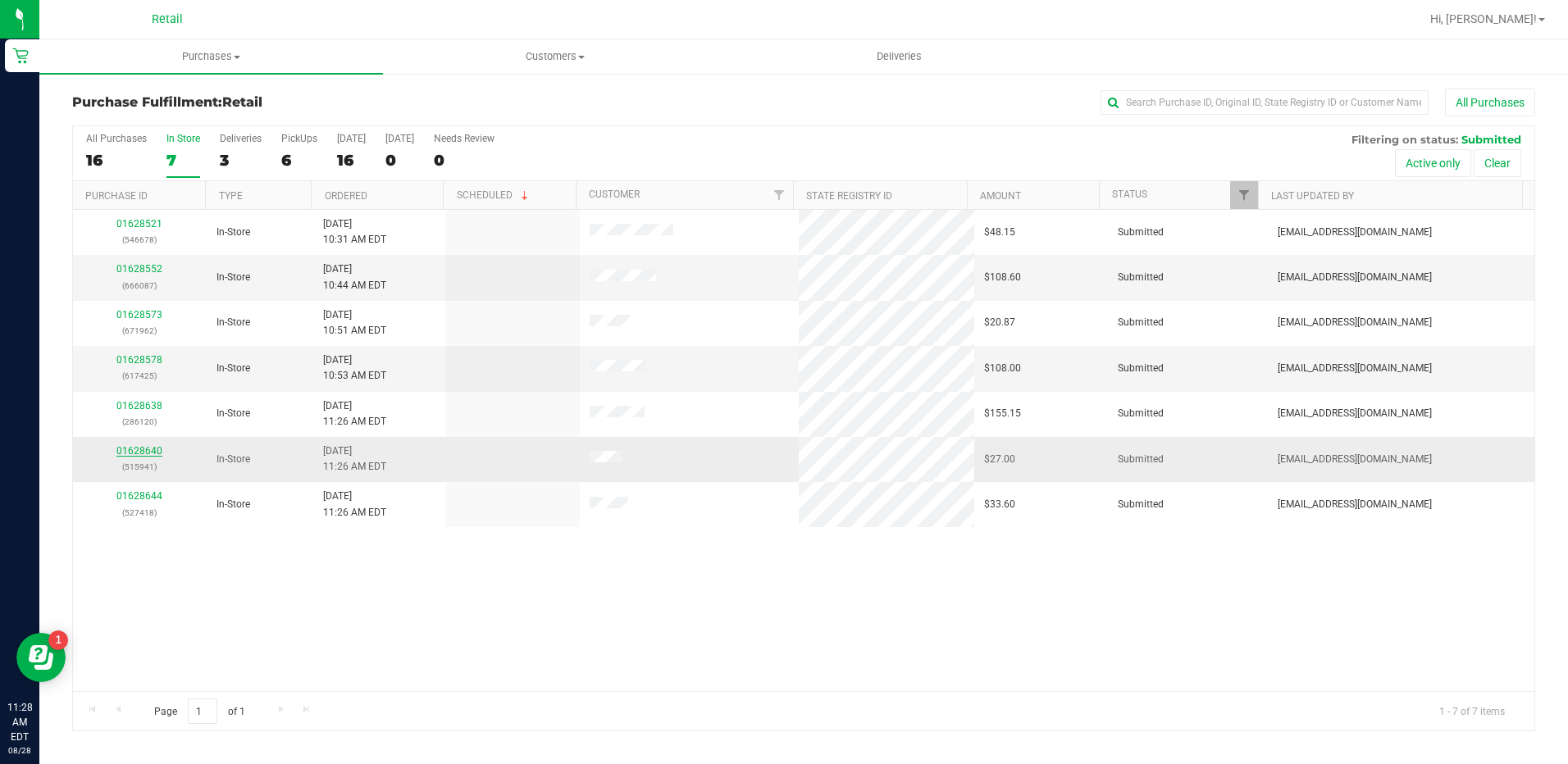
click at [128, 447] on link "01628640" at bounding box center [139, 451] width 46 height 11
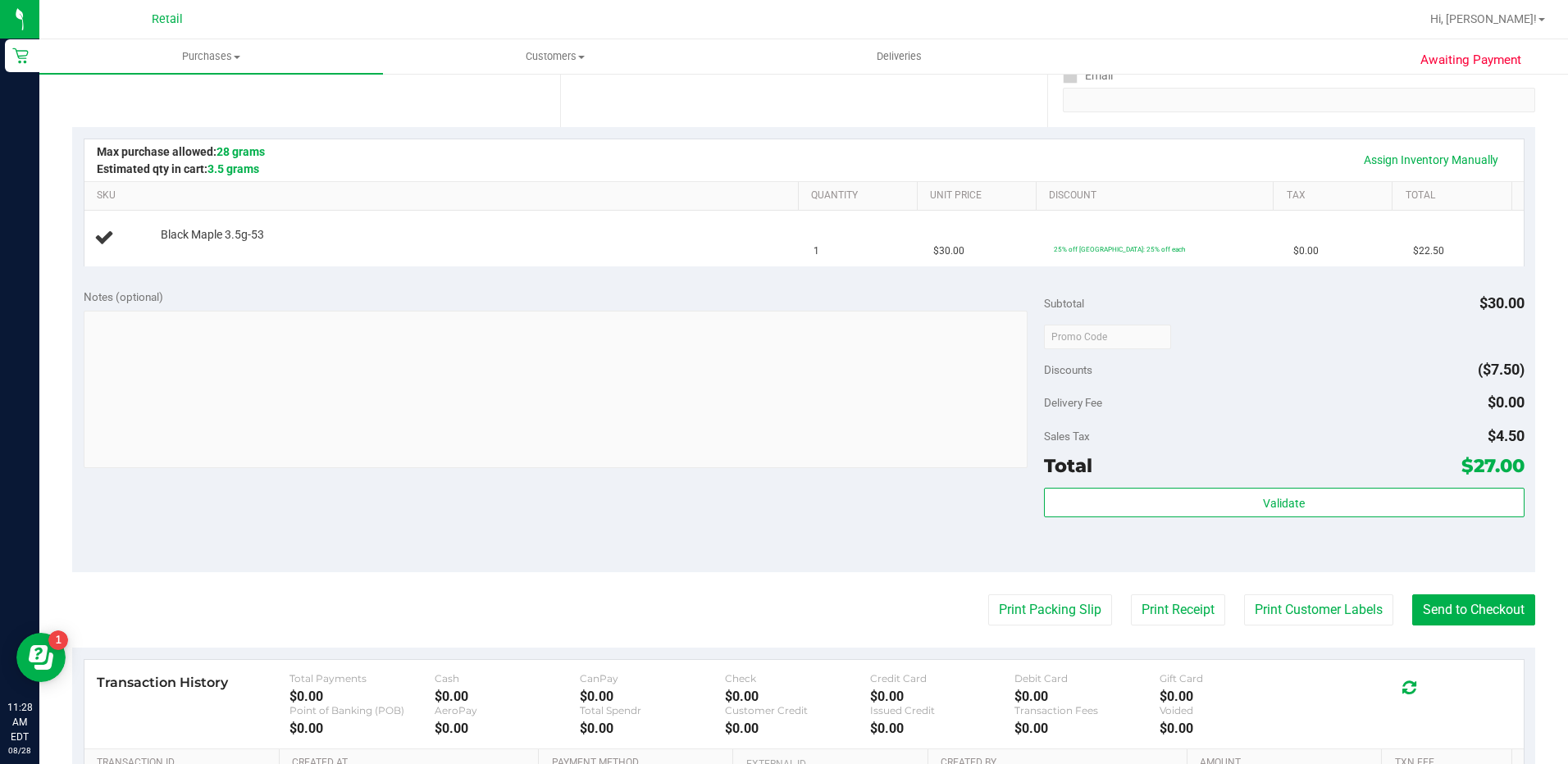
scroll to position [410, 0]
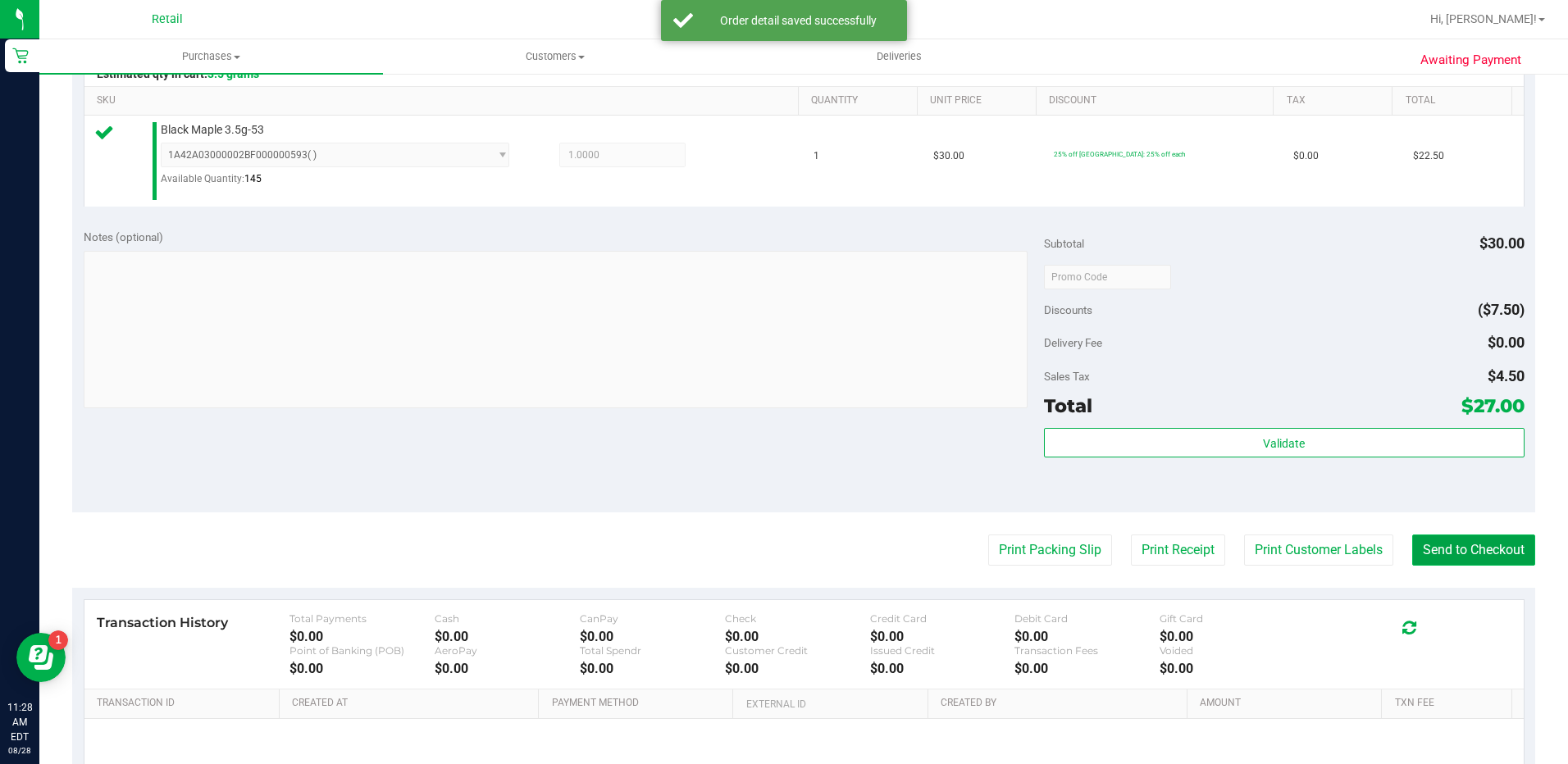
click at [1436, 558] on button "Send to Checkout" at bounding box center [1473, 550] width 123 height 31
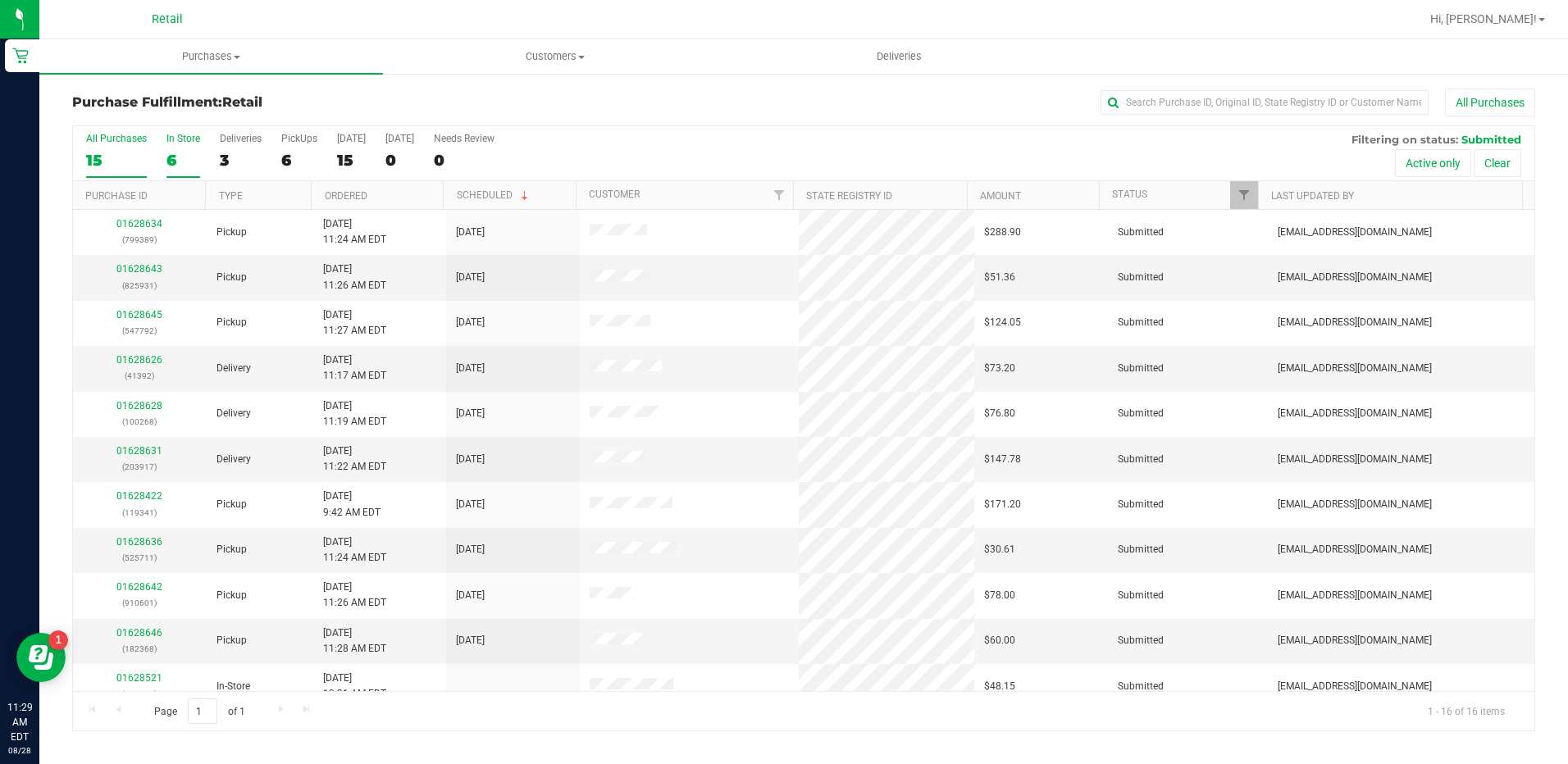
click at [179, 151] on div "6" at bounding box center [183, 160] width 33 height 19
click at [0, 0] on input "In Store 6" at bounding box center [0, 0] width 0 height 0
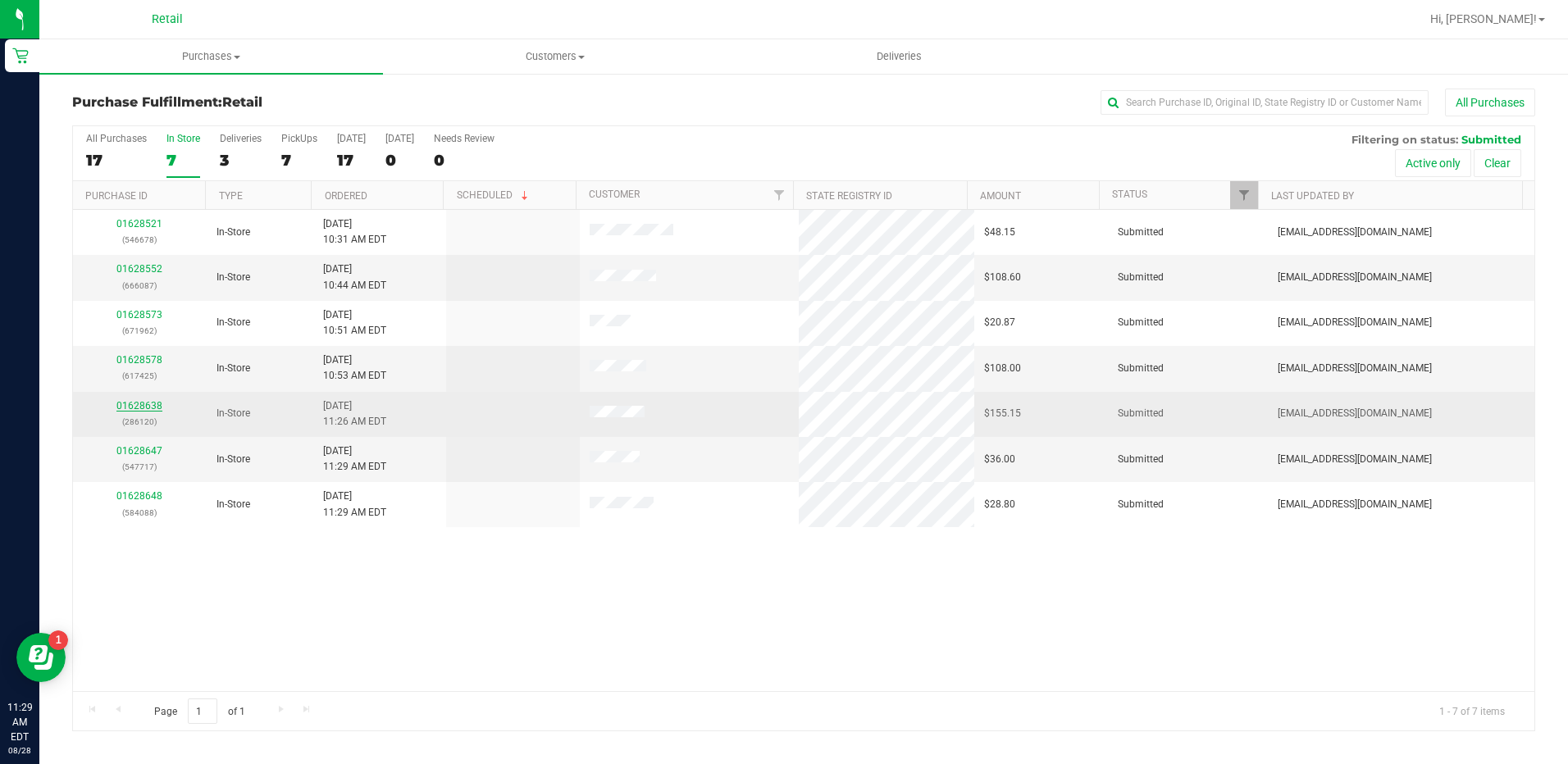
click at [151, 404] on link "01628638" at bounding box center [139, 406] width 46 height 11
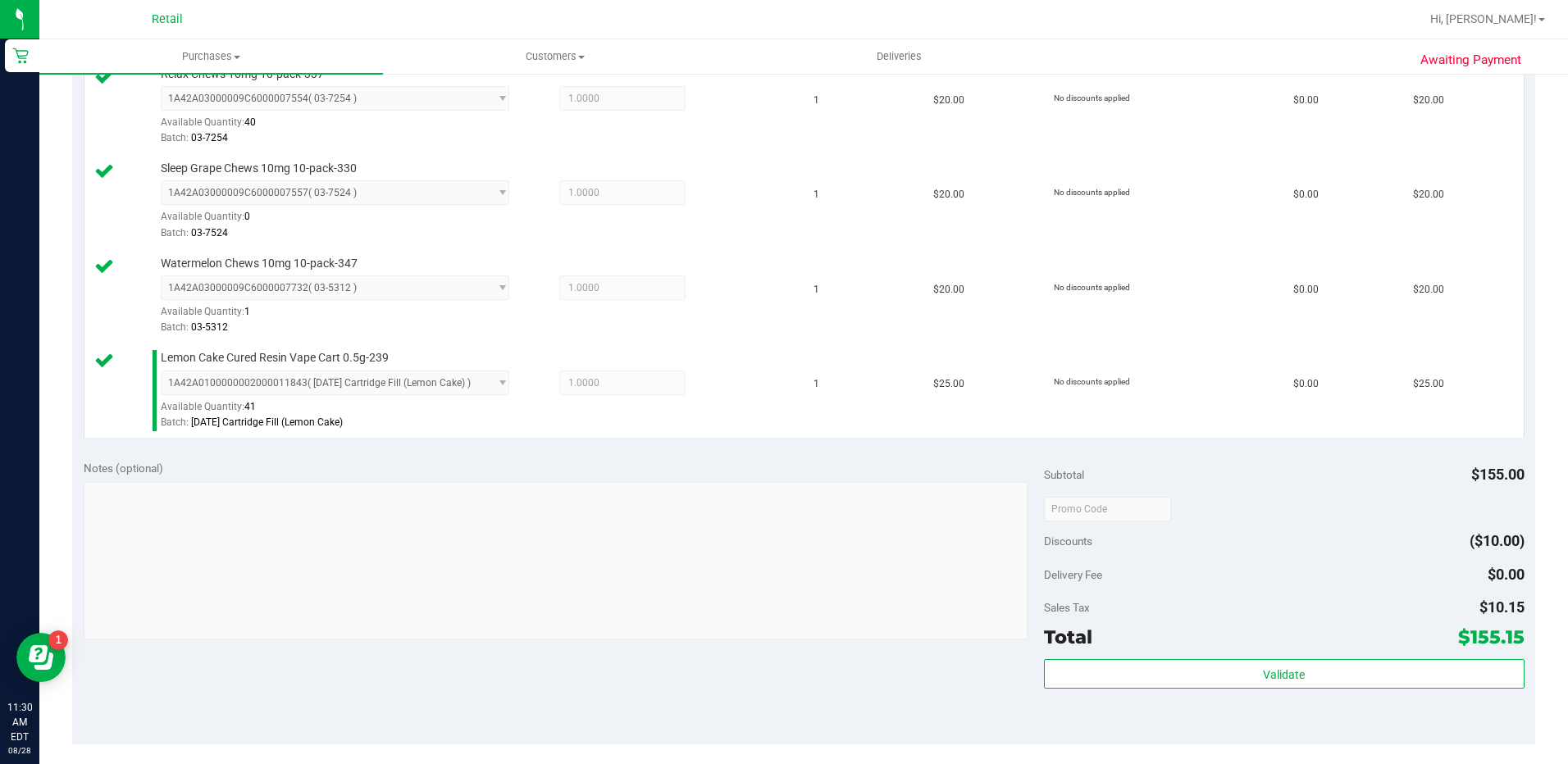
scroll to position [738, 0]
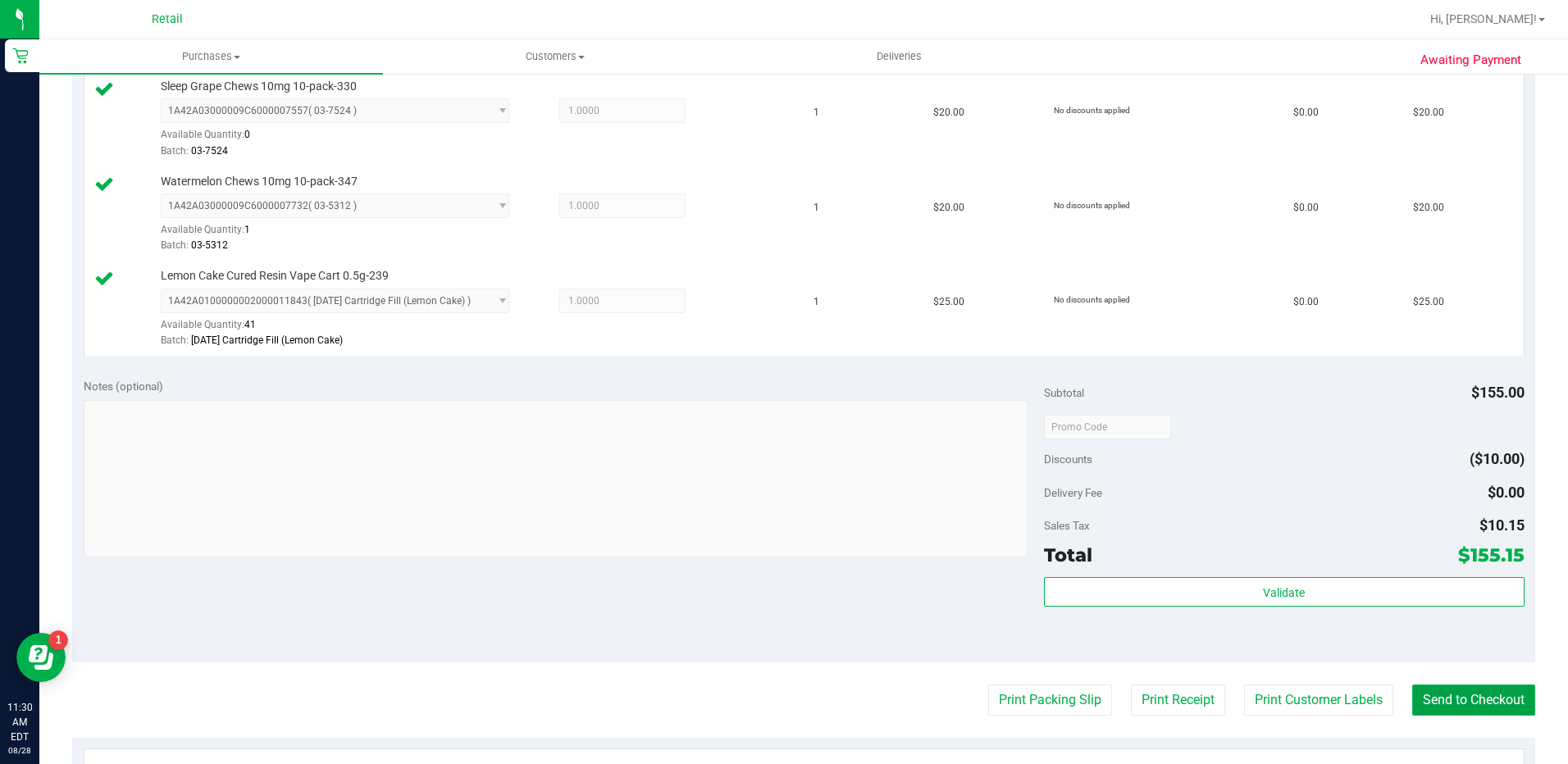
click at [1484, 698] on button "Send to Checkout" at bounding box center [1473, 700] width 123 height 31
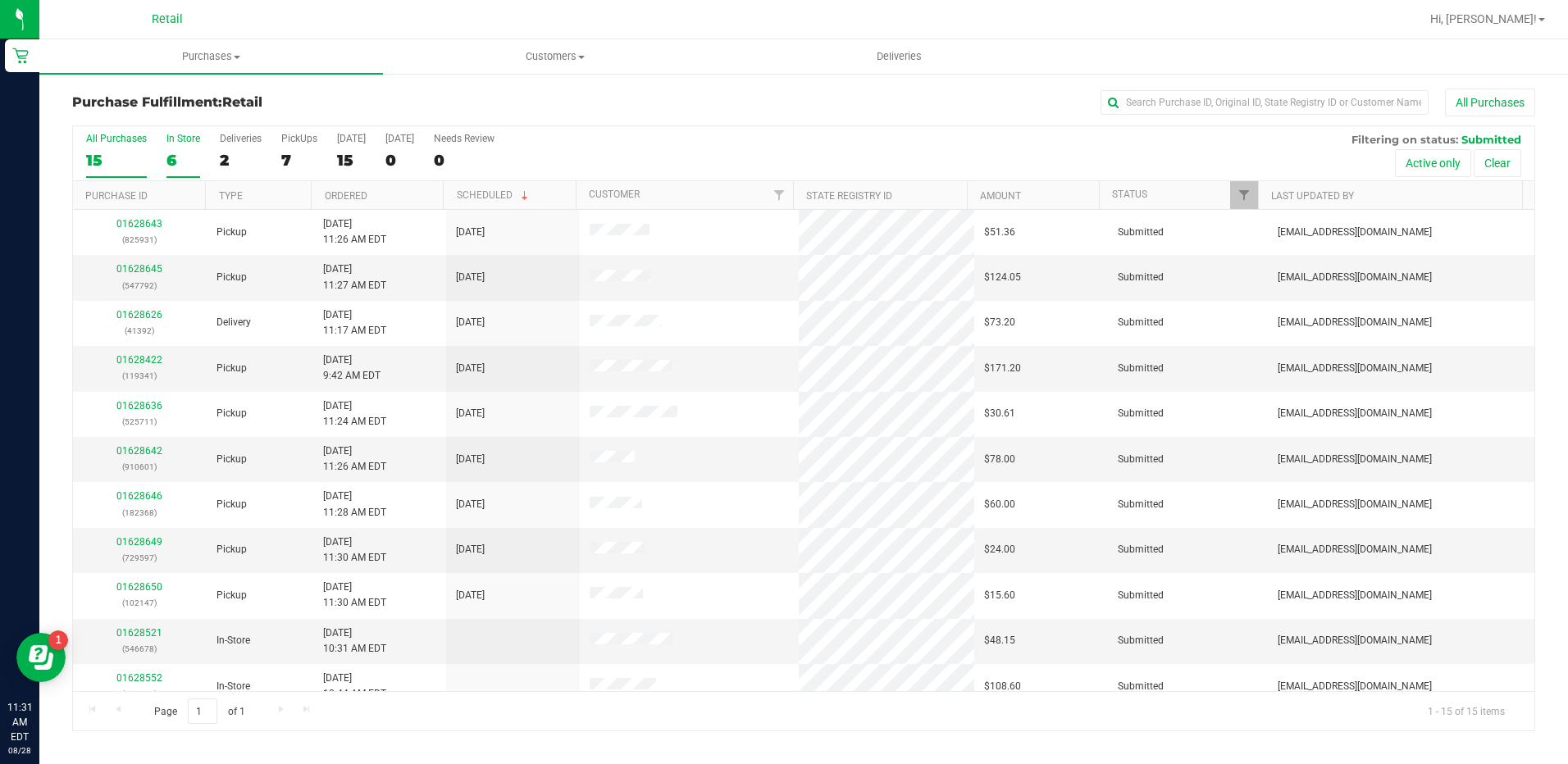
click at [181, 166] on div "6" at bounding box center [183, 160] width 33 height 19
click at [0, 0] on input "In Store 6" at bounding box center [0, 0] width 0 height 0
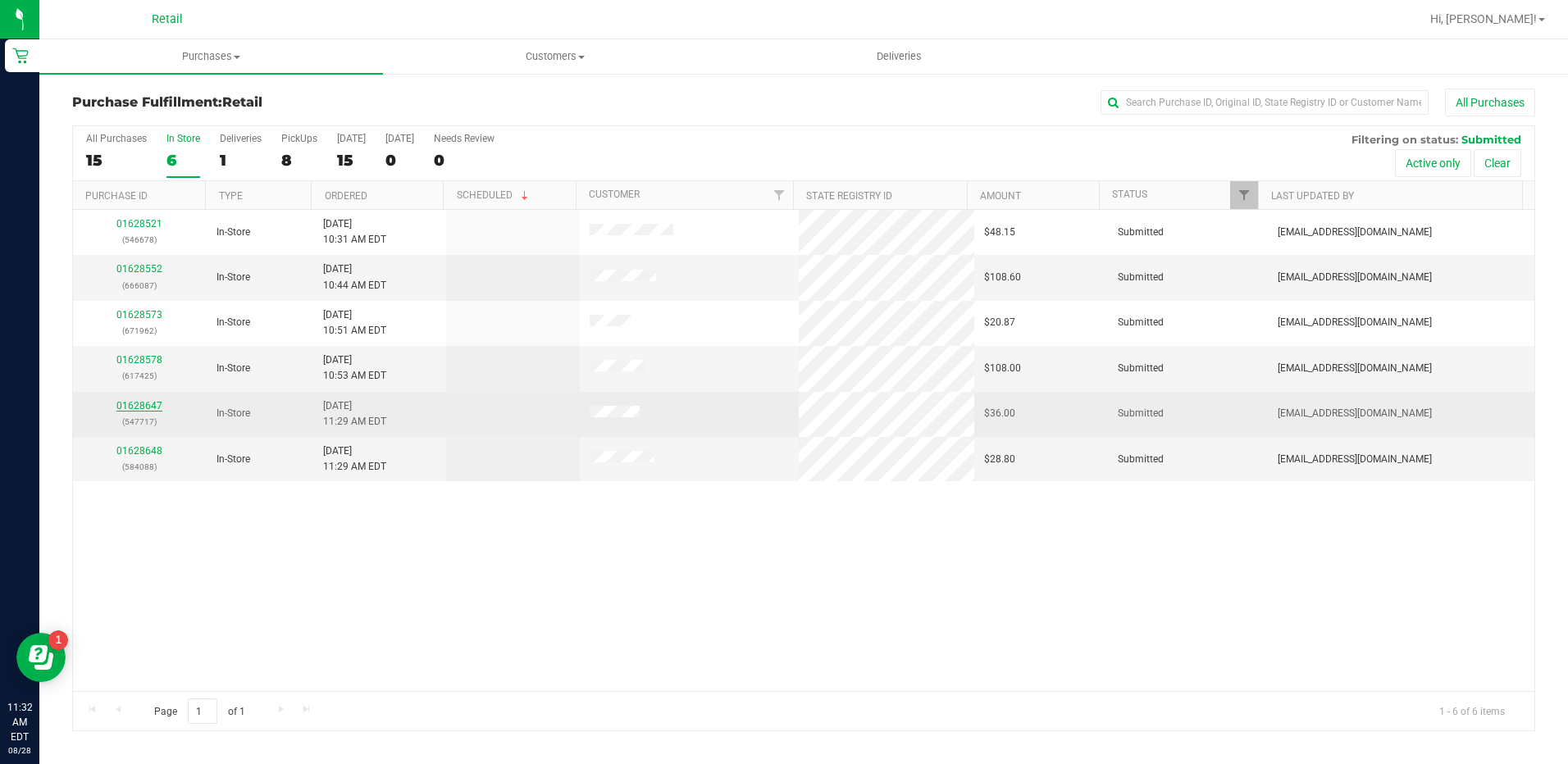
click at [149, 404] on link "01628647" at bounding box center [139, 406] width 46 height 11
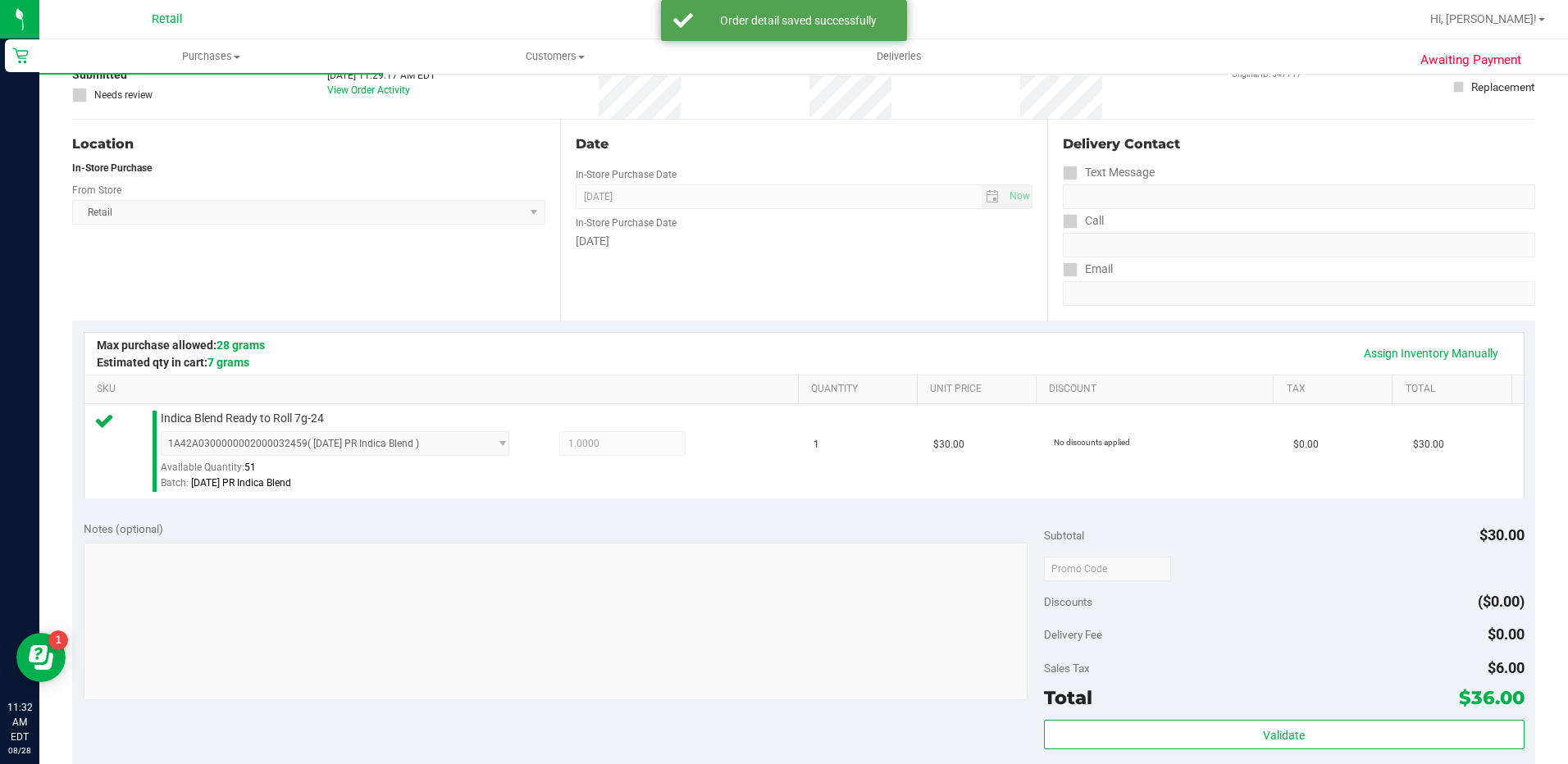
scroll to position [328, 0]
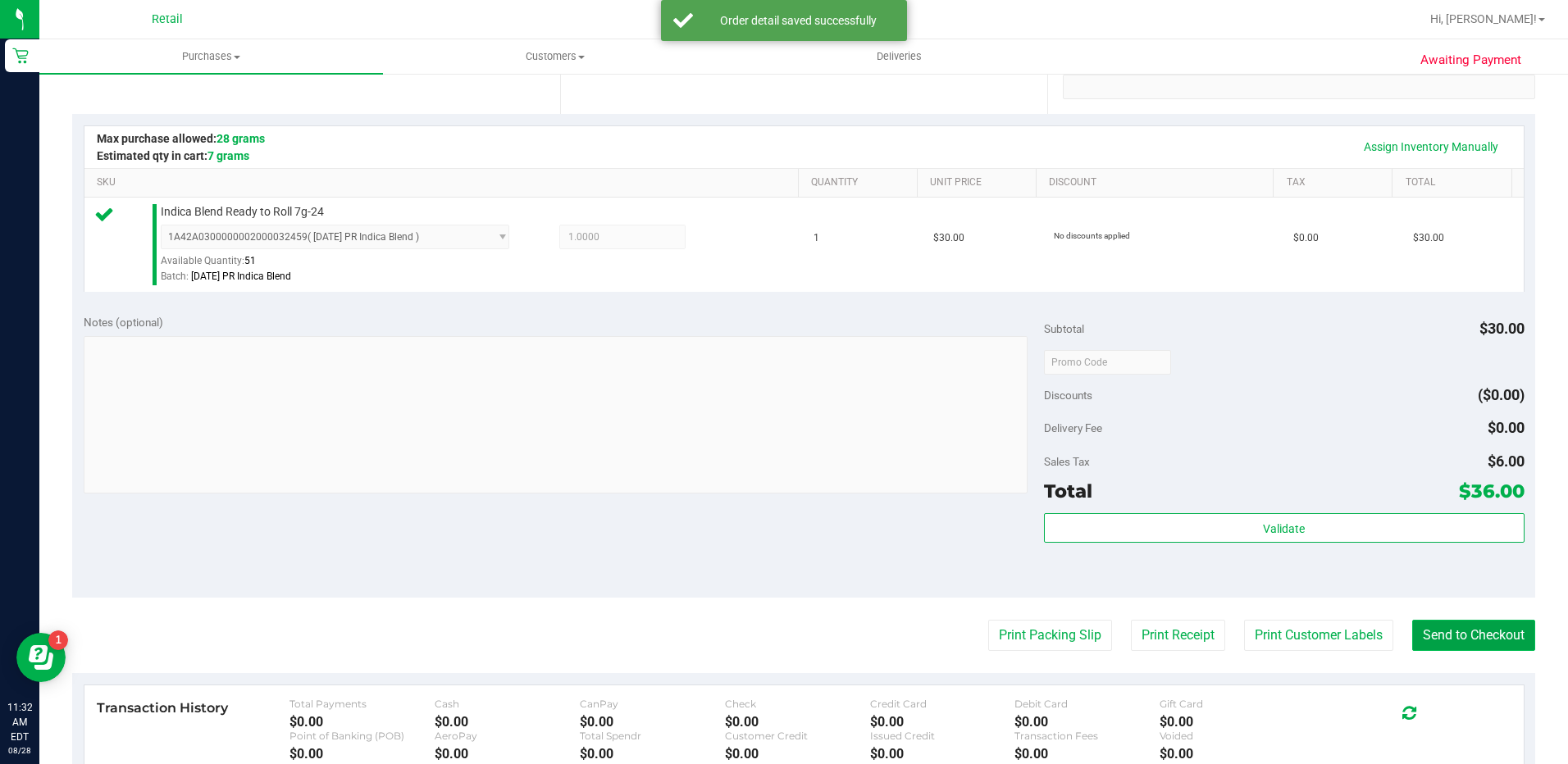
click at [1478, 634] on button "Send to Checkout" at bounding box center [1473, 635] width 123 height 31
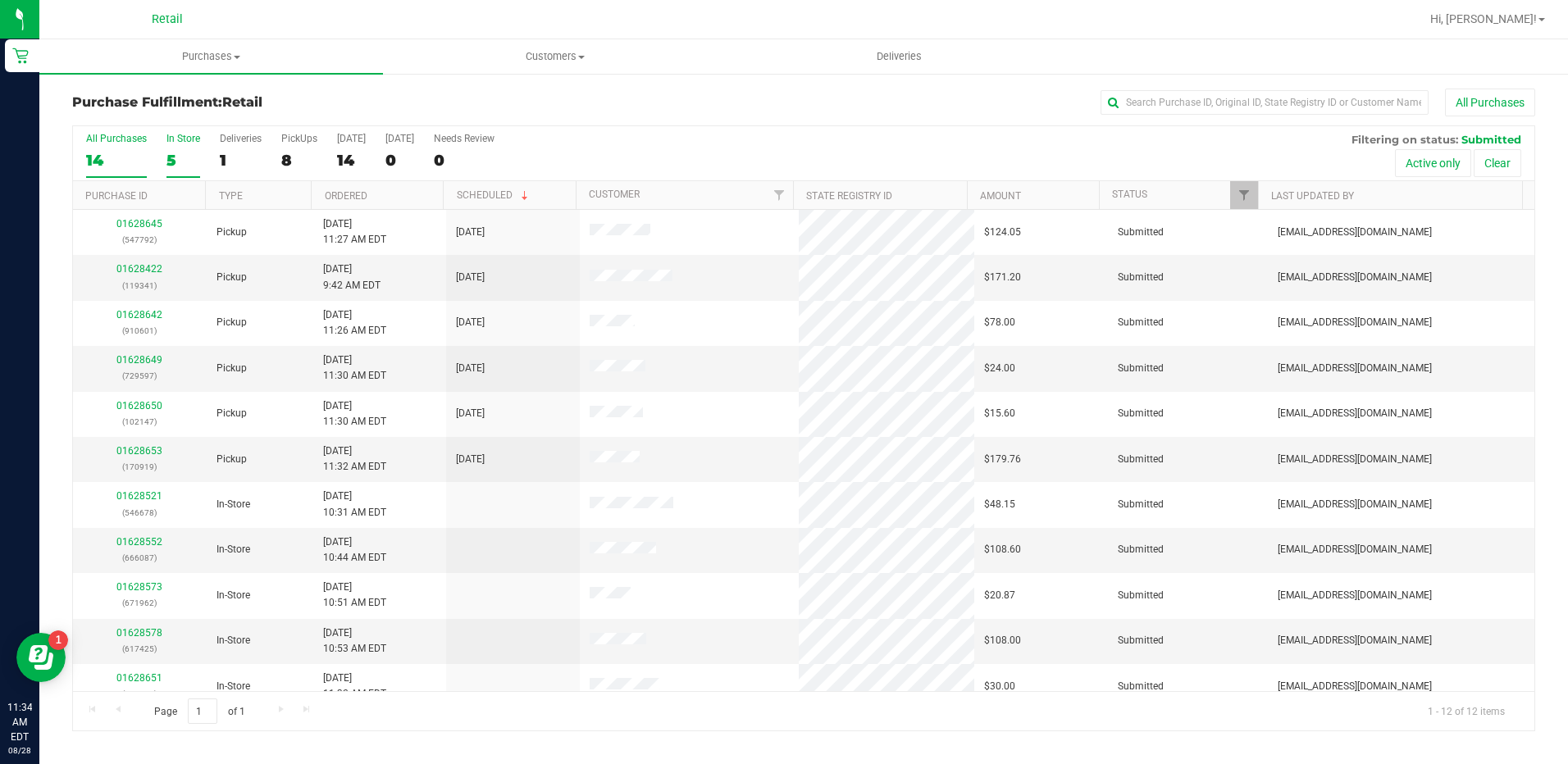
click at [171, 147] on label "In Store 5" at bounding box center [183, 155] width 33 height 45
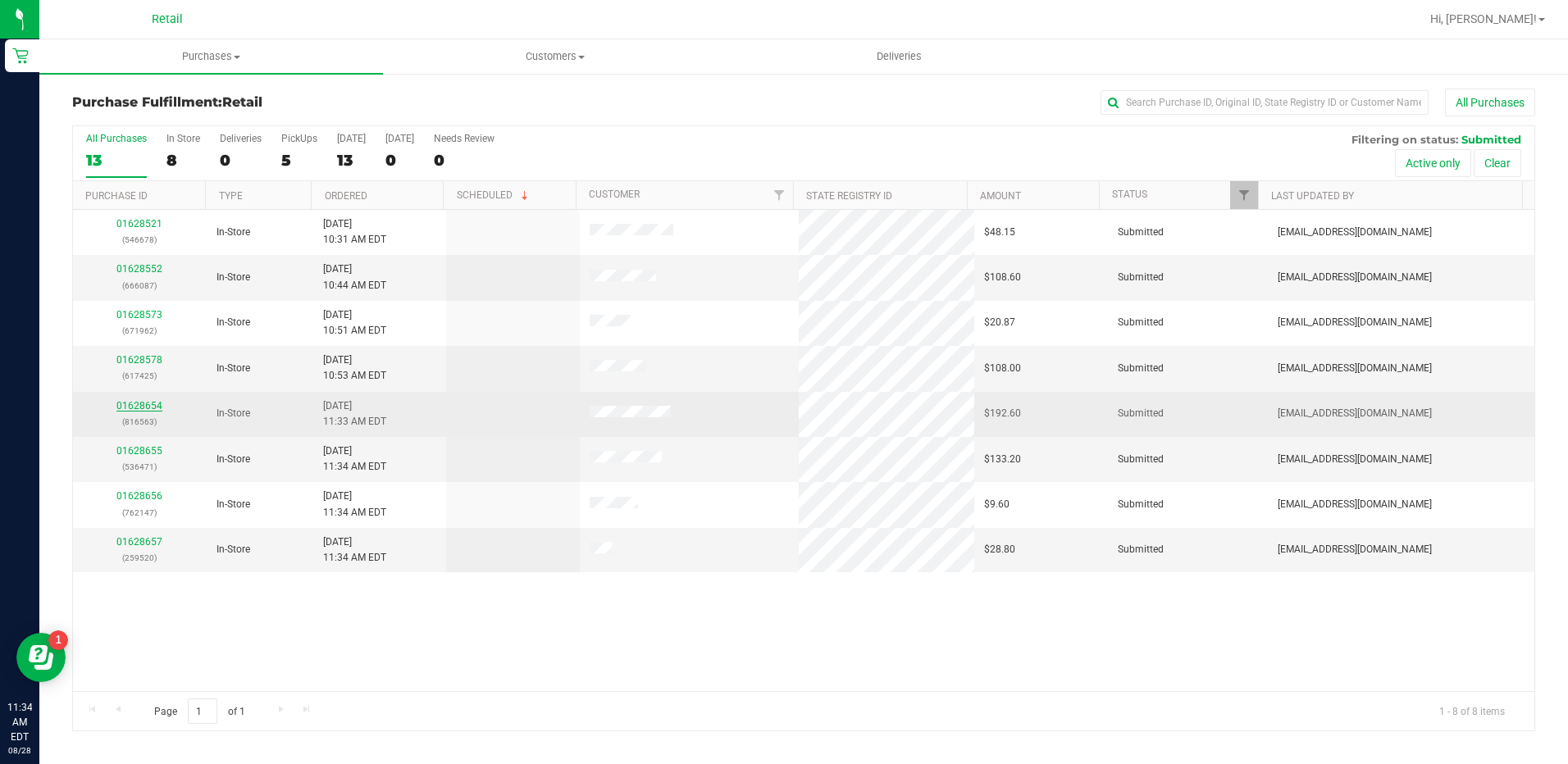
click at [138, 405] on link "01628654" at bounding box center [139, 406] width 46 height 11
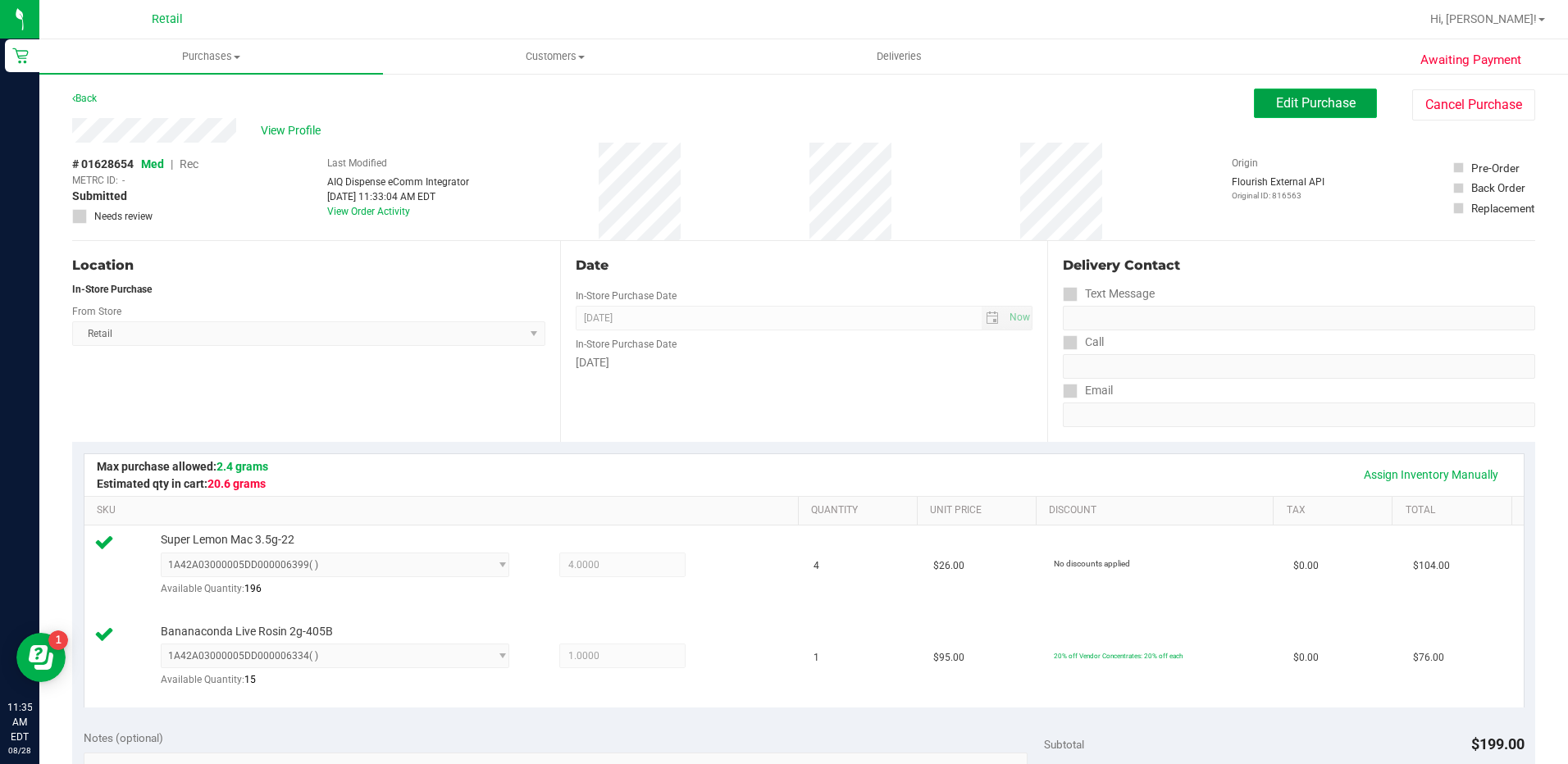
click at [1315, 114] on button "Edit Purchase" at bounding box center [1315, 103] width 123 height 30
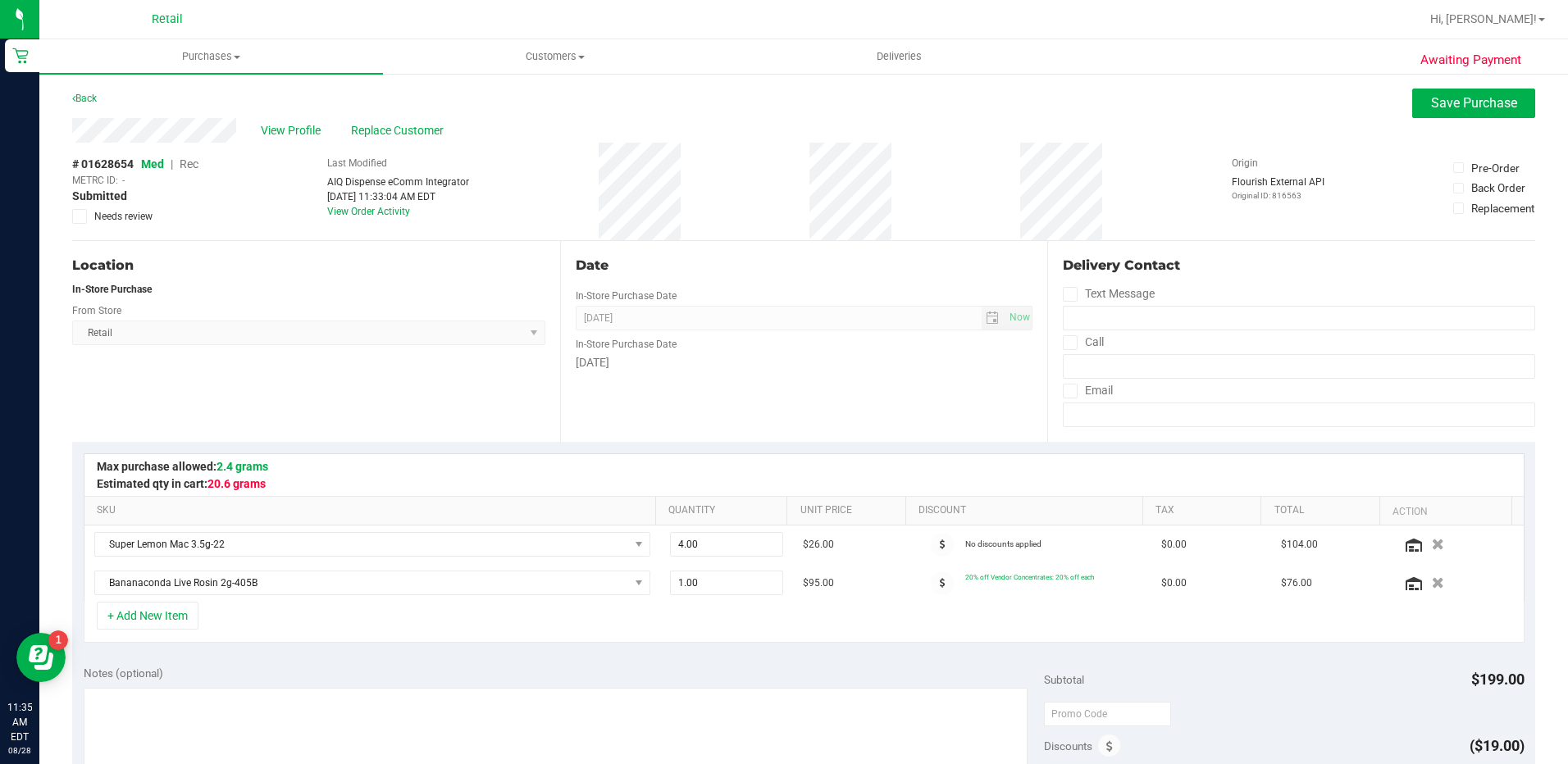
click at [196, 165] on span "Rec" at bounding box center [189, 164] width 19 height 13
click at [1450, 108] on span "Save Purchase" at bounding box center [1474, 103] width 86 height 15
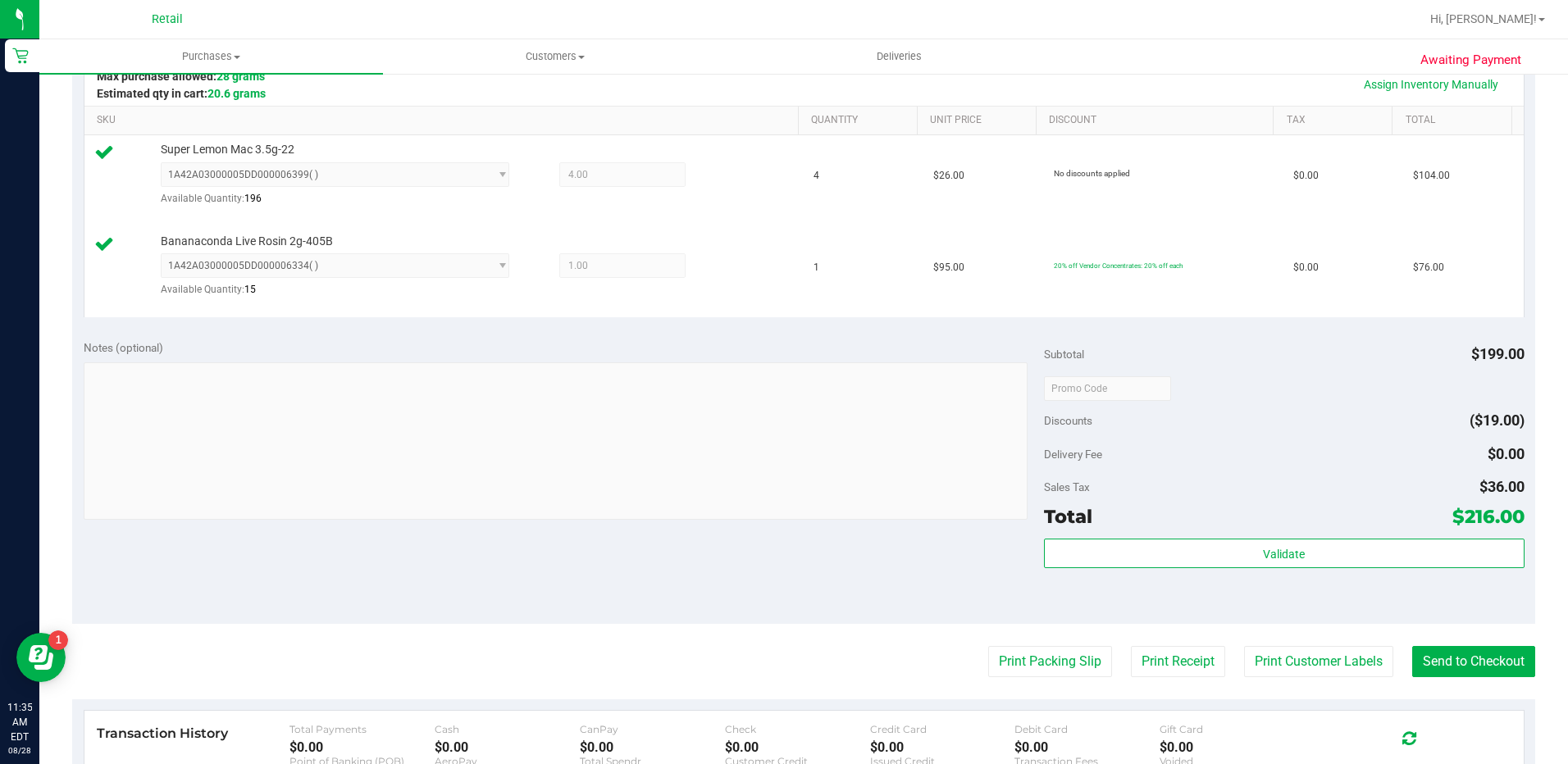
scroll to position [492, 0]
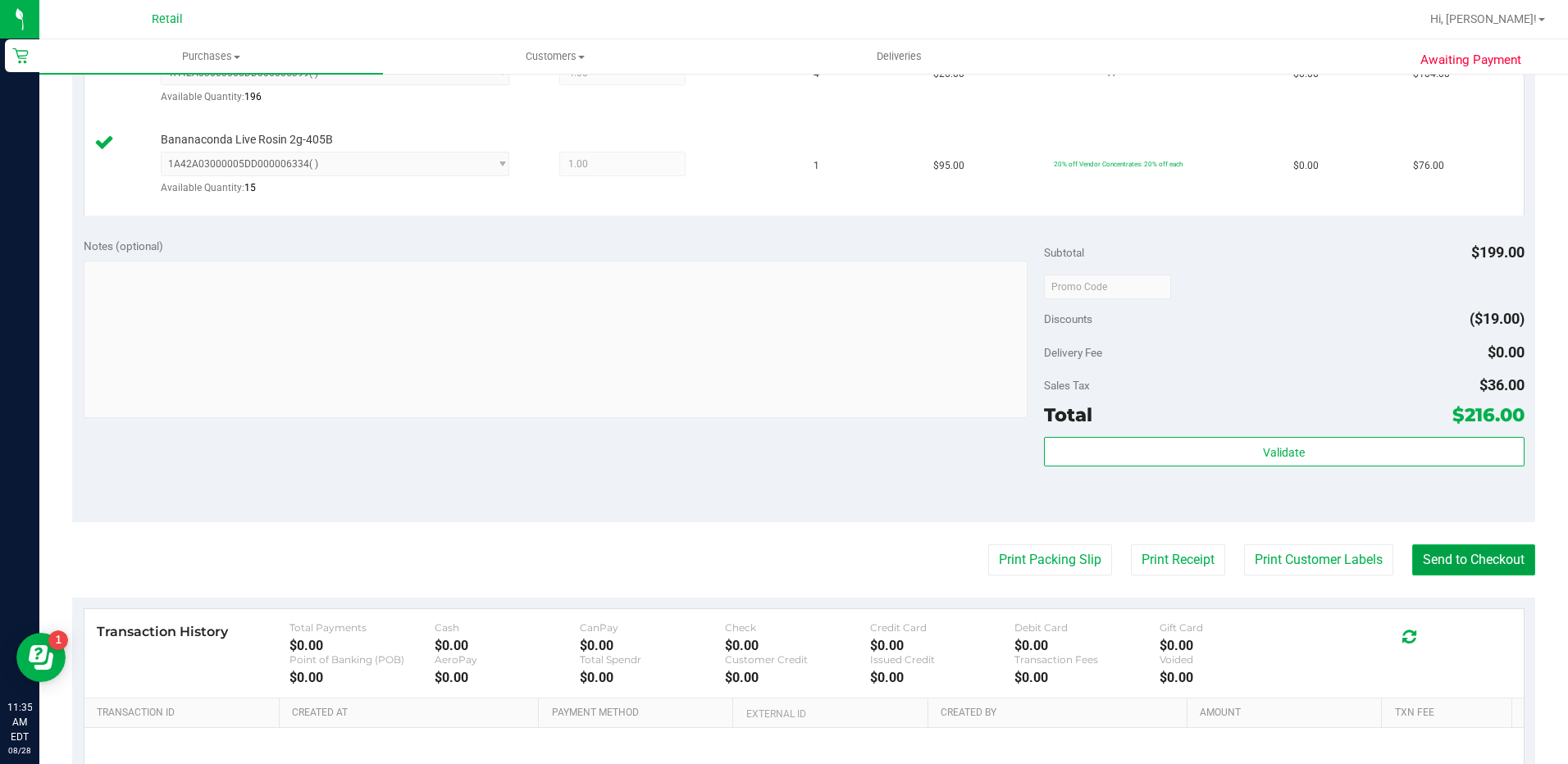
click at [1476, 564] on button "Send to Checkout" at bounding box center [1473, 560] width 123 height 31
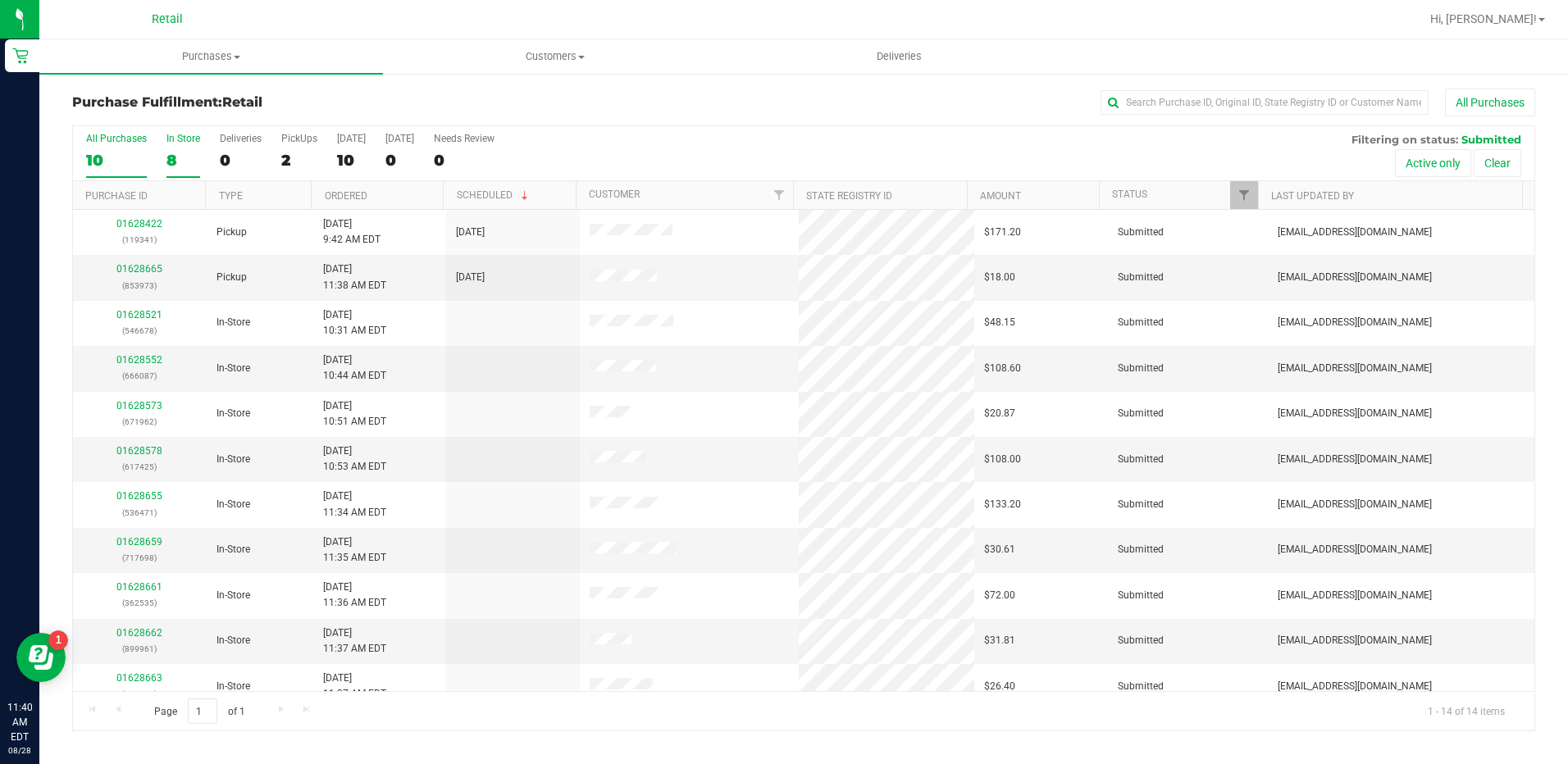
click at [190, 154] on div "8" at bounding box center [183, 160] width 33 height 19
click at [0, 0] on input "In Store 8" at bounding box center [0, 0] width 0 height 0
click at [153, 453] on link "01628659" at bounding box center [139, 451] width 46 height 11
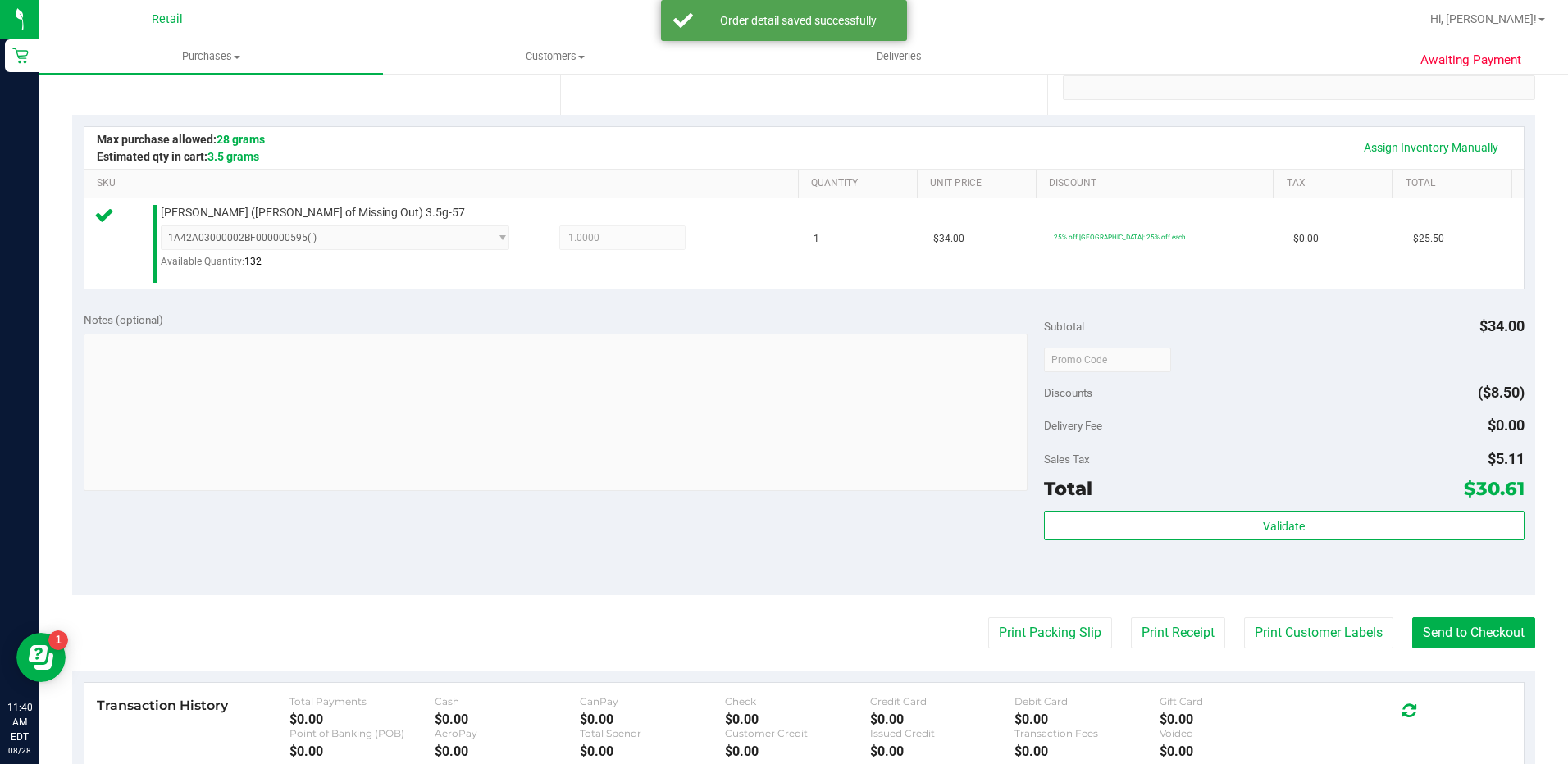
scroll to position [328, 0]
click at [1440, 626] on button "Send to Checkout" at bounding box center [1473, 632] width 123 height 31
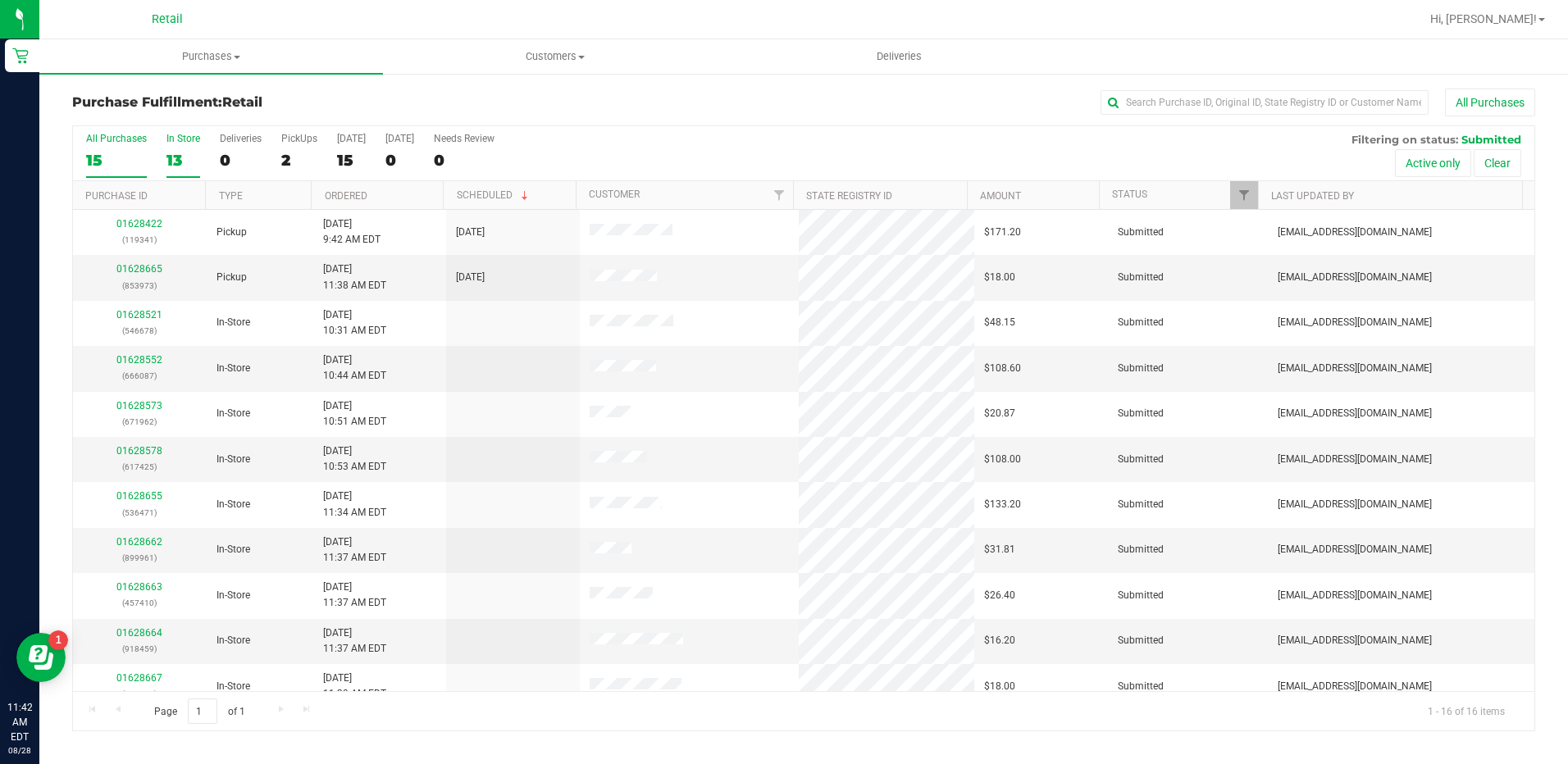
click at [181, 162] on div "13" at bounding box center [183, 160] width 33 height 19
click at [0, 0] on input "In Store 13" at bounding box center [0, 0] width 0 height 0
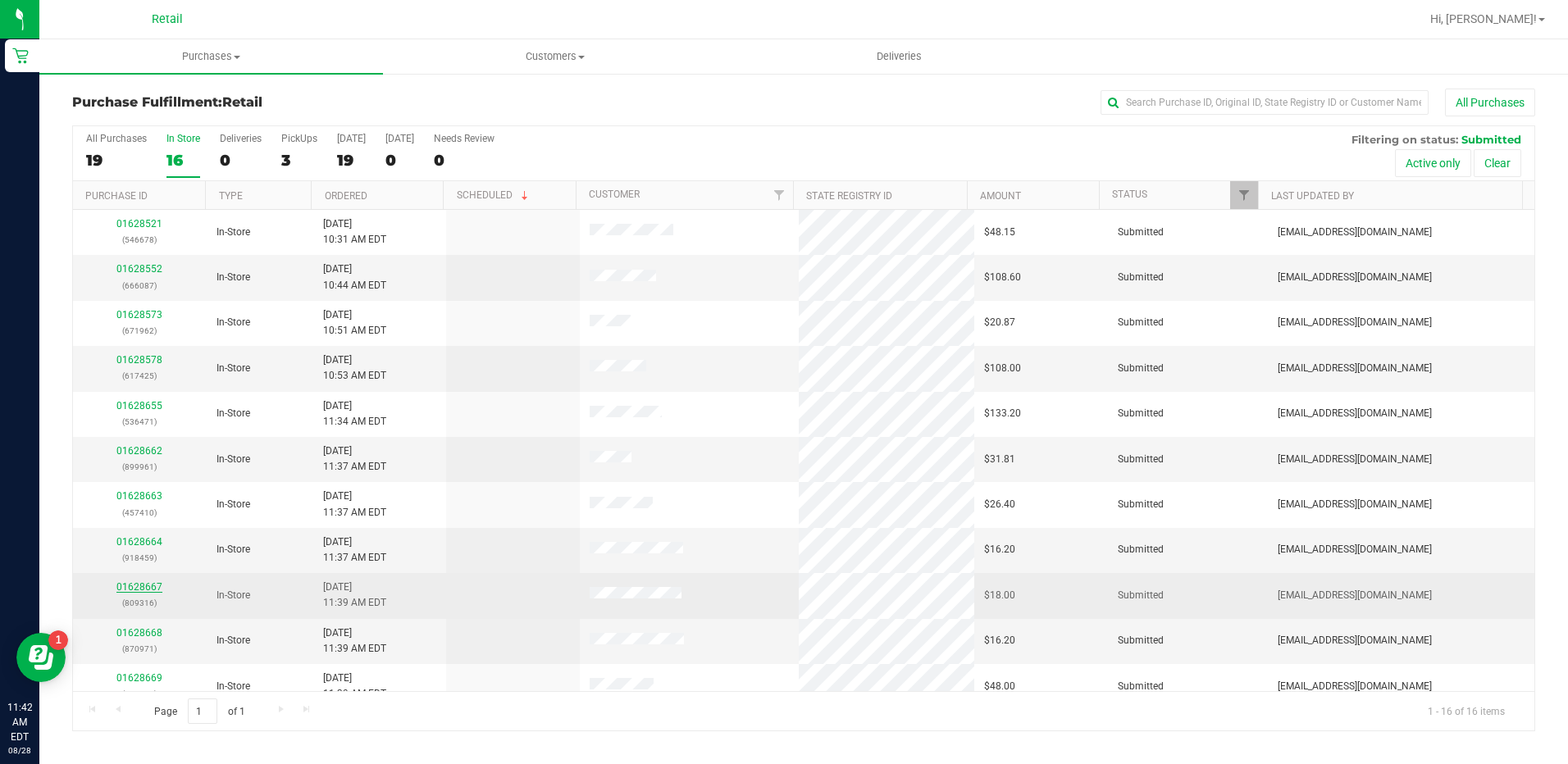
click at [150, 586] on link "01628667" at bounding box center [139, 588] width 46 height 11
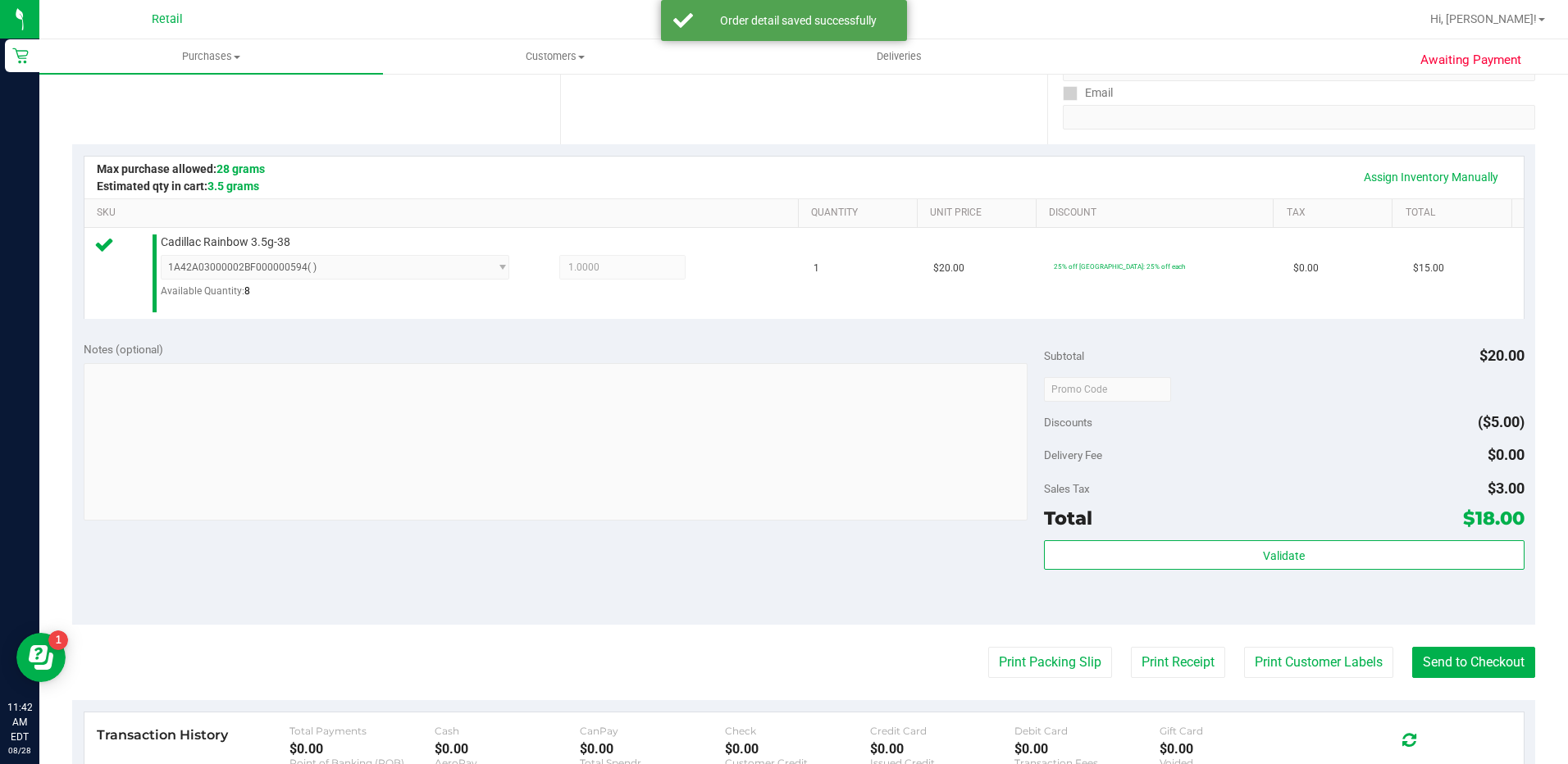
scroll to position [410, 0]
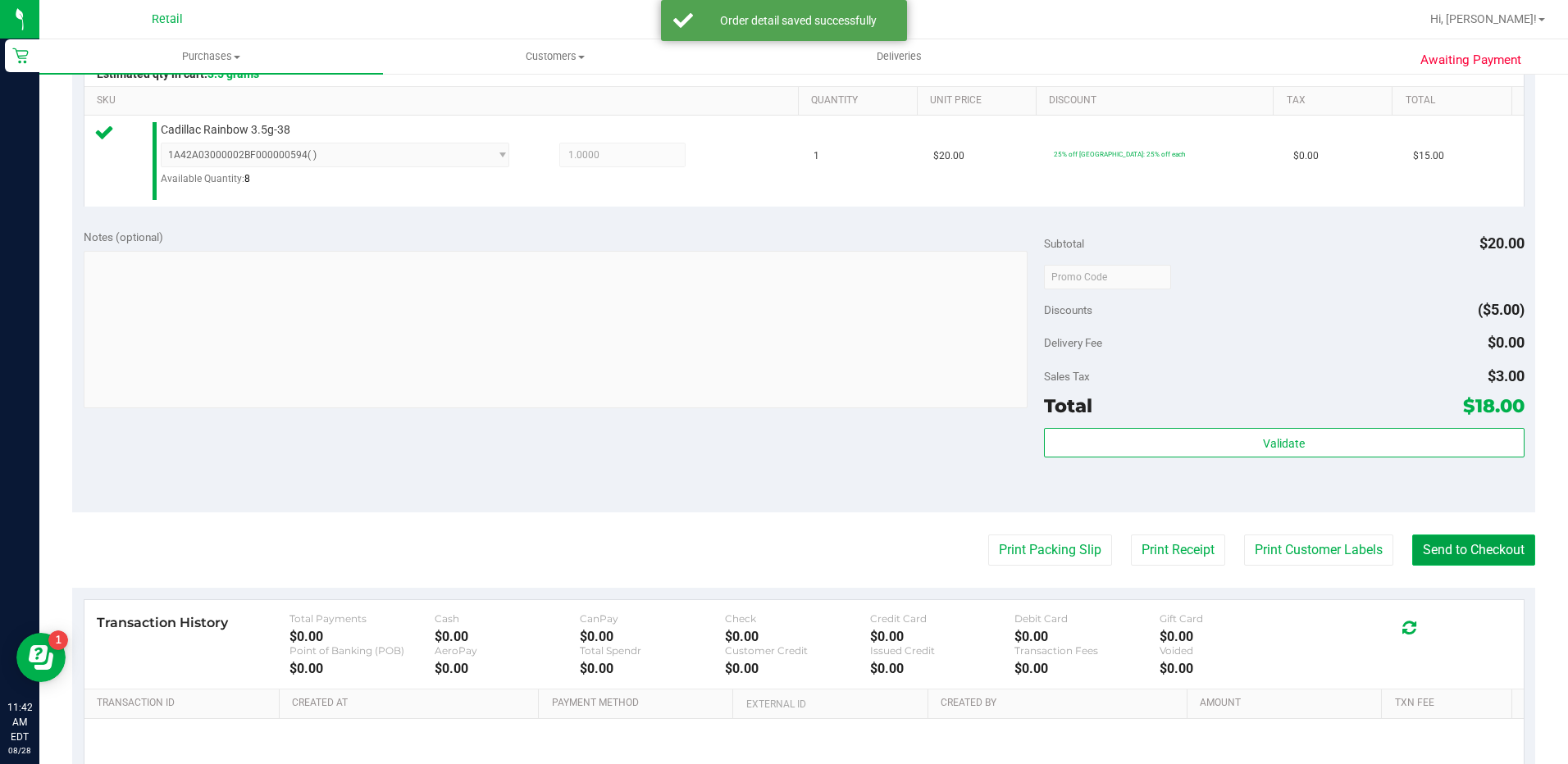
click at [1479, 540] on button "Send to Checkout" at bounding box center [1473, 550] width 123 height 31
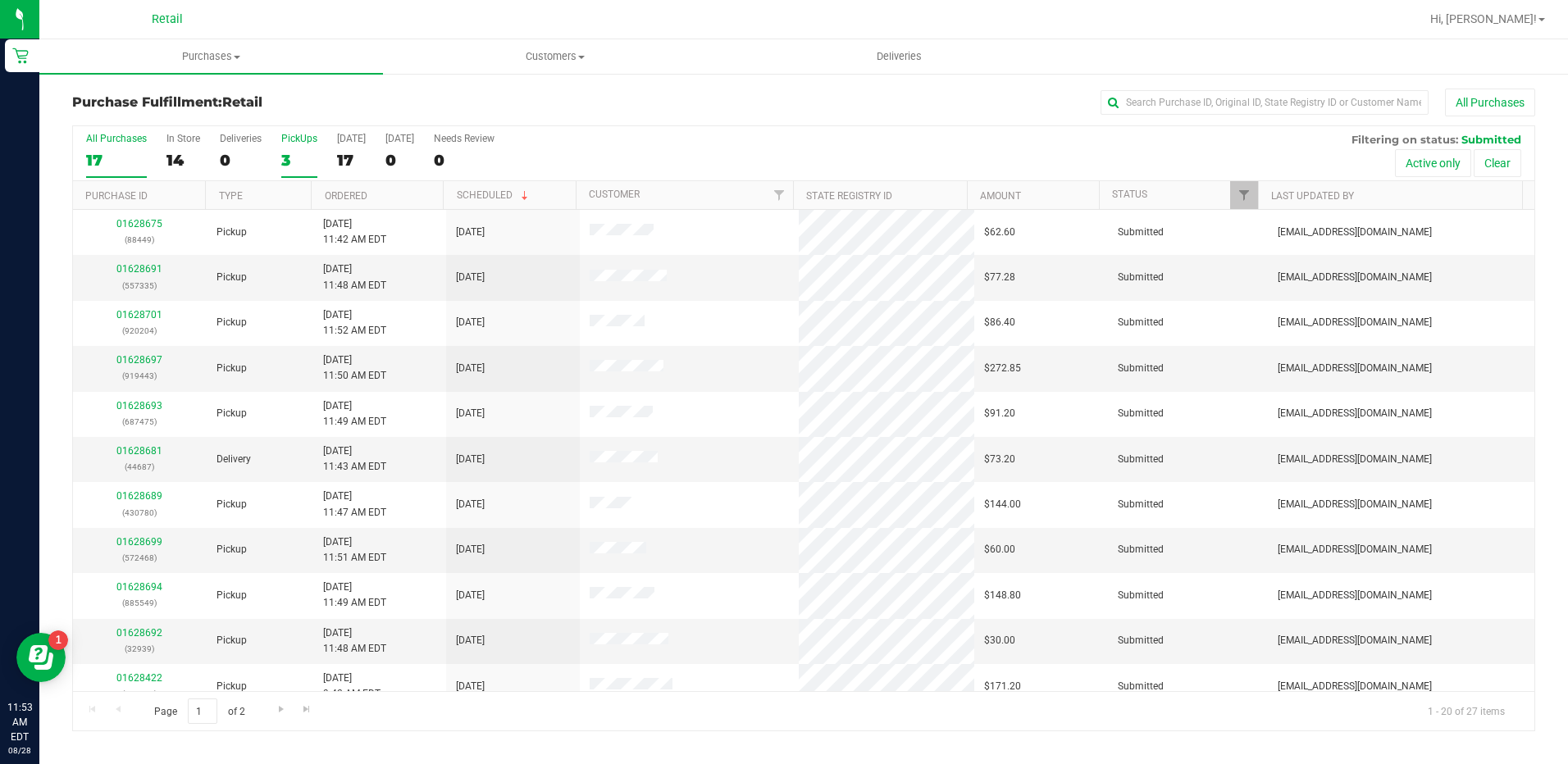
click at [305, 152] on div "3" at bounding box center [299, 160] width 36 height 19
click at [0, 0] on input "PickUps 3" at bounding box center [0, 0] width 0 height 0
click at [178, 154] on div "13" at bounding box center [183, 160] width 33 height 19
click at [0, 0] on input "In Store 13" at bounding box center [0, 0] width 0 height 0
click at [136, 629] on link "01628685" at bounding box center [139, 633] width 46 height 11
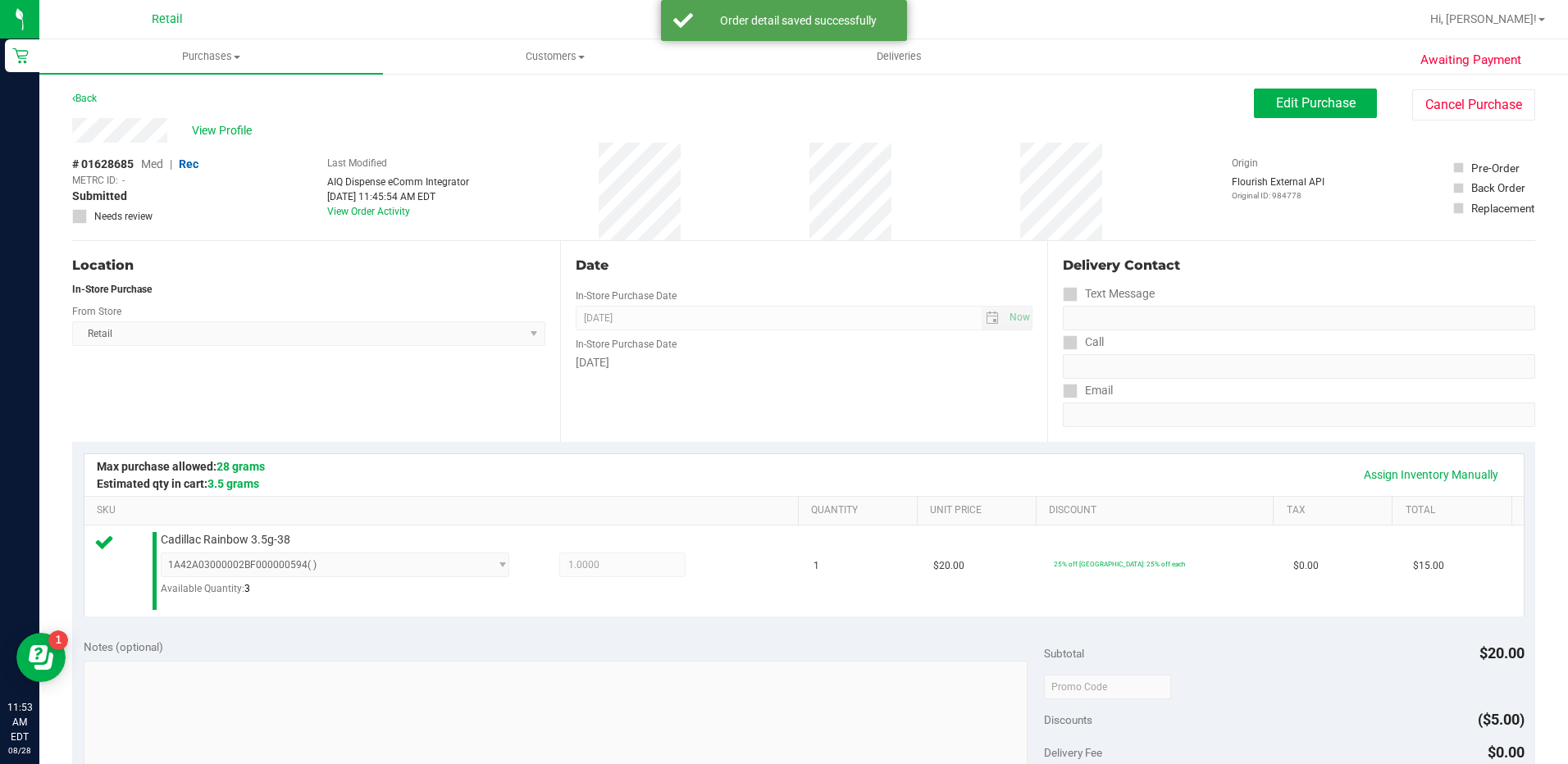
scroll to position [410, 0]
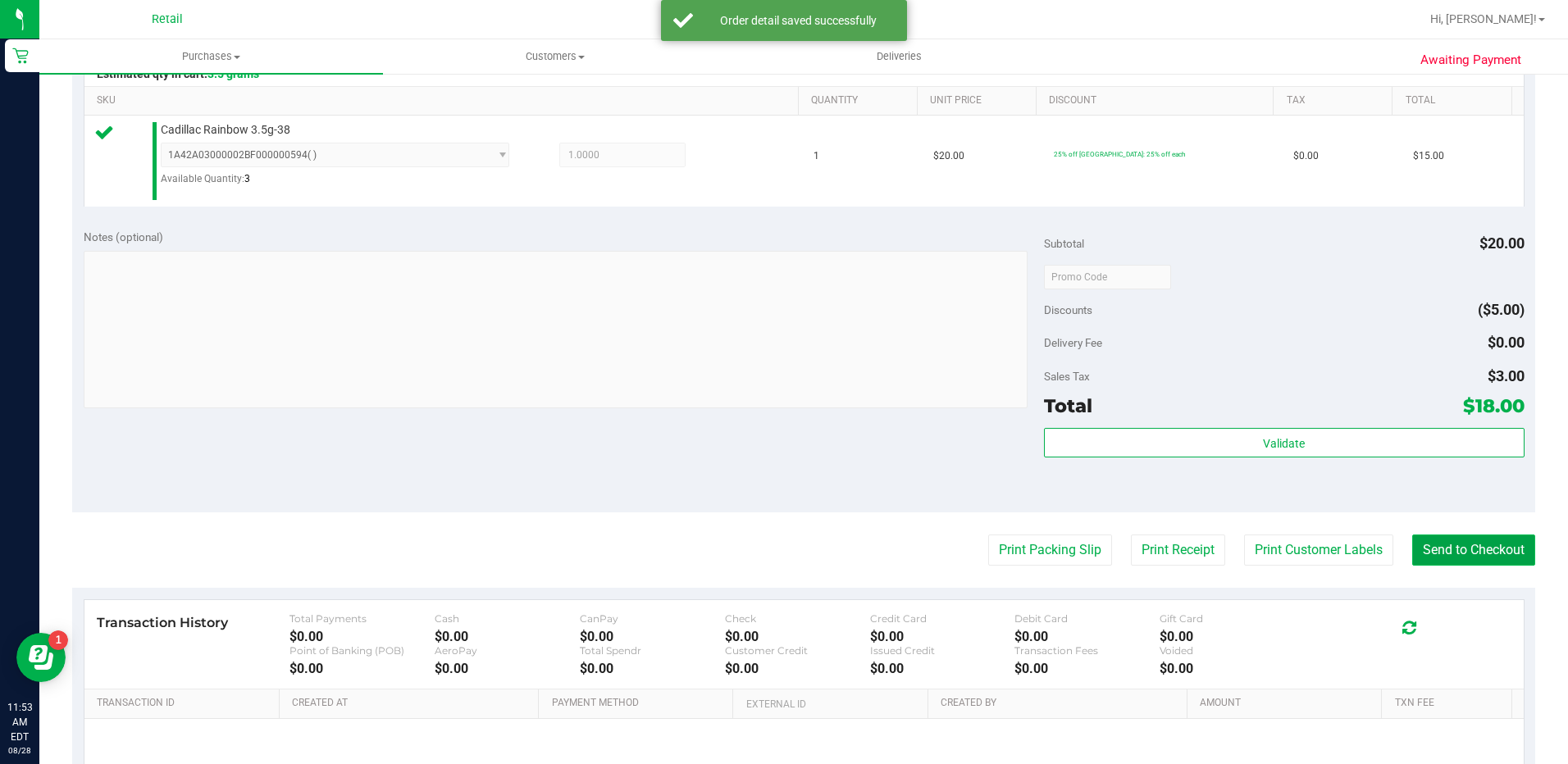
click at [1453, 552] on button "Send to Checkout" at bounding box center [1473, 550] width 123 height 31
